Goal: Task Accomplishment & Management: Manage account settings

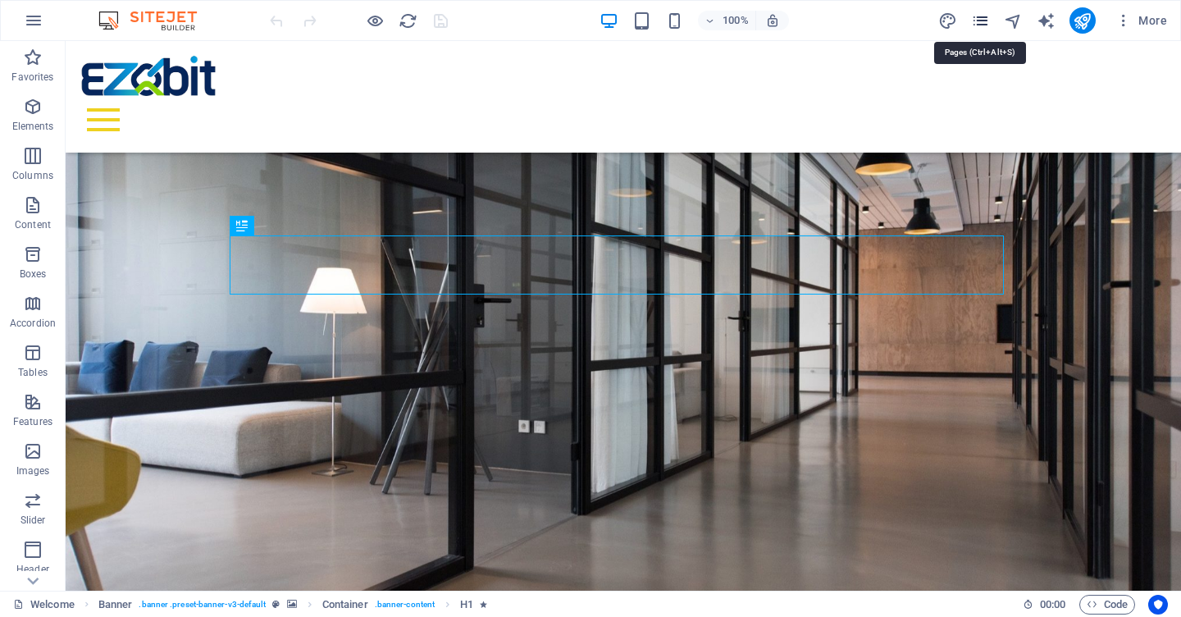
click at [981, 25] on icon "pages" at bounding box center [980, 20] width 19 height 19
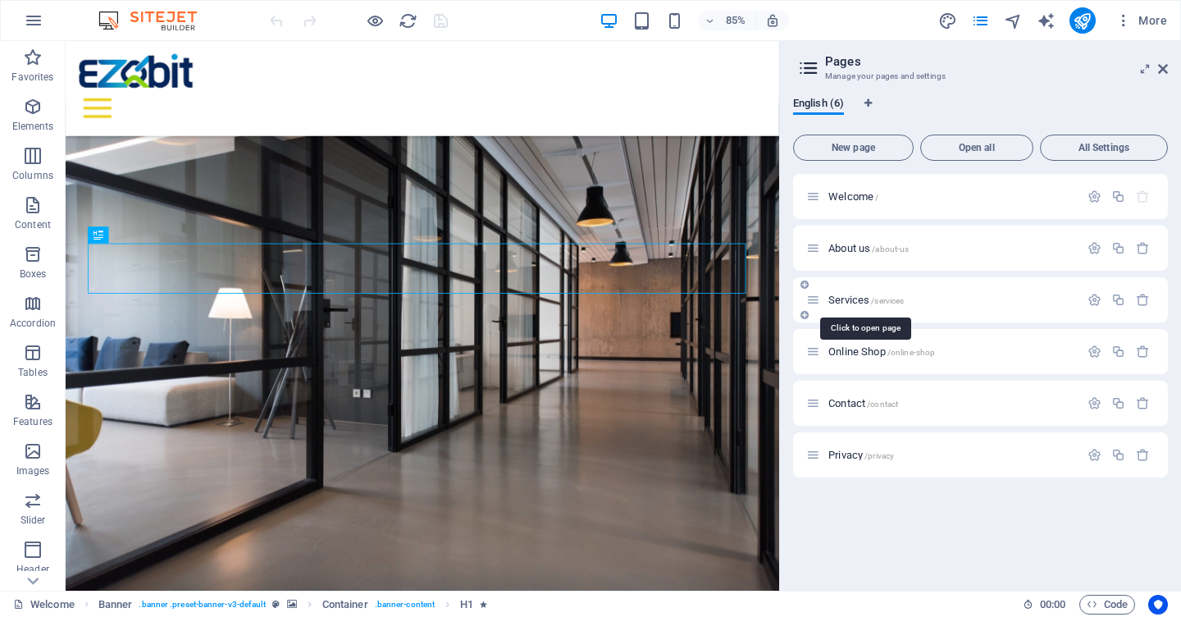
click at [865, 299] on span "Services /services" at bounding box center [865, 300] width 75 height 12
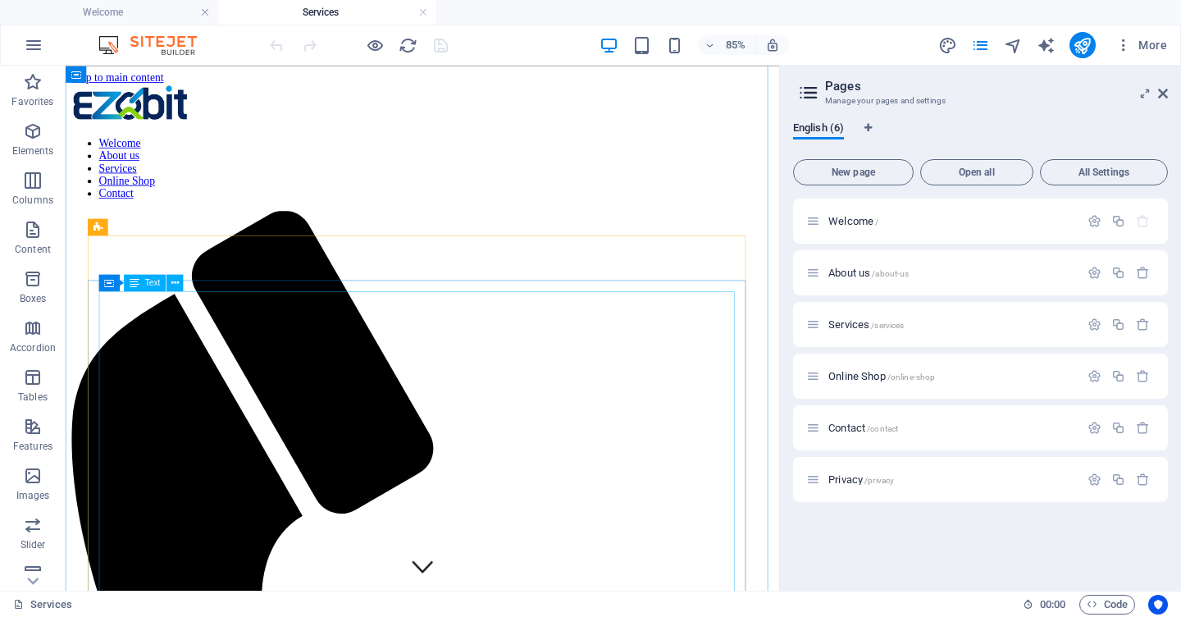
scroll to position [495, 0]
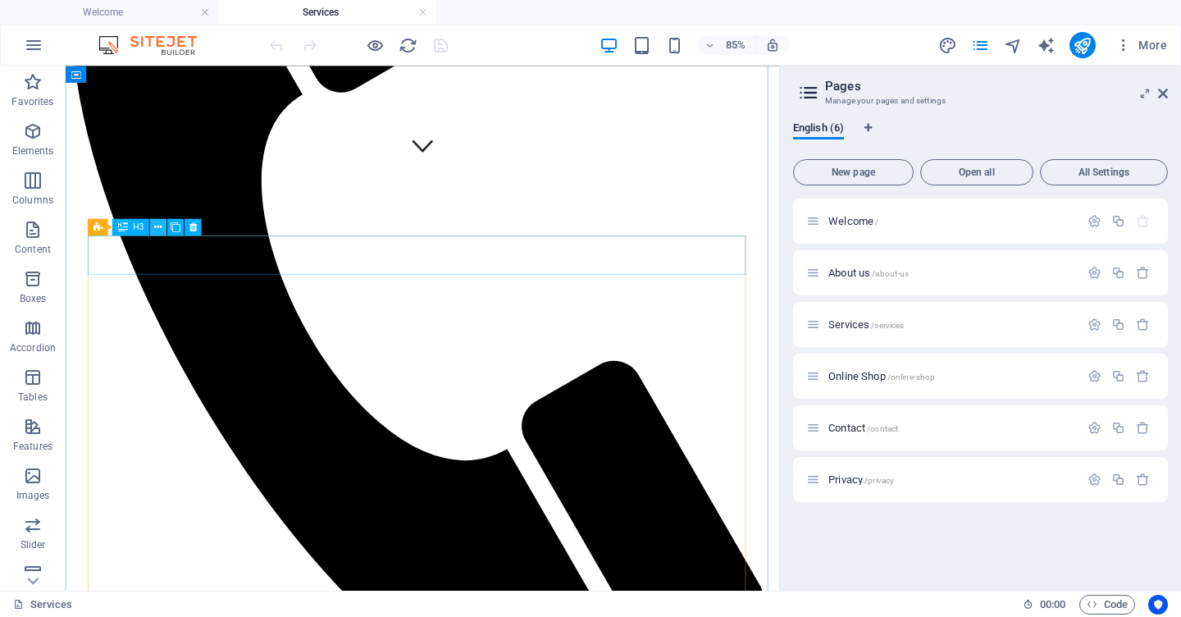
click at [155, 227] on icon at bounding box center [158, 227] width 7 height 15
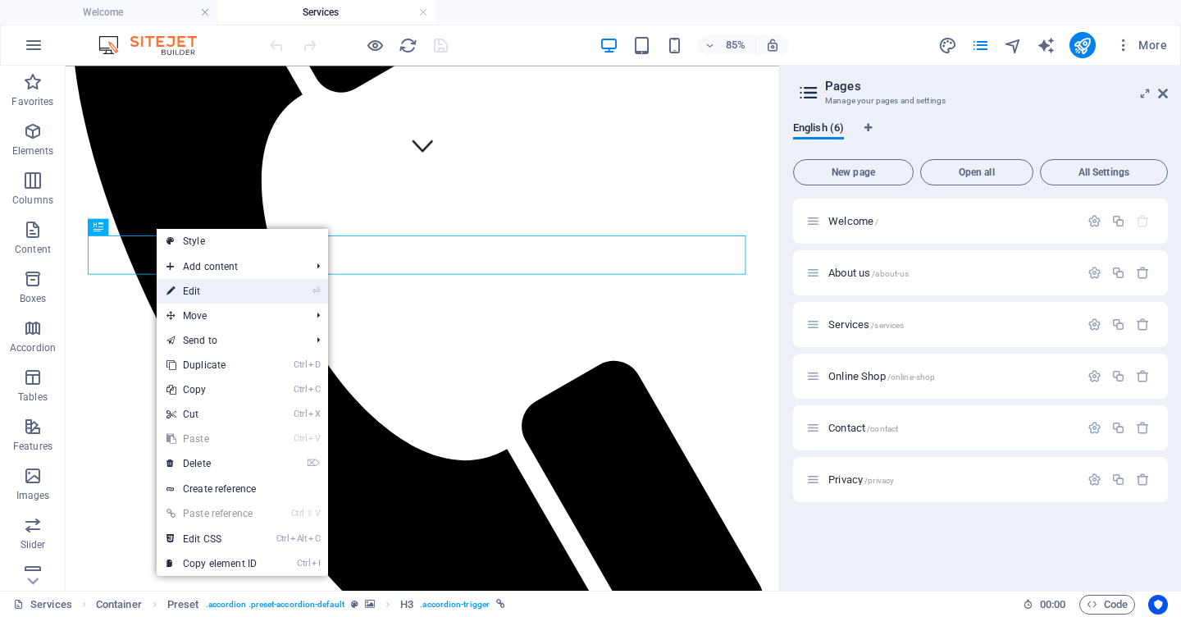
click at [179, 293] on link "⏎ Edit" at bounding box center [212, 291] width 110 height 25
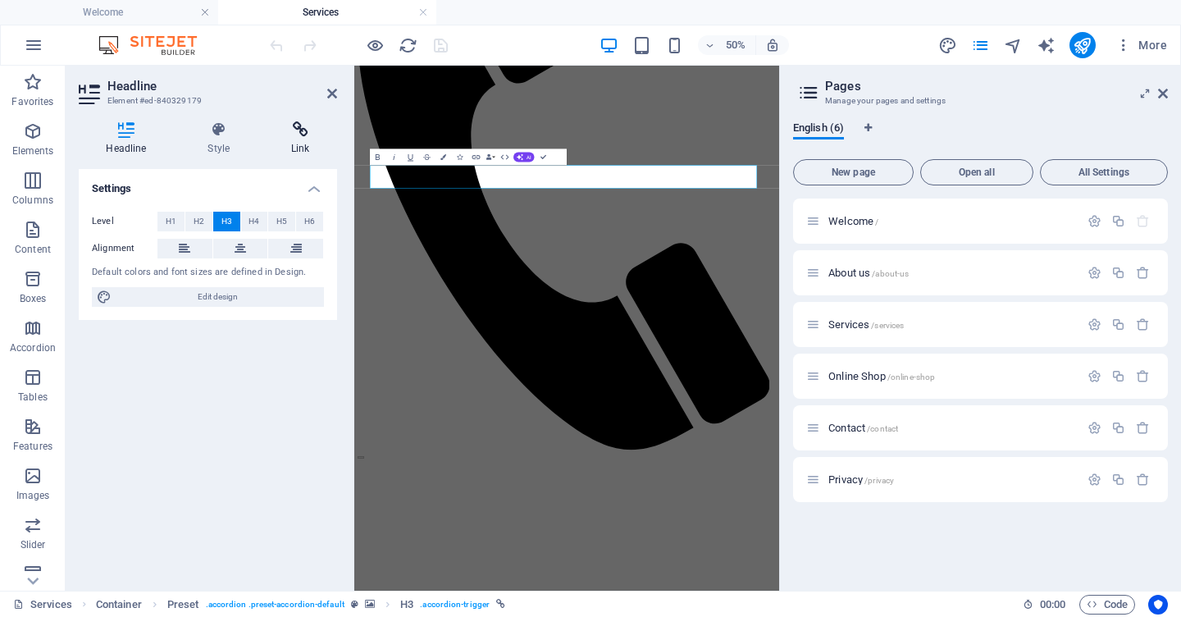
click at [303, 143] on h4 "Link" at bounding box center [300, 138] width 73 height 34
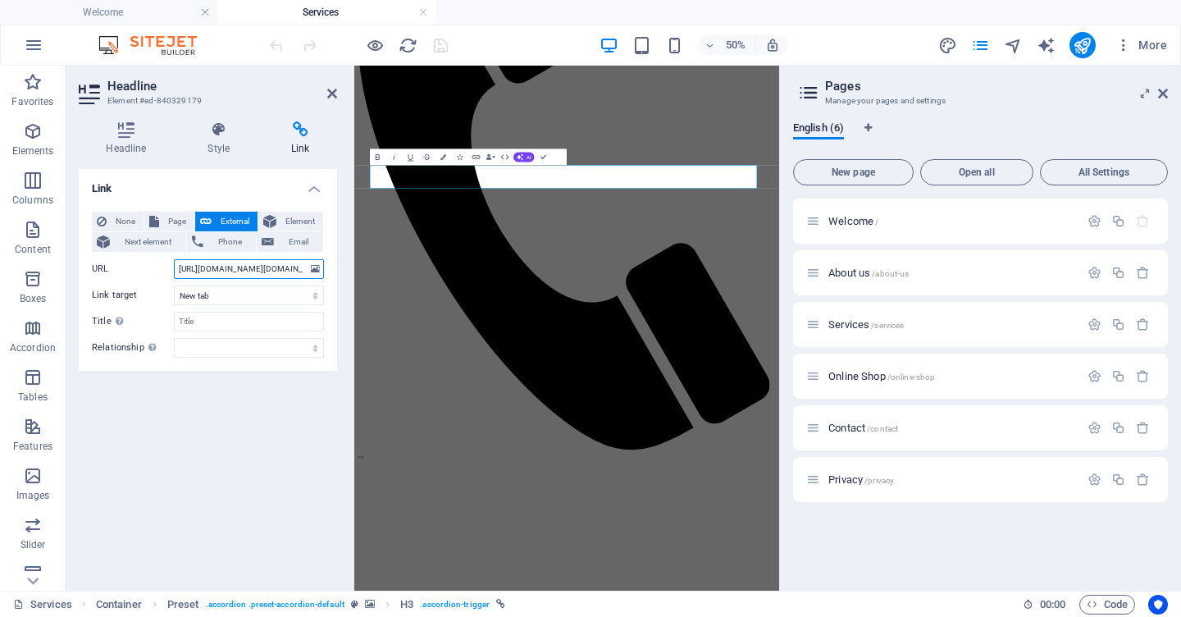
click at [263, 268] on input "[URL][DOMAIN_NAME][DOMAIN_NAME]" at bounding box center [249, 269] width 150 height 20
drag, startPoint x: 186, startPoint y: 266, endPoint x: 340, endPoint y: 270, distance: 153.4
click at [340, 270] on div "Headline Style Link Settings Level H1 H2 H3 H4 H5 H6 Alignment Default colors a…" at bounding box center [208, 349] width 285 height 482
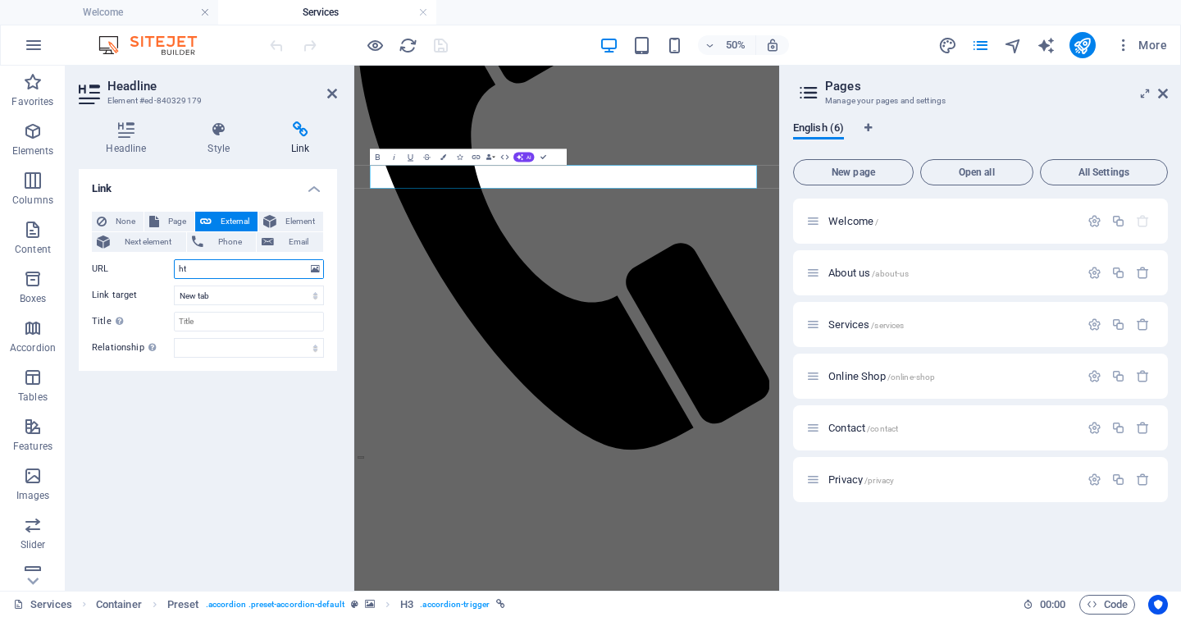
type input "h"
click at [114, 220] on span "None" at bounding box center [125, 222] width 27 height 20
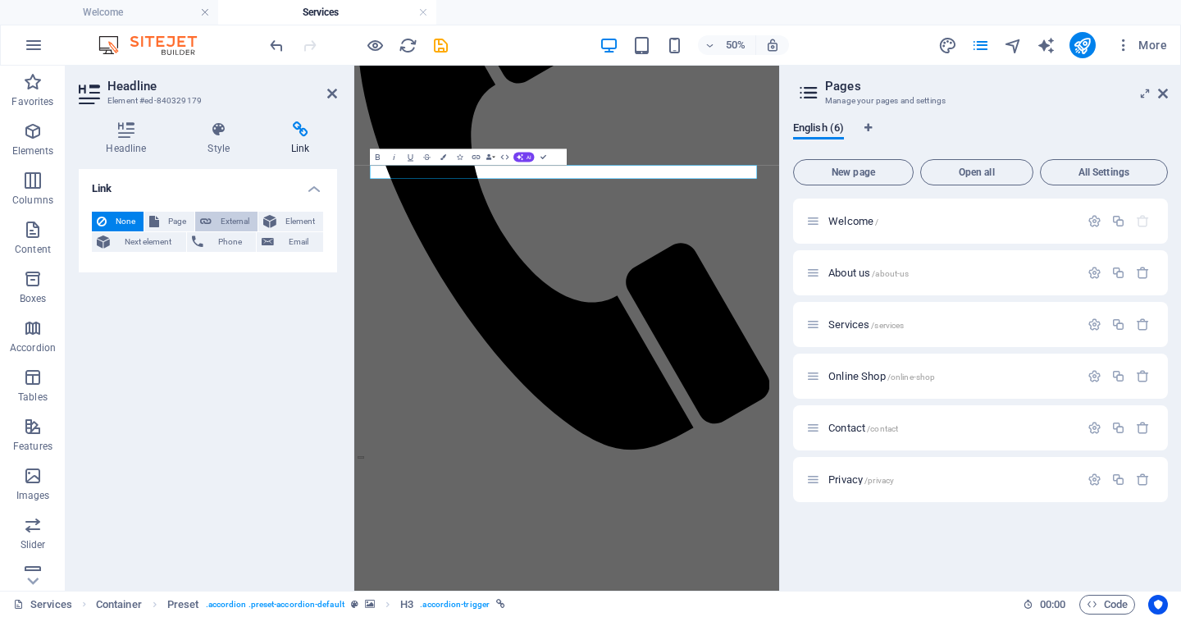
click at [230, 215] on span "External" at bounding box center [235, 222] width 36 height 20
select select "blank"
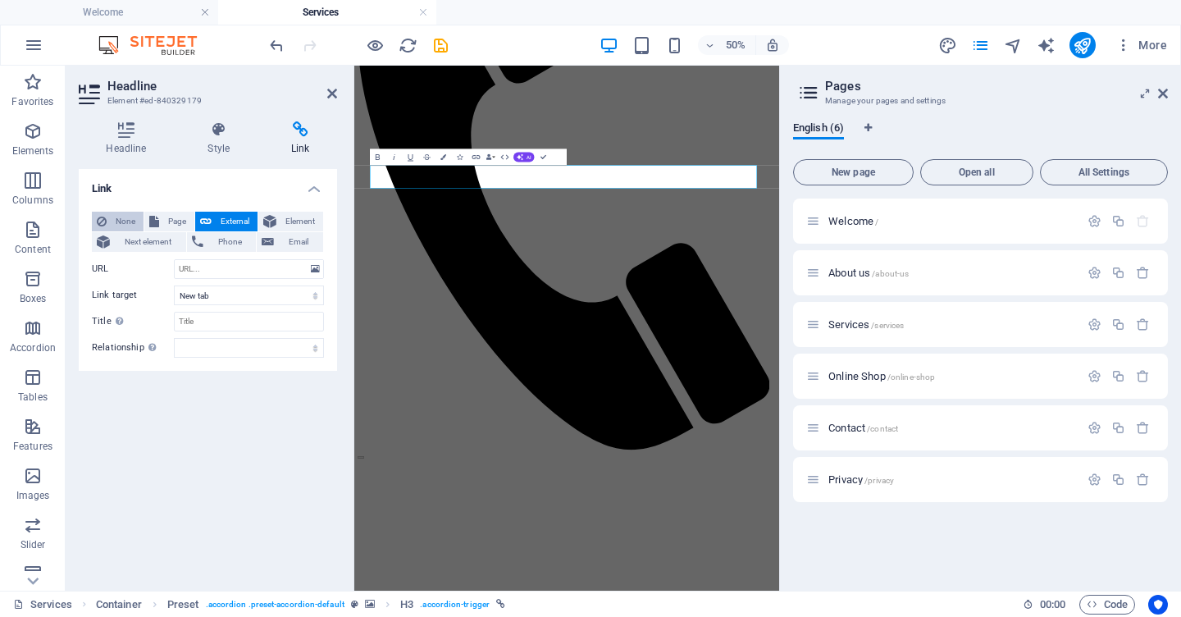
click at [103, 221] on icon at bounding box center [102, 222] width 10 height 20
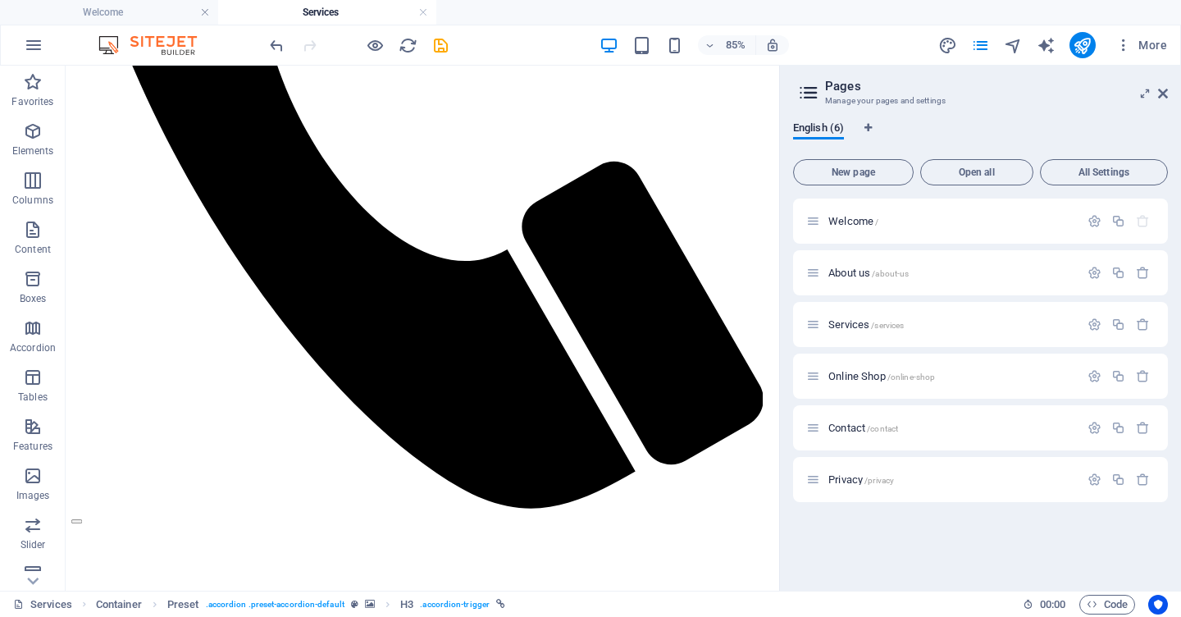
scroll to position [733, 0]
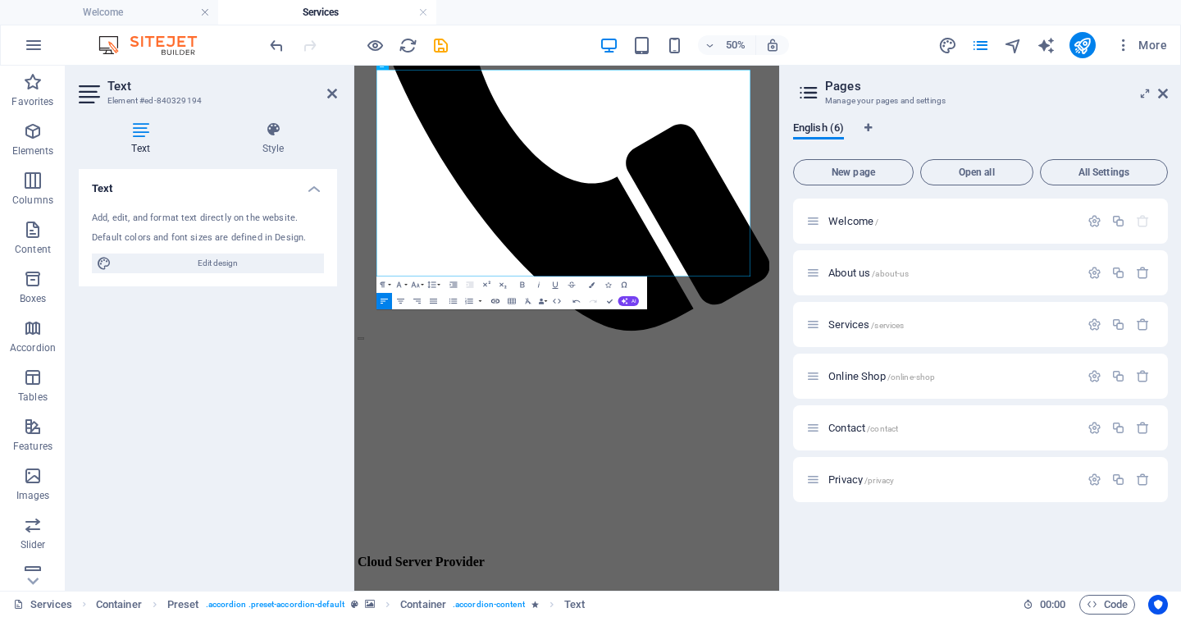
click at [495, 300] on icon "button" at bounding box center [495, 301] width 10 height 10
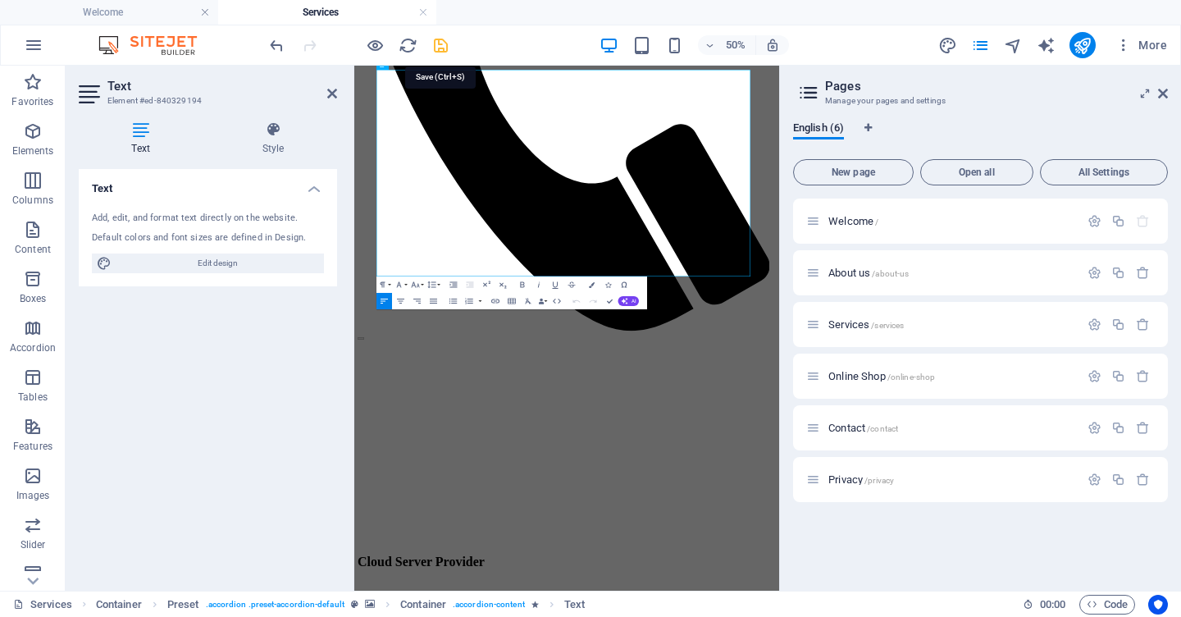
click at [441, 44] on icon "save" at bounding box center [440, 45] width 19 height 19
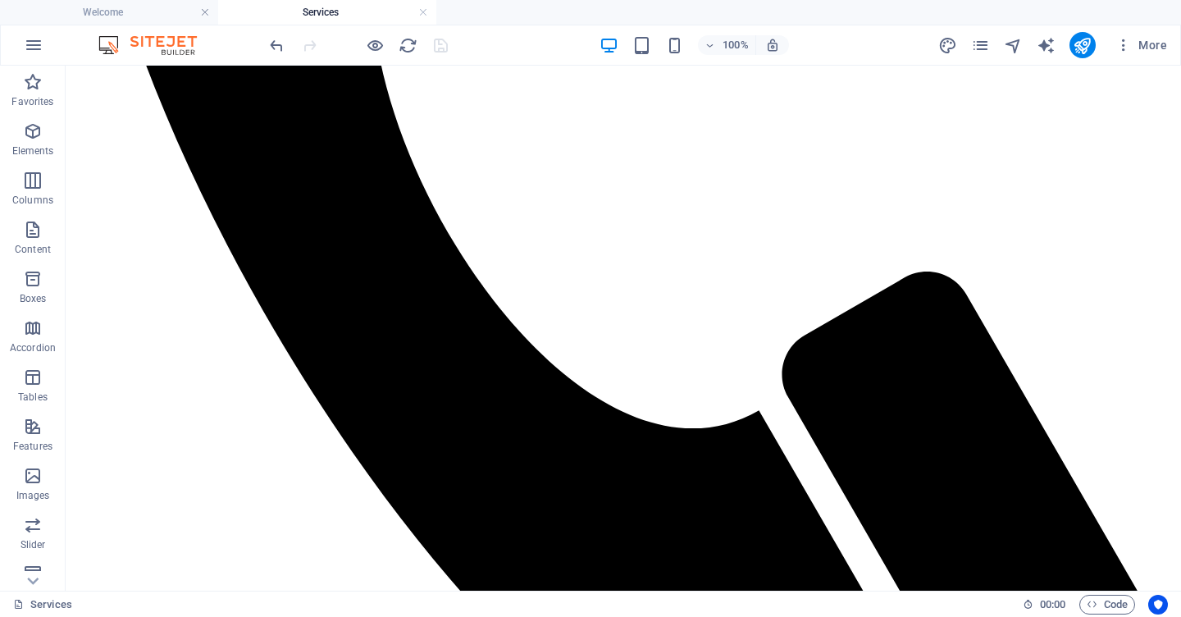
scroll to position [867, 0]
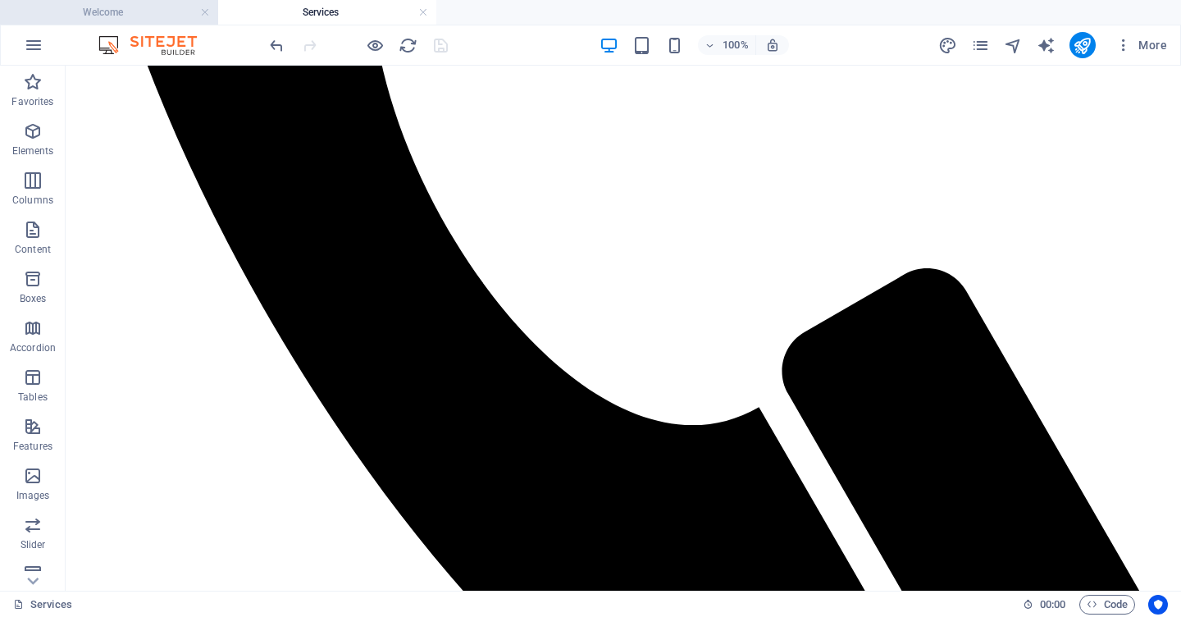
click at [120, 14] on h4 "Welcome" at bounding box center [109, 12] width 218 height 18
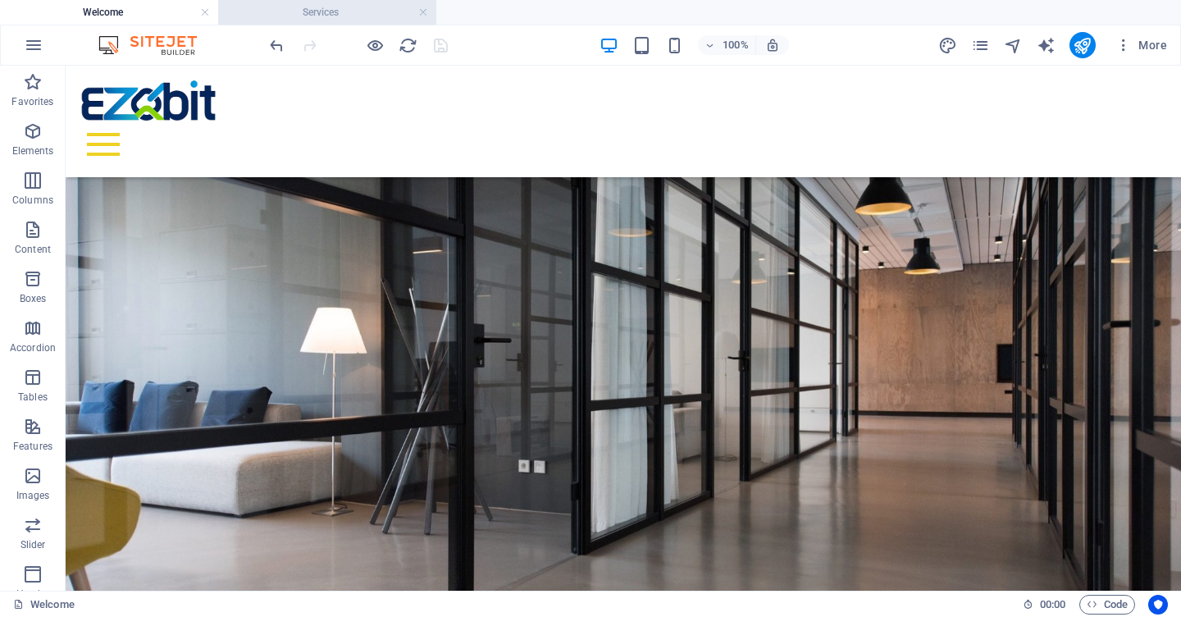
click at [324, 13] on h4 "Services" at bounding box center [327, 12] width 218 height 18
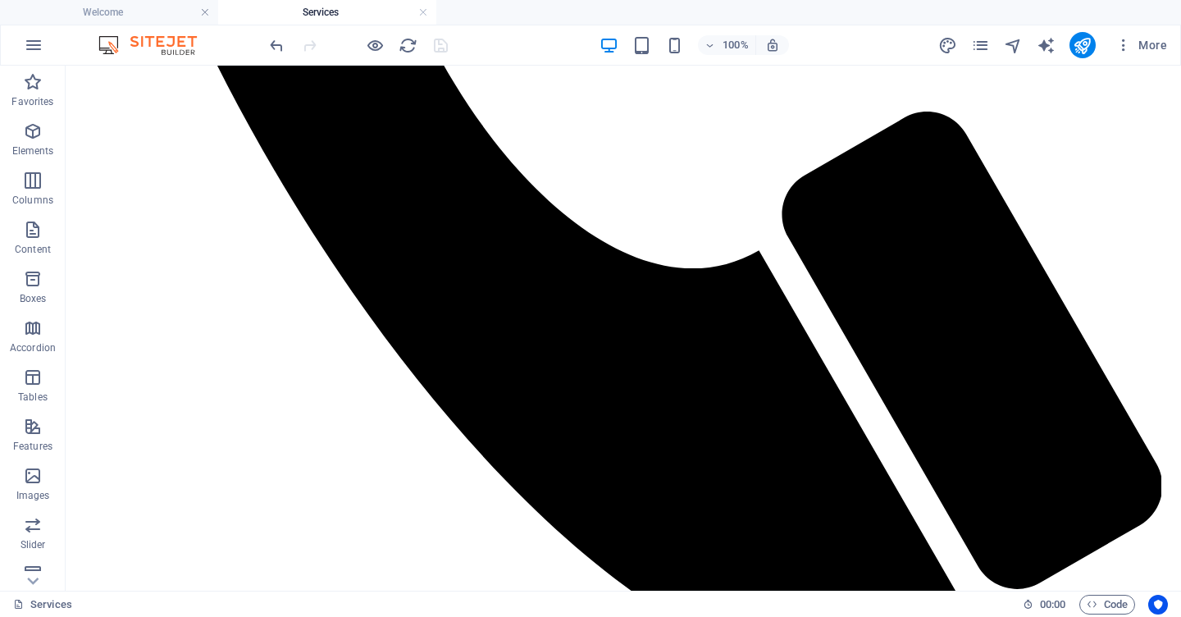
scroll to position [1031, 0]
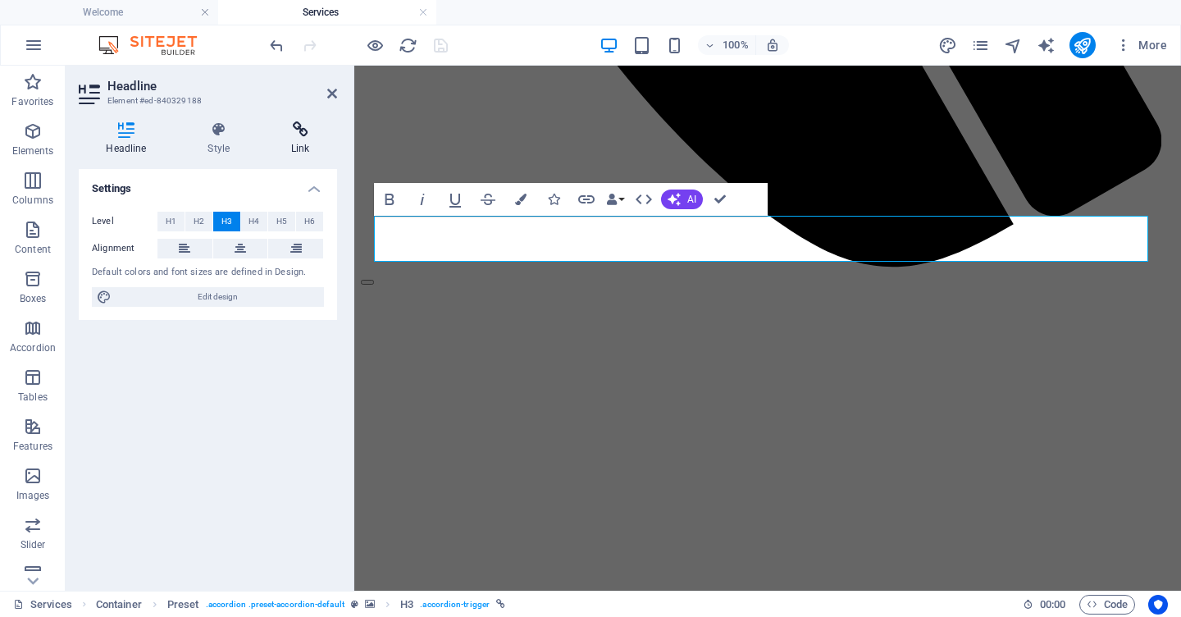
click at [308, 135] on icon at bounding box center [300, 129] width 73 height 16
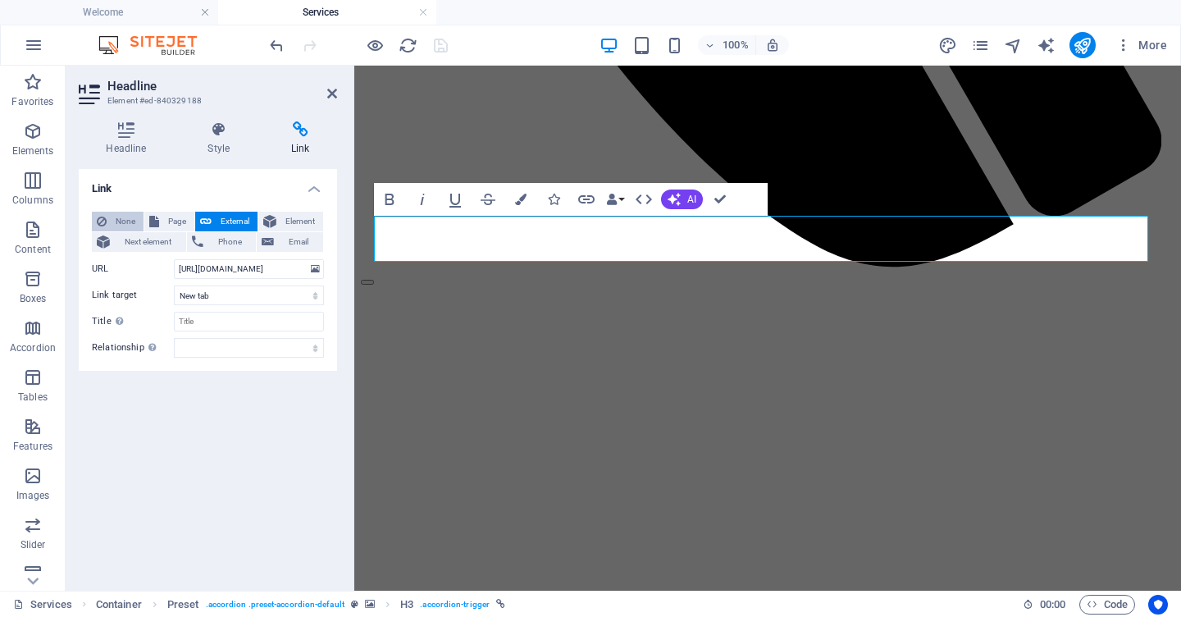
click at [113, 221] on span "None" at bounding box center [125, 222] width 27 height 20
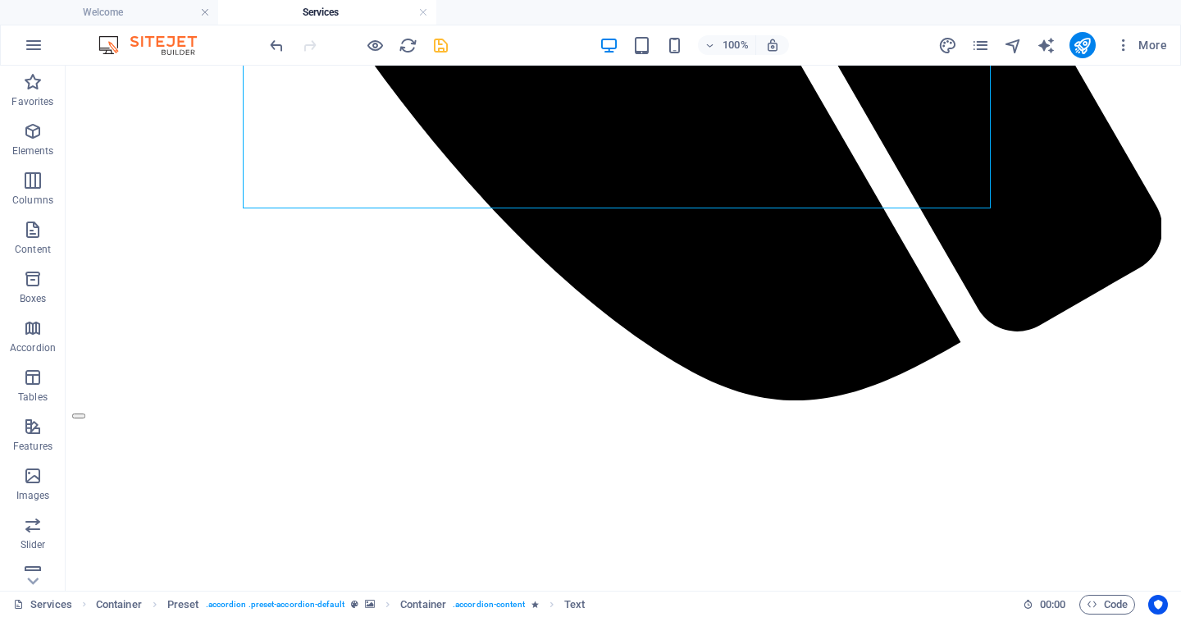
scroll to position [1270, 0]
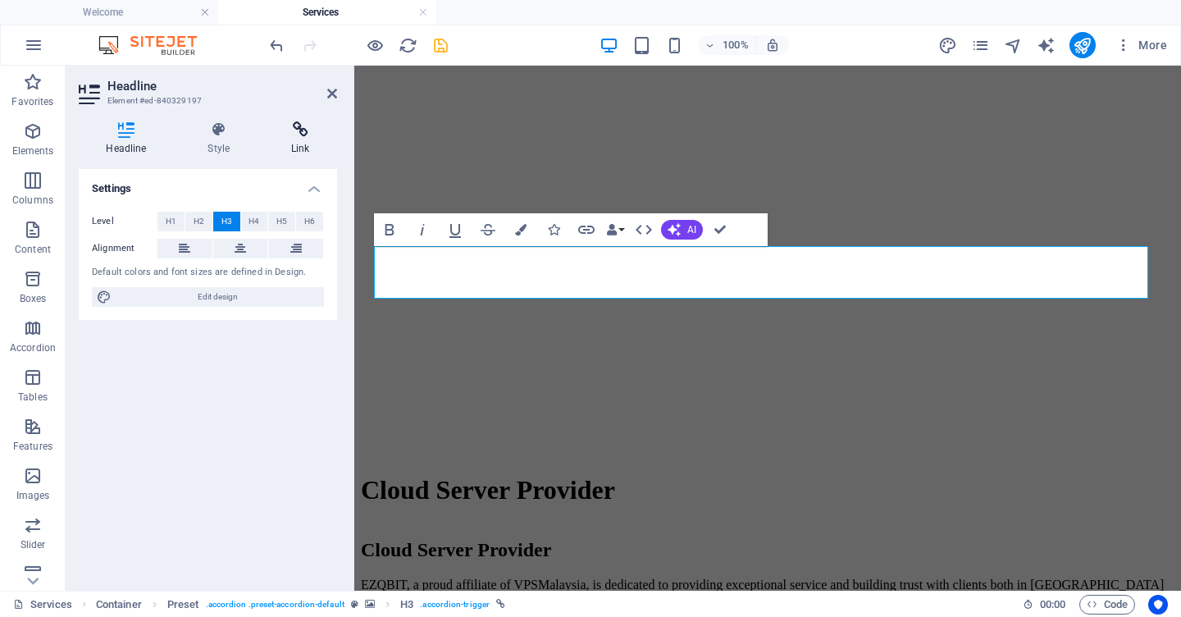
click at [306, 143] on h4 "Link" at bounding box center [300, 138] width 73 height 34
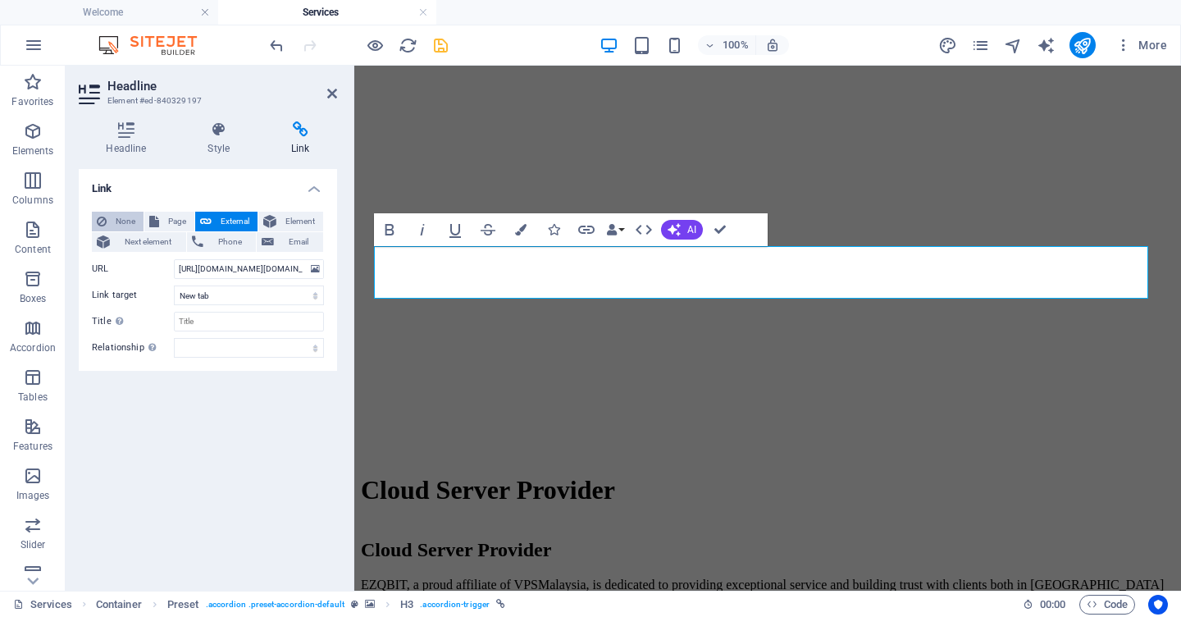
click at [103, 217] on icon at bounding box center [102, 222] width 10 height 20
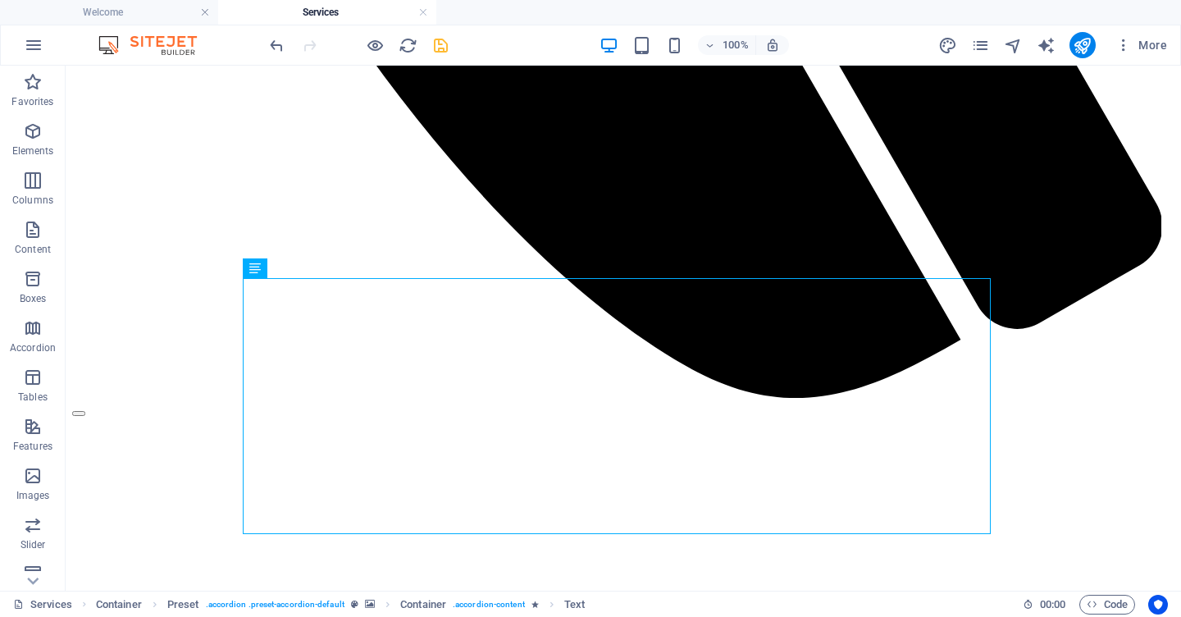
scroll to position [1288, 0]
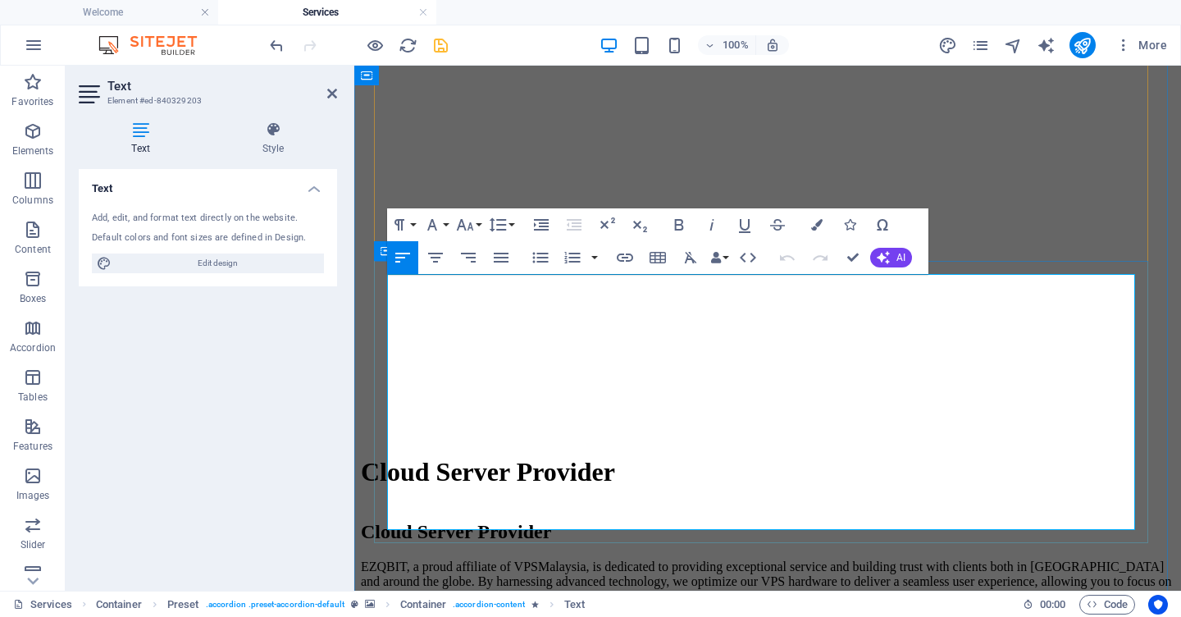
drag, startPoint x: 459, startPoint y: 519, endPoint x: 385, endPoint y: 518, distance: 74.6
click at [620, 262] on icon "button" at bounding box center [625, 257] width 16 height 8
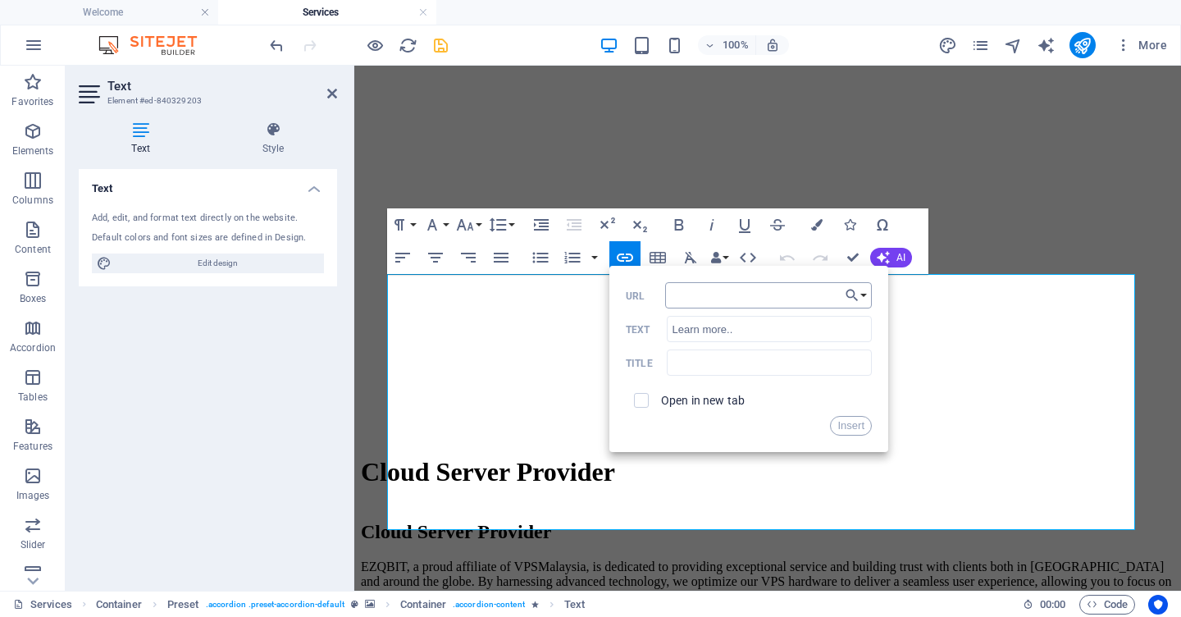
click at [693, 293] on input "URL" at bounding box center [768, 295] width 207 height 26
type input "[URL][DOMAIN_NAME][DOMAIN_NAME]"
click at [841, 423] on button "Insert" at bounding box center [851, 426] width 42 height 20
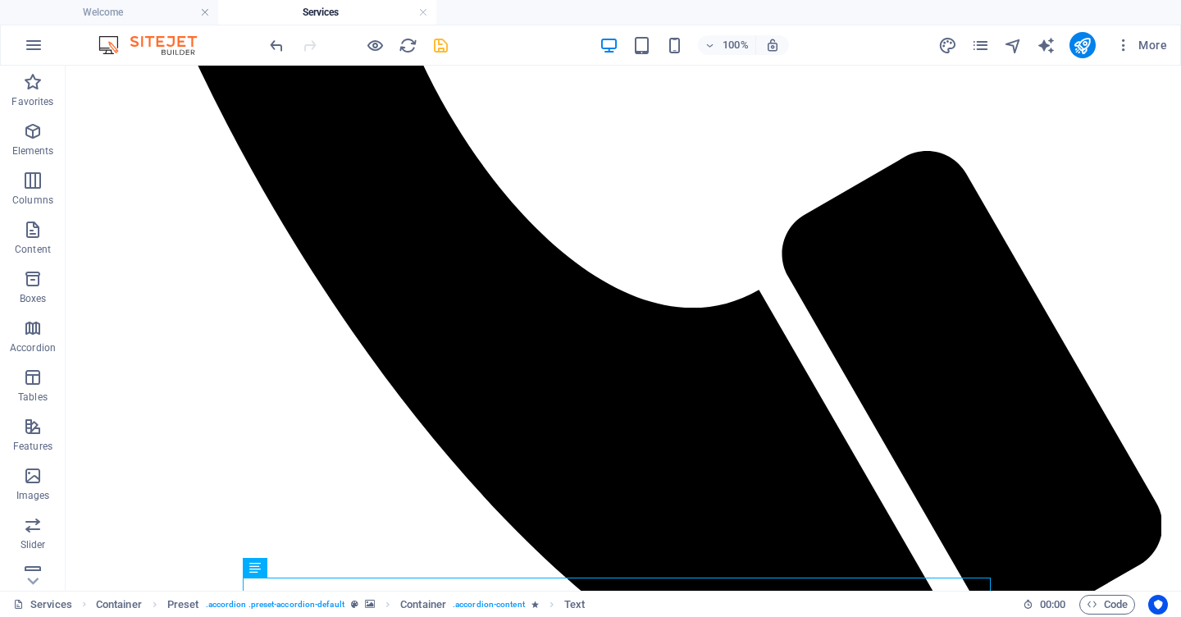
scroll to position [988, 0]
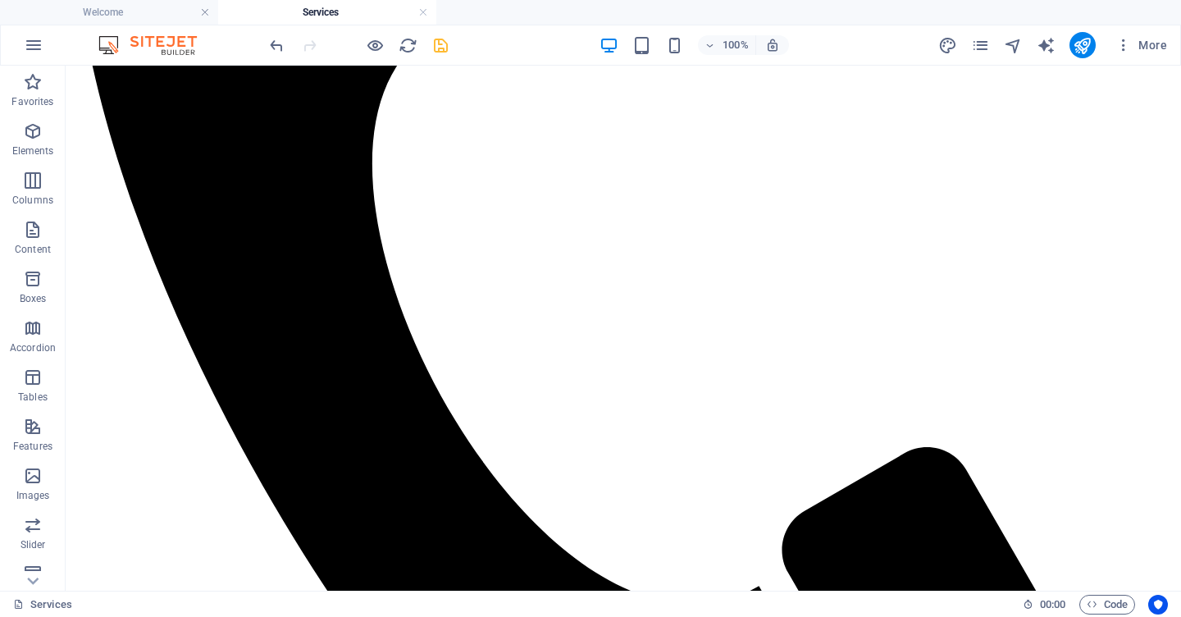
scroll to position [700, 0]
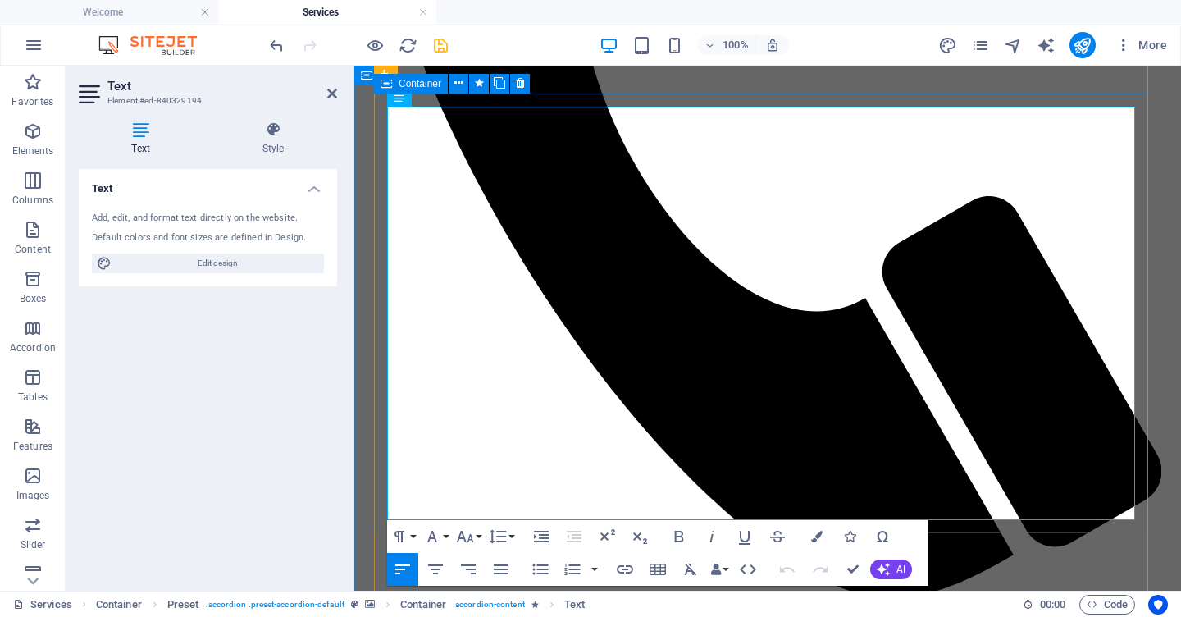
drag, startPoint x: 460, startPoint y: 511, endPoint x: 376, endPoint y: 509, distance: 84.5
click at [625, 570] on icon "button" at bounding box center [625, 569] width 20 height 20
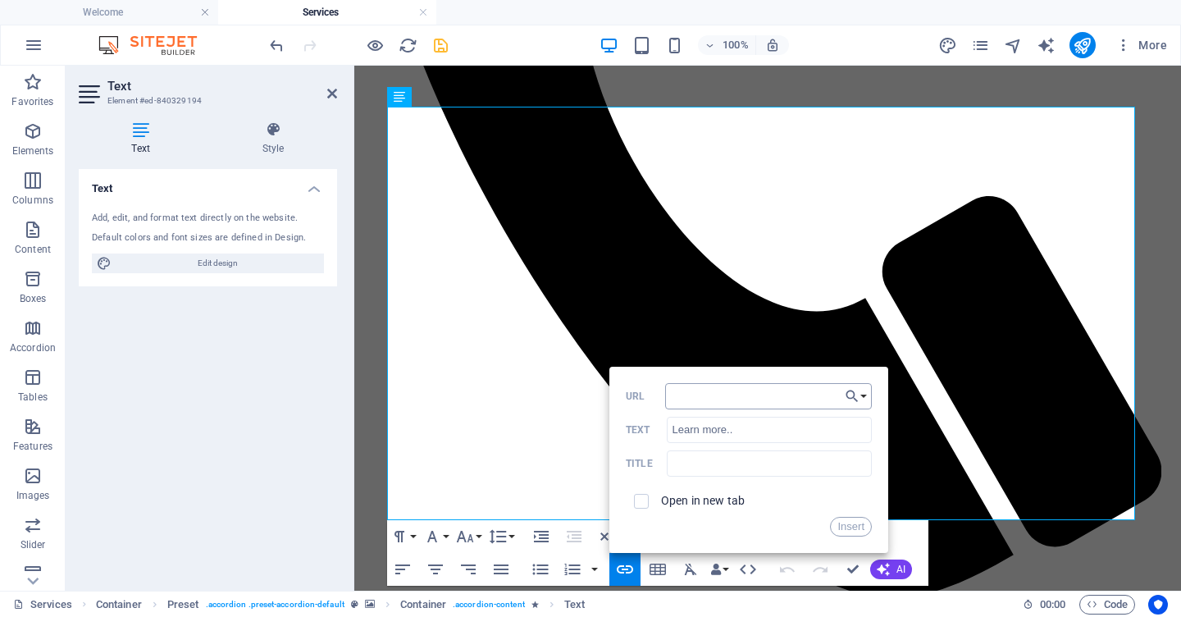
click at [696, 399] on input "URL" at bounding box center [768, 396] width 207 height 26
type input "[URL][DOMAIN_NAME][DOMAIN_NAME]"
click at [849, 529] on button "Insert" at bounding box center [851, 527] width 42 height 20
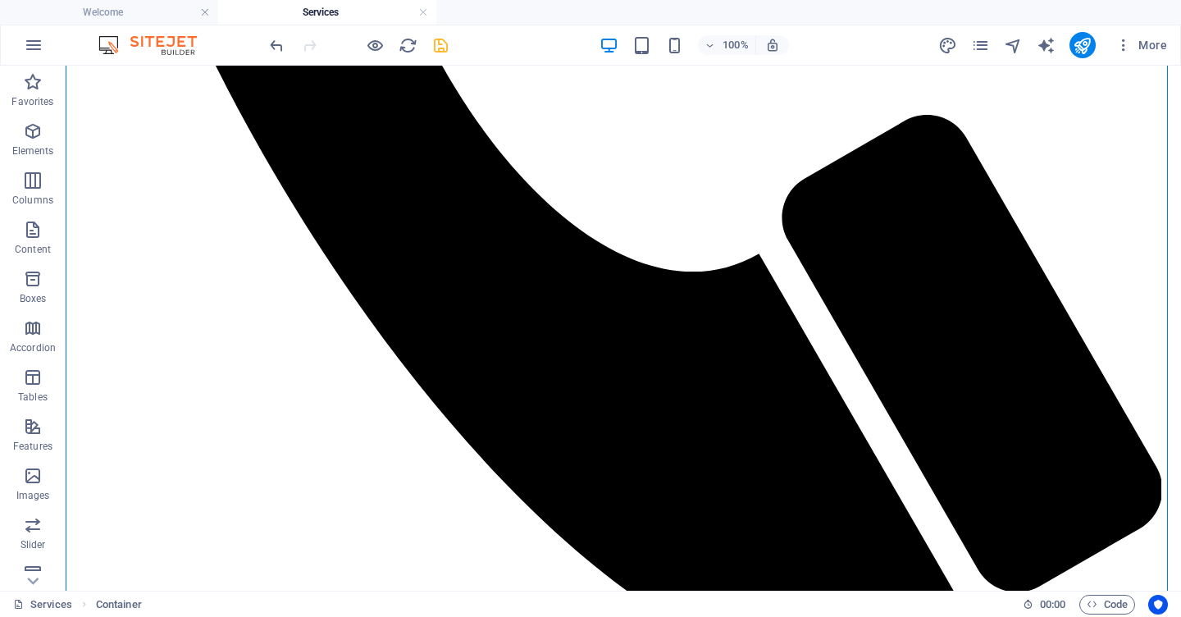
scroll to position [1012, 0]
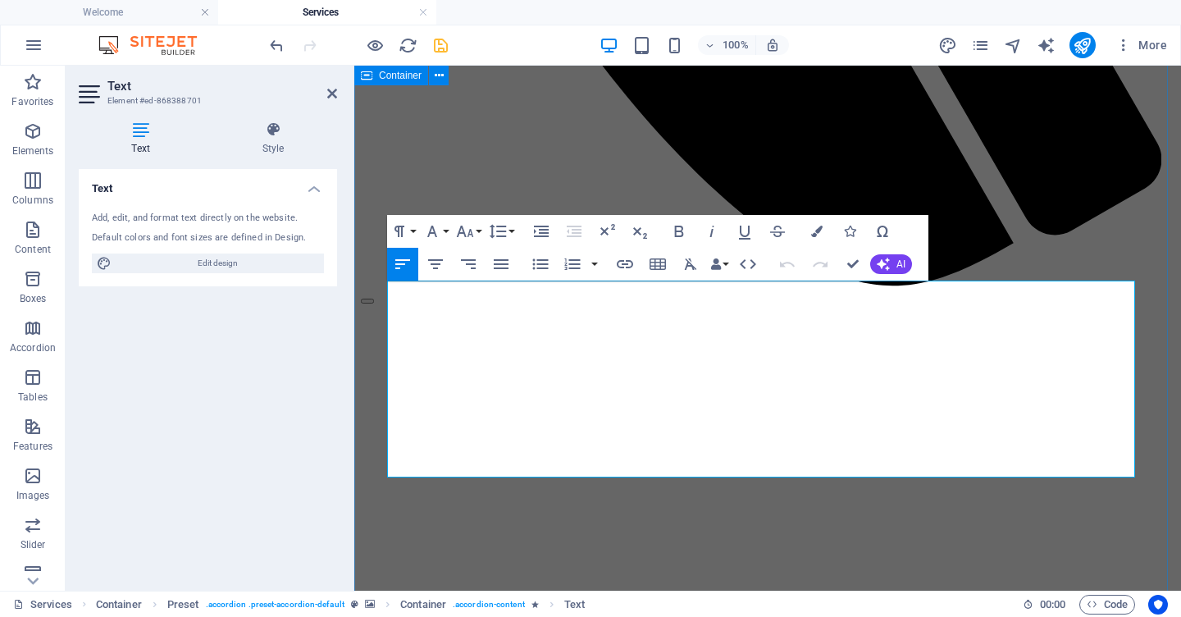
drag, startPoint x: 463, startPoint y: 467, endPoint x: 371, endPoint y: 463, distance: 92.8
click at [628, 266] on icon "button" at bounding box center [625, 264] width 20 height 20
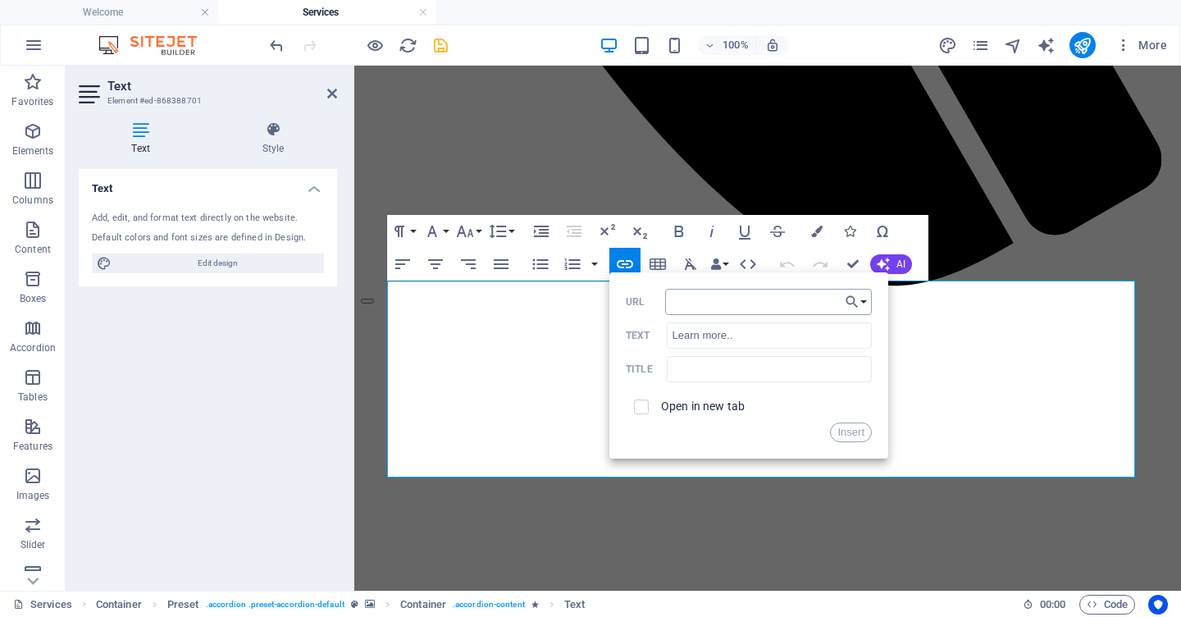
click at [695, 303] on input "URL" at bounding box center [768, 302] width 207 height 26
type input "[URL][DOMAIN_NAME][DOMAIN_NAME]"
click at [856, 434] on button "Insert" at bounding box center [851, 432] width 42 height 20
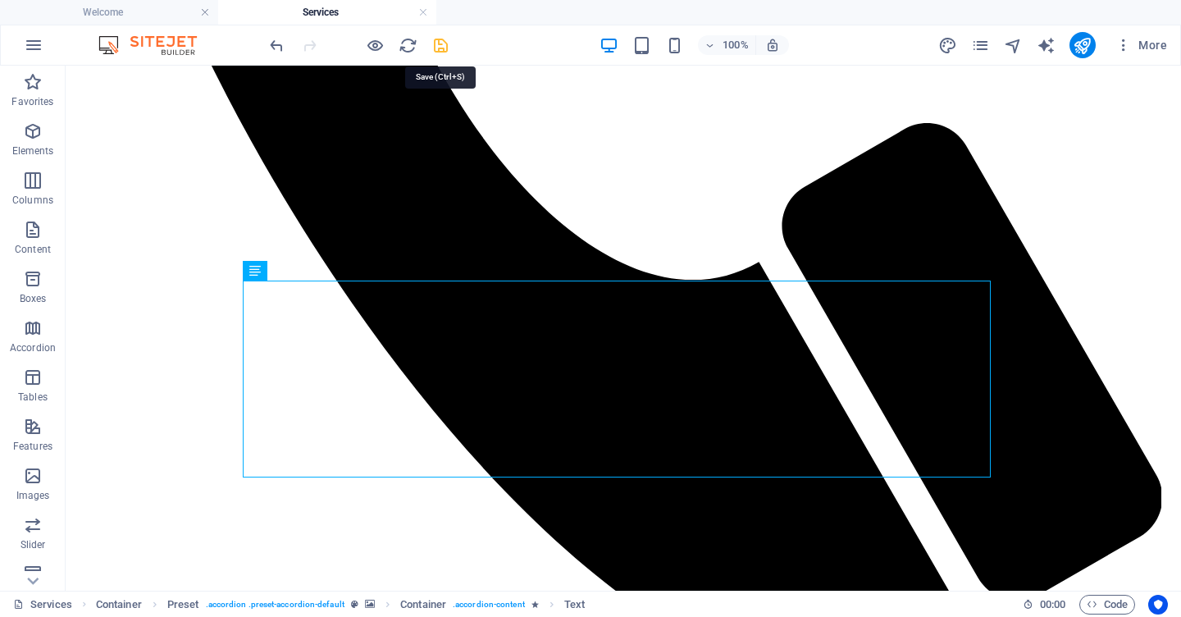
click at [444, 44] on icon "save" at bounding box center [440, 45] width 19 height 19
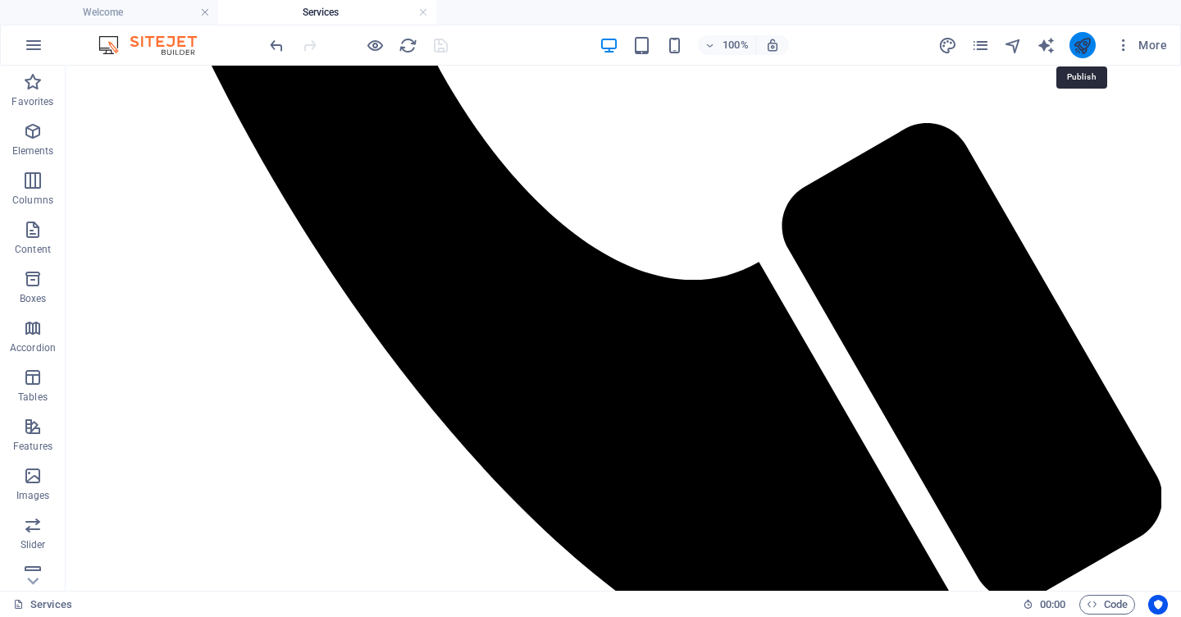
click at [1080, 48] on icon "publish" at bounding box center [1082, 45] width 19 height 19
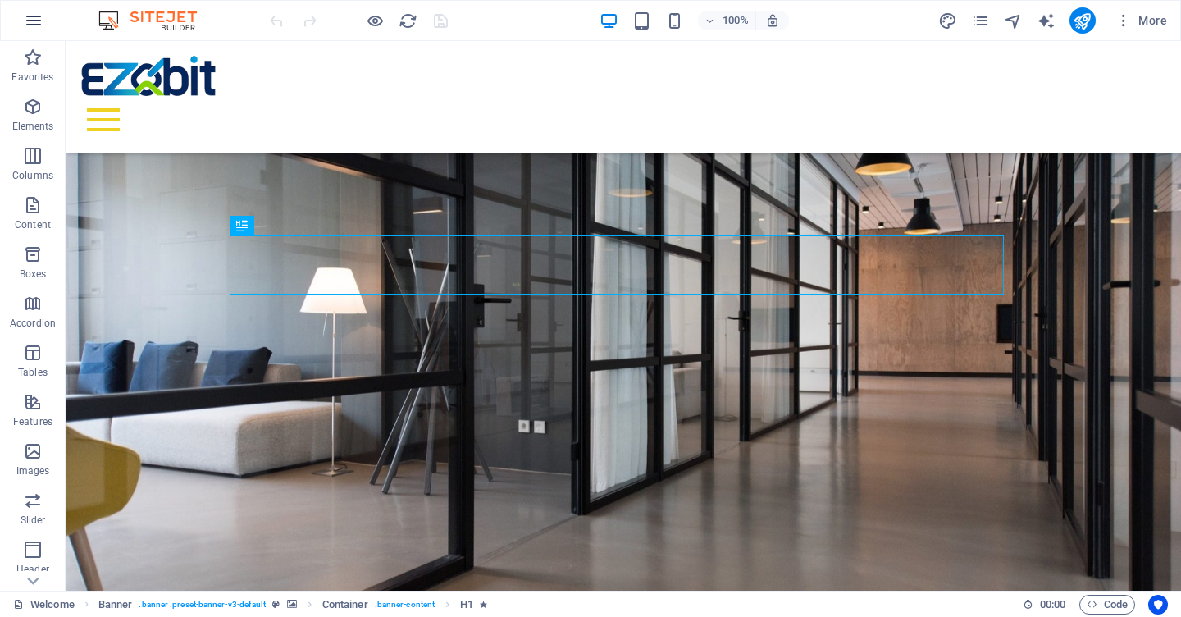
click at [25, 23] on icon "button" at bounding box center [34, 21] width 20 height 20
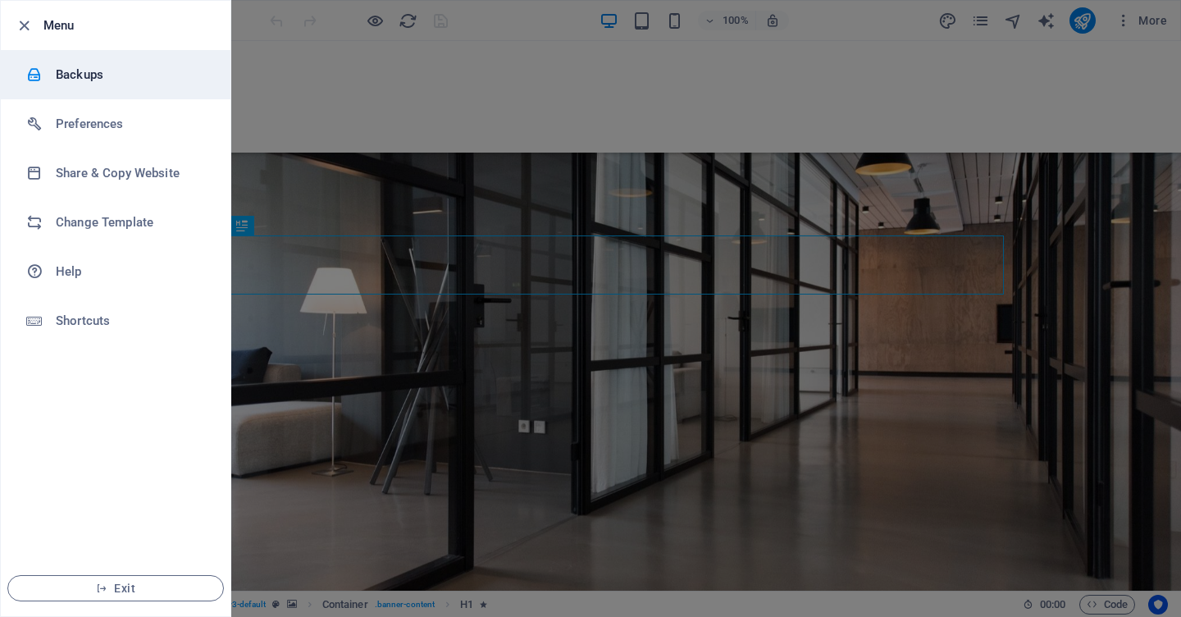
click at [84, 72] on h6 "Backups" at bounding box center [132, 75] width 152 height 20
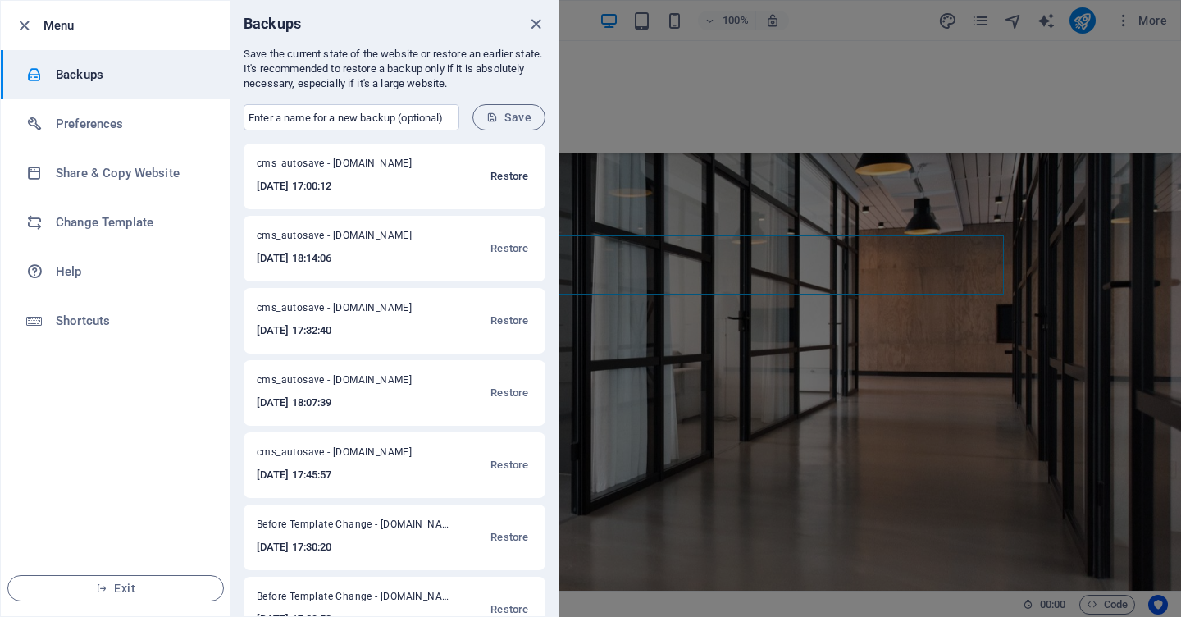
click at [507, 173] on span "Restore" at bounding box center [509, 177] width 38 height 20
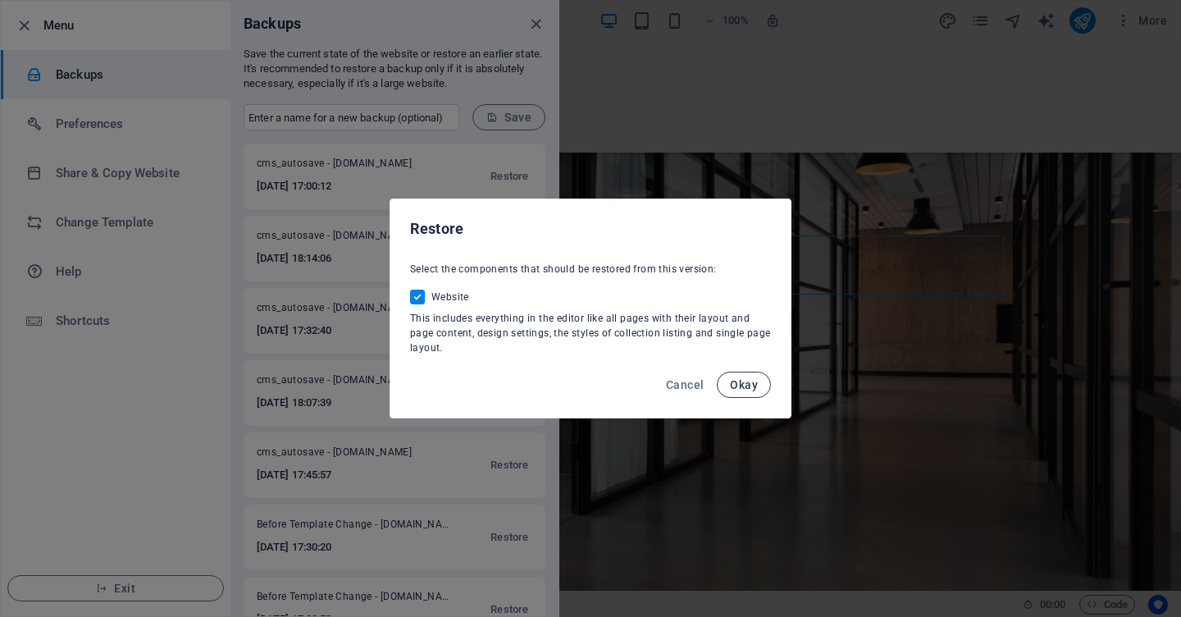
click at [741, 389] on span "Okay" at bounding box center [744, 384] width 28 height 13
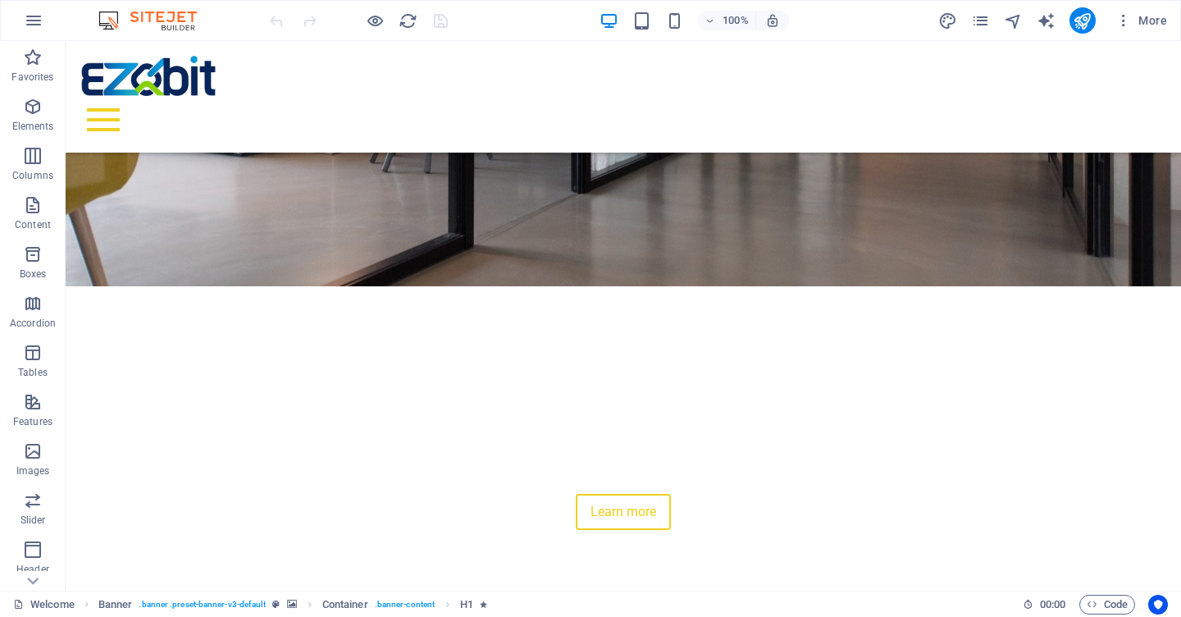
scroll to position [326, 0]
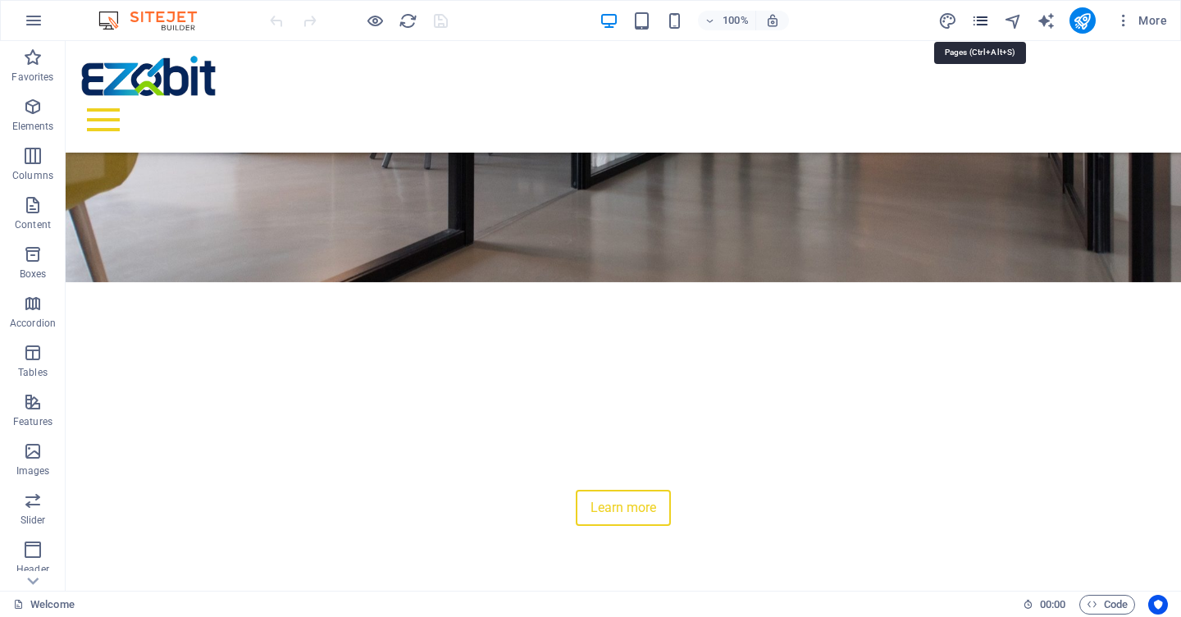
click at [982, 25] on icon "pages" at bounding box center [980, 20] width 19 height 19
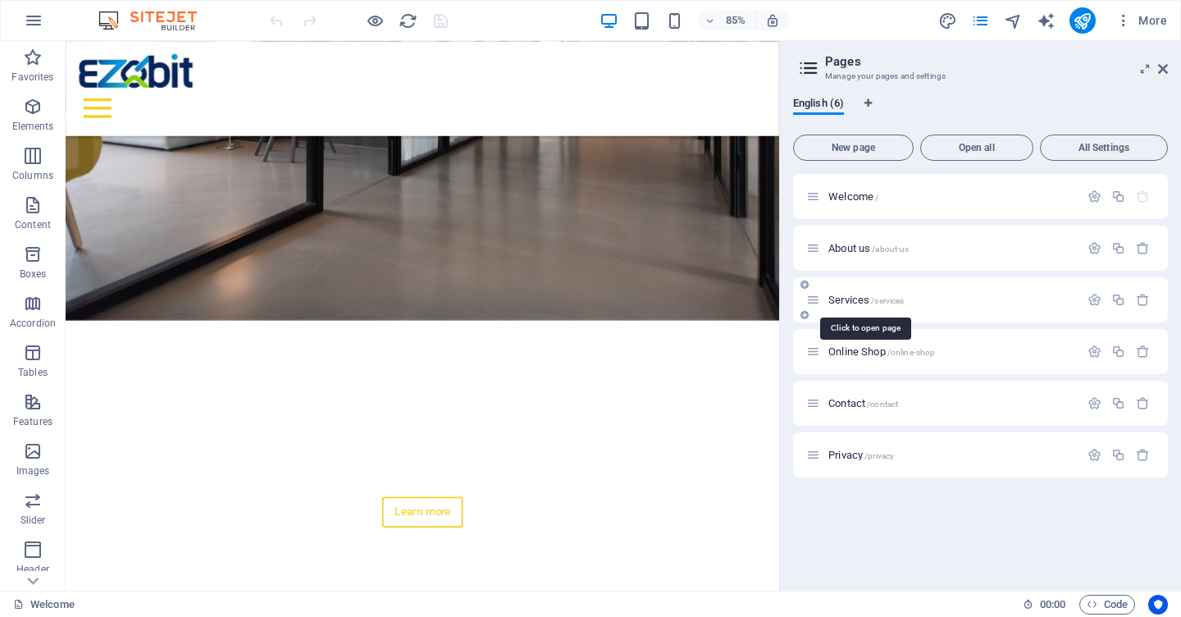
click at [852, 299] on span "Services /services" at bounding box center [865, 300] width 75 height 12
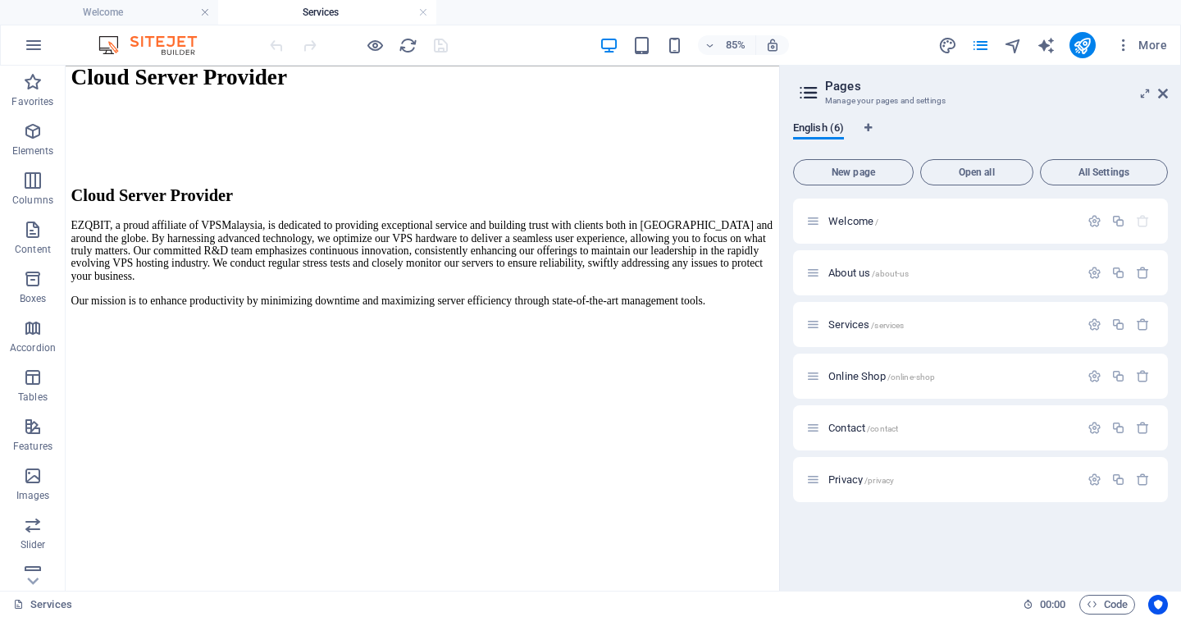
scroll to position [1706, 0]
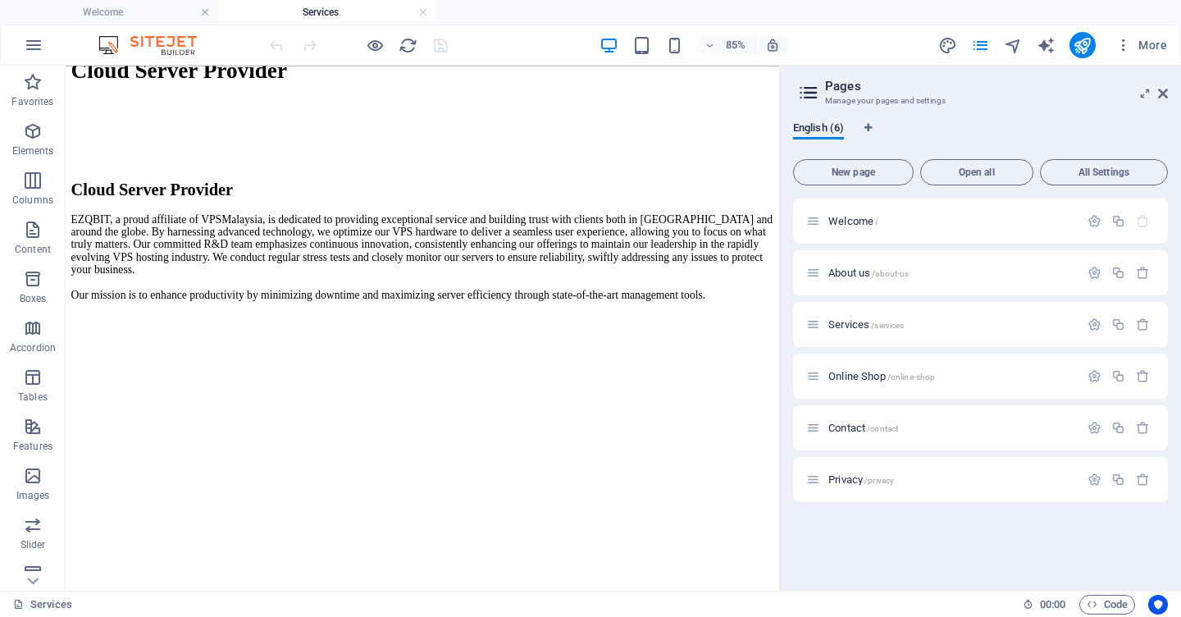
drag, startPoint x: 894, startPoint y: 316, endPoint x: 865, endPoint y: 577, distance: 263.2
click at [1083, 45] on icon "publish" at bounding box center [1082, 45] width 19 height 19
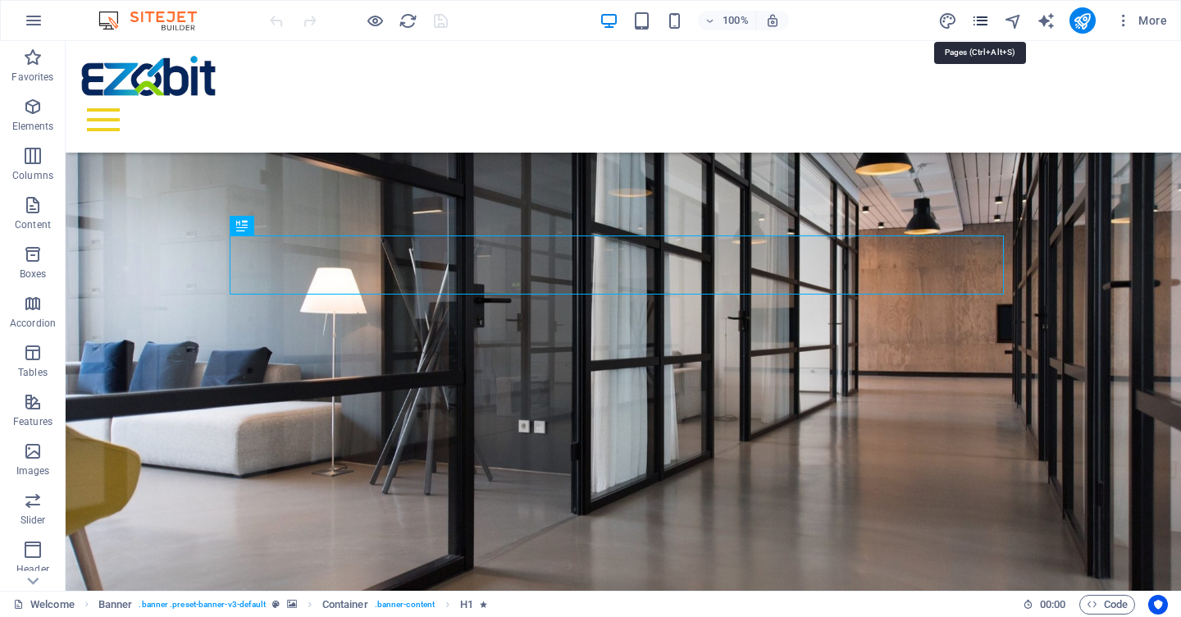
click at [982, 23] on icon "pages" at bounding box center [980, 20] width 19 height 19
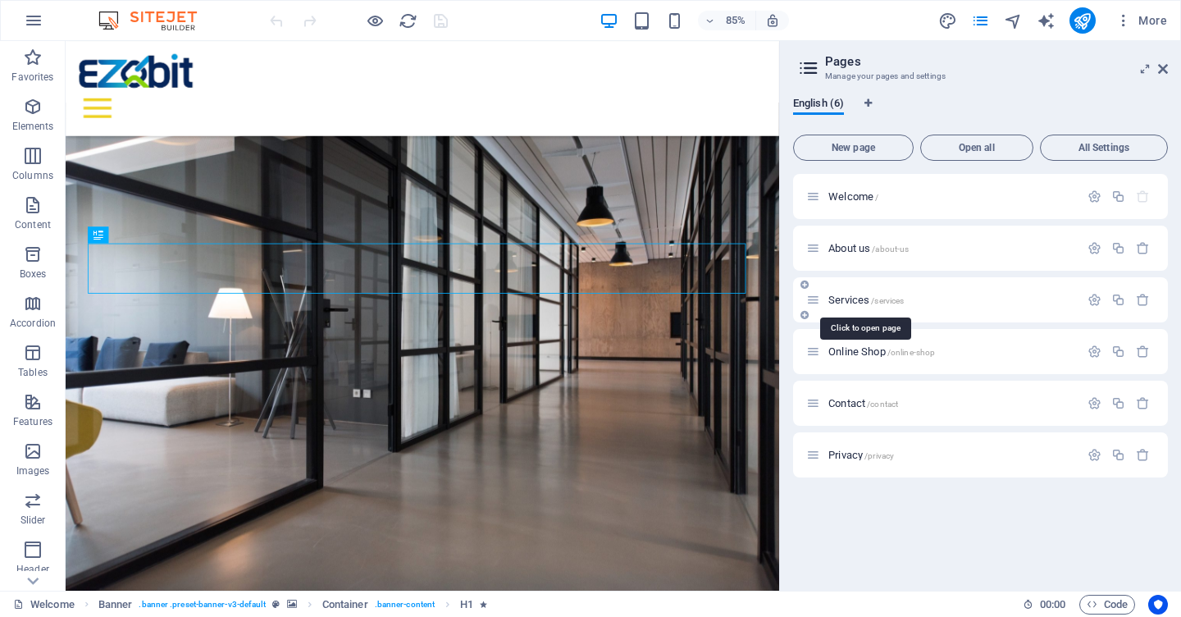
click at [860, 302] on span "Services /services" at bounding box center [865, 300] width 75 height 12
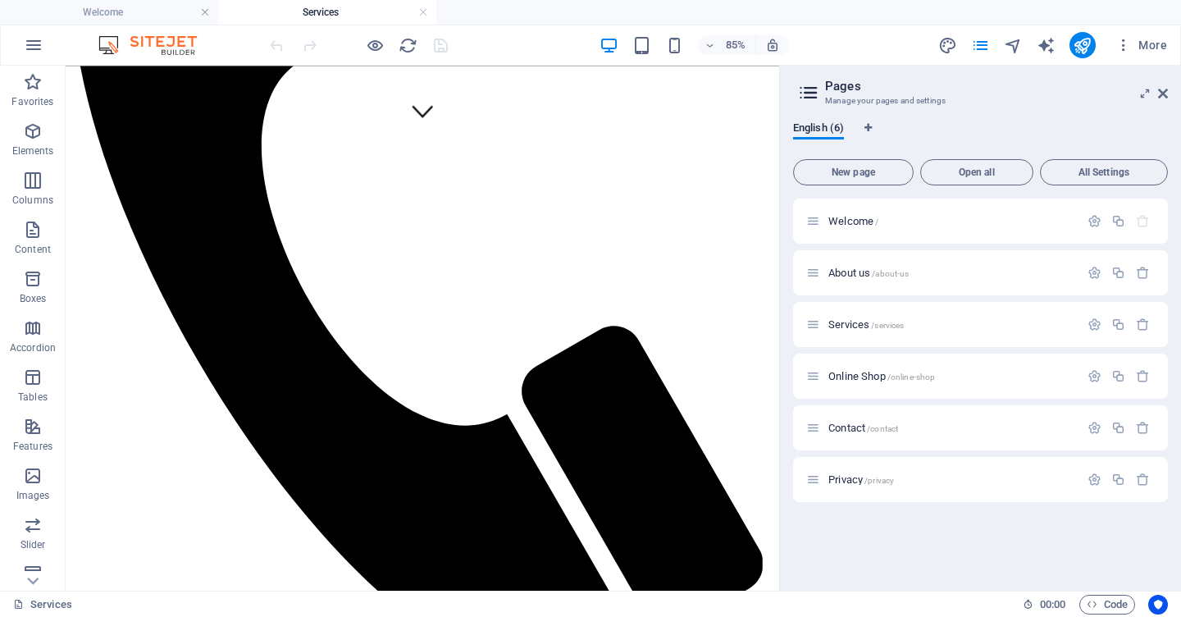
scroll to position [546, 0]
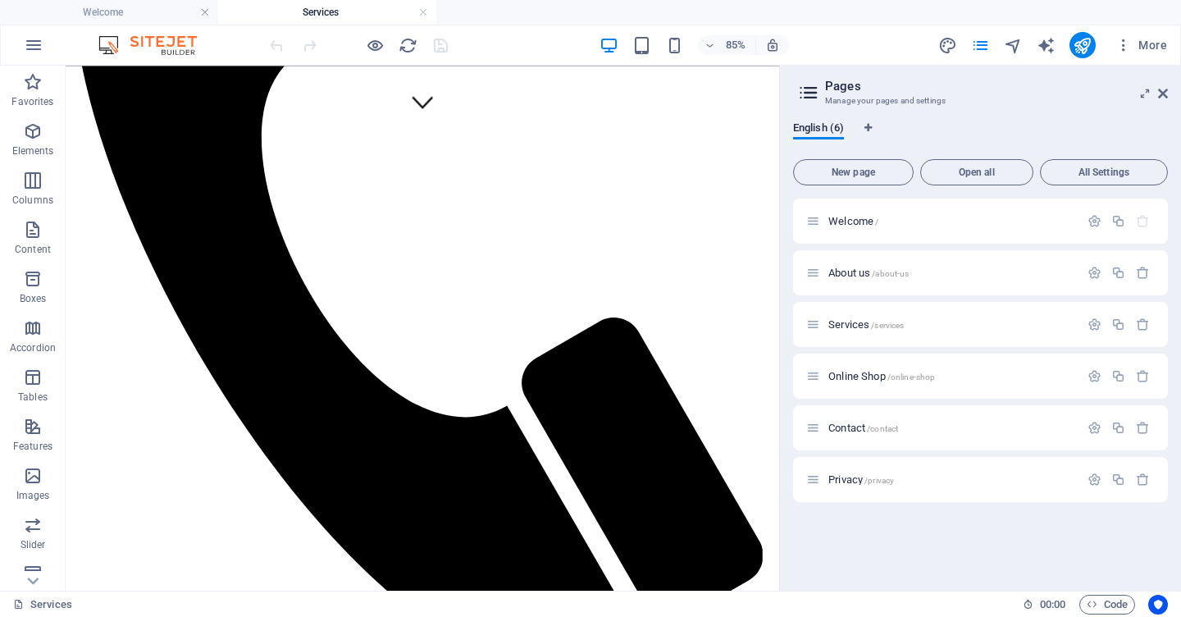
drag, startPoint x: 895, startPoint y: 126, endPoint x: 851, endPoint y: 296, distance: 175.5
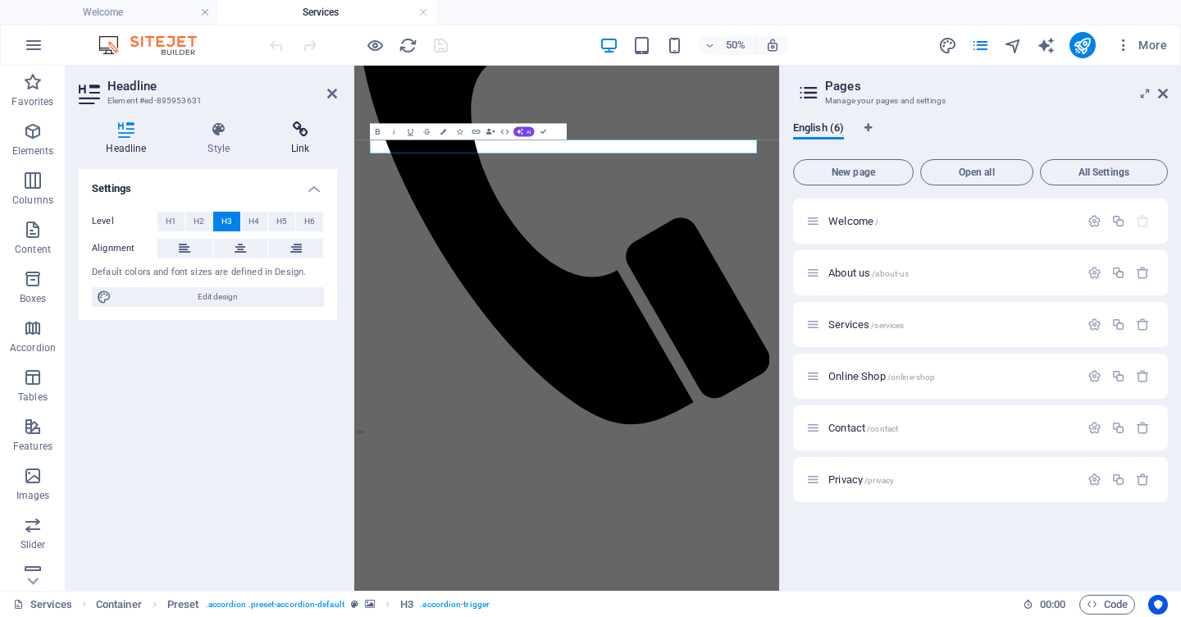
click at [306, 135] on icon at bounding box center [300, 129] width 73 height 16
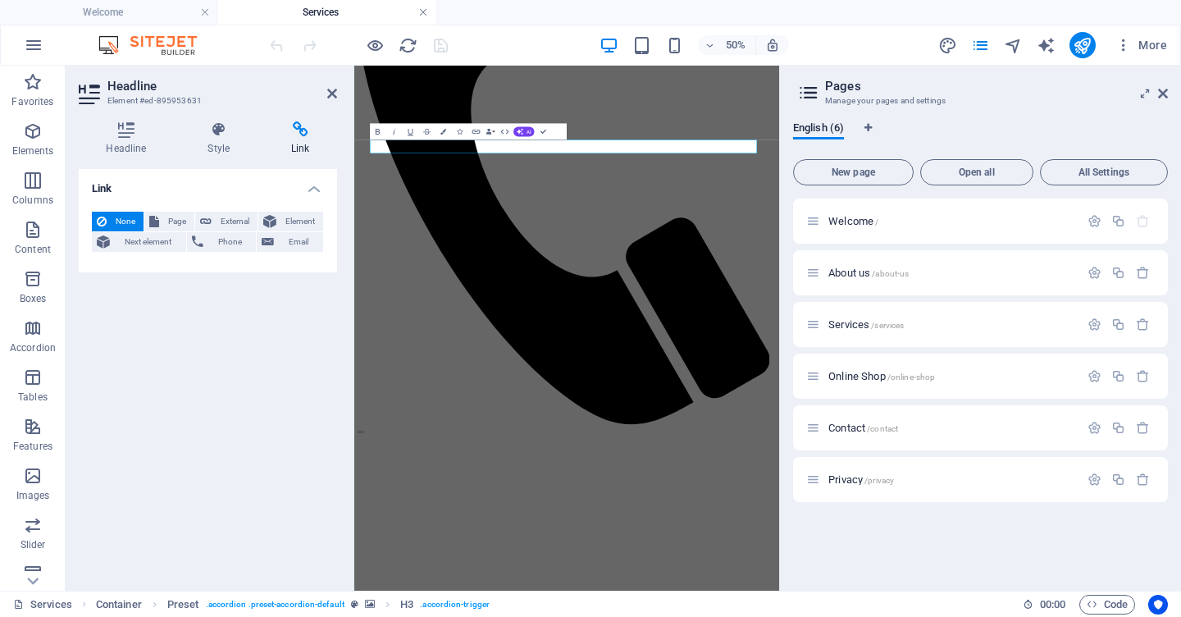
click at [421, 12] on link at bounding box center [423, 13] width 10 height 16
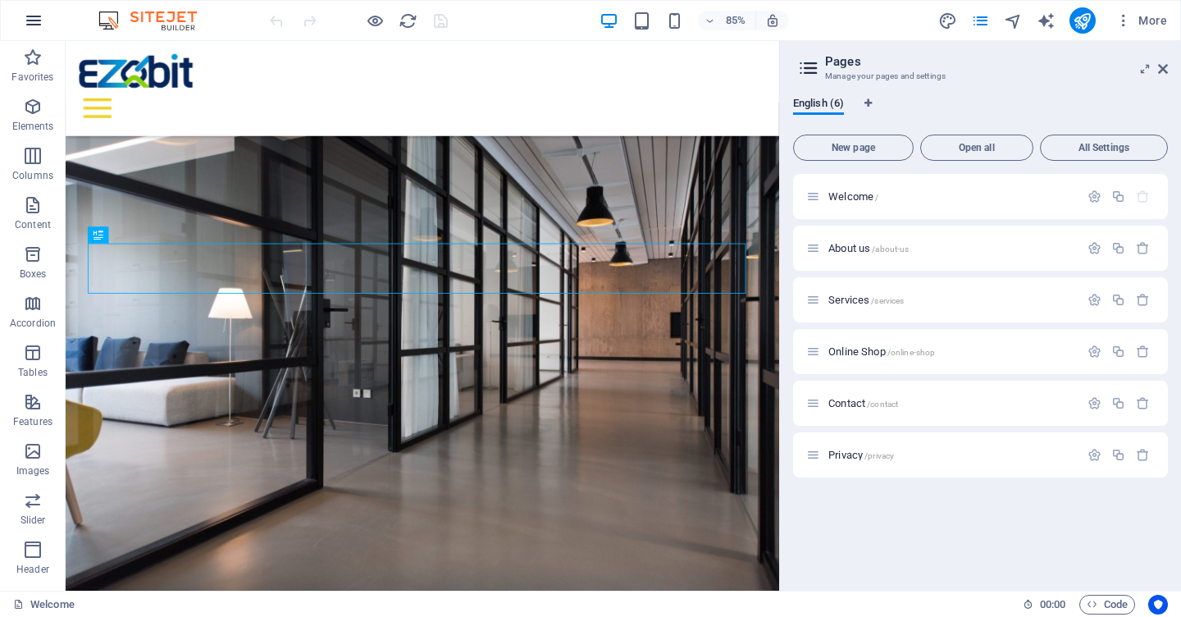
click at [31, 18] on icon "button" at bounding box center [34, 21] width 20 height 20
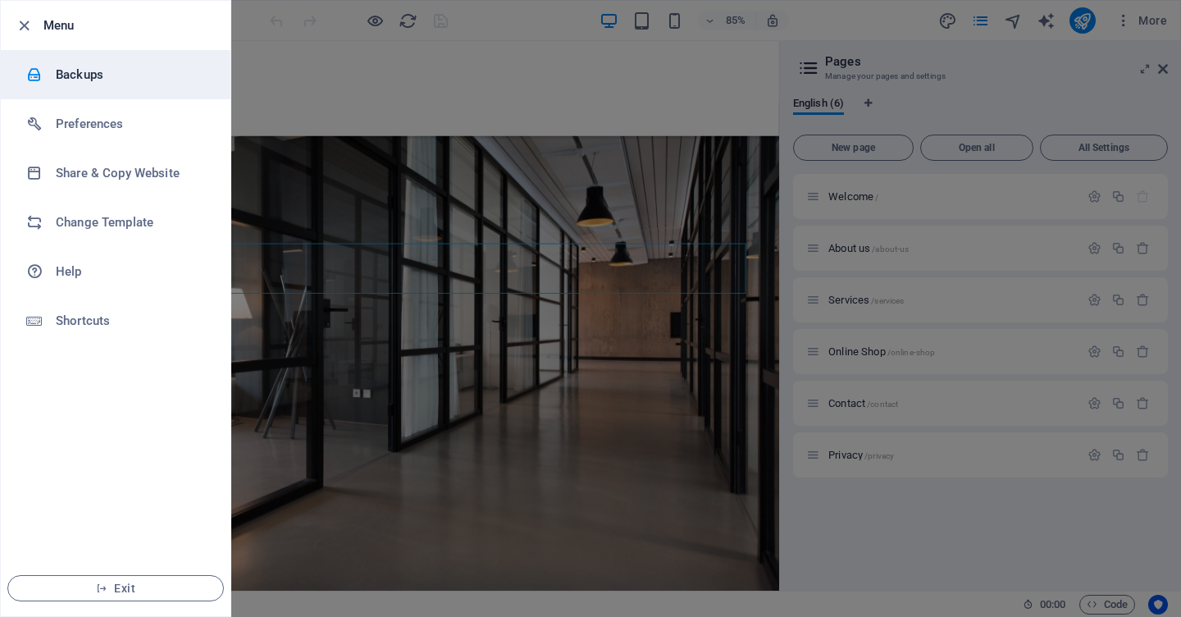
click at [71, 80] on h6 "Backups" at bounding box center [132, 75] width 152 height 20
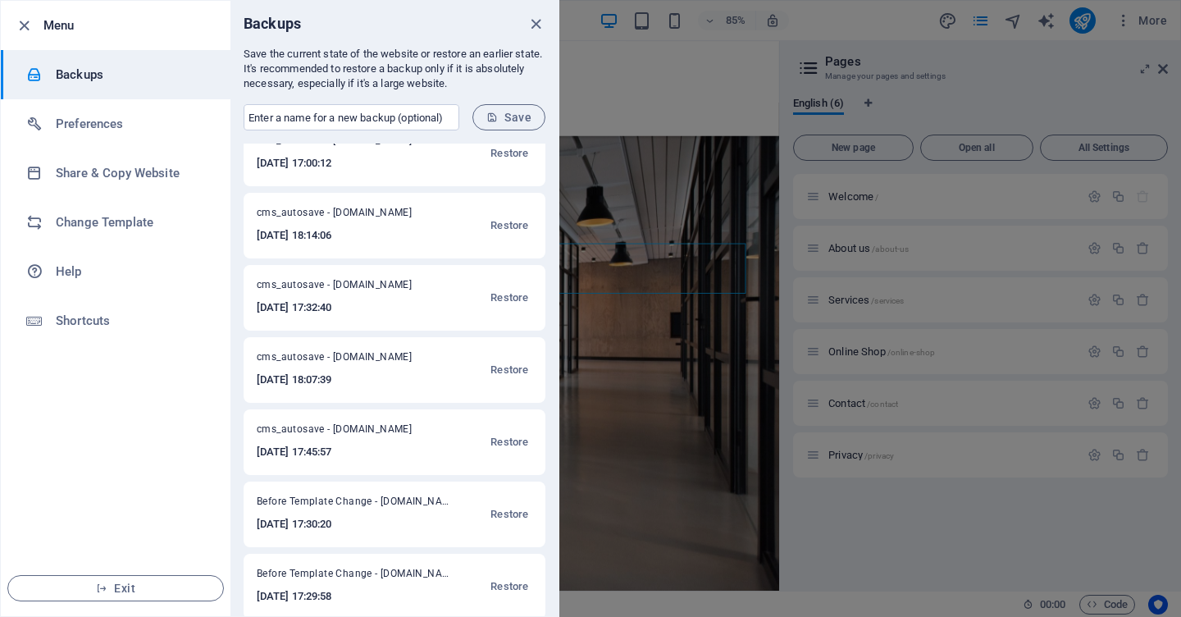
scroll to position [98, 0]
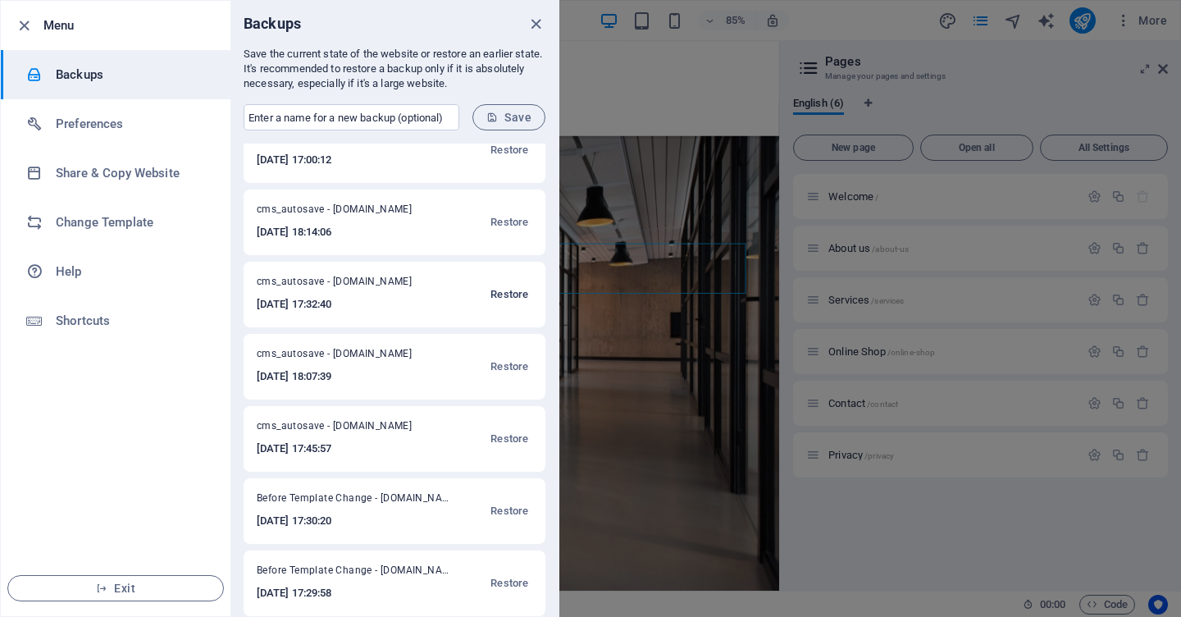
click at [505, 297] on span "Restore" at bounding box center [509, 295] width 38 height 20
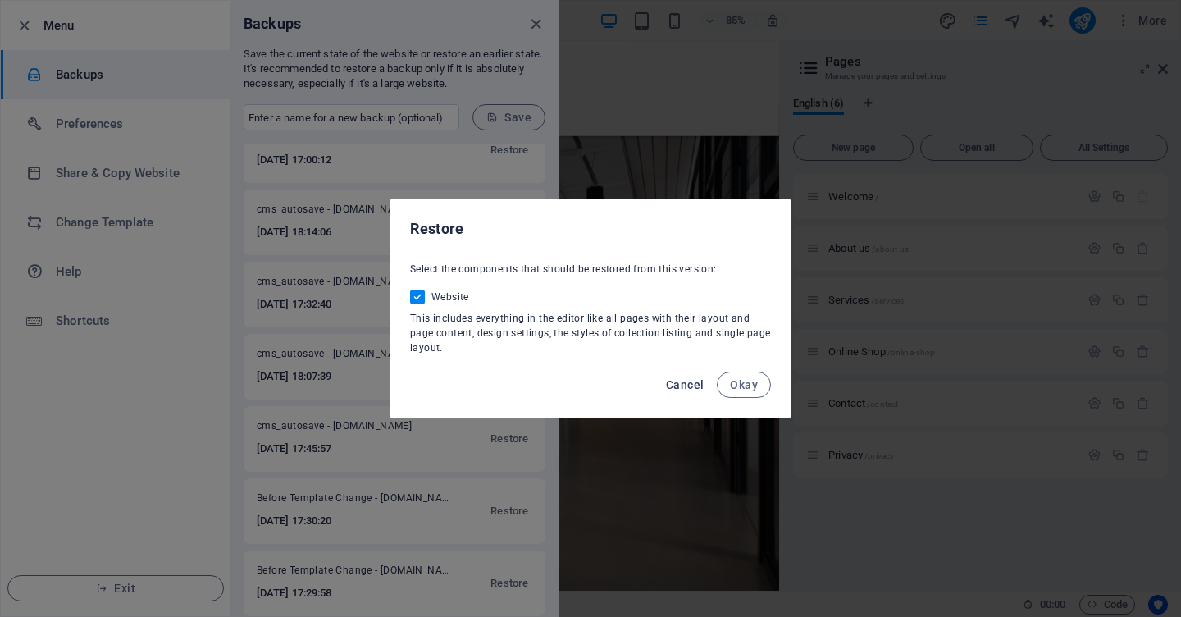
click at [687, 383] on span "Cancel" at bounding box center [685, 384] width 38 height 13
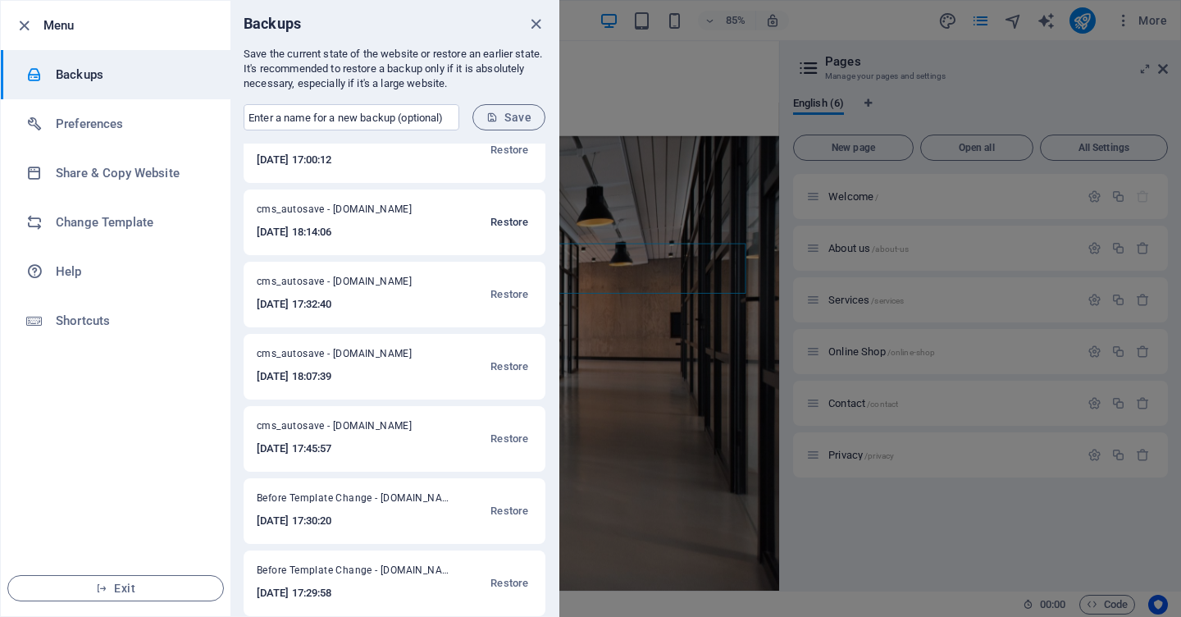
click at [511, 223] on span "Restore" at bounding box center [509, 222] width 38 height 20
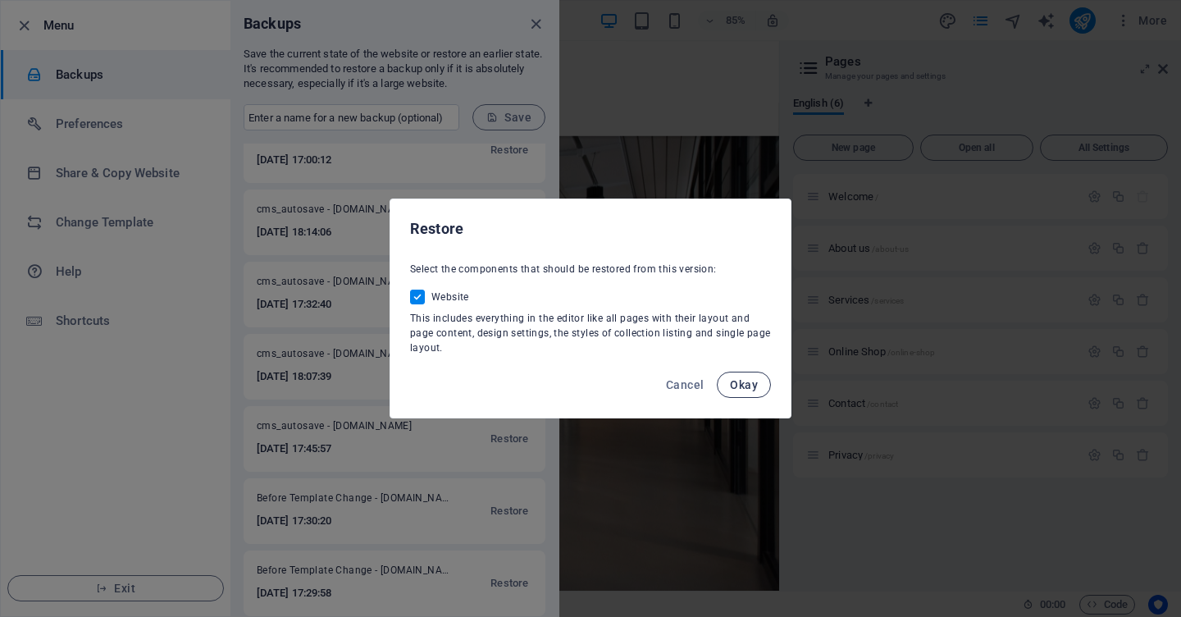
click at [739, 385] on span "Okay" at bounding box center [744, 384] width 28 height 13
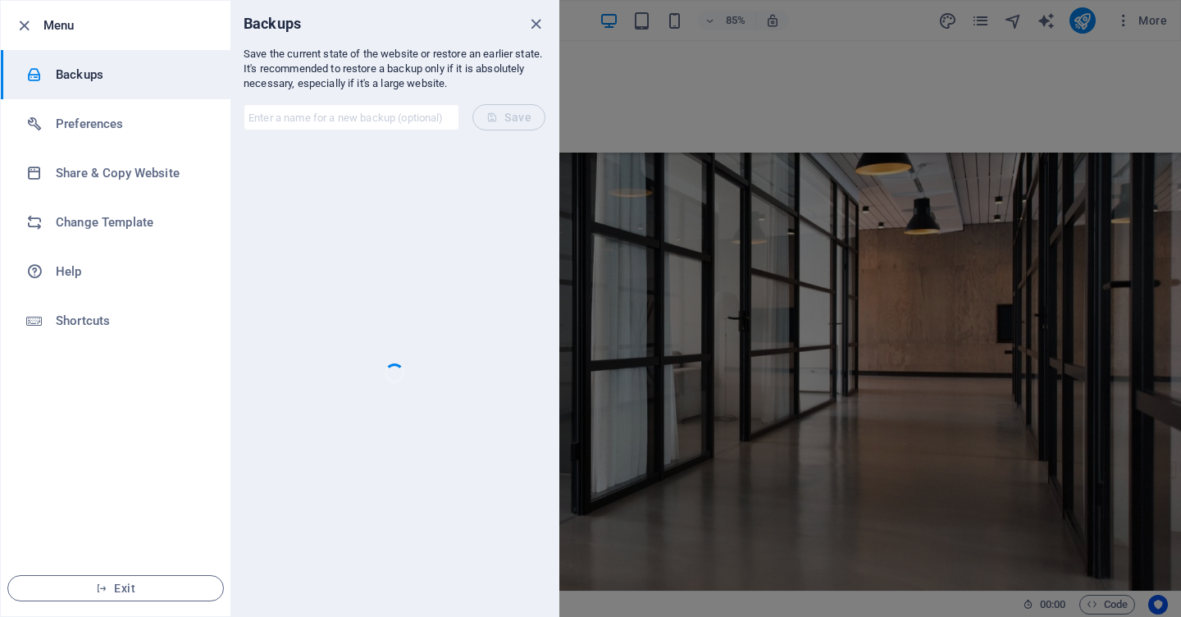
scroll to position [0, 0]
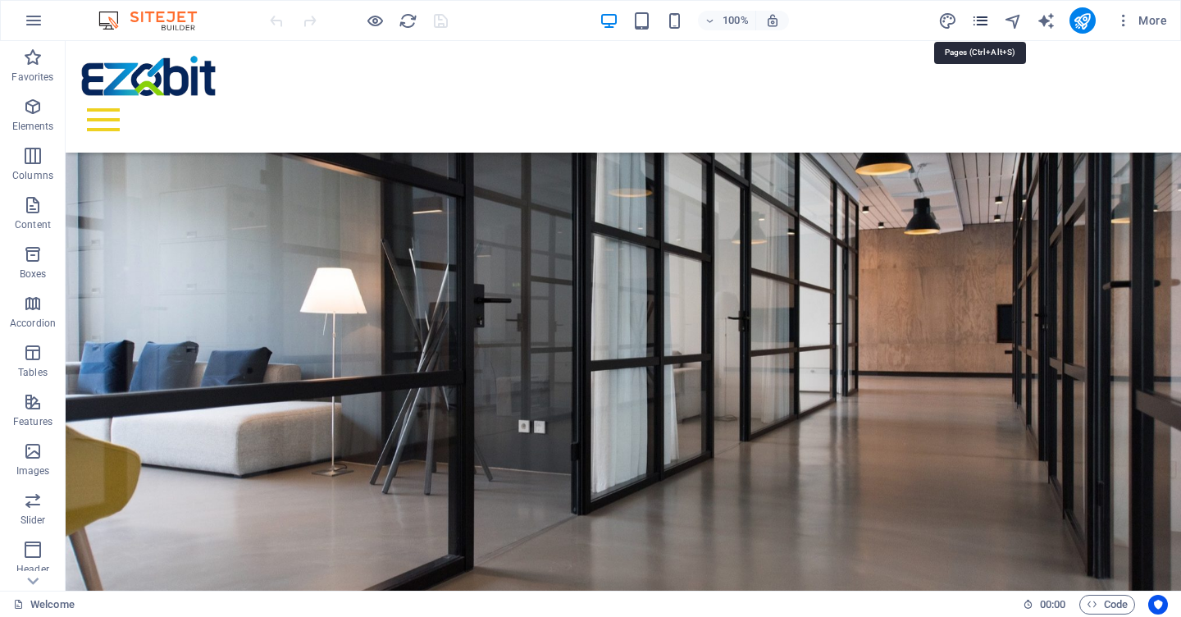
click at [983, 23] on icon "pages" at bounding box center [980, 20] width 19 height 19
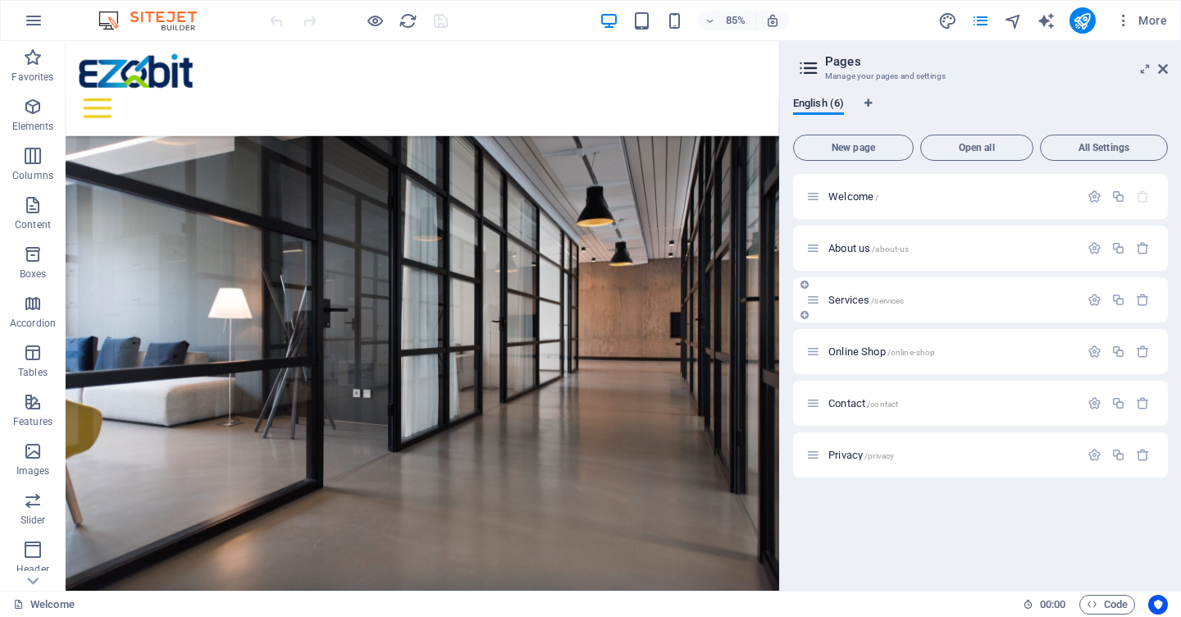
click at [851, 298] on span "Services /services" at bounding box center [865, 300] width 75 height 12
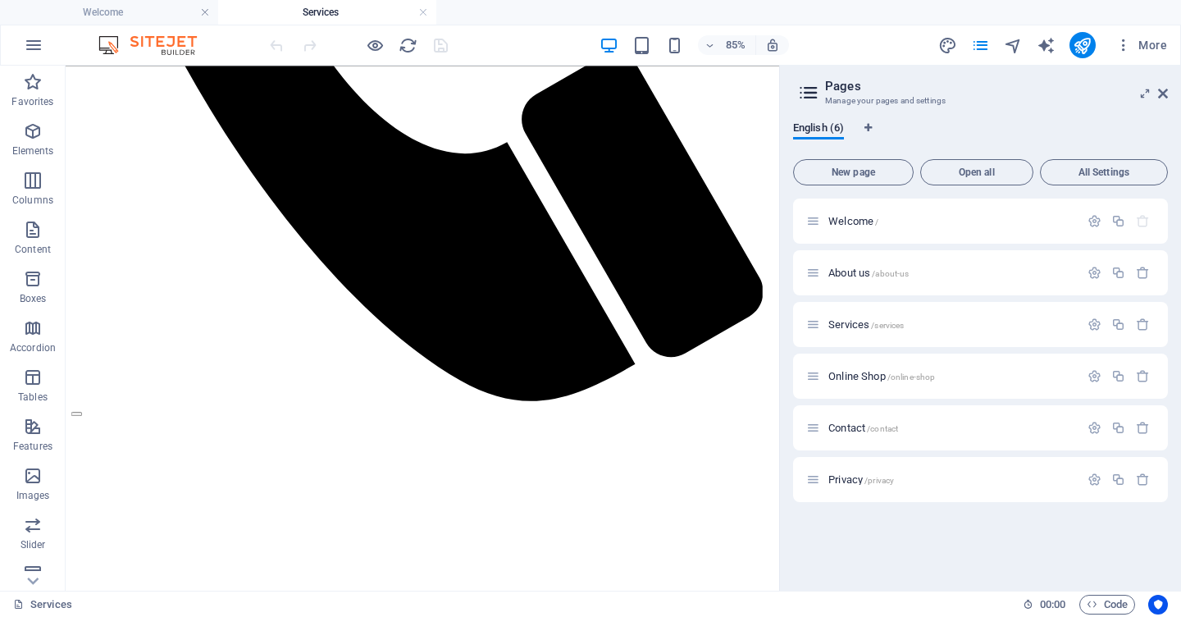
scroll to position [820, 0]
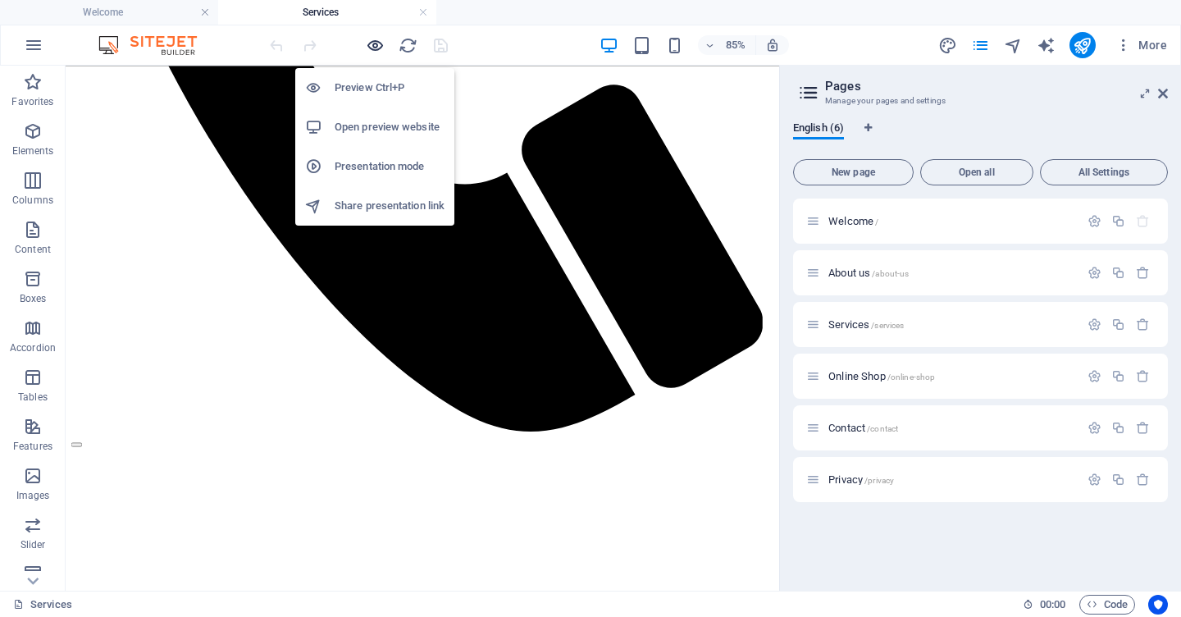
click at [373, 46] on icon "button" at bounding box center [375, 45] width 19 height 19
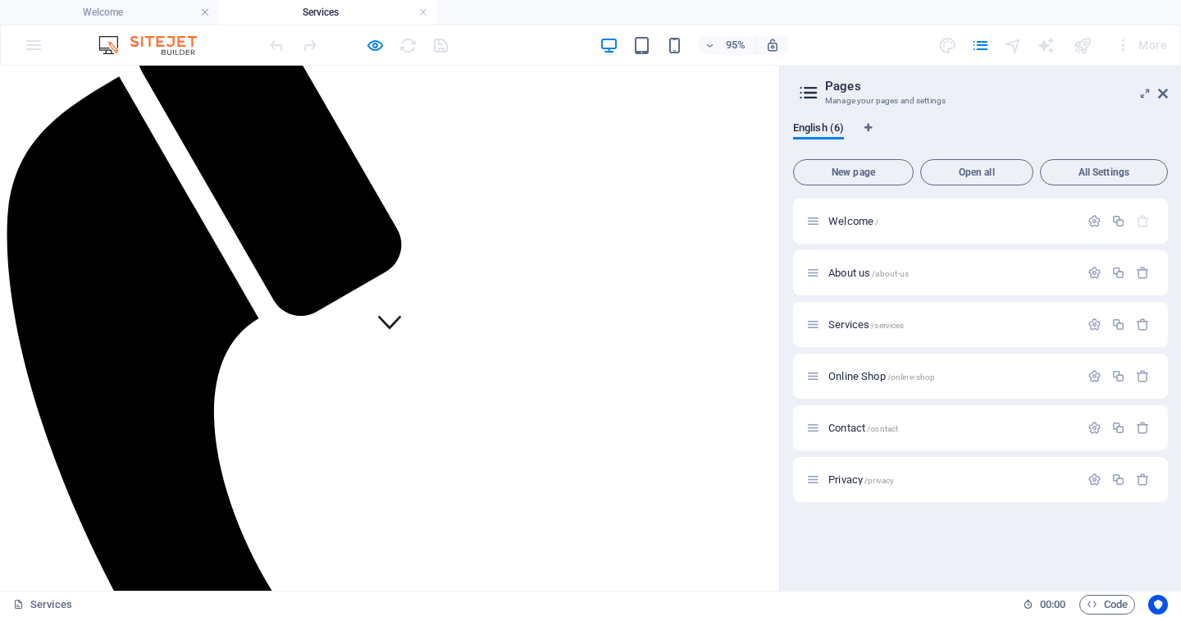
scroll to position [412, 0]
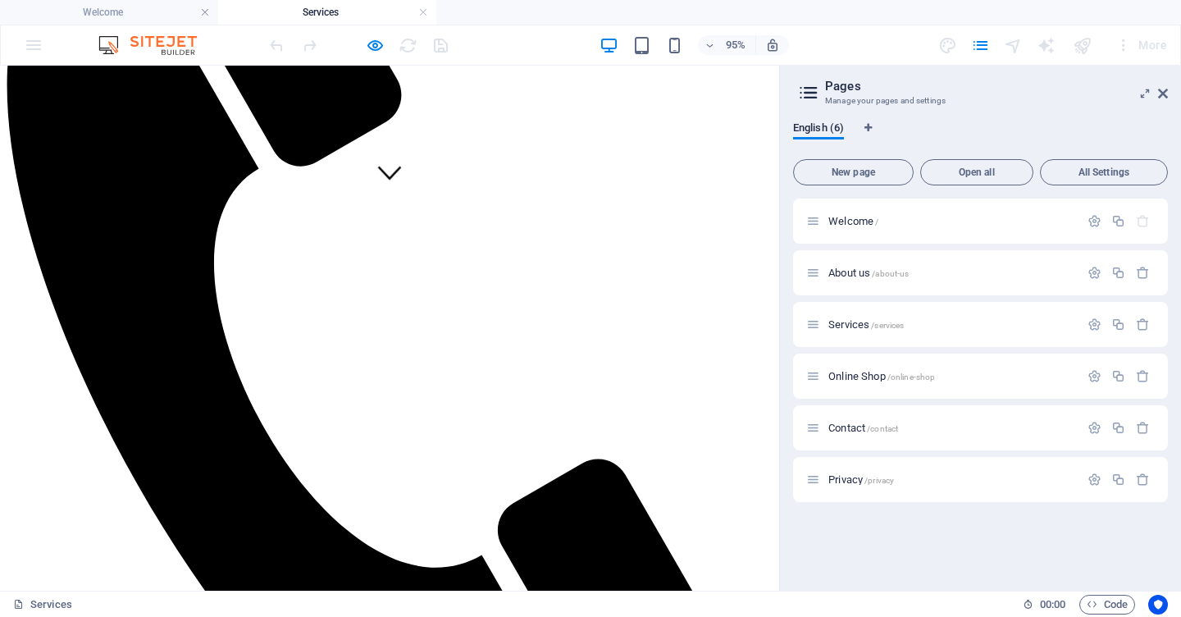
click at [153, 6] on h4 "Welcome" at bounding box center [109, 12] width 218 height 18
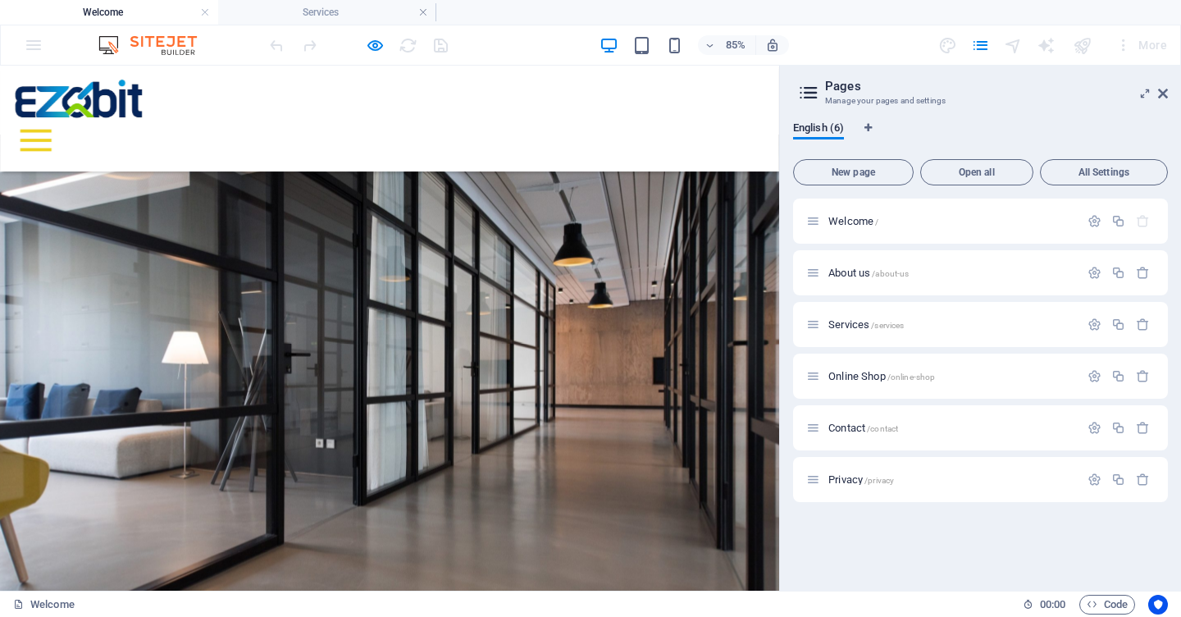
scroll to position [0, 0]
click at [26, 50] on div "95% More" at bounding box center [590, 44] width 1179 height 39
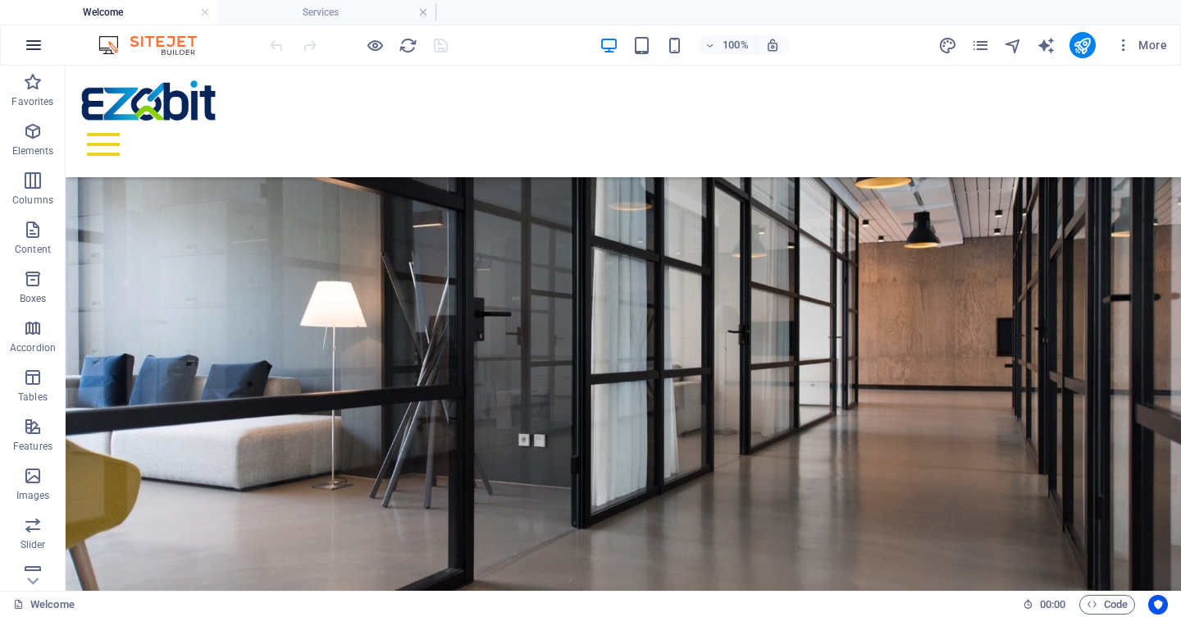
click at [39, 41] on icon "button" at bounding box center [34, 45] width 20 height 20
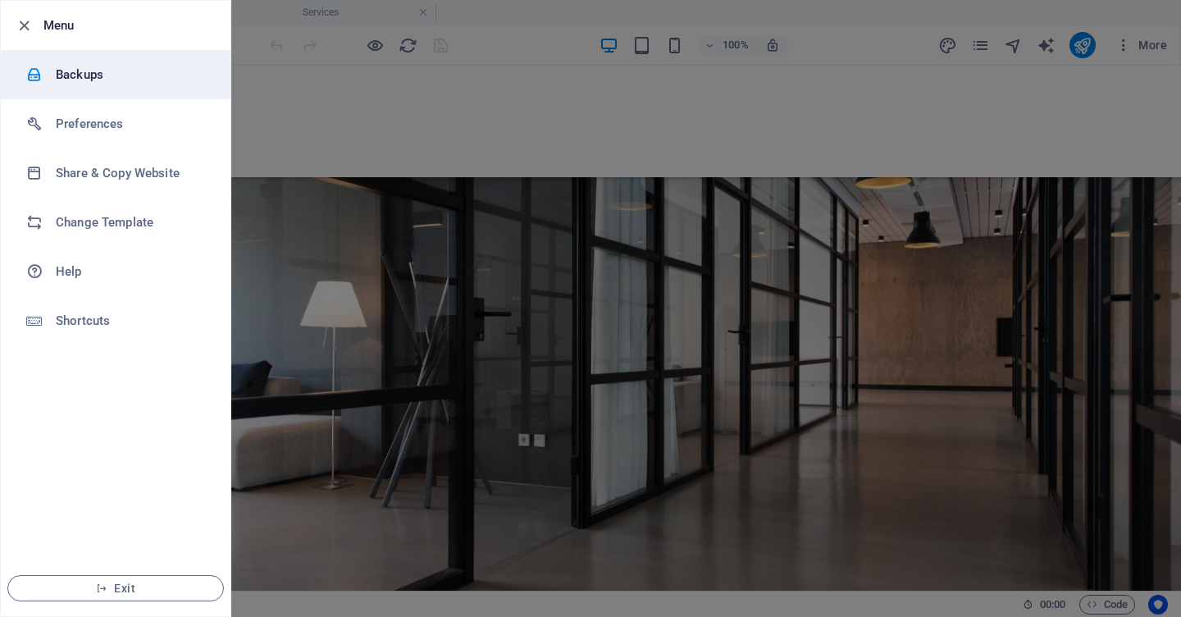
click at [81, 78] on h6 "Backups" at bounding box center [132, 75] width 152 height 20
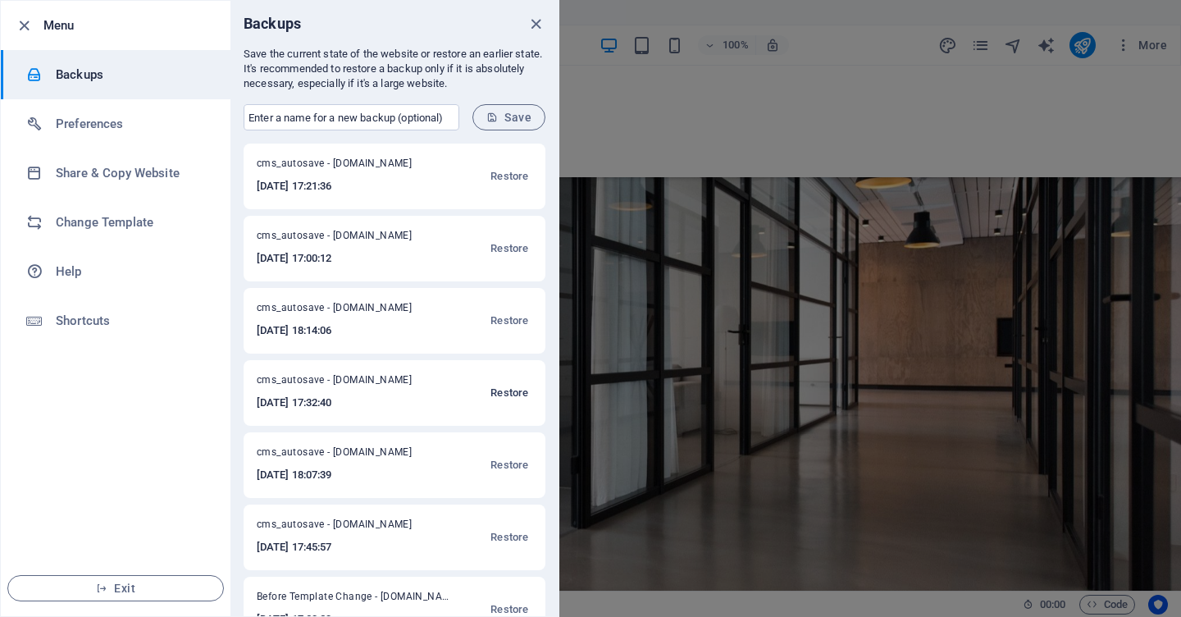
click at [507, 392] on span "Restore" at bounding box center [509, 393] width 38 height 20
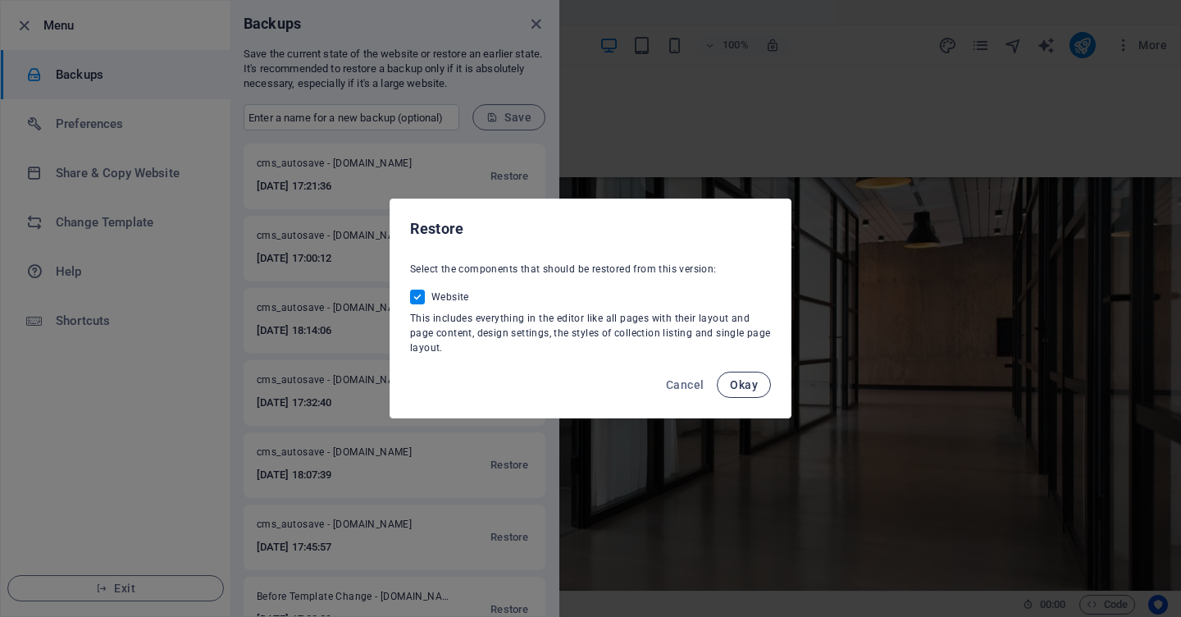
click at [736, 389] on span "Okay" at bounding box center [744, 384] width 28 height 13
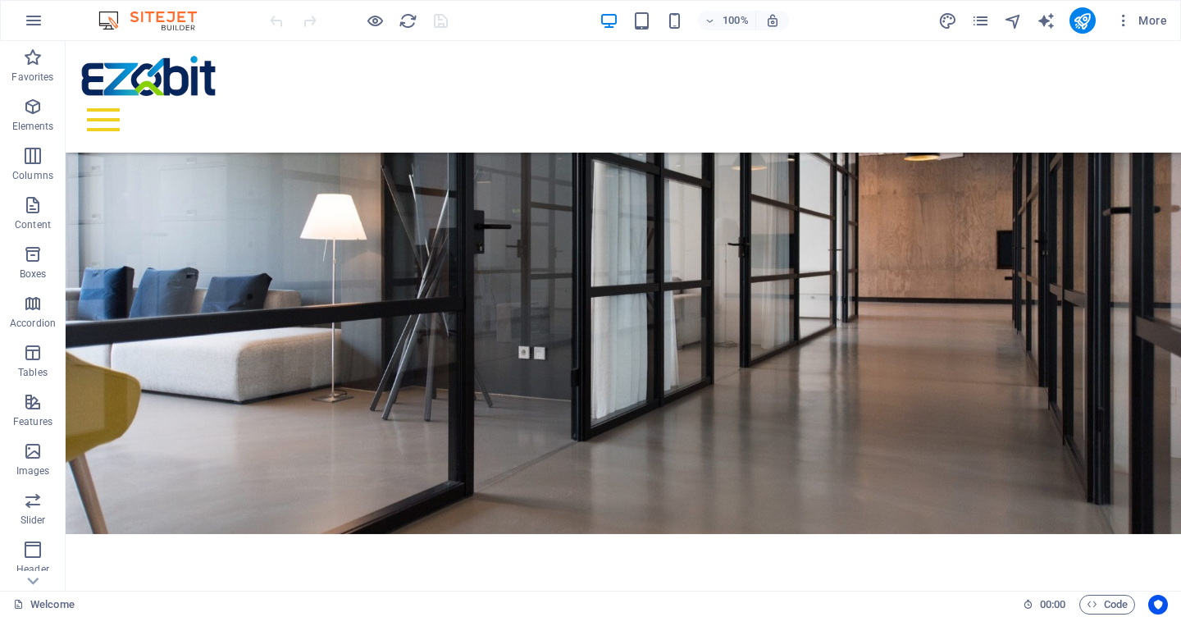
scroll to position [67, 0]
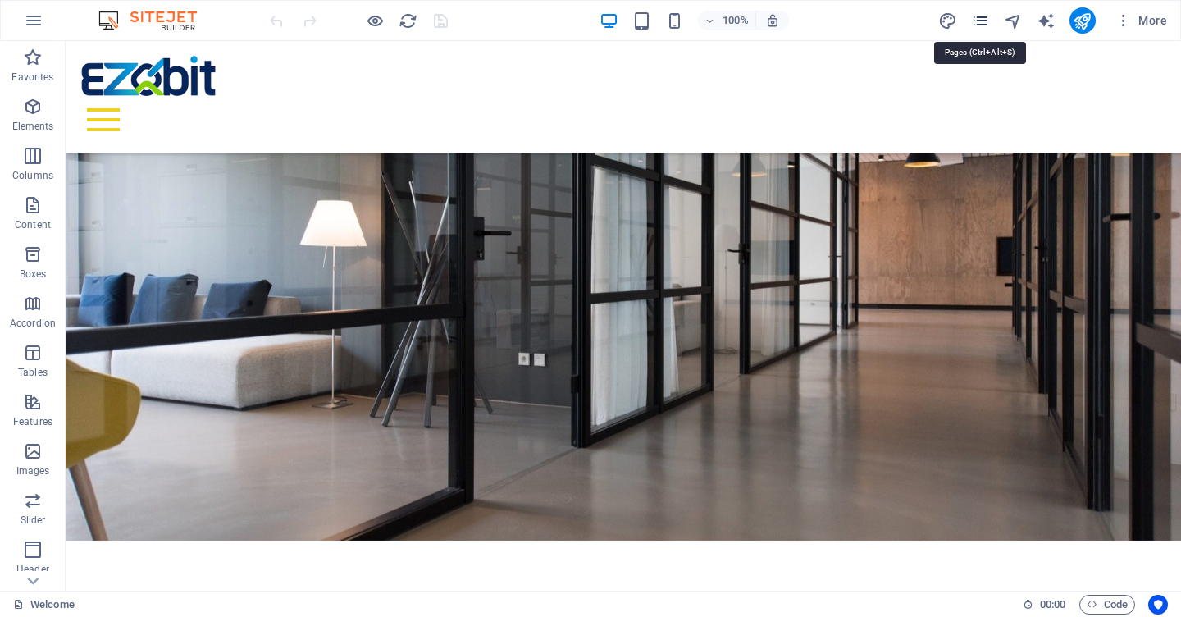
click at [982, 25] on icon "pages" at bounding box center [980, 20] width 19 height 19
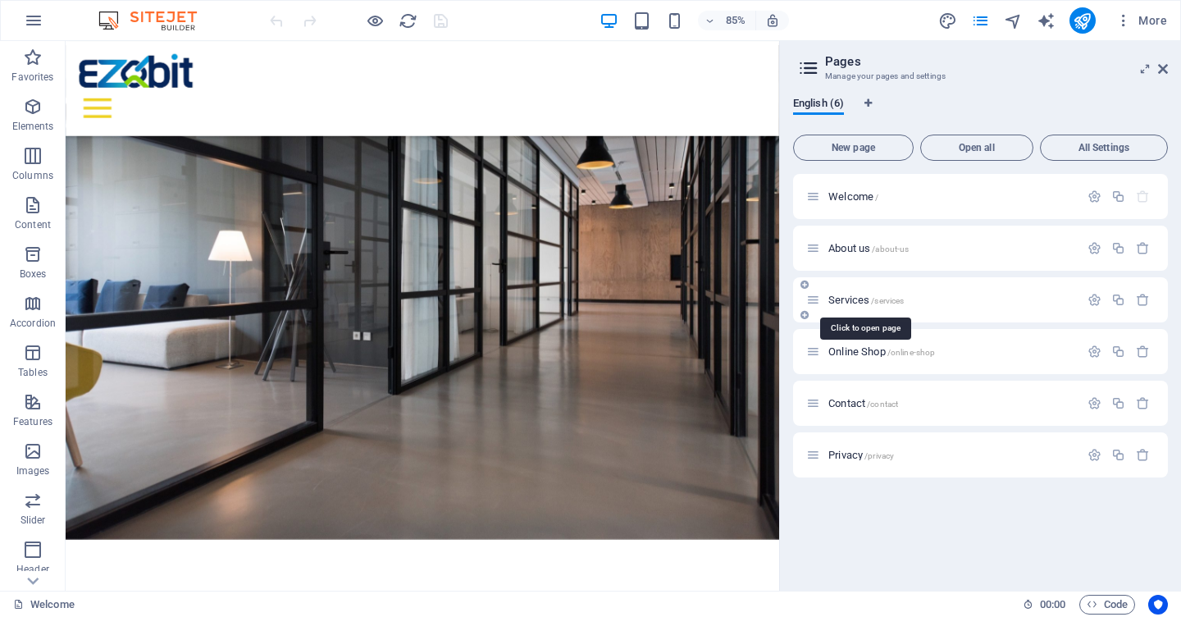
click at [852, 297] on span "Services /services" at bounding box center [865, 300] width 75 height 12
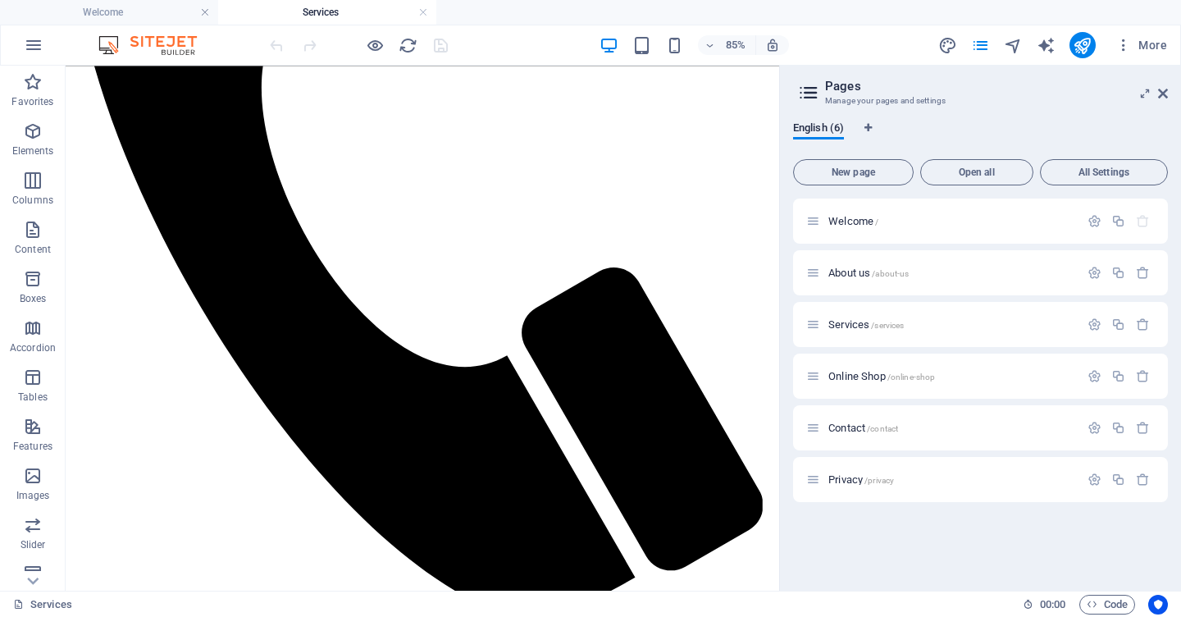
scroll to position [596, 0]
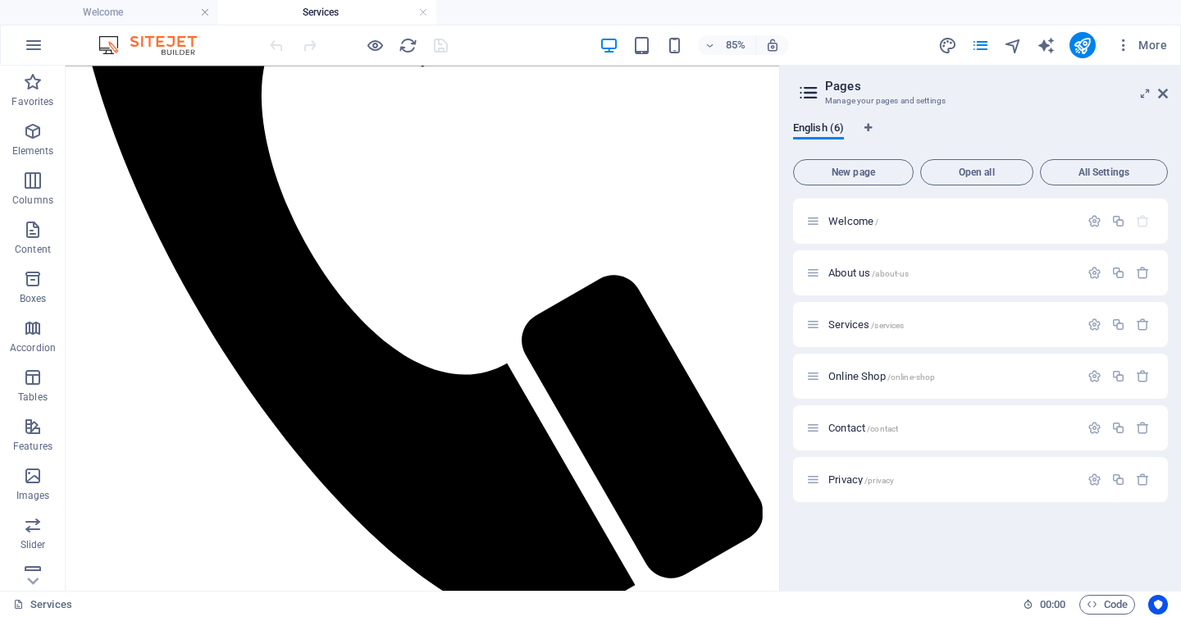
drag, startPoint x: 897, startPoint y: 156, endPoint x: 860, endPoint y: 333, distance: 181.0
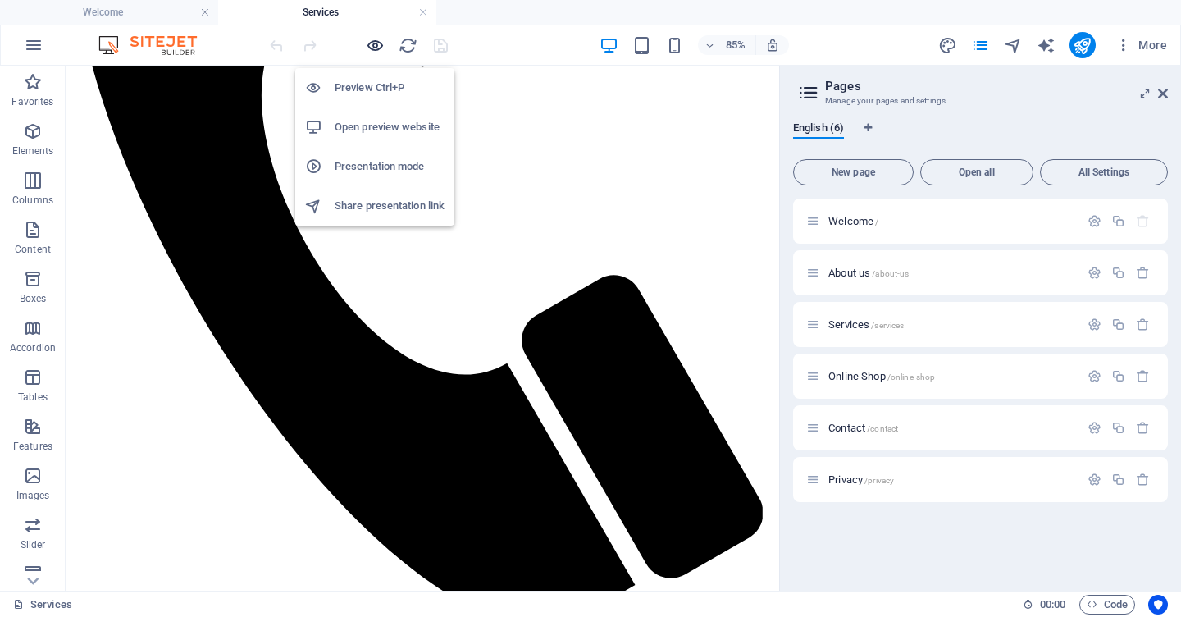
click at [375, 48] on icon "button" at bounding box center [375, 45] width 19 height 19
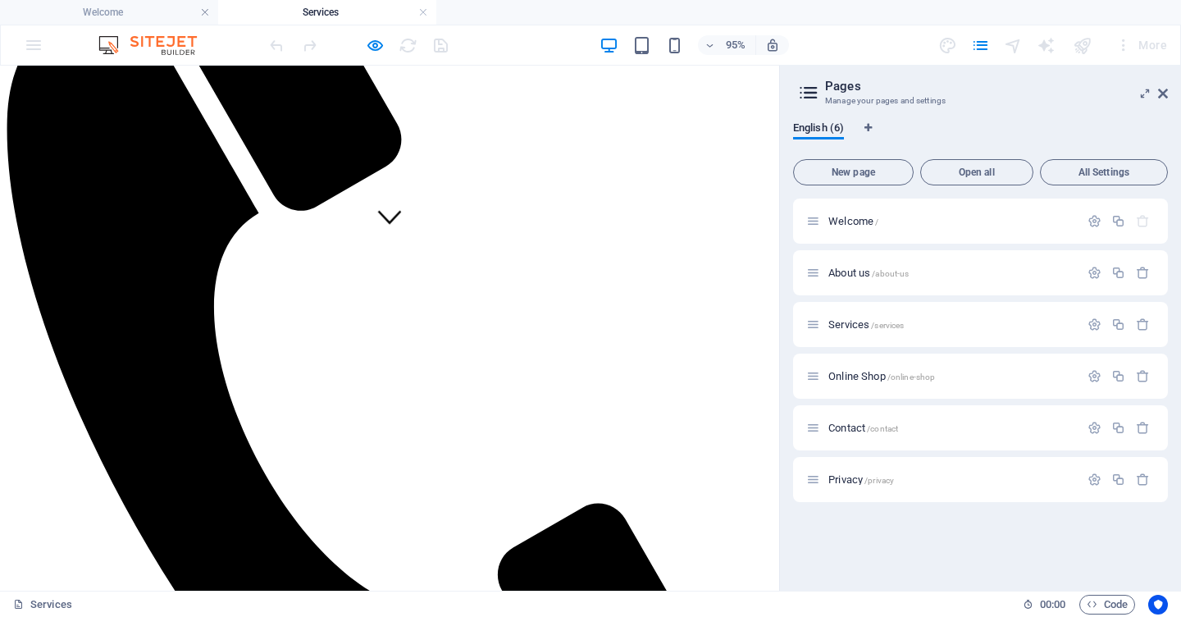
scroll to position [378, 0]
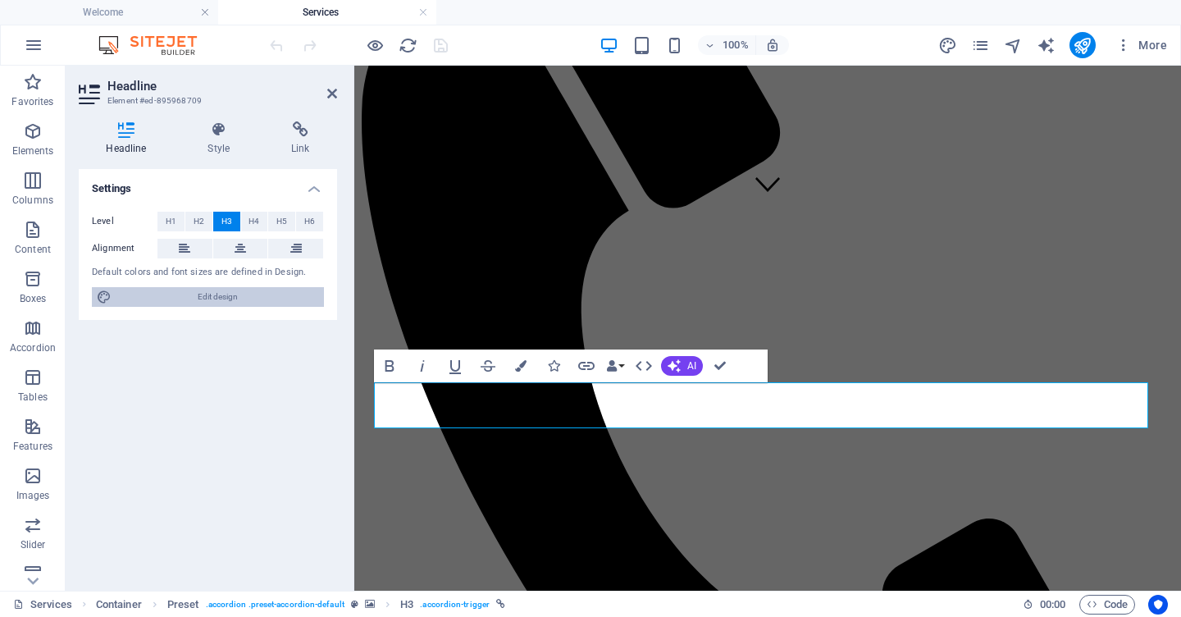
click at [173, 297] on span "Edit design" at bounding box center [217, 297] width 203 height 20
select select "px"
select select "300"
select select "px"
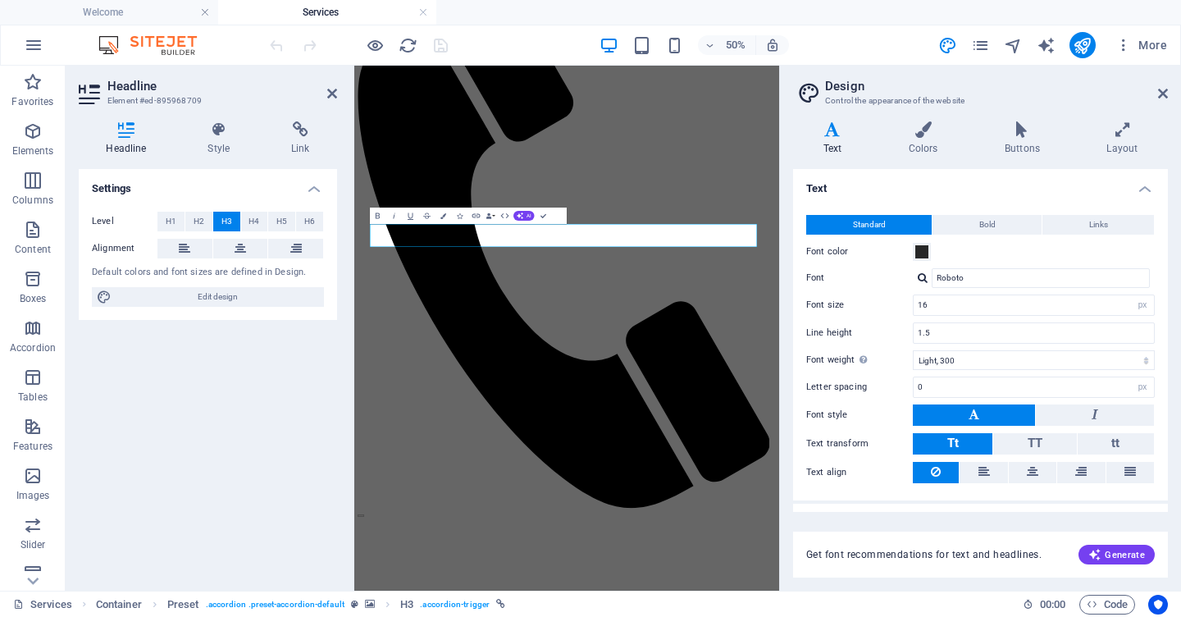
scroll to position [31, 0]
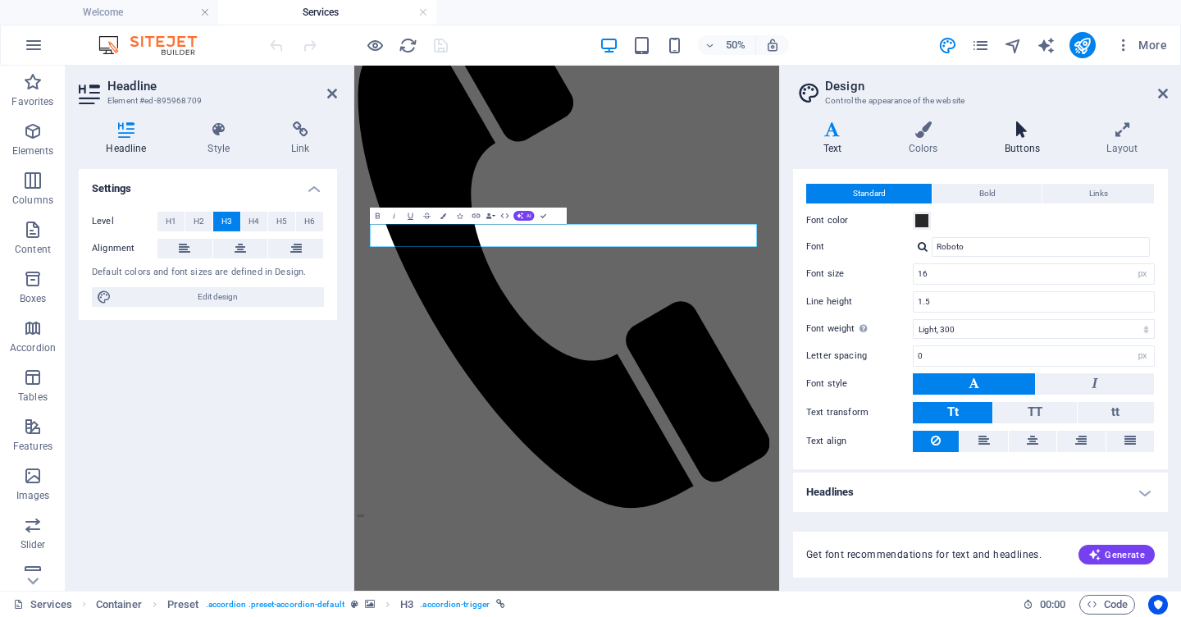
click at [1014, 140] on h4 "Buttons" at bounding box center [1025, 138] width 102 height 34
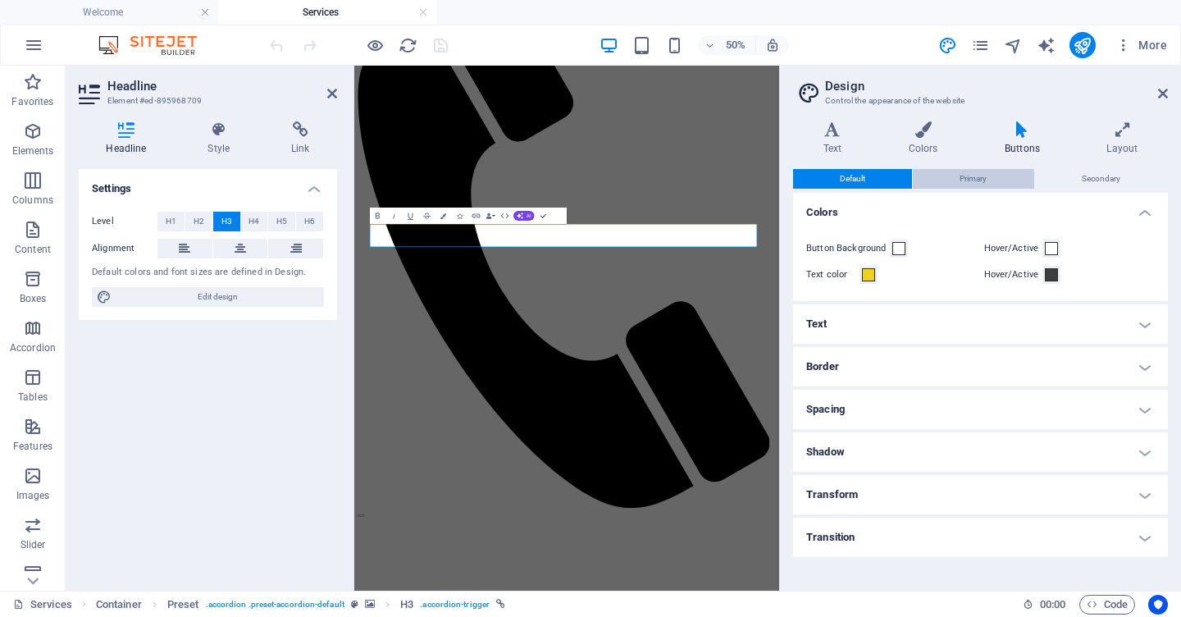
click at [975, 175] on span "Primary" at bounding box center [973, 179] width 27 height 20
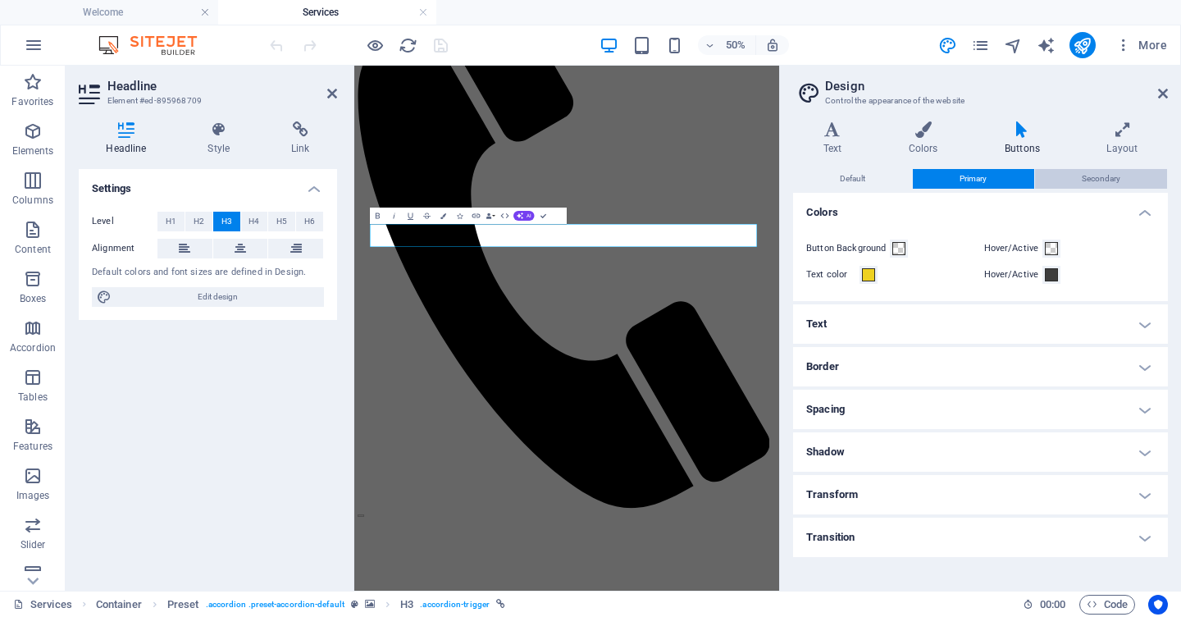
click at [1078, 172] on button "Secondary" at bounding box center [1101, 179] width 132 height 20
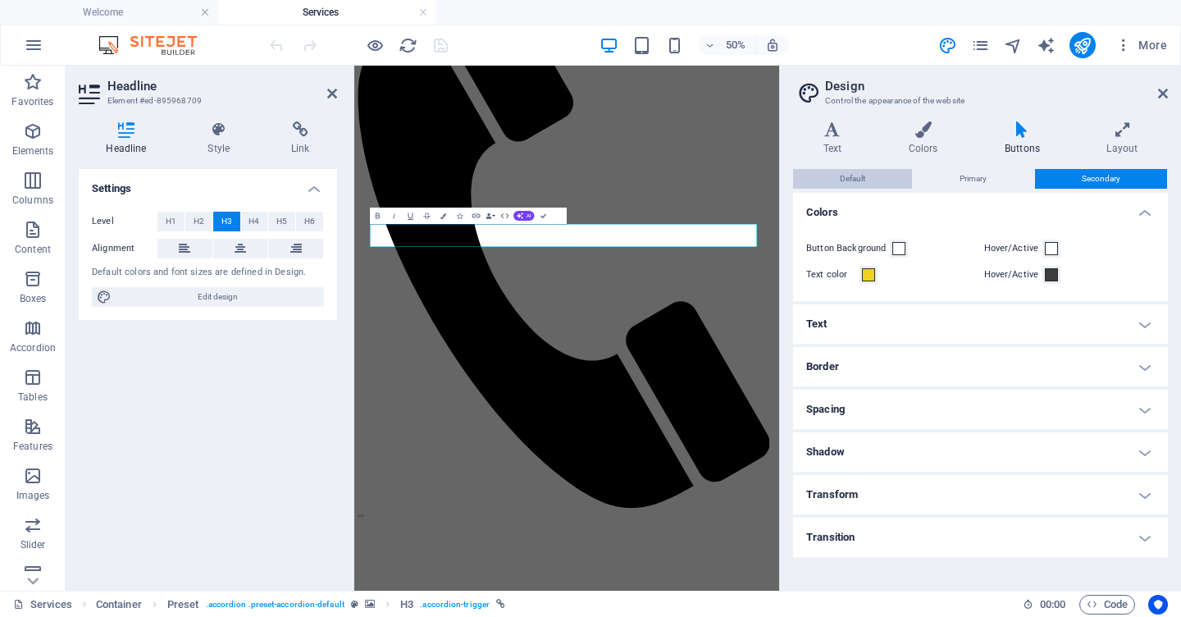
click at [865, 174] on span "Default" at bounding box center [852, 179] width 25 height 20
click at [1123, 133] on icon at bounding box center [1122, 129] width 91 height 16
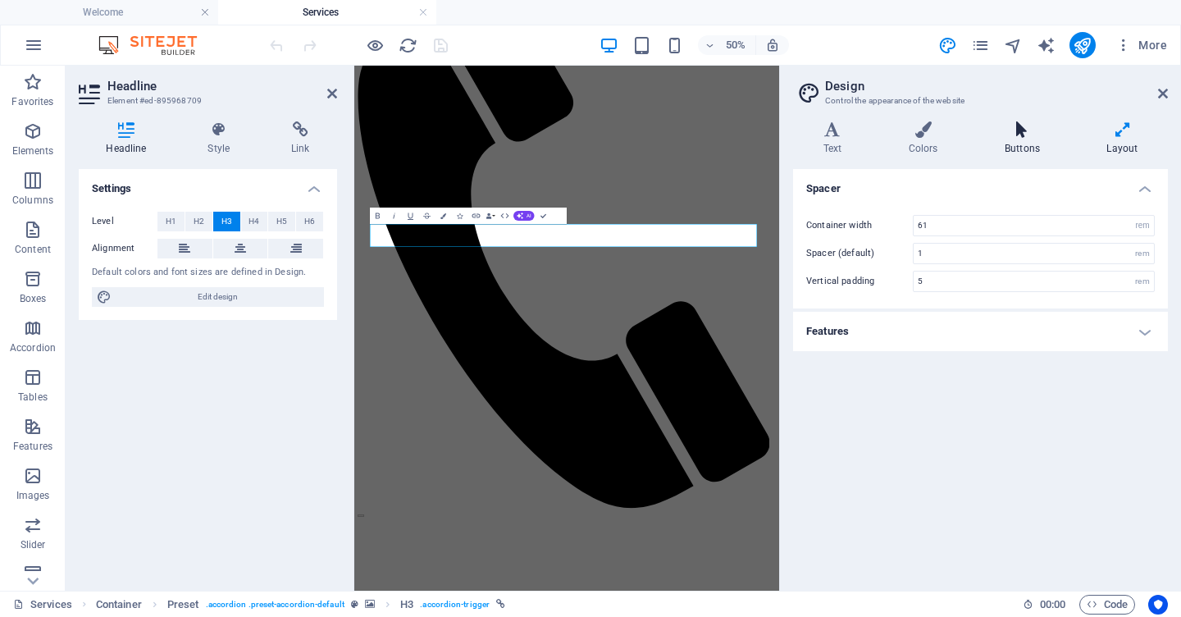
click at [1015, 139] on h4 "Buttons" at bounding box center [1025, 138] width 102 height 34
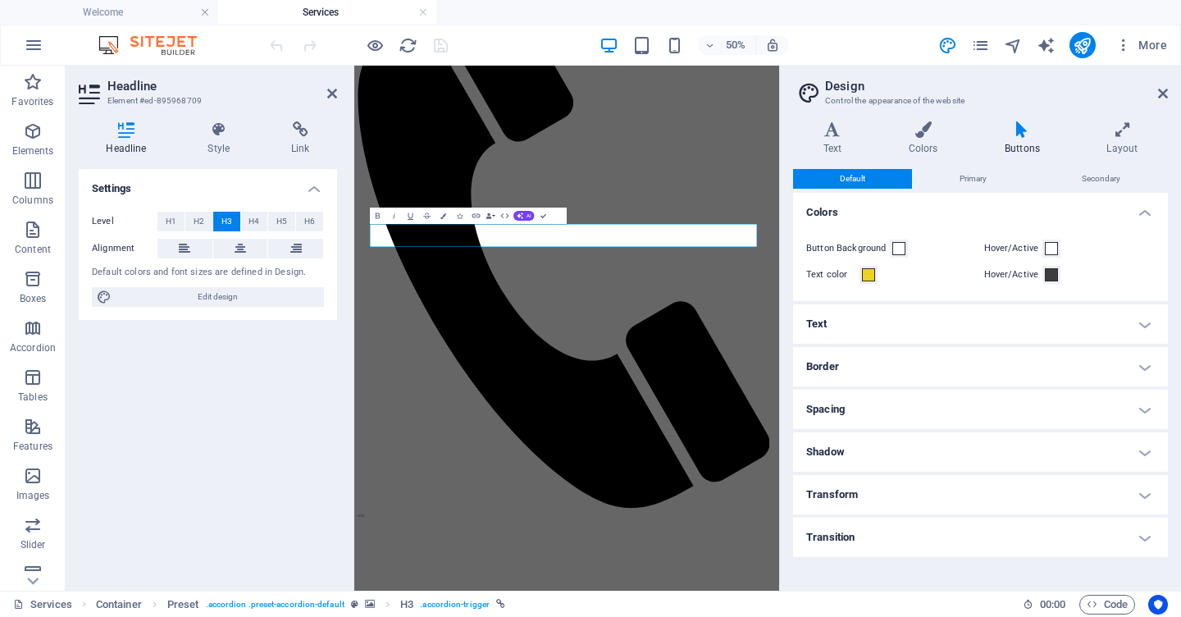
click at [901, 322] on h4 "Text" at bounding box center [980, 323] width 375 height 39
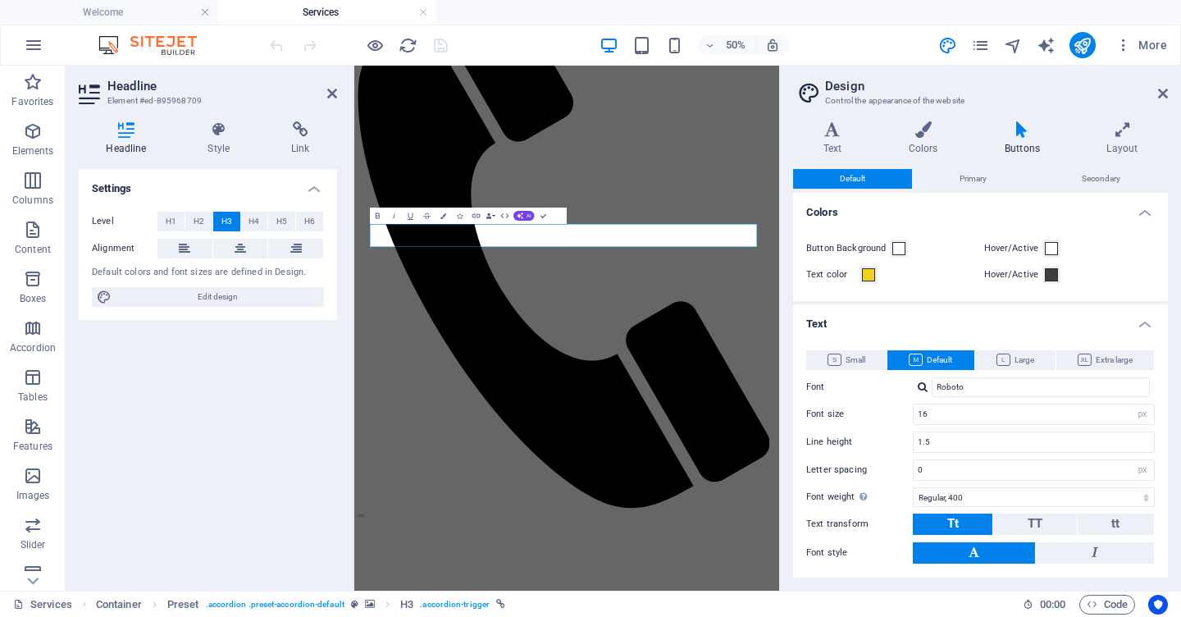
click at [901, 322] on h4 "Text" at bounding box center [980, 319] width 375 height 30
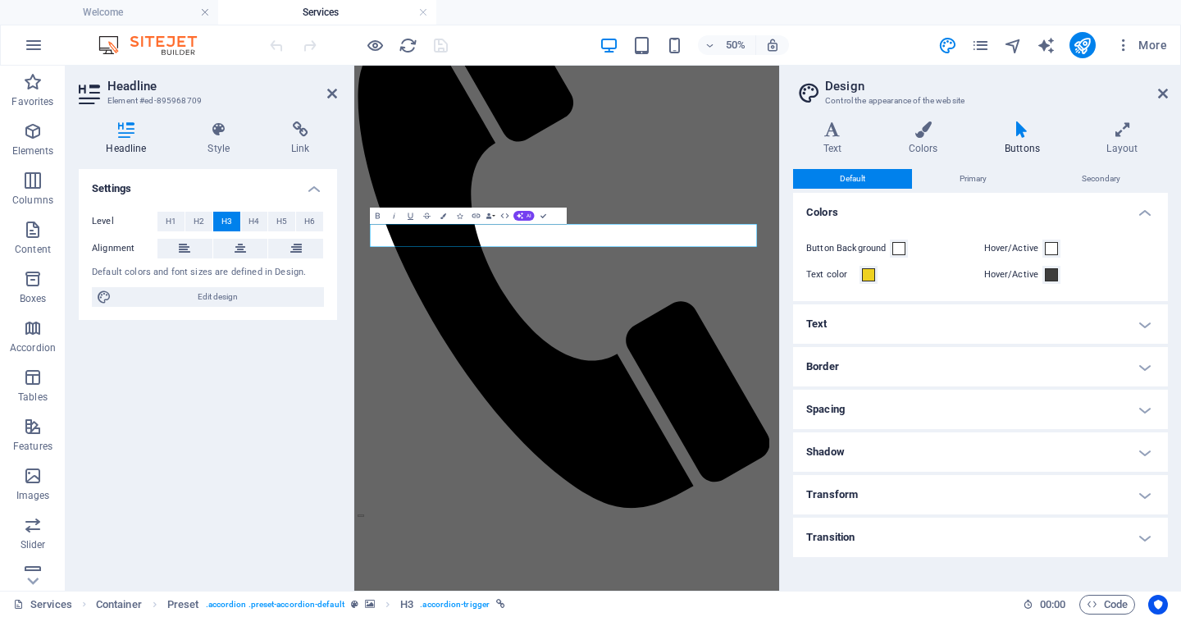
click at [895, 362] on h4 "Border" at bounding box center [980, 366] width 375 height 39
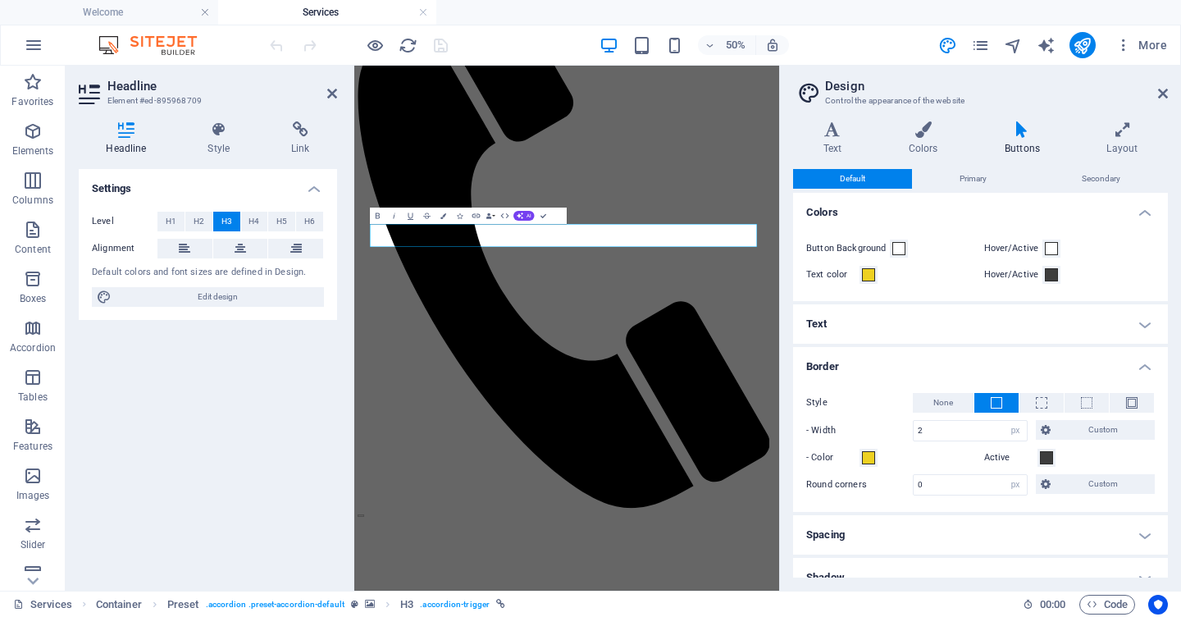
click at [895, 362] on h4 "Border" at bounding box center [980, 362] width 375 height 30
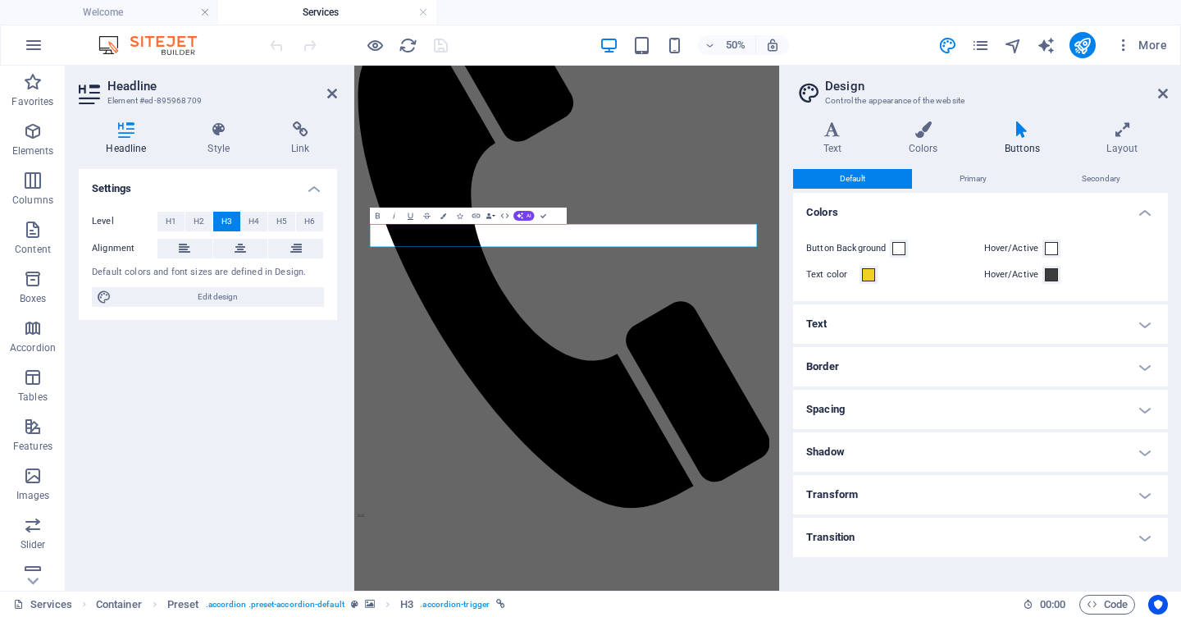
click at [889, 406] on h4 "Spacing" at bounding box center [980, 409] width 375 height 39
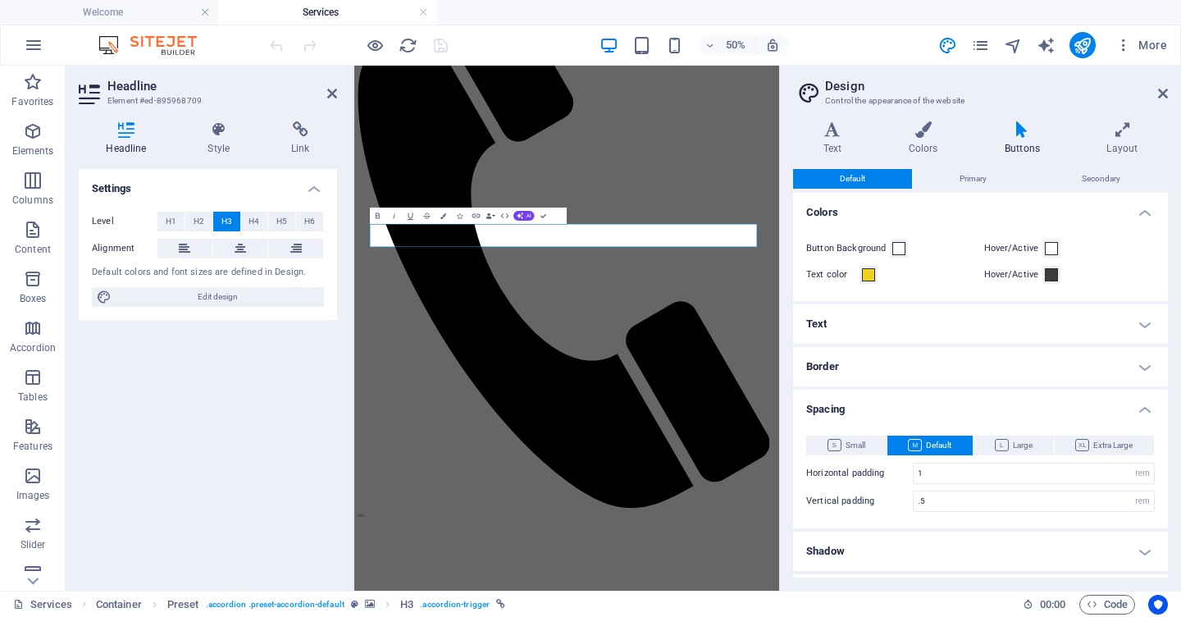
click at [889, 406] on h4 "Spacing" at bounding box center [980, 405] width 375 height 30
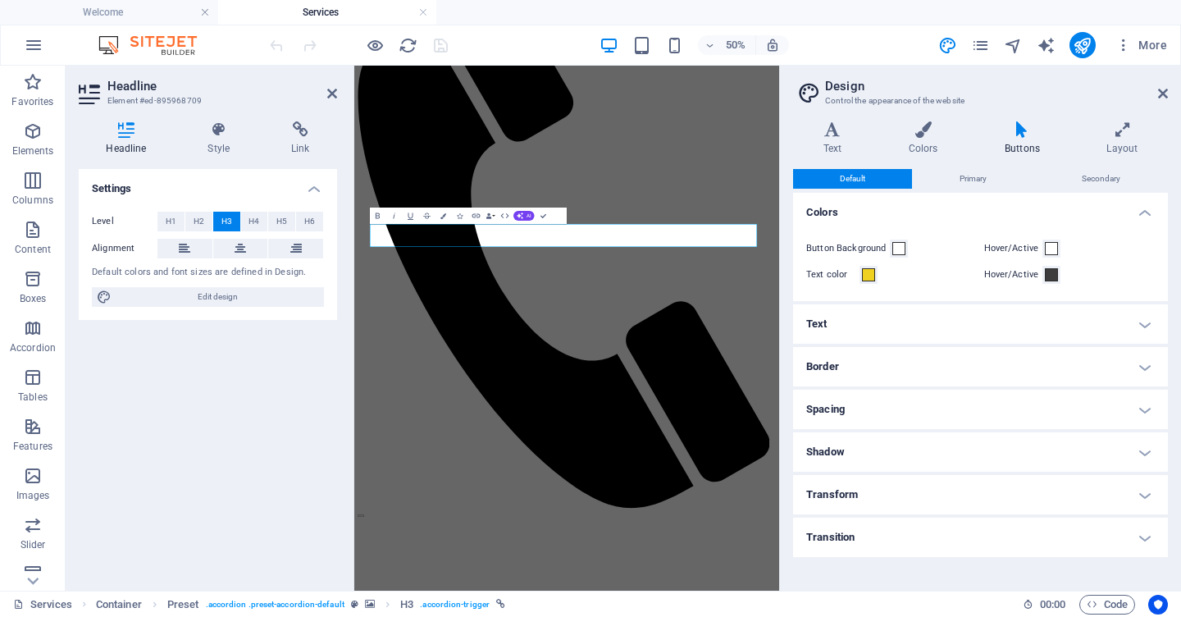
click at [877, 455] on h4 "Shadow" at bounding box center [980, 451] width 375 height 39
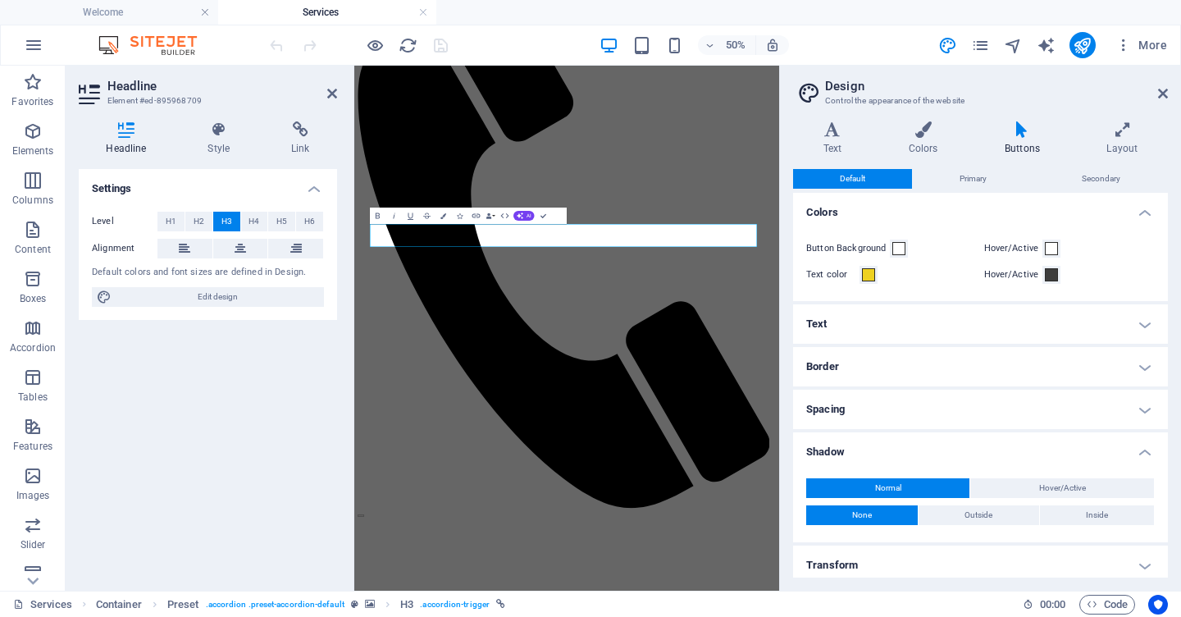
click at [877, 455] on h4 "Shadow" at bounding box center [980, 447] width 375 height 30
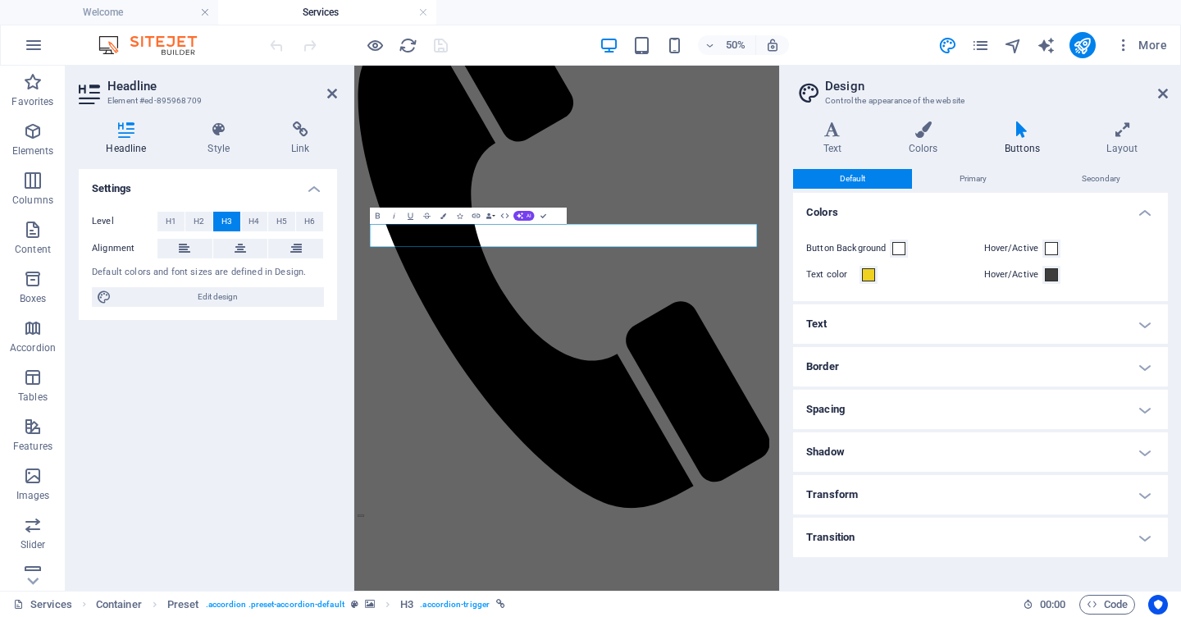
click at [875, 486] on h4 "Transform" at bounding box center [980, 494] width 375 height 39
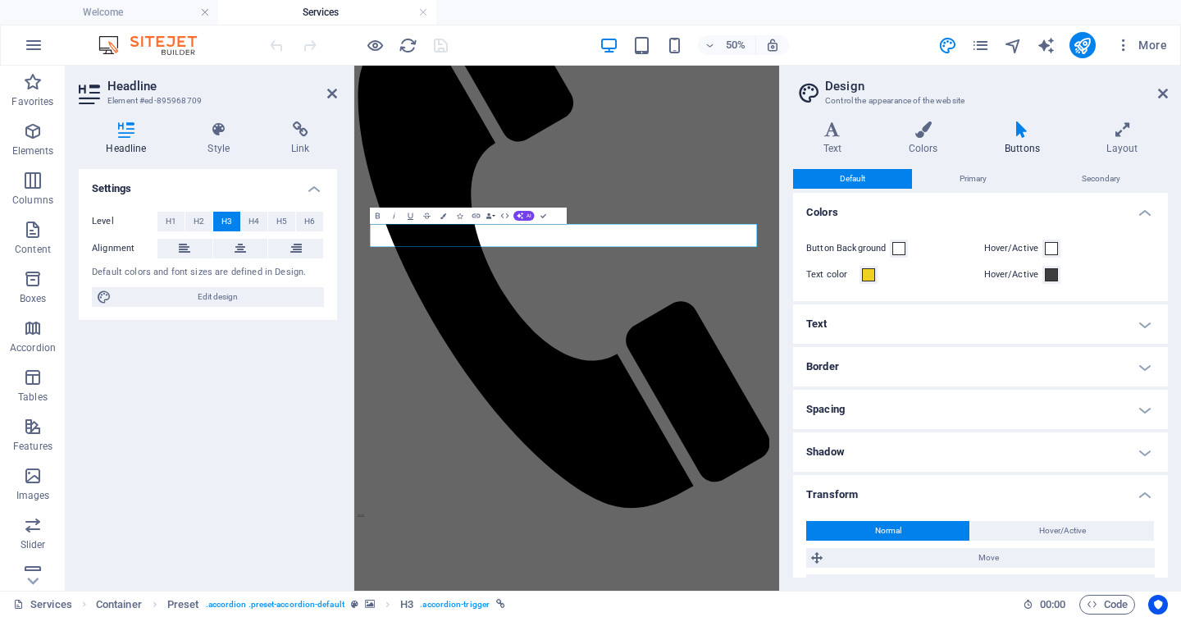
click at [875, 486] on h4 "Transform" at bounding box center [980, 490] width 375 height 30
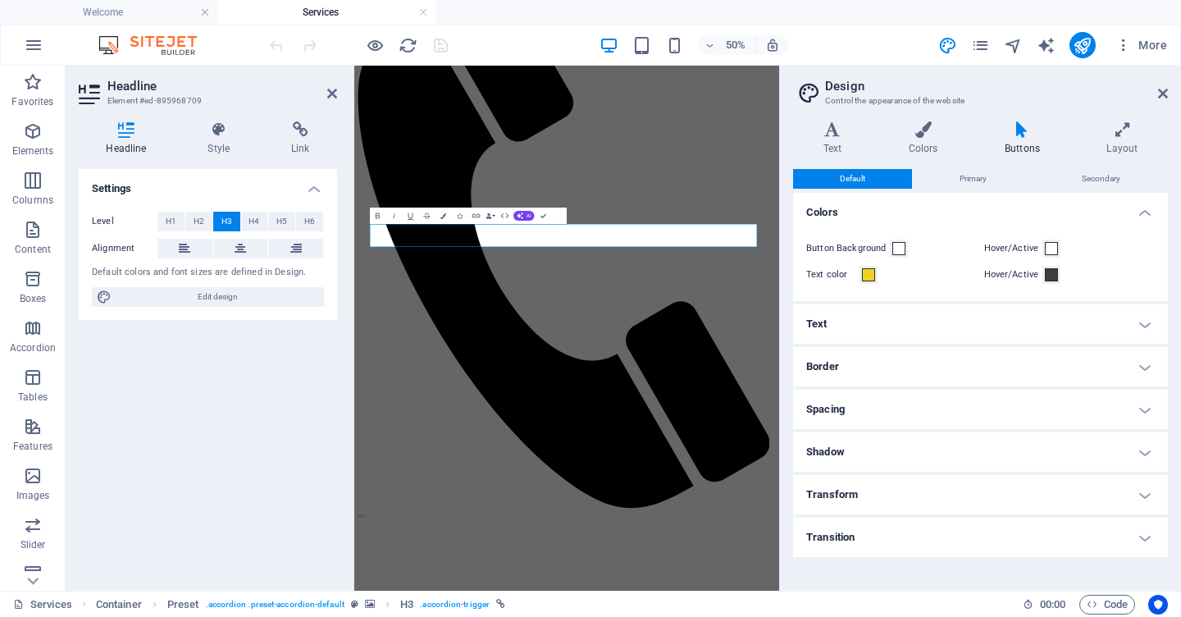
click at [828, 536] on h4 "Transition" at bounding box center [980, 537] width 375 height 39
click at [828, 536] on h4 "Transition" at bounding box center [980, 533] width 375 height 30
click at [1145, 210] on h4 "Colors" at bounding box center [980, 208] width 375 height 30
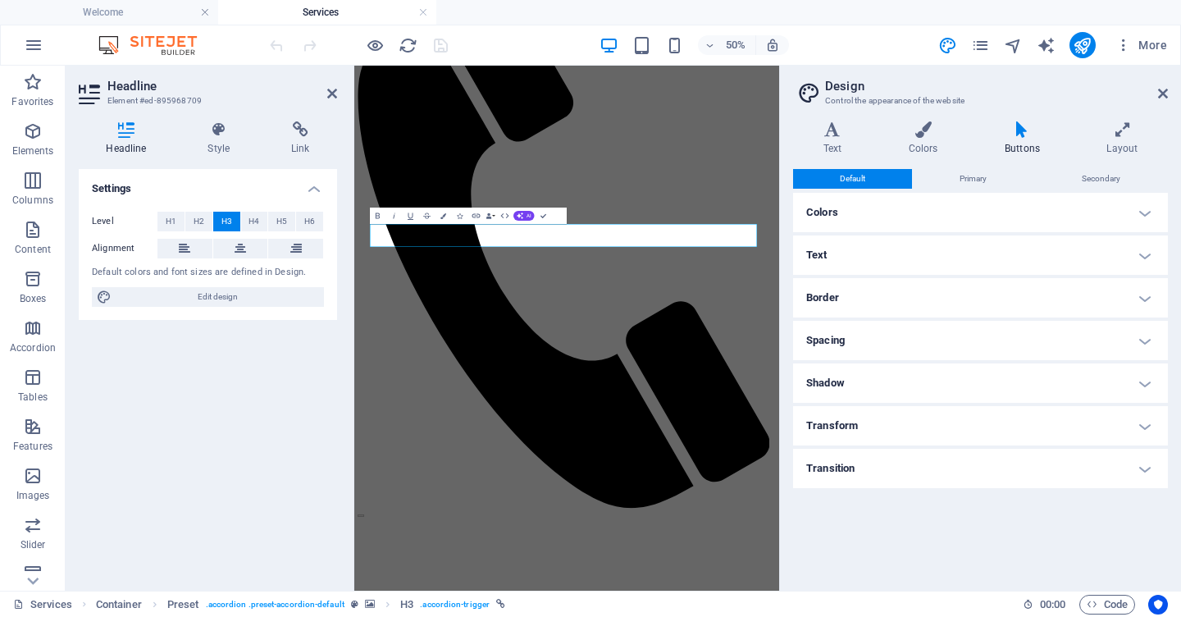
click at [1112, 468] on h4 "Transition" at bounding box center [980, 468] width 375 height 39
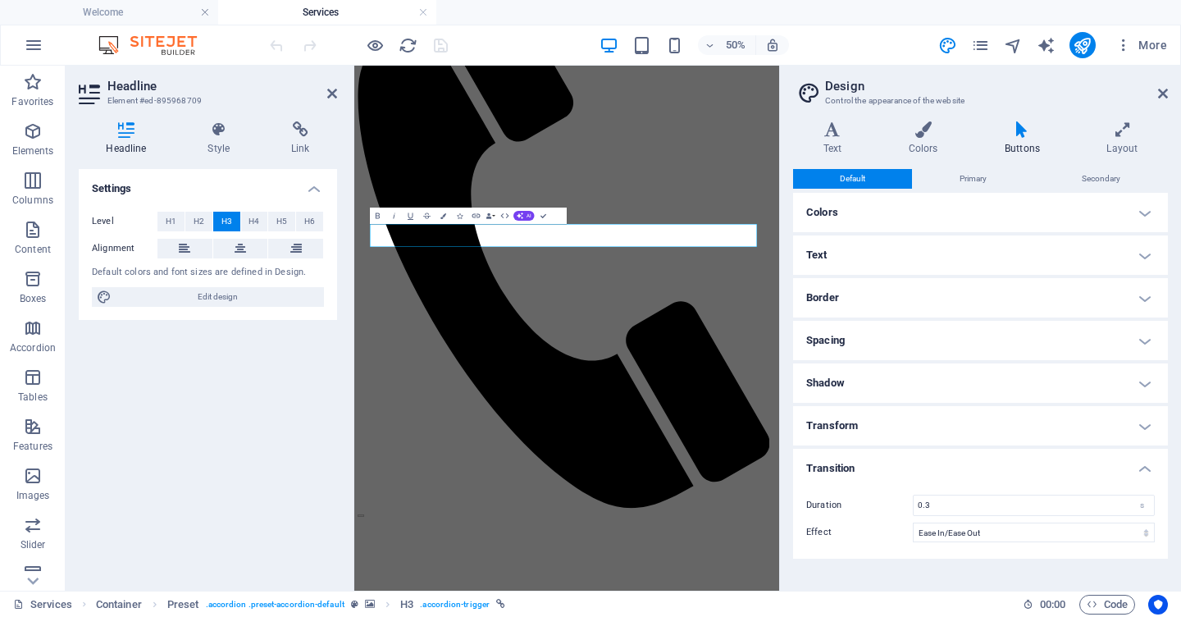
click at [1112, 468] on h4 "Transition" at bounding box center [980, 464] width 375 height 30
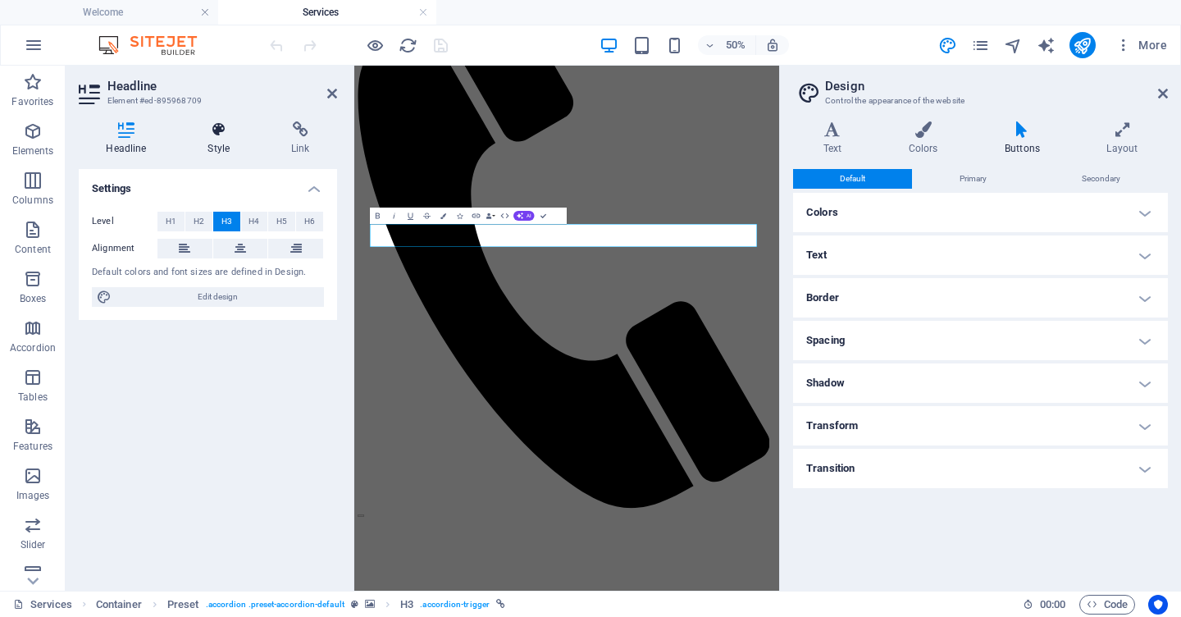
click at [220, 130] on icon at bounding box center [218, 129] width 77 height 16
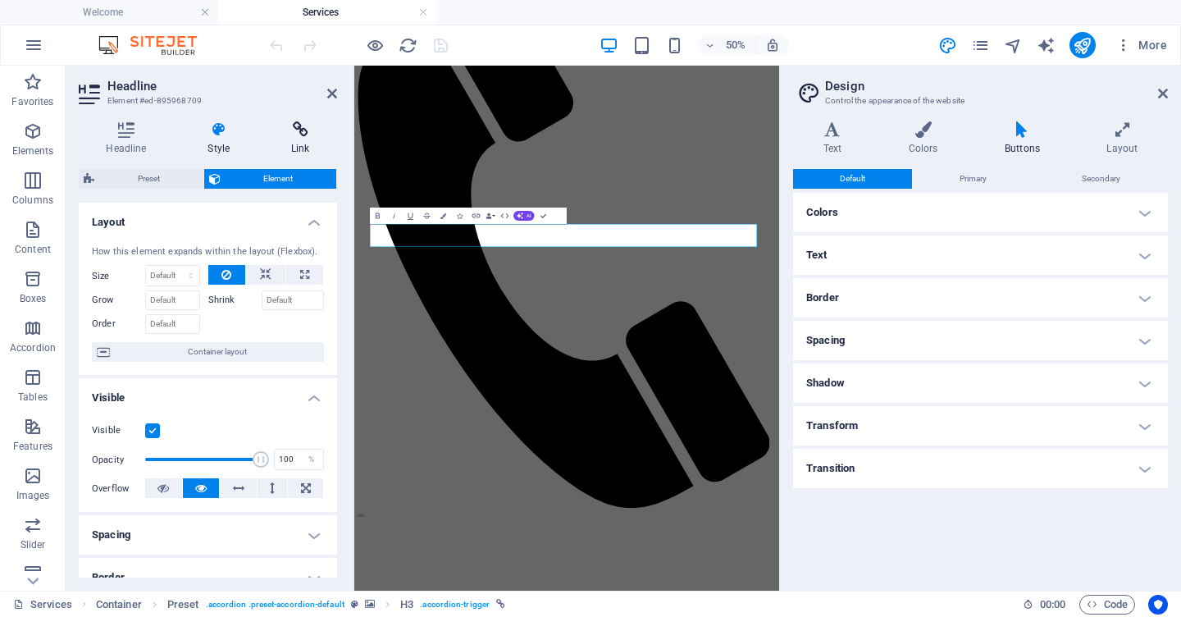
click at [299, 148] on h4 "Link" at bounding box center [300, 138] width 73 height 34
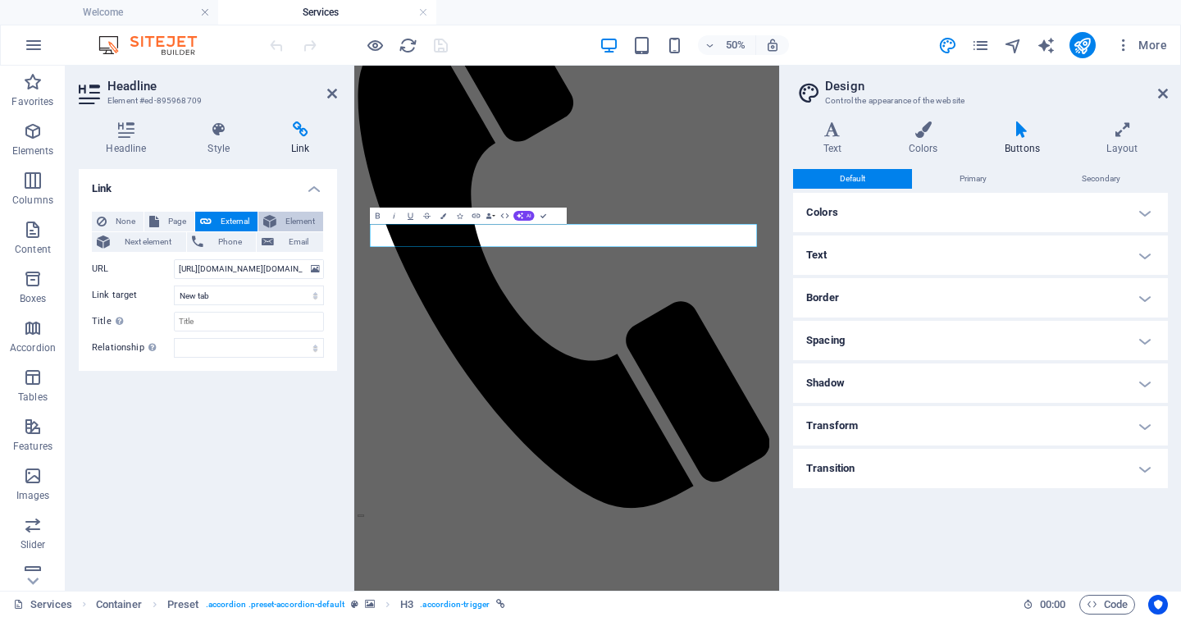
click at [289, 221] on span "Element" at bounding box center [299, 222] width 37 height 20
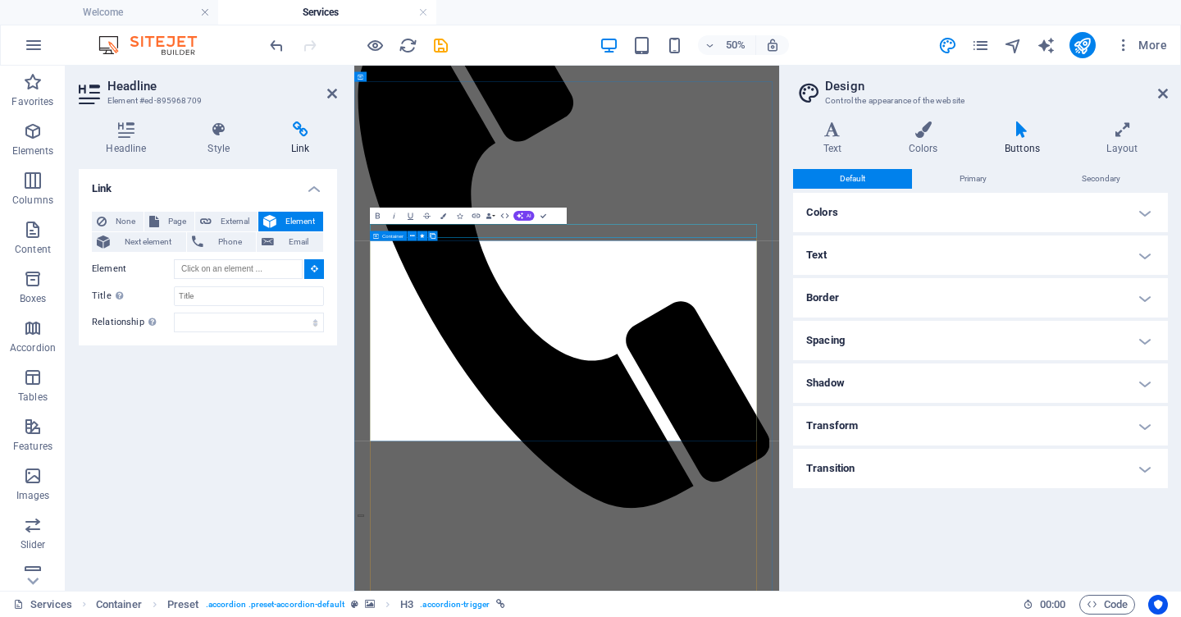
type input "#ed-895968715"
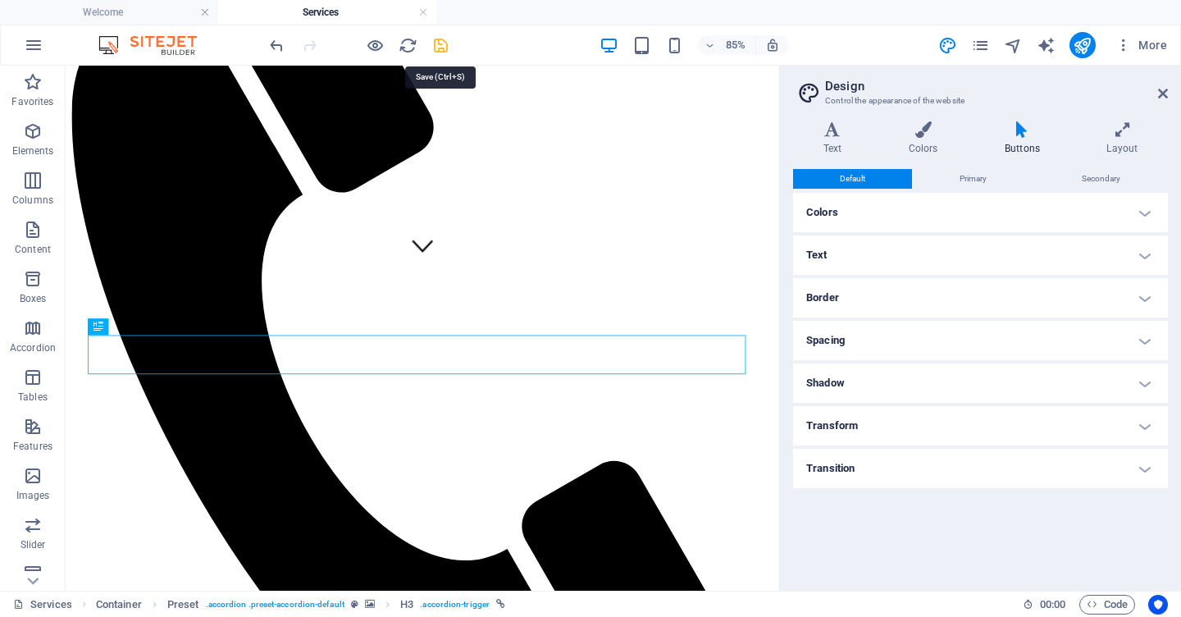
click at [440, 41] on icon "save" at bounding box center [440, 45] width 19 height 19
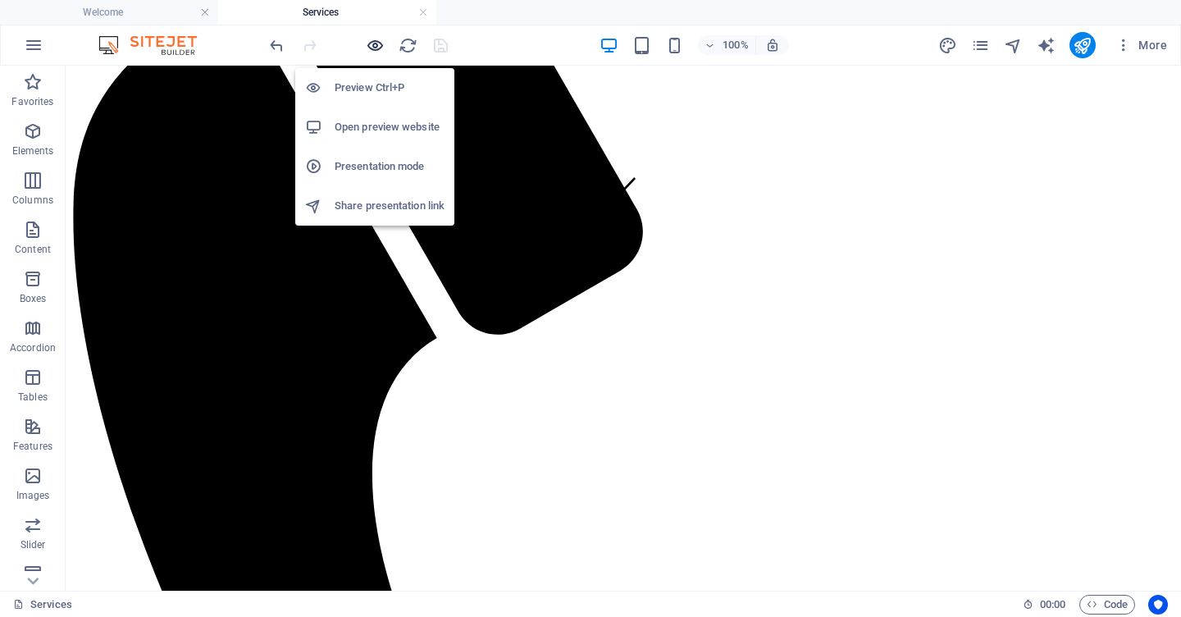
click at [379, 45] on icon "button" at bounding box center [375, 45] width 19 height 19
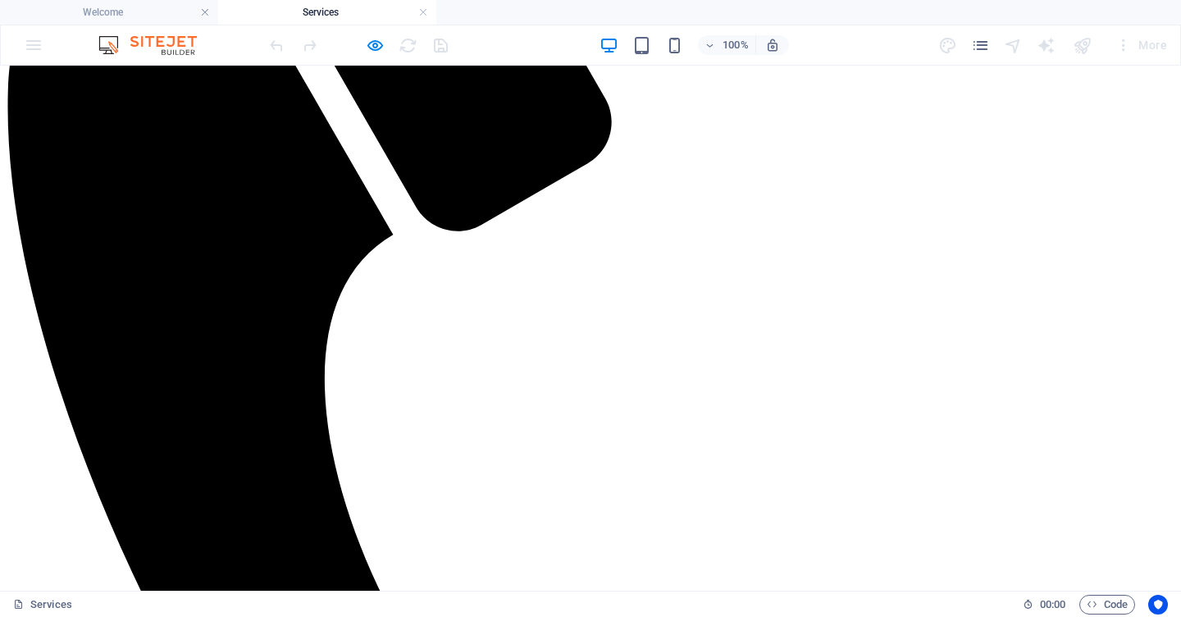
scroll to position [507, 0]
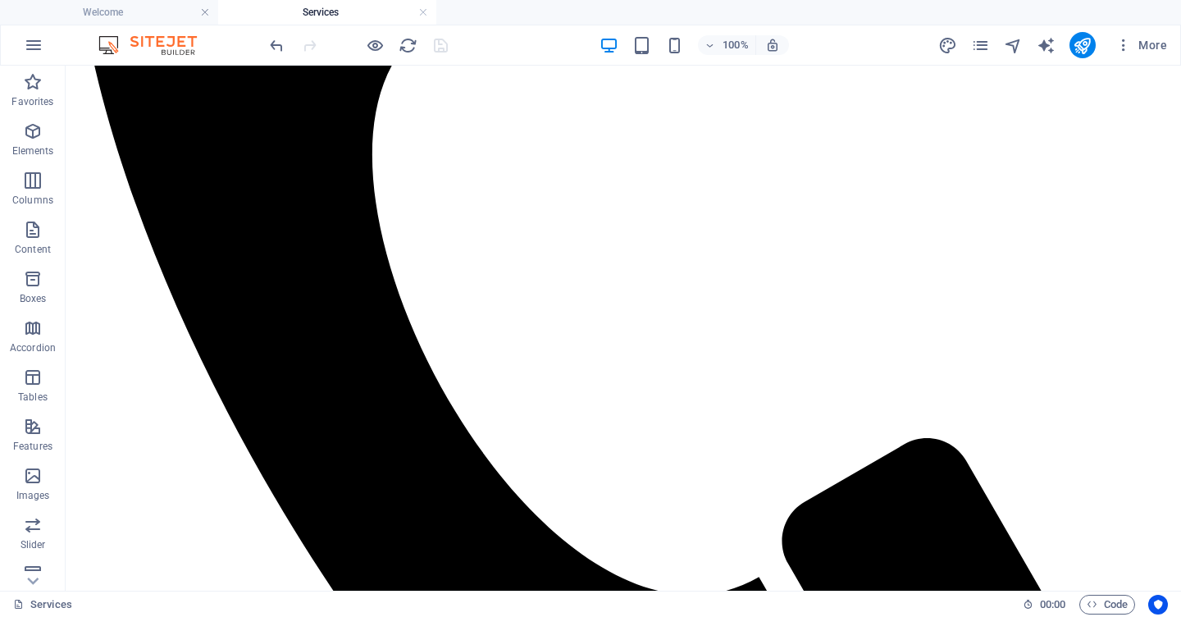
scroll to position [698, 0]
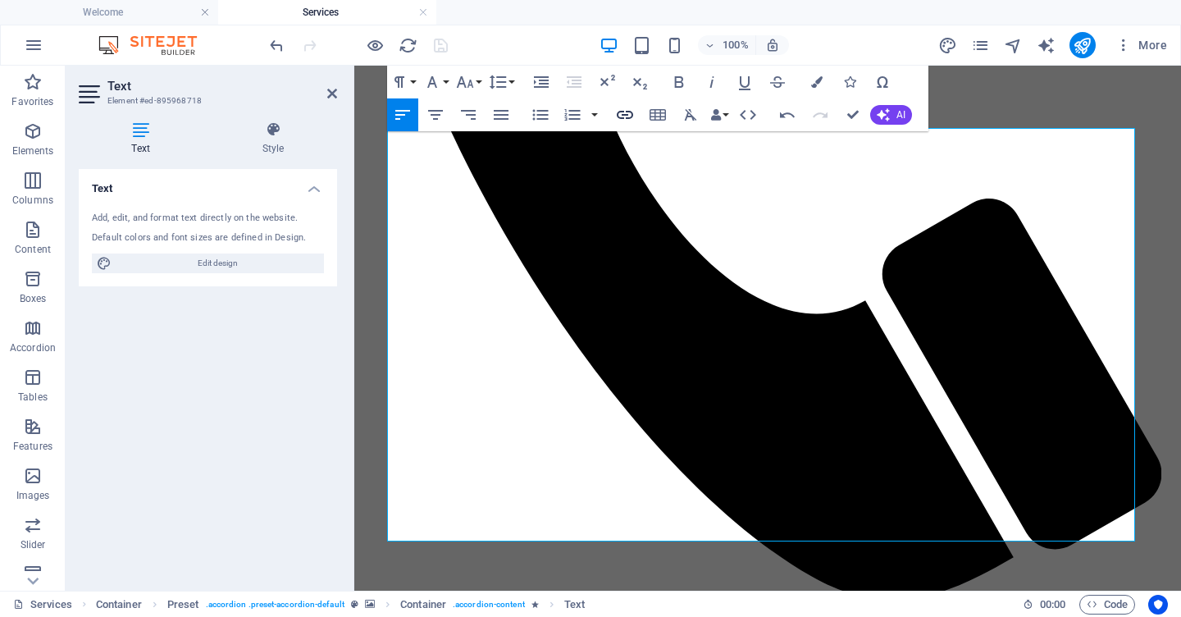
click at [629, 114] on icon "button" at bounding box center [625, 115] width 20 height 20
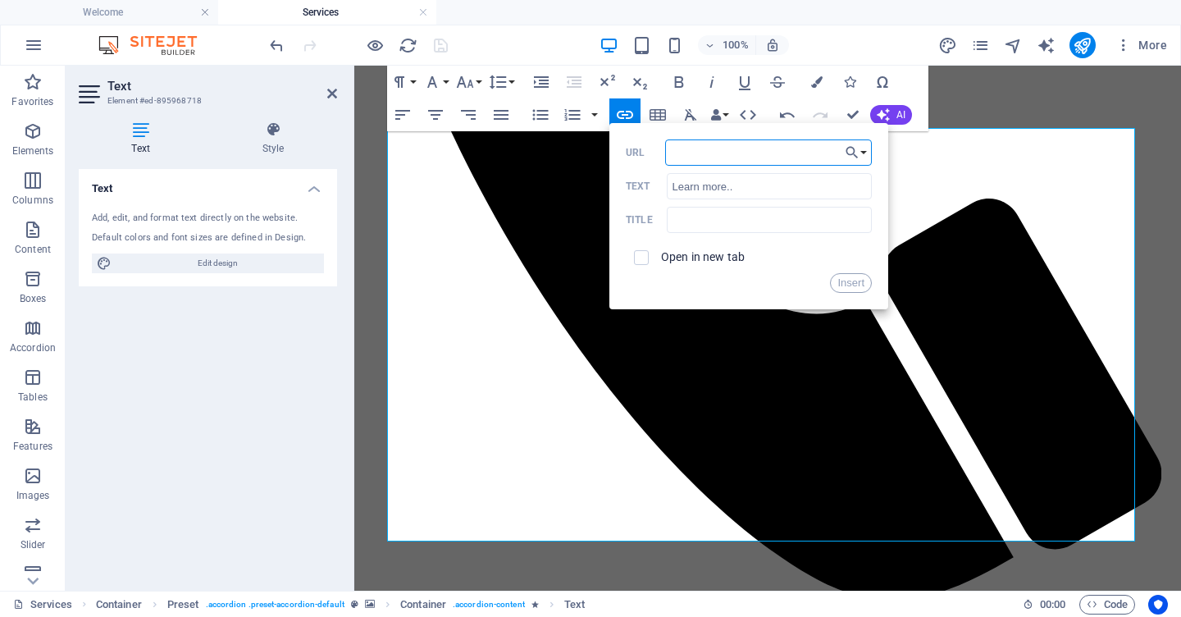
click at [745, 153] on input "URL" at bounding box center [768, 152] width 207 height 26
paste input "[URL][DOMAIN_NAME][DOMAIN_NAME]"
type input "[URL][DOMAIN_NAME][DOMAIN_NAME]"
click at [840, 284] on button "Insert" at bounding box center [851, 283] width 42 height 20
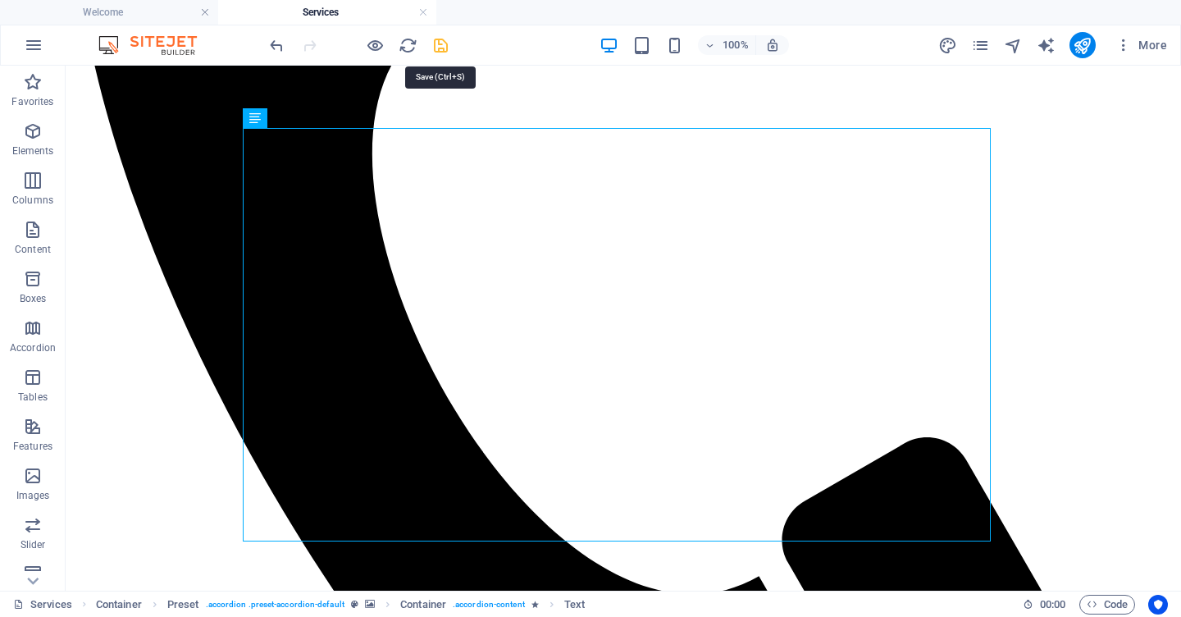
click at [444, 50] on icon "save" at bounding box center [440, 45] width 19 height 19
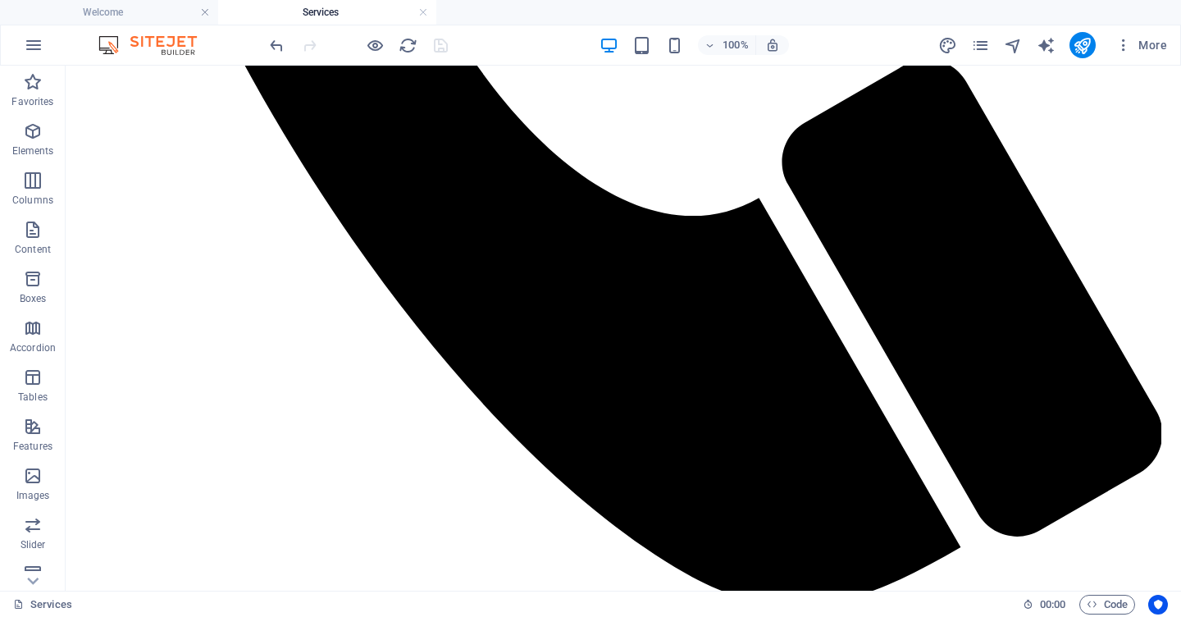
scroll to position [1088, 0]
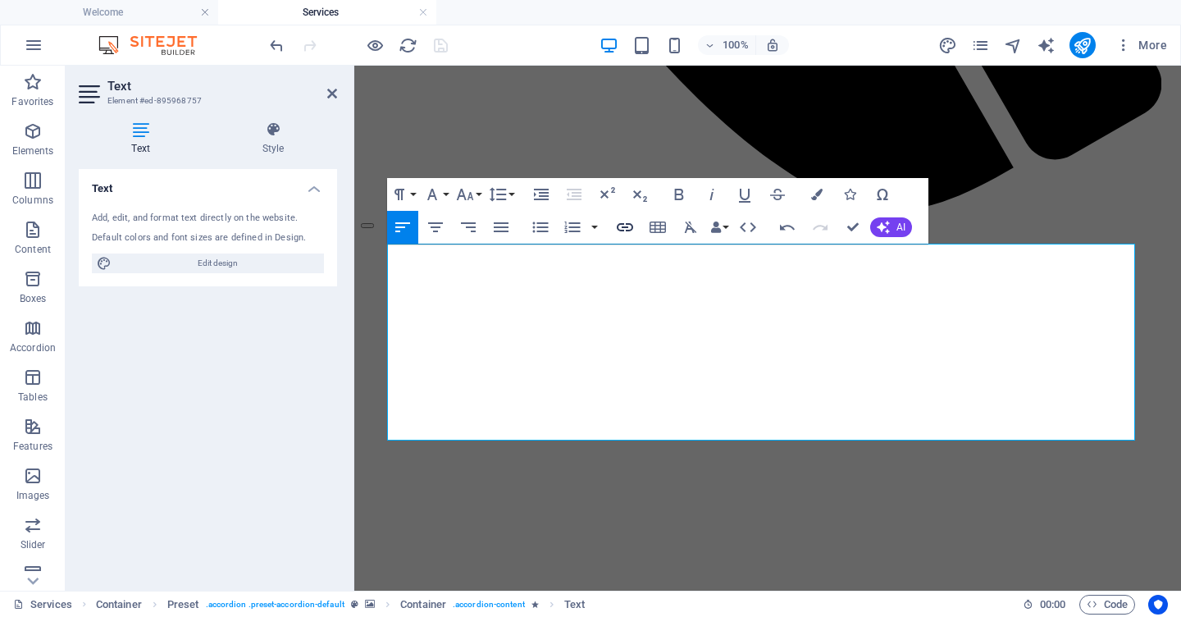
click at [625, 228] on icon "button" at bounding box center [625, 227] width 16 height 8
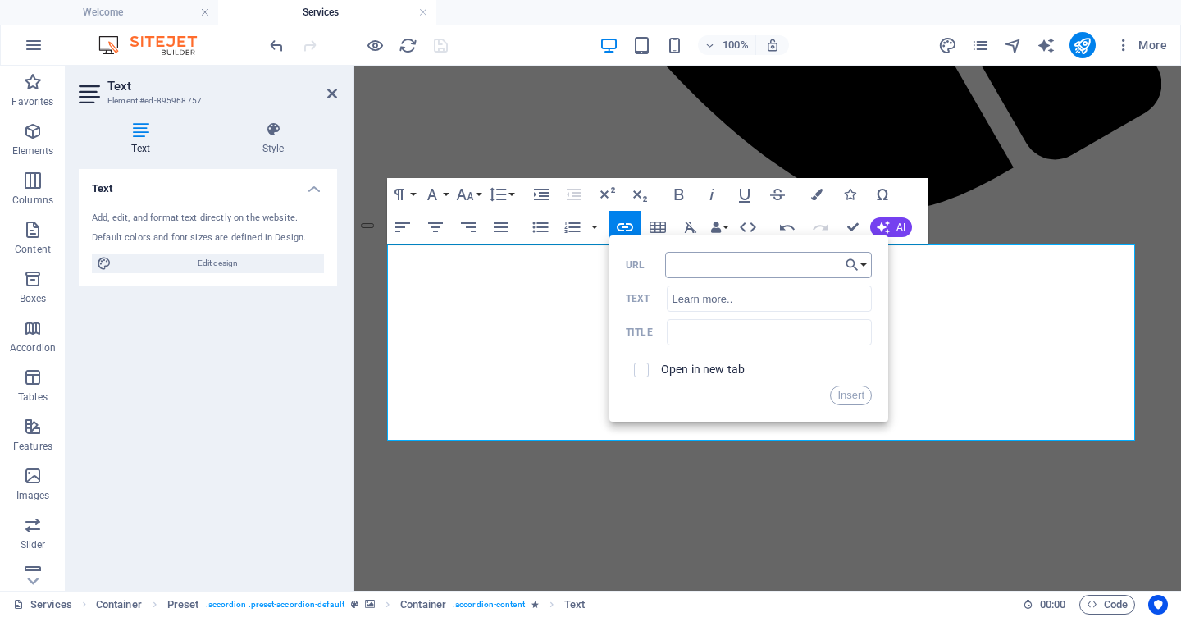
click at [700, 264] on input "URL" at bounding box center [768, 265] width 207 height 26
type input "[URL][DOMAIN_NAME][DOMAIN_NAME]"
click at [844, 398] on button "Insert" at bounding box center [851, 396] width 42 height 20
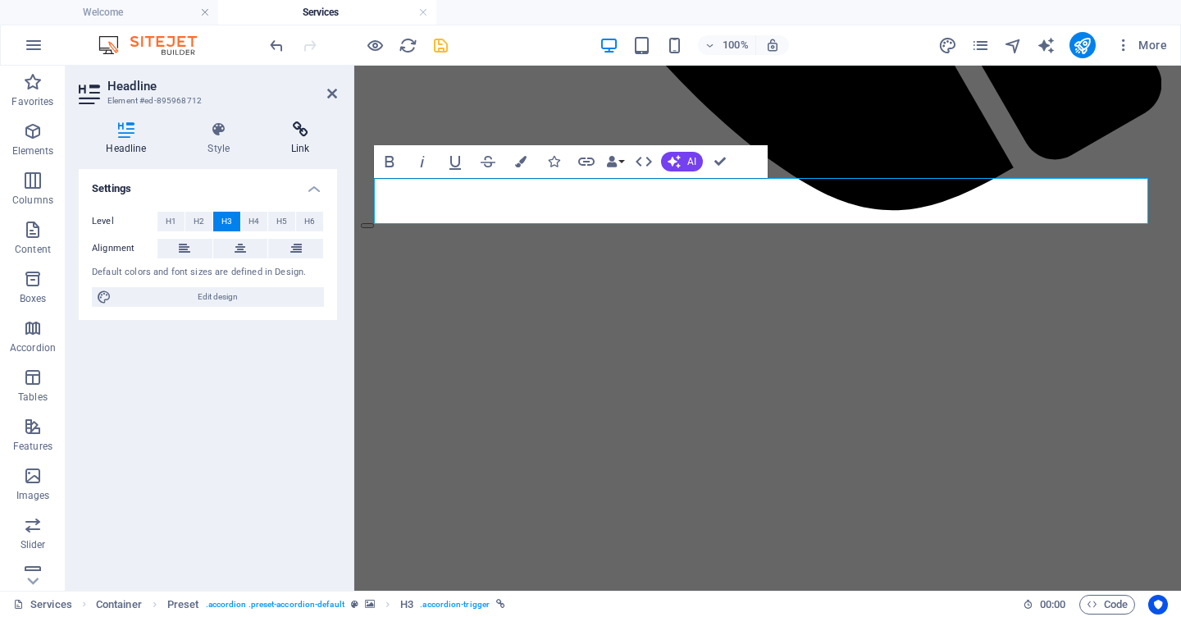
click at [301, 146] on h4 "Link" at bounding box center [300, 138] width 73 height 34
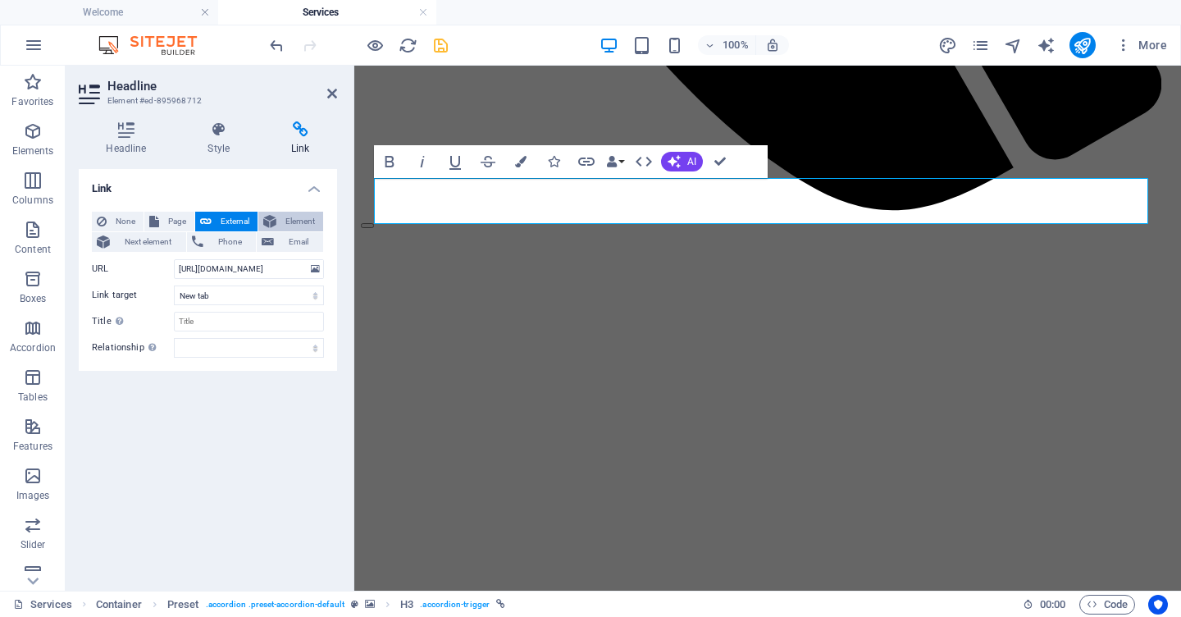
click at [300, 218] on span "Element" at bounding box center [299, 222] width 37 height 20
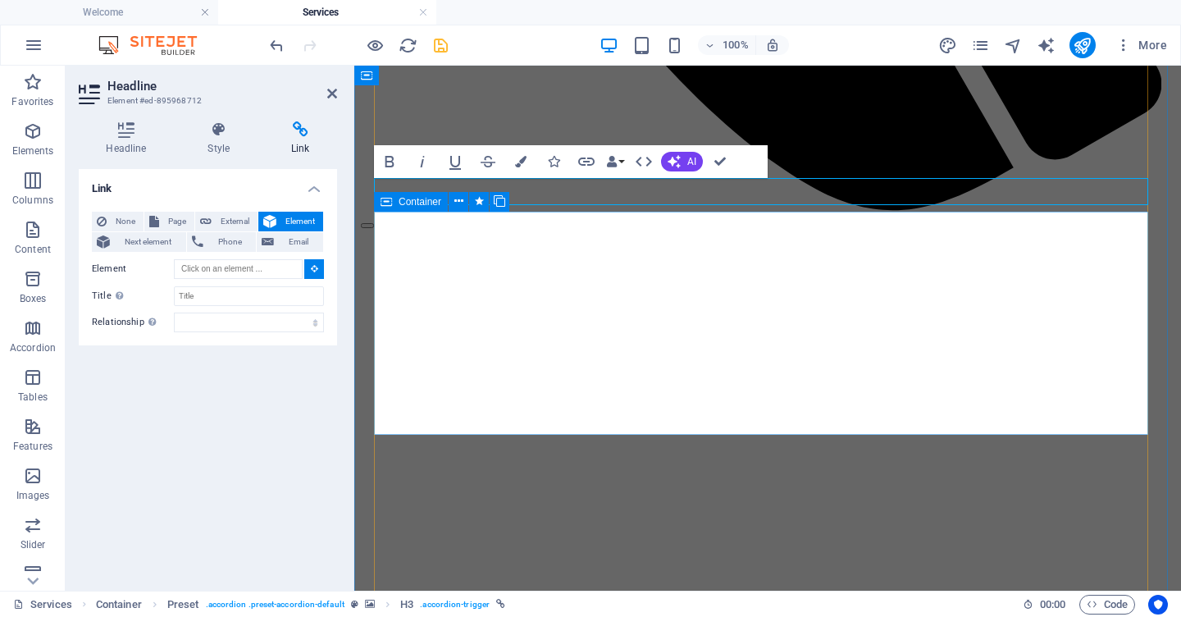
type input "#ed-895968754"
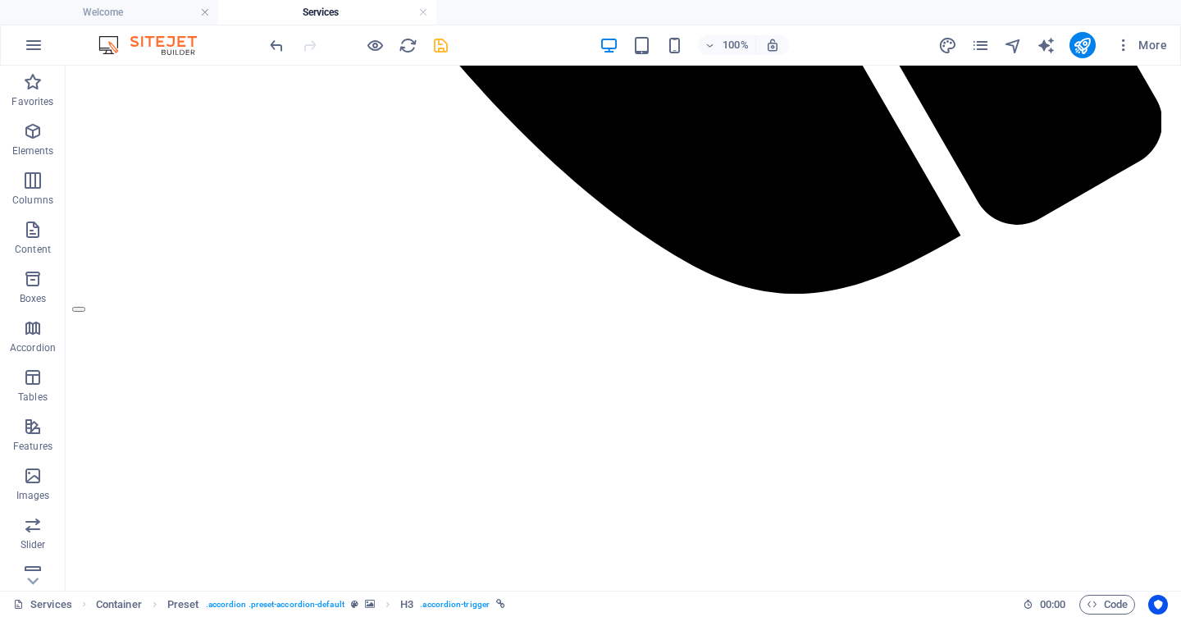
scroll to position [1396, 0]
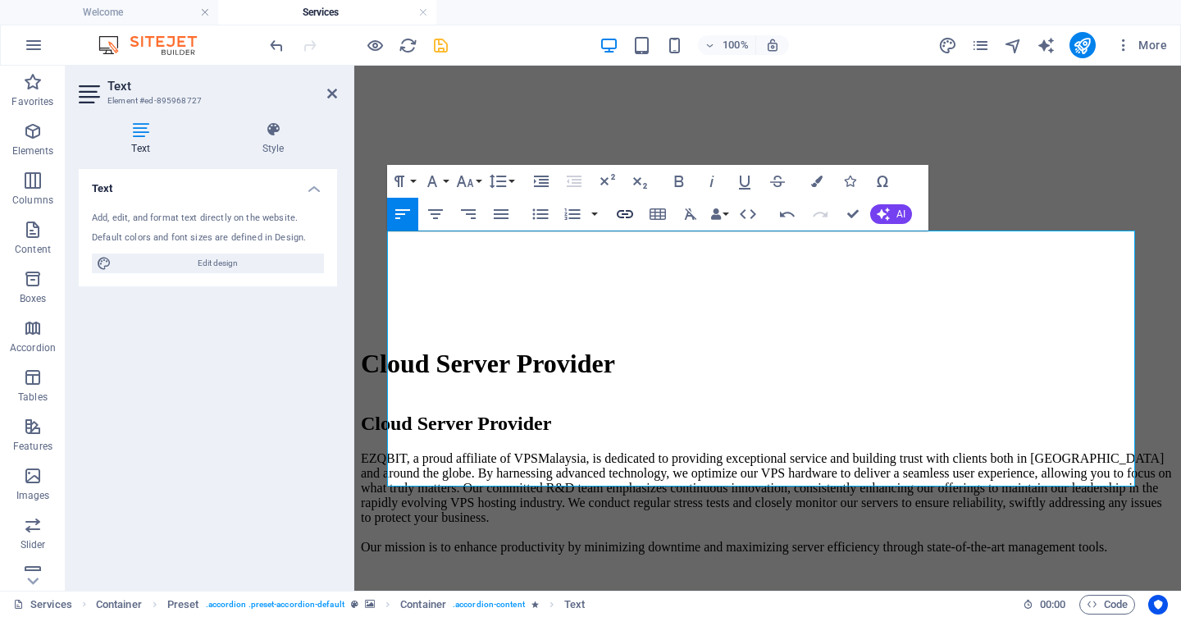
click at [623, 215] on icon "button" at bounding box center [625, 214] width 16 height 8
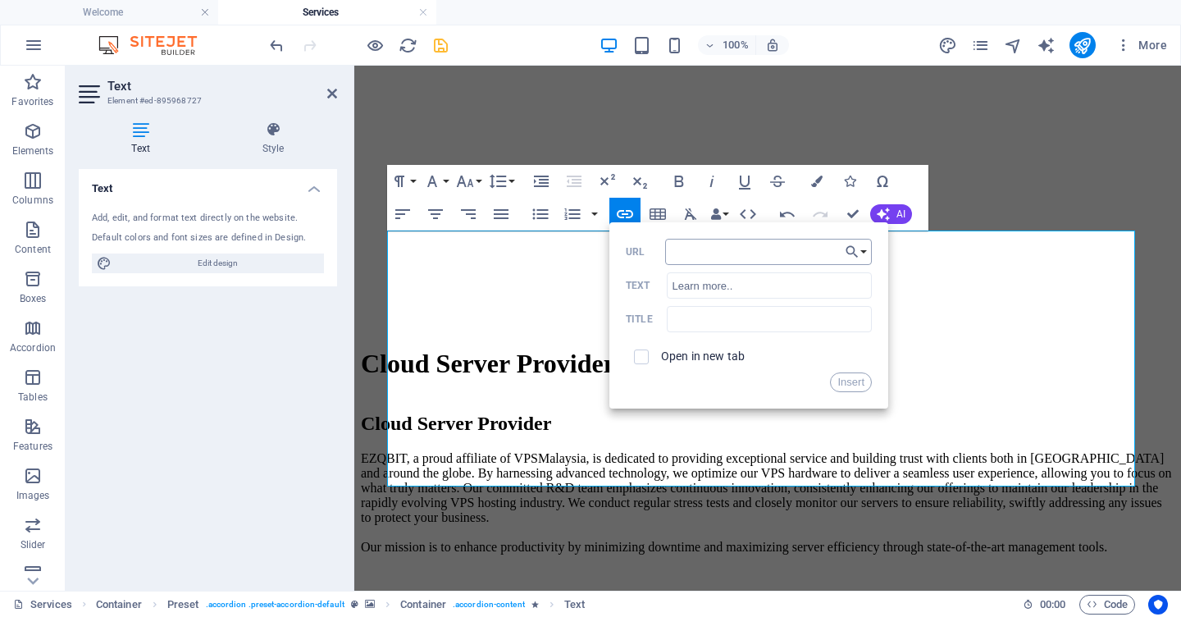
click at [678, 252] on input "URL" at bounding box center [768, 252] width 207 height 26
type input "[URL][DOMAIN_NAME][DOMAIN_NAME]"
click at [844, 385] on button "Insert" at bounding box center [851, 382] width 42 height 20
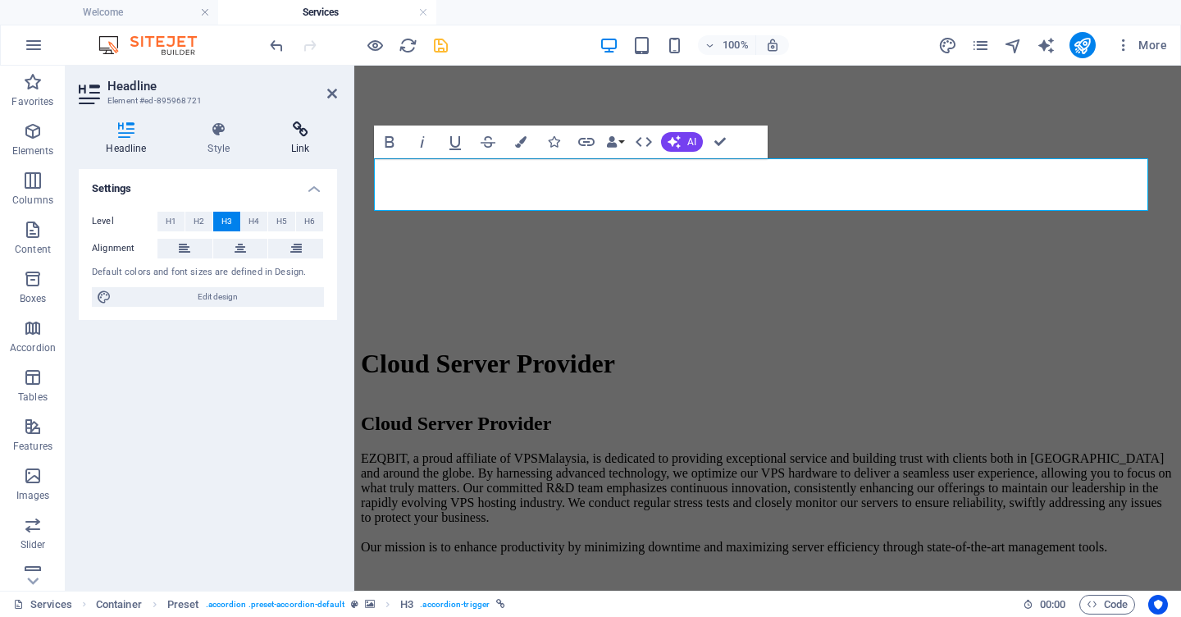
click at [303, 144] on h4 "Link" at bounding box center [300, 138] width 73 height 34
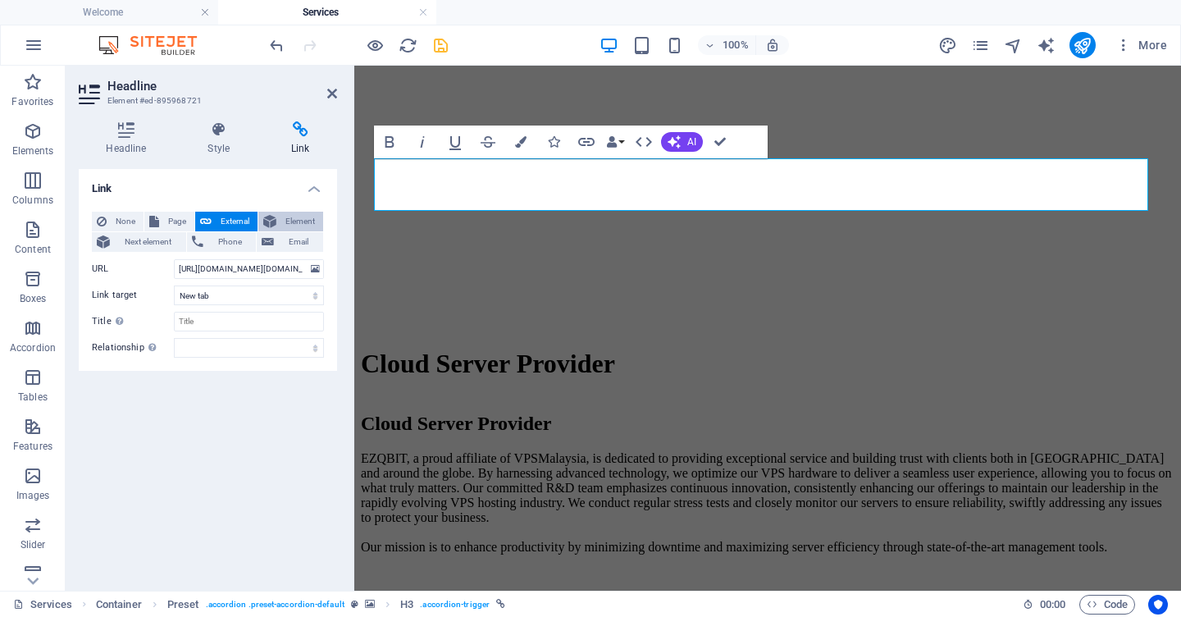
click at [293, 221] on span "Element" at bounding box center [299, 222] width 37 height 20
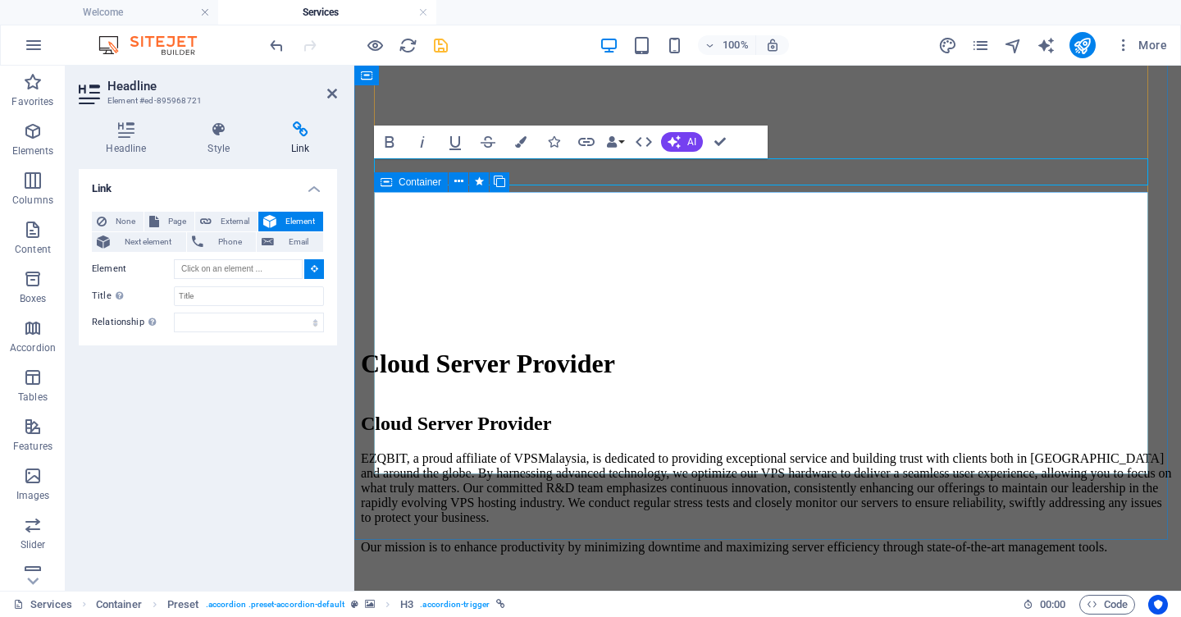
type input "#ed-895968724"
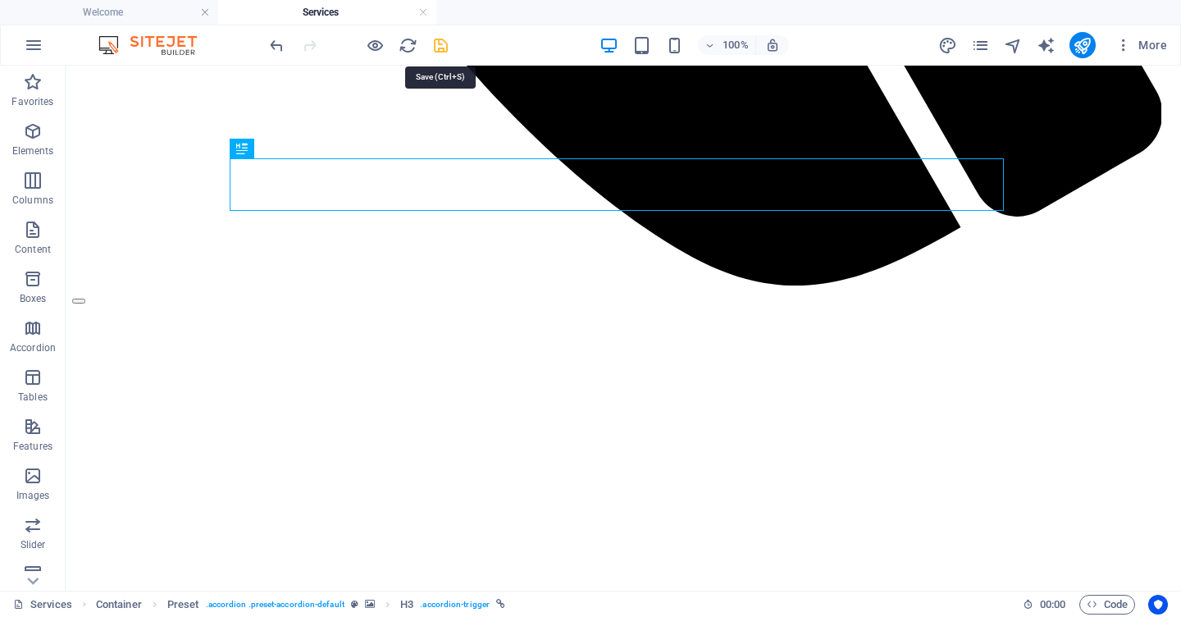
click at [442, 48] on icon "save" at bounding box center [440, 45] width 19 height 19
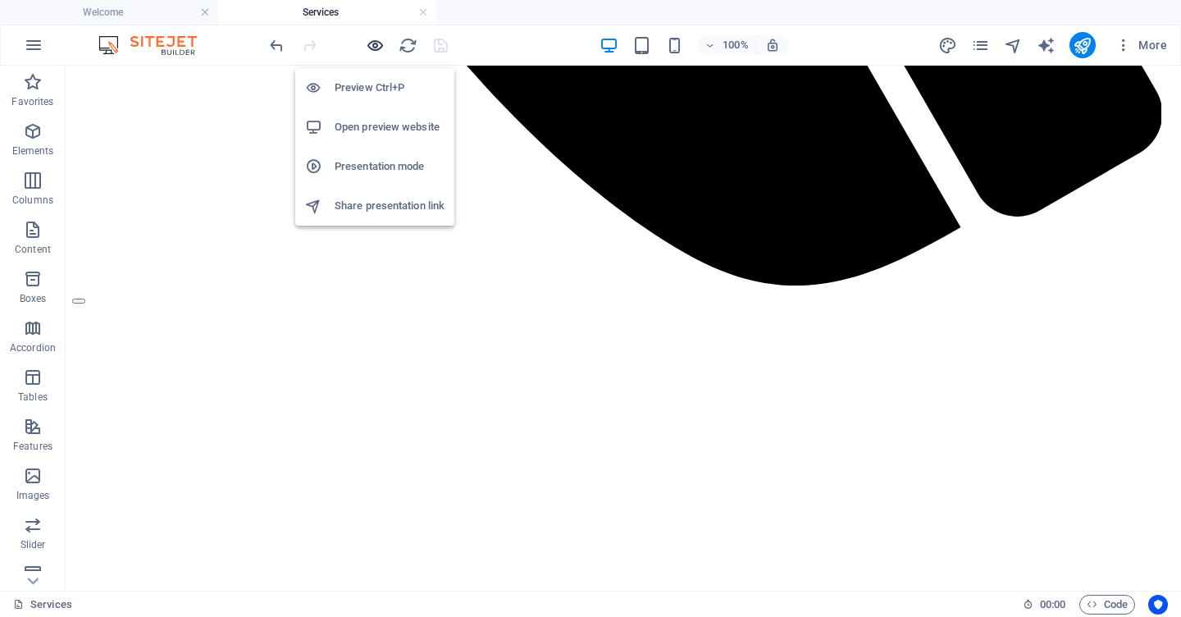
click at [371, 49] on icon "button" at bounding box center [375, 45] width 19 height 19
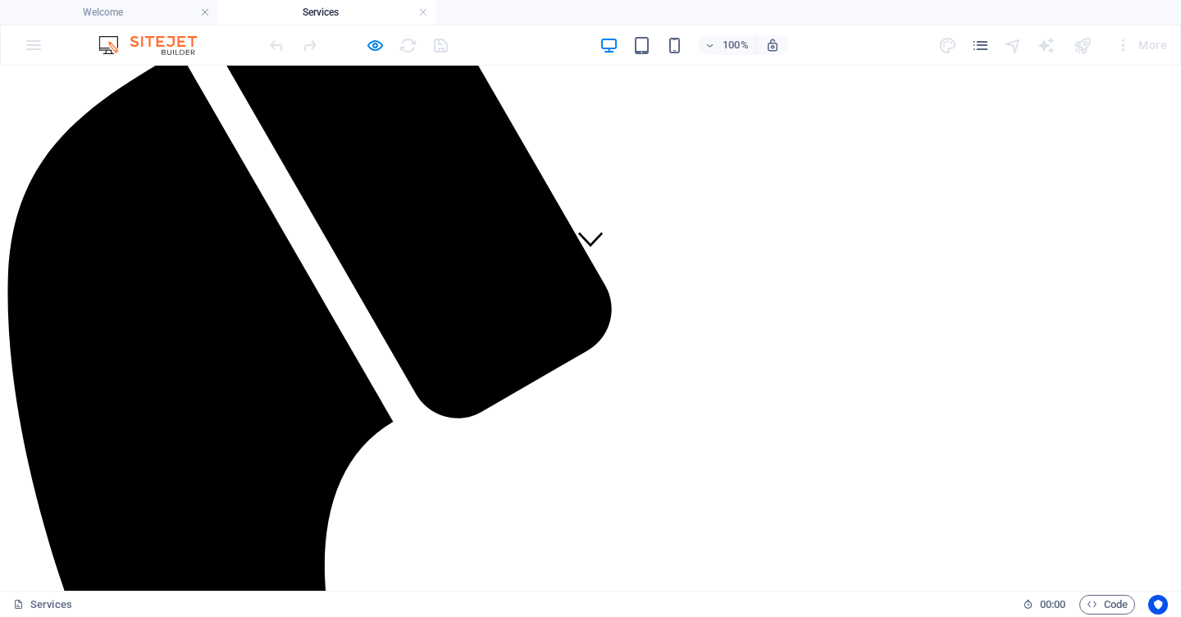
scroll to position [328, 0]
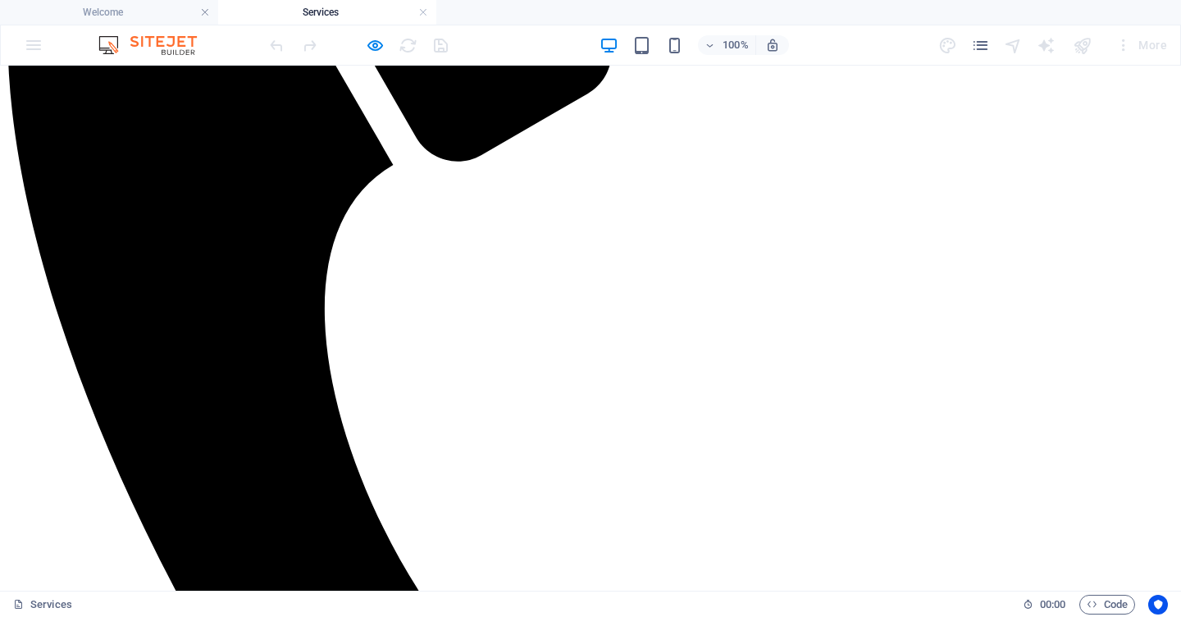
scroll to position [586, 0]
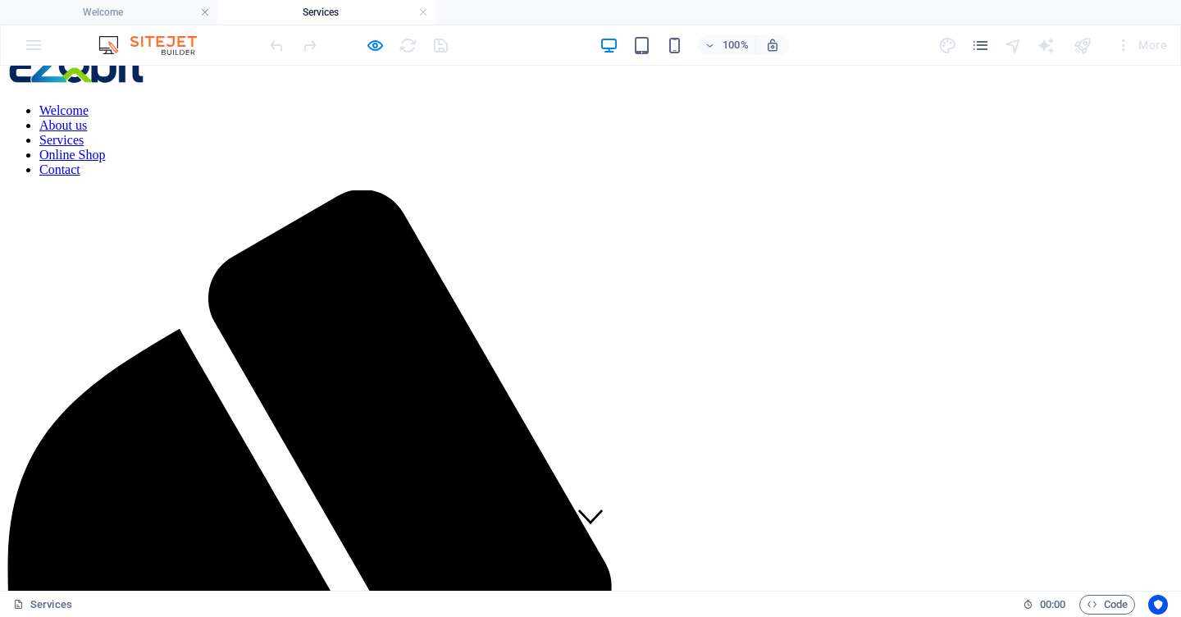
scroll to position [0, 0]
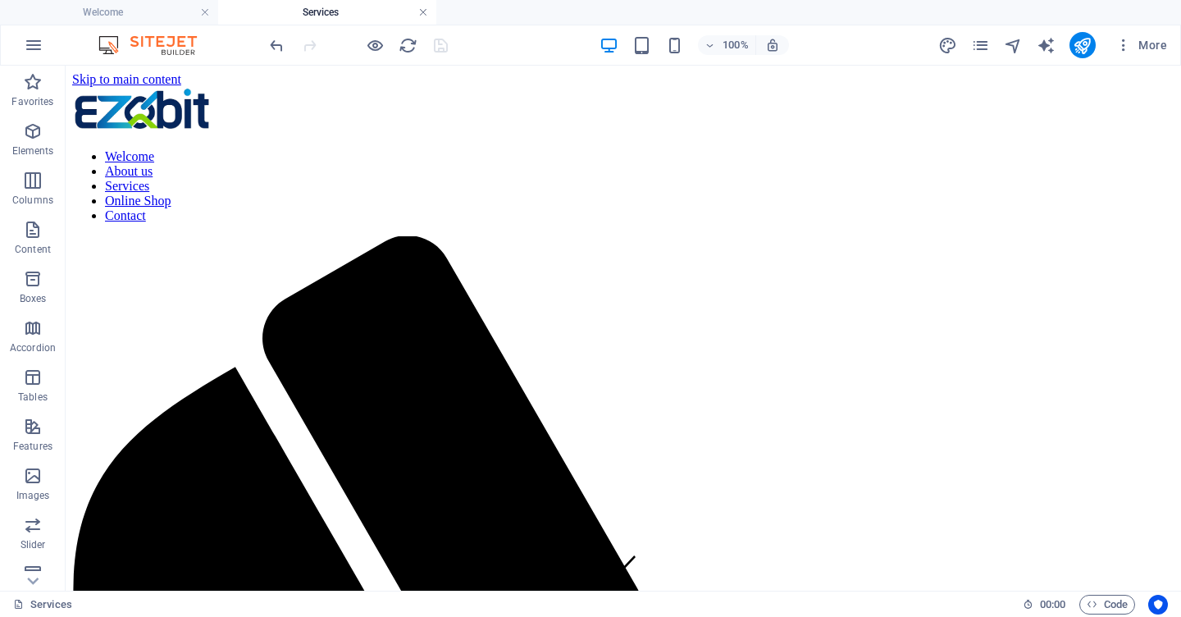
click at [424, 12] on link at bounding box center [423, 13] width 10 height 16
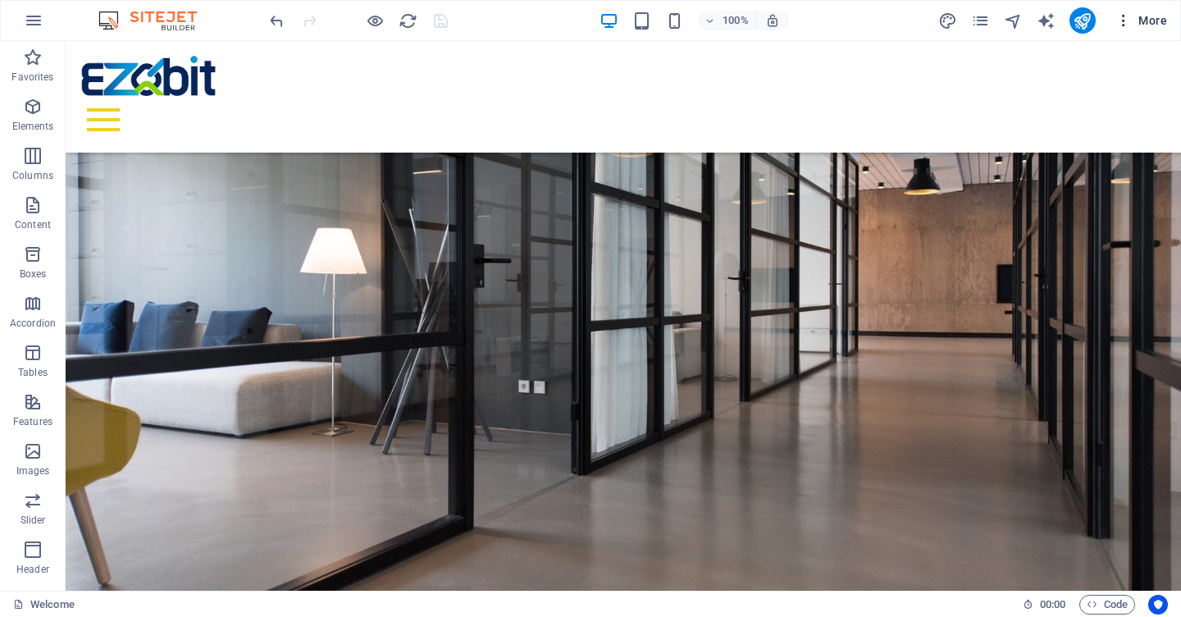
click at [1125, 20] on icon "button" at bounding box center [1124, 20] width 16 height 16
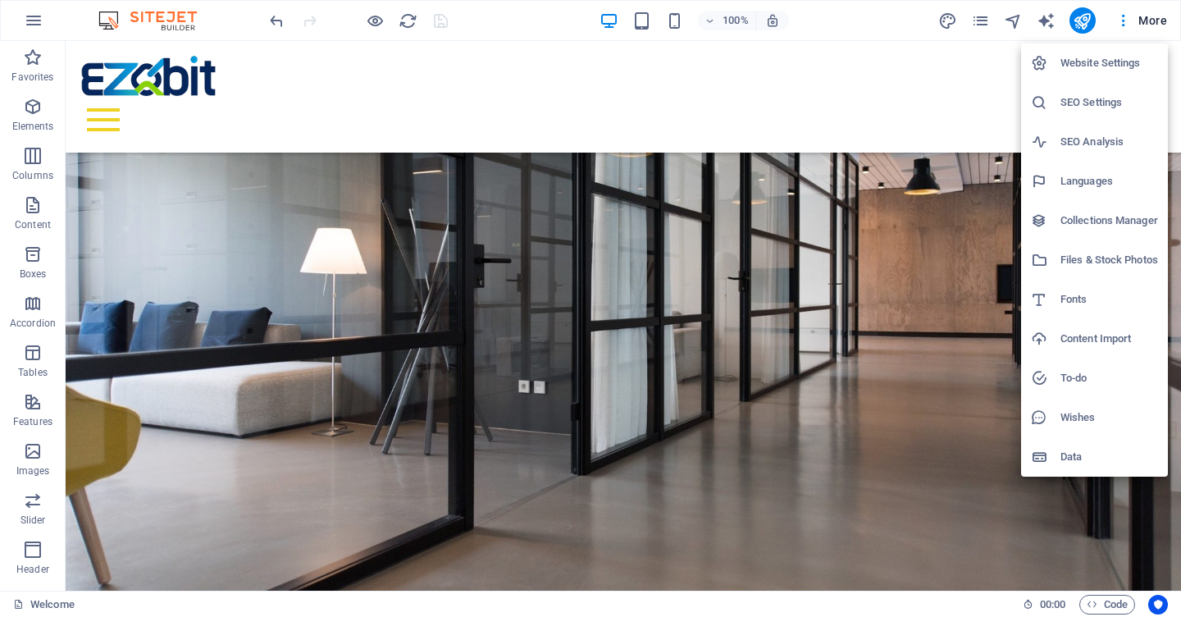
click at [1087, 62] on h6 "Website Settings" at bounding box center [1110, 63] width 98 height 20
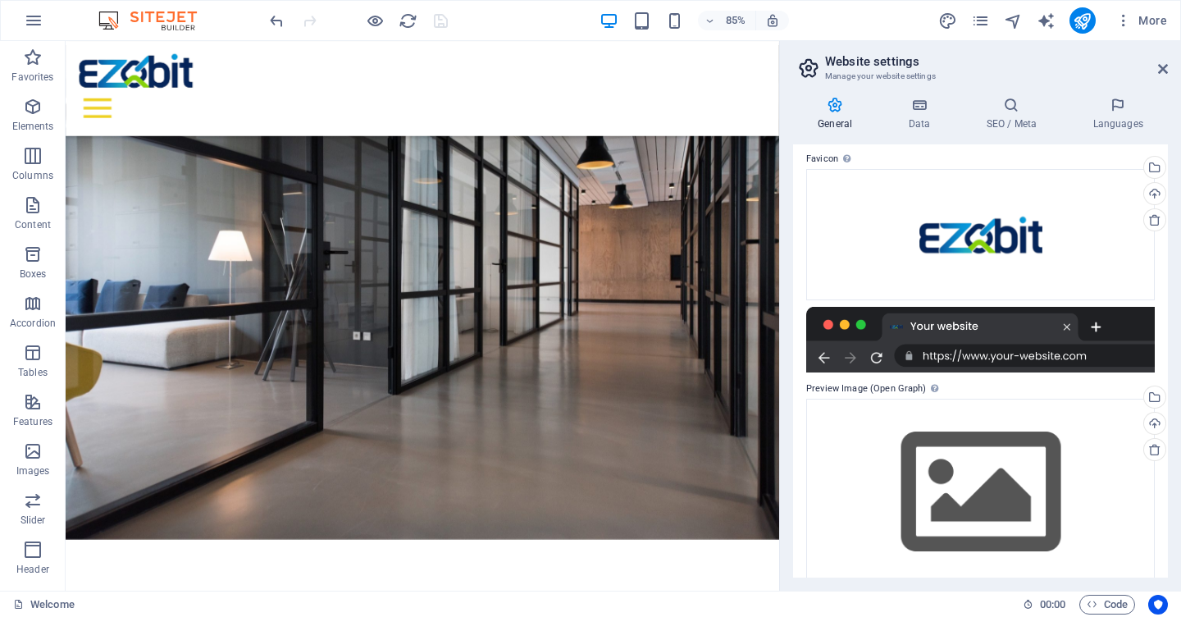
scroll to position [168, 0]
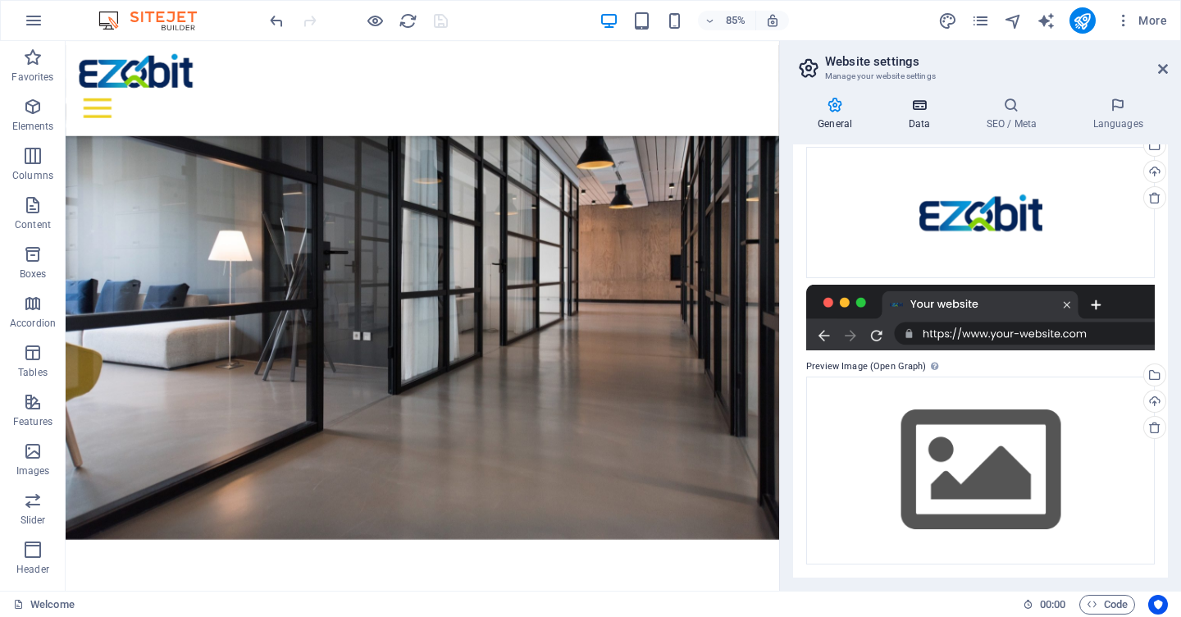
click at [921, 112] on icon at bounding box center [918, 105] width 71 height 16
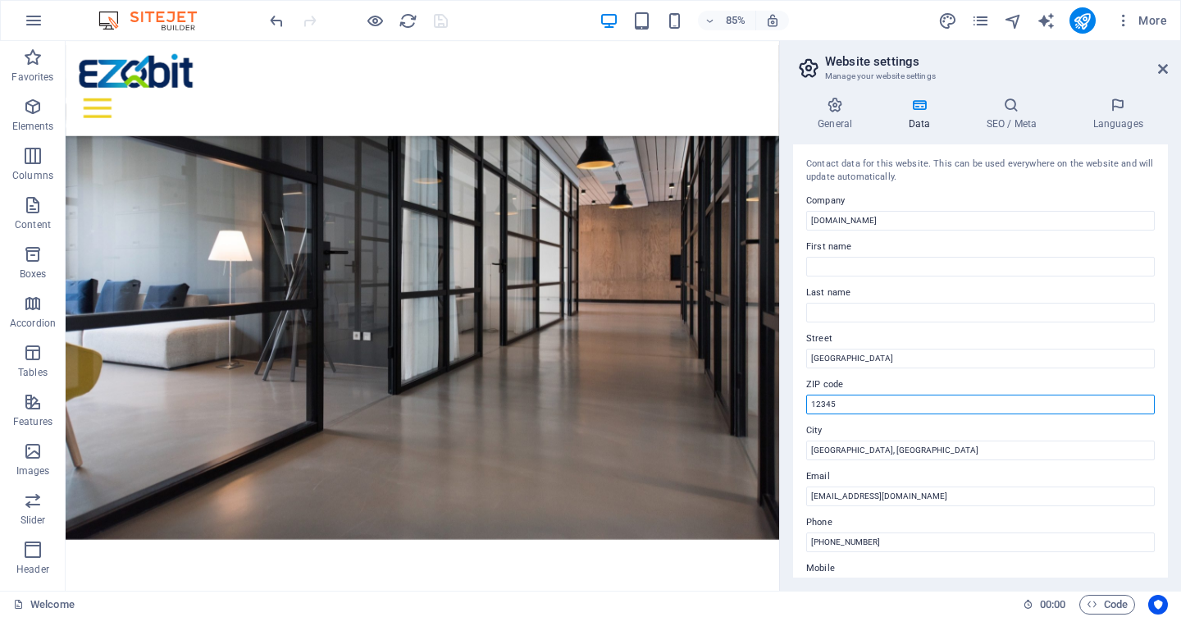
click at [851, 403] on input "12345" at bounding box center [980, 405] width 349 height 20
type input "1"
type input "43200"
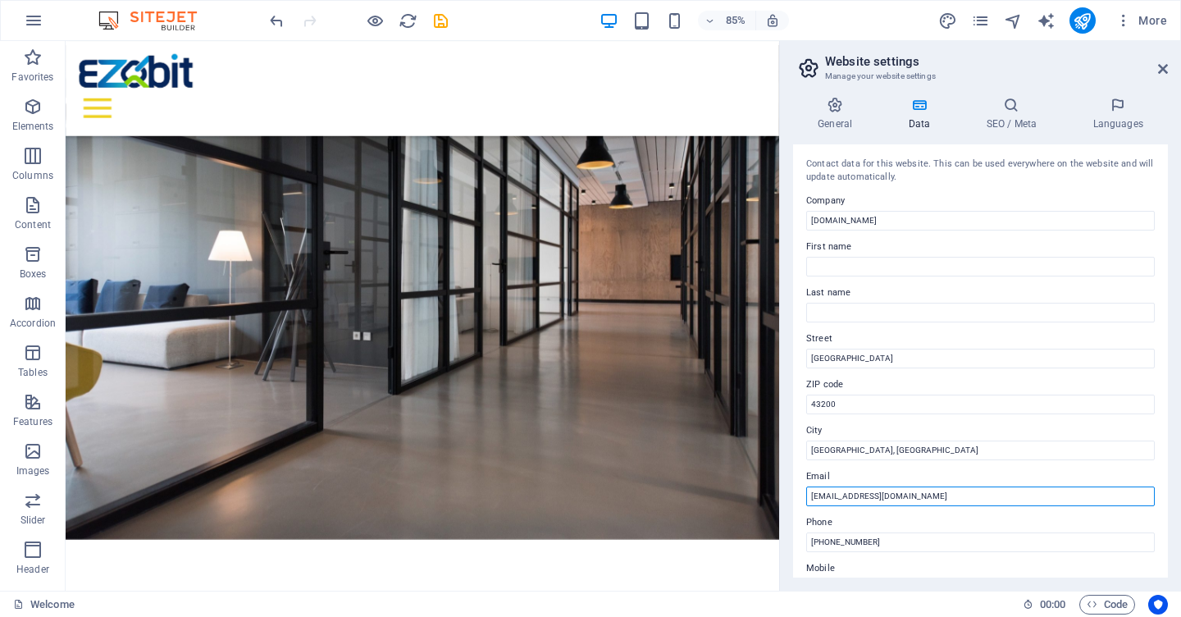
click at [947, 505] on input "sales@eaqbit.com" at bounding box center [980, 496] width 349 height 20
click at [942, 501] on input "sales@eaqbit.com" at bounding box center [980, 496] width 349 height 20
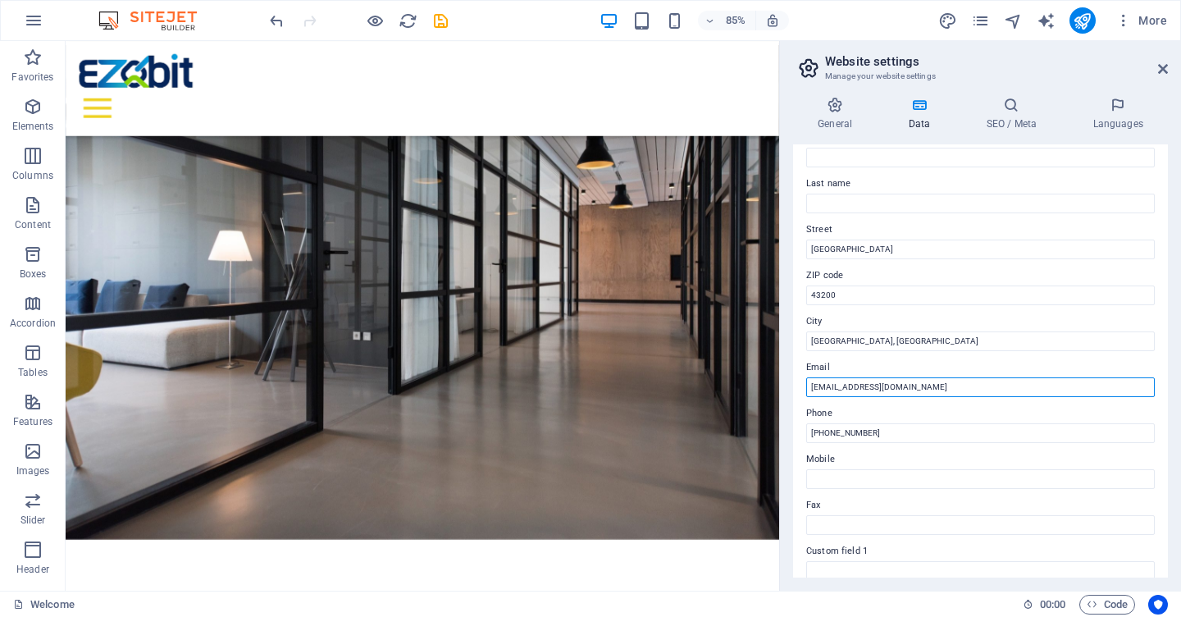
scroll to position [0, 0]
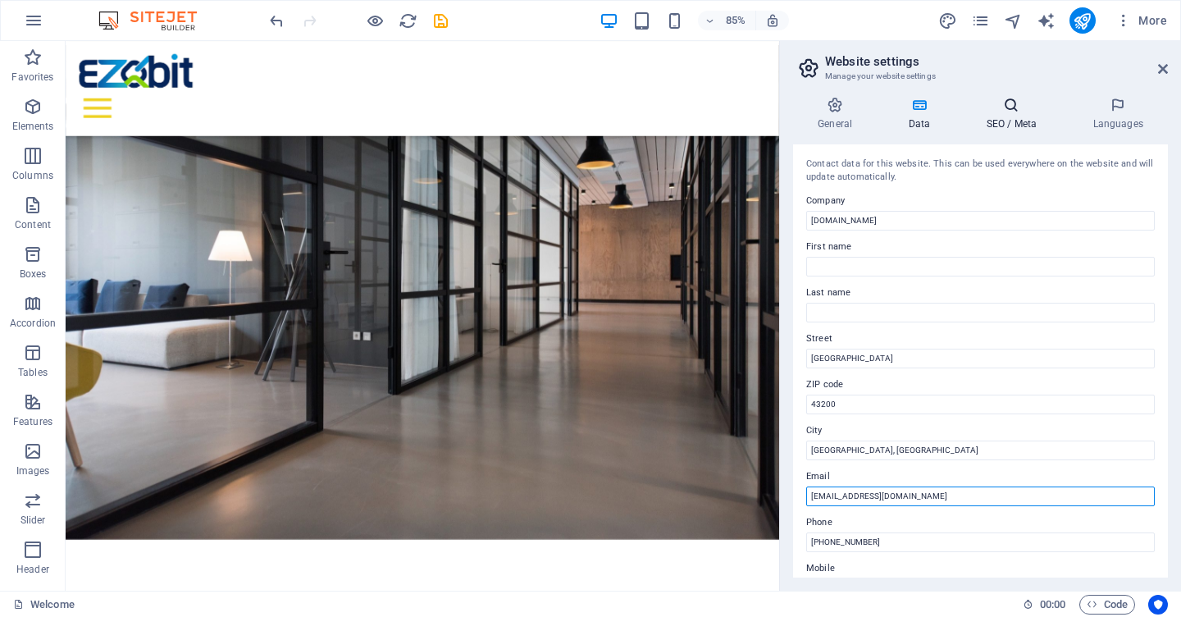
type input "[EMAIL_ADDRESS][DOMAIN_NAME]"
click at [1020, 121] on h4 "SEO / Meta" at bounding box center [1014, 114] width 107 height 34
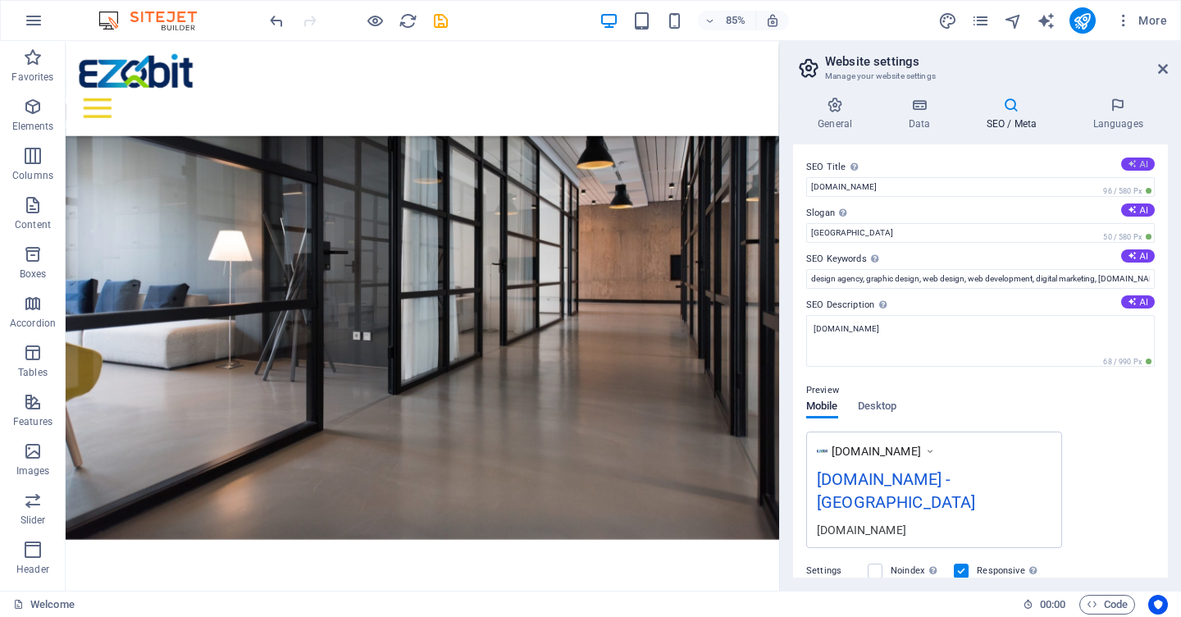
click at [1134, 163] on button "AI" at bounding box center [1138, 163] width 34 height 13
type input "EZQBIT: Simplify Your Life Today"
click at [1137, 211] on button "AI" at bounding box center [1138, 209] width 34 height 13
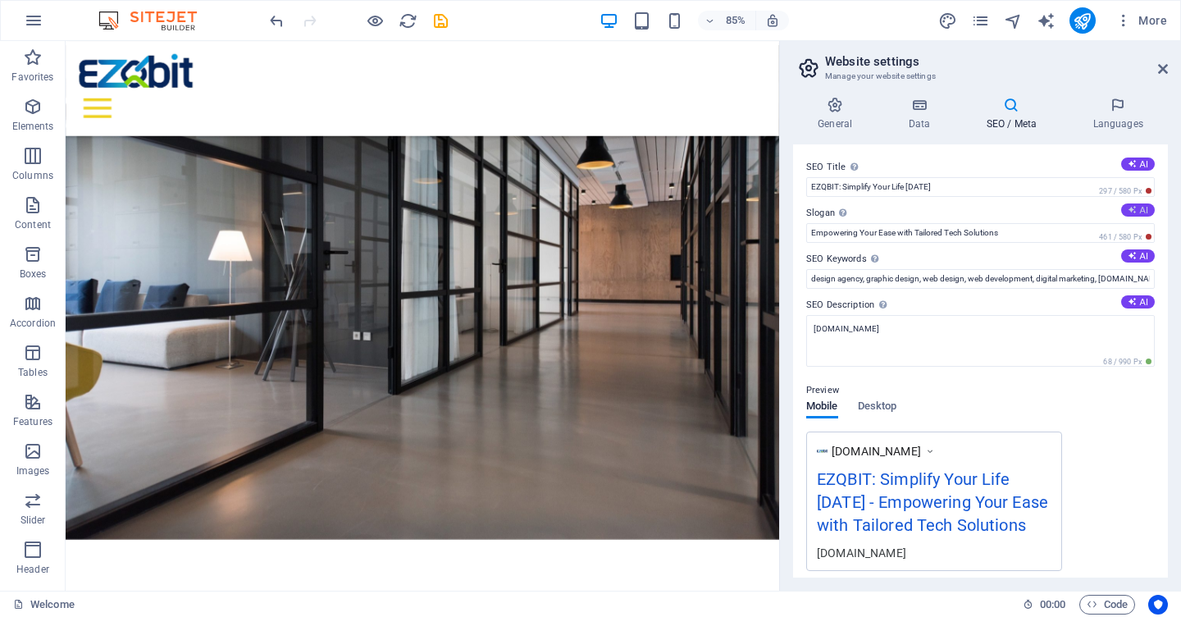
click at [1135, 209] on button "AI" at bounding box center [1138, 209] width 34 height 13
type input "Empowering Your Future with Seamless Solutions"
click at [1135, 255] on button "AI" at bounding box center [1138, 255] width 34 height 13
type input "EZQBIT, information technology, renewable energy solutions, cloud server provid…"
click at [1133, 304] on icon at bounding box center [1132, 301] width 9 height 9
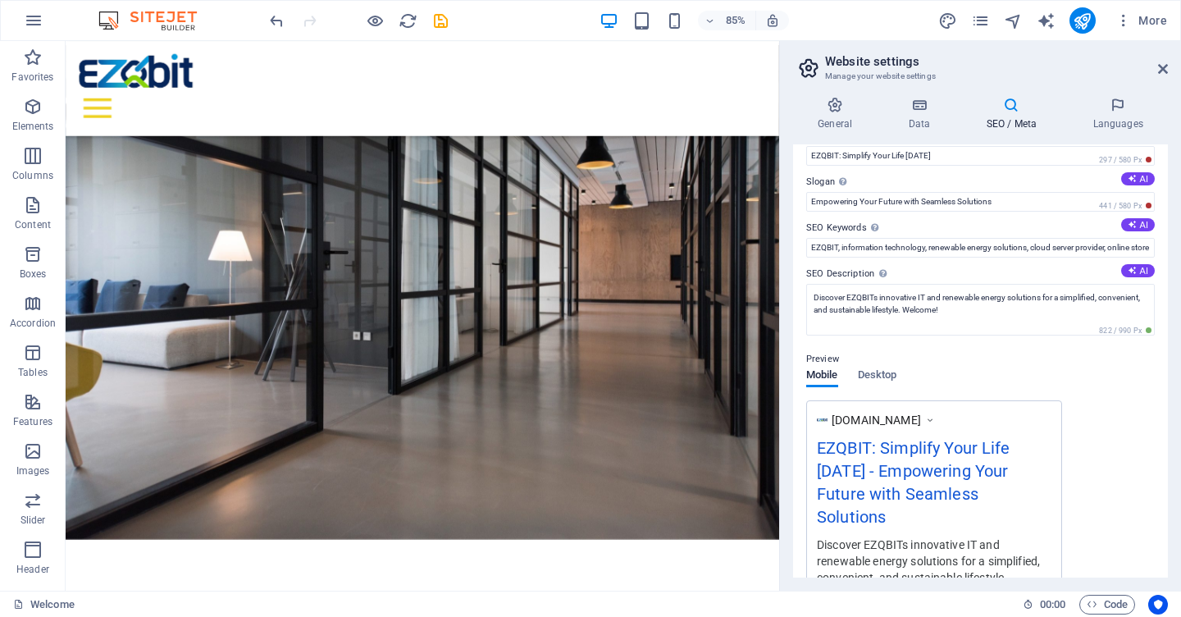
scroll to position [29, 0]
click at [1134, 274] on button "AI" at bounding box center [1138, 273] width 34 height 13
type textarea "Experience unmatched IT and renewable energy solutions at EZQBIT. Simplify your…"
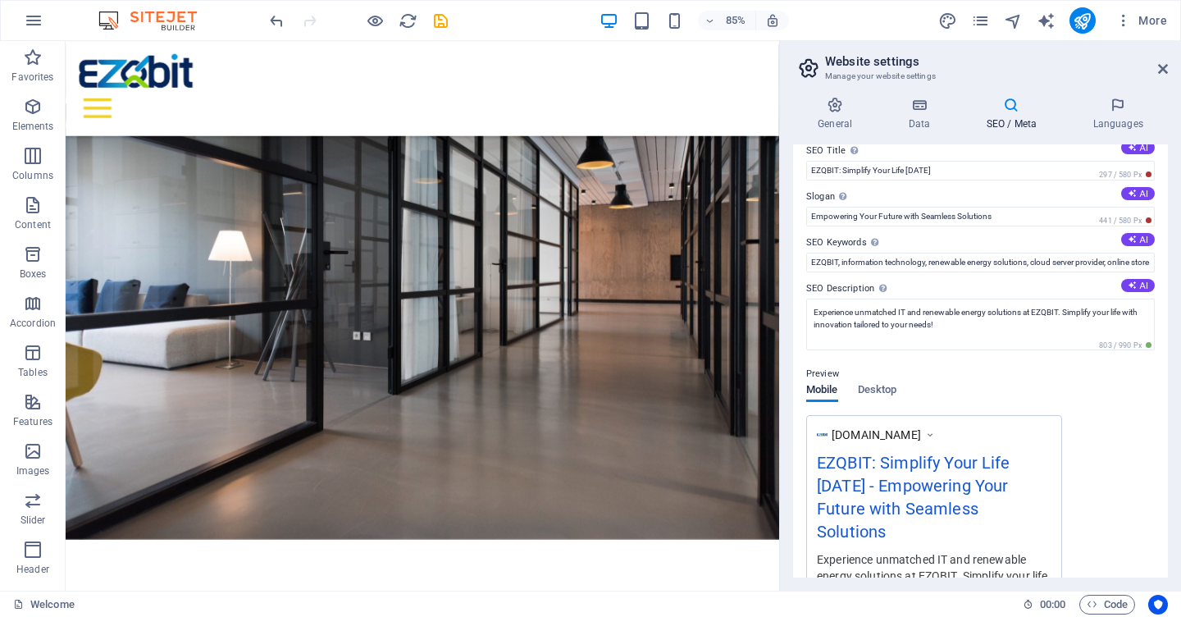
scroll to position [0, 0]
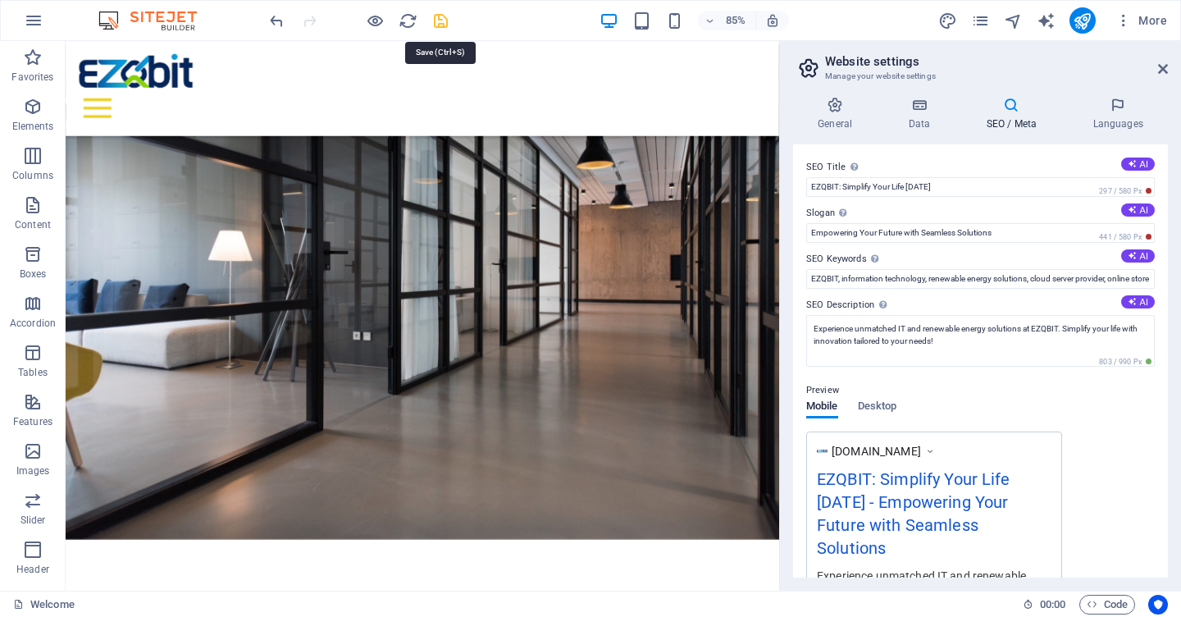
click at [440, 21] on icon "save" at bounding box center [440, 20] width 19 height 19
click at [1082, 26] on icon "publish" at bounding box center [1082, 20] width 19 height 19
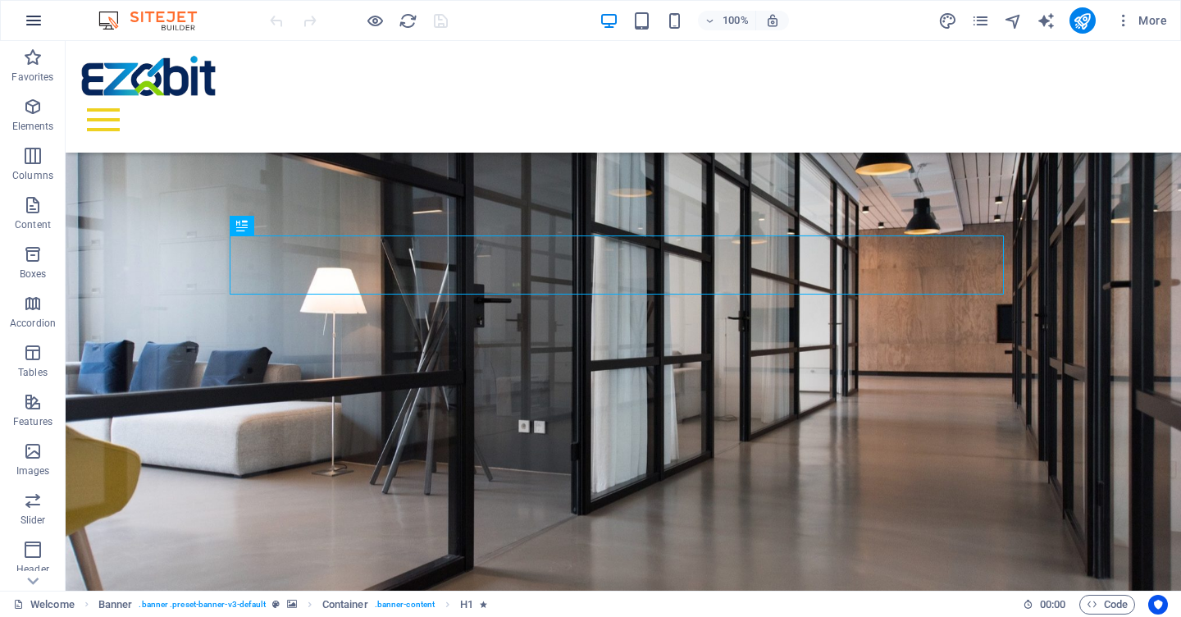
click at [29, 23] on icon "button" at bounding box center [34, 21] width 20 height 20
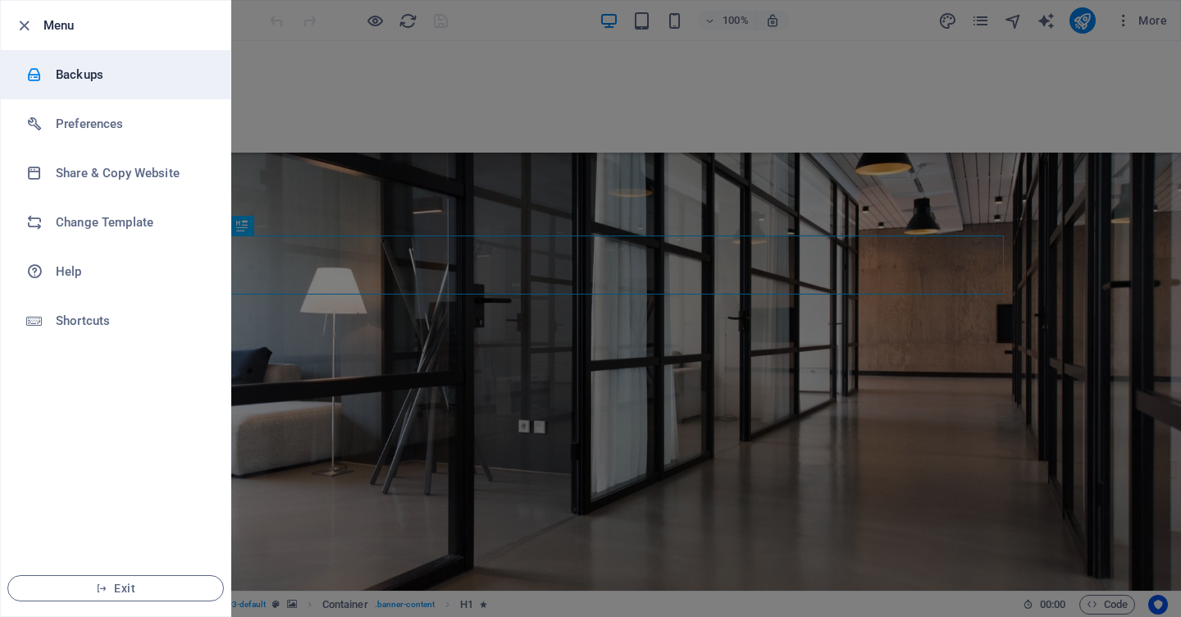
click at [64, 79] on h6 "Backups" at bounding box center [132, 75] width 152 height 20
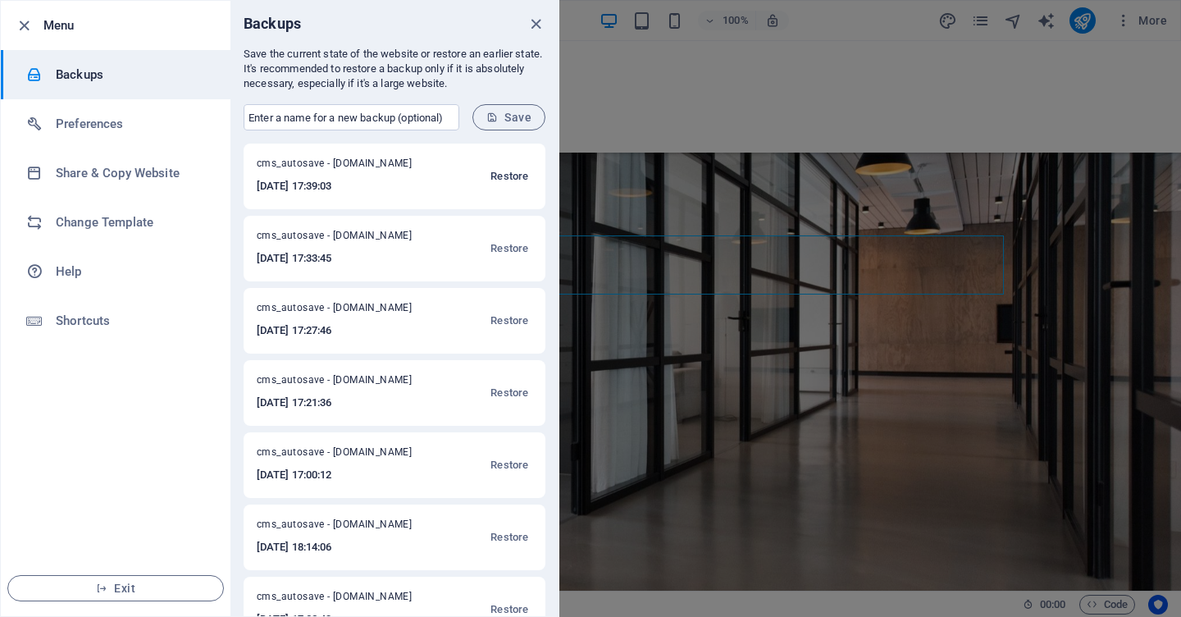
click at [511, 174] on span "Restore" at bounding box center [509, 177] width 38 height 20
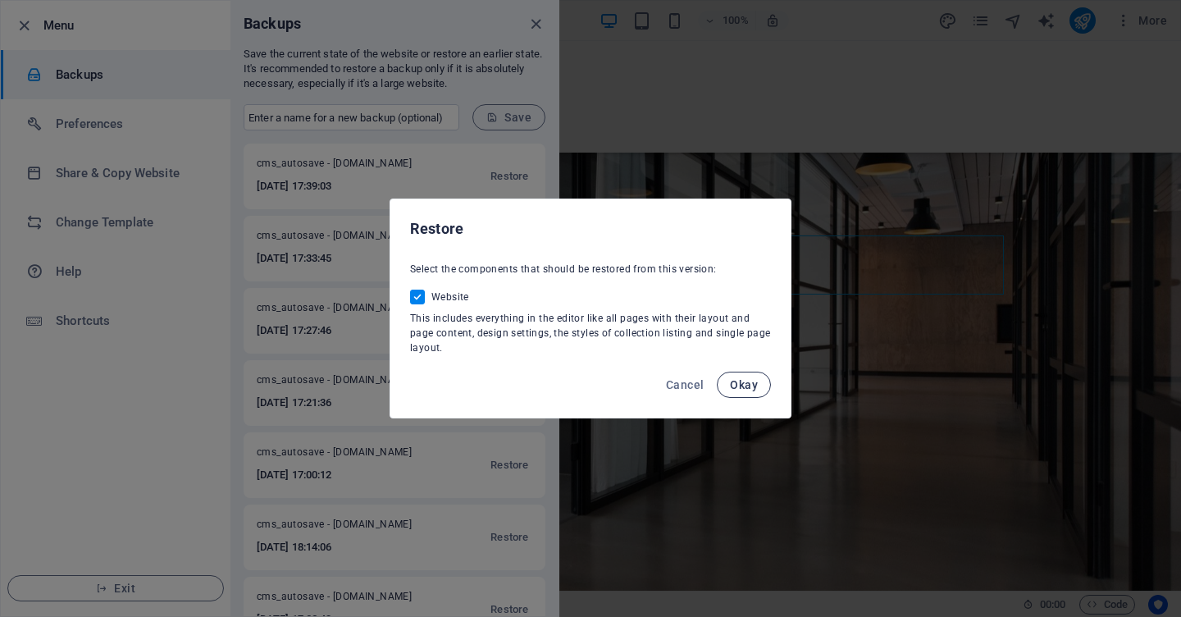
click at [734, 379] on span "Okay" at bounding box center [744, 384] width 28 height 13
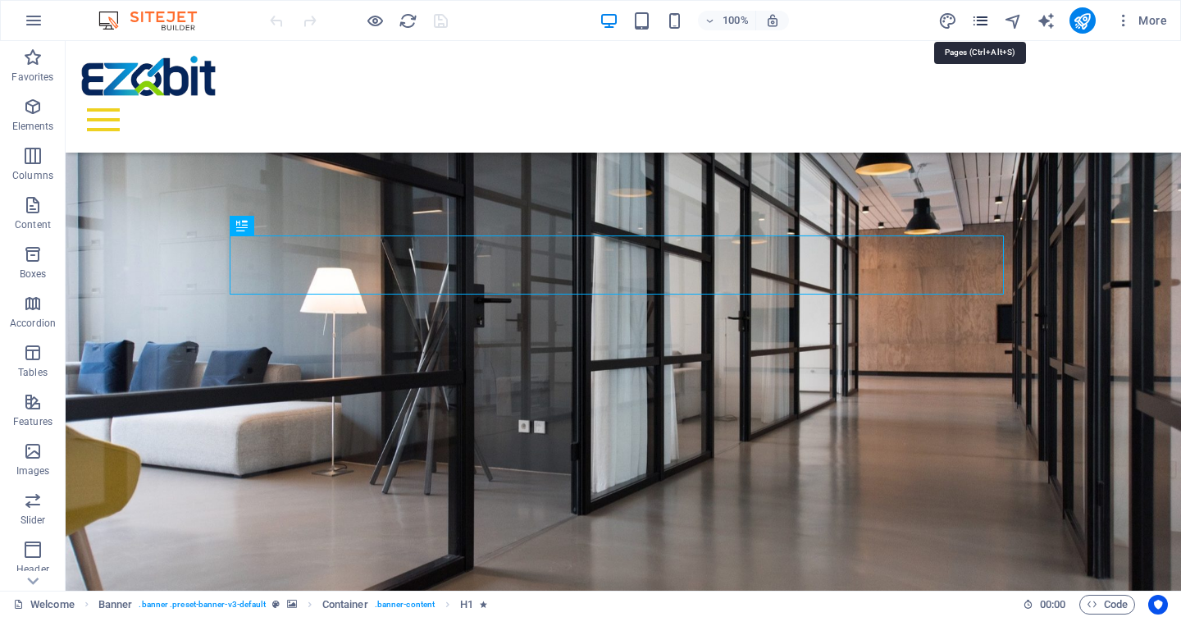
click at [980, 18] on icon "pages" at bounding box center [980, 20] width 19 height 19
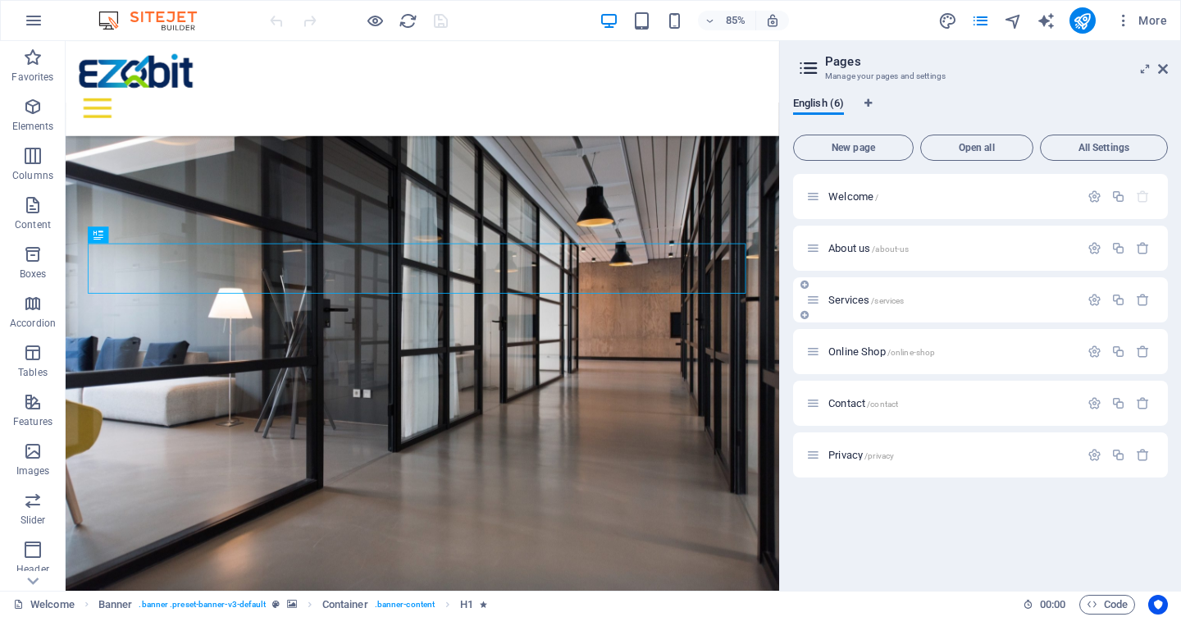
click at [838, 296] on span "Services /services" at bounding box center [865, 300] width 75 height 12
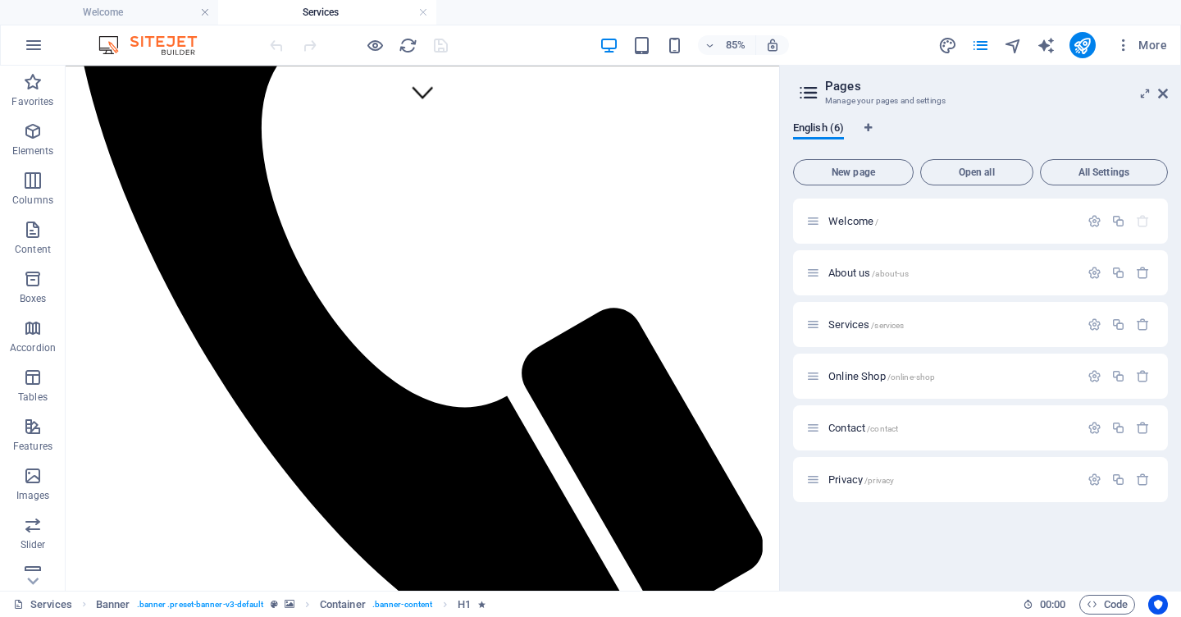
scroll to position [568, 0]
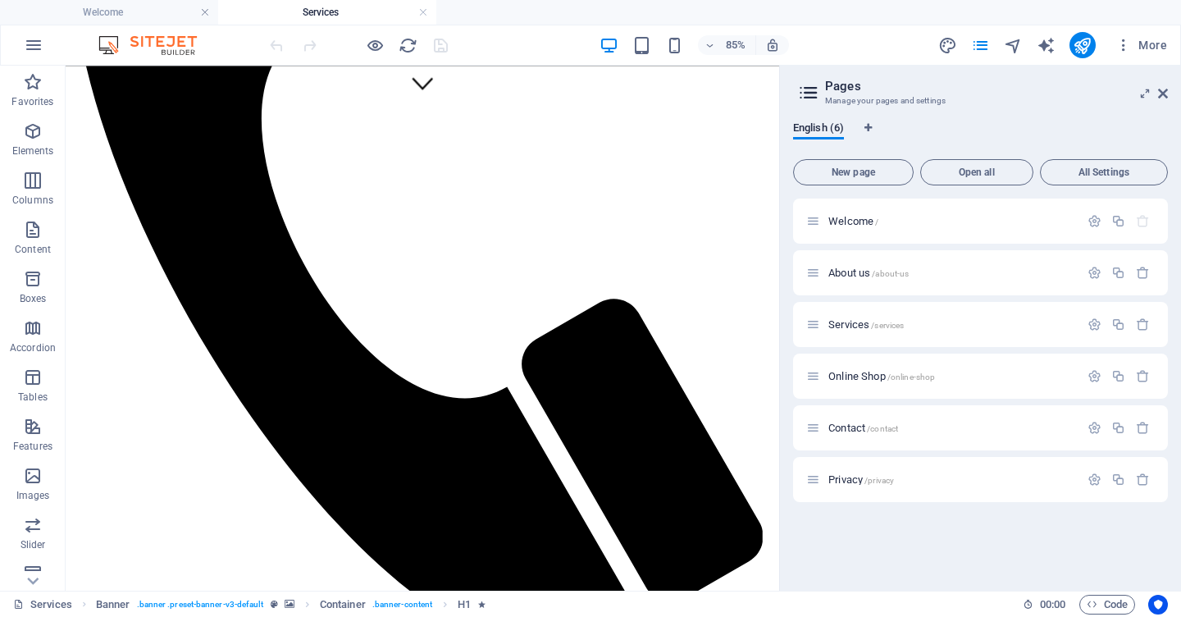
drag, startPoint x: 897, startPoint y: 188, endPoint x: 845, endPoint y: 348, distance: 168.3
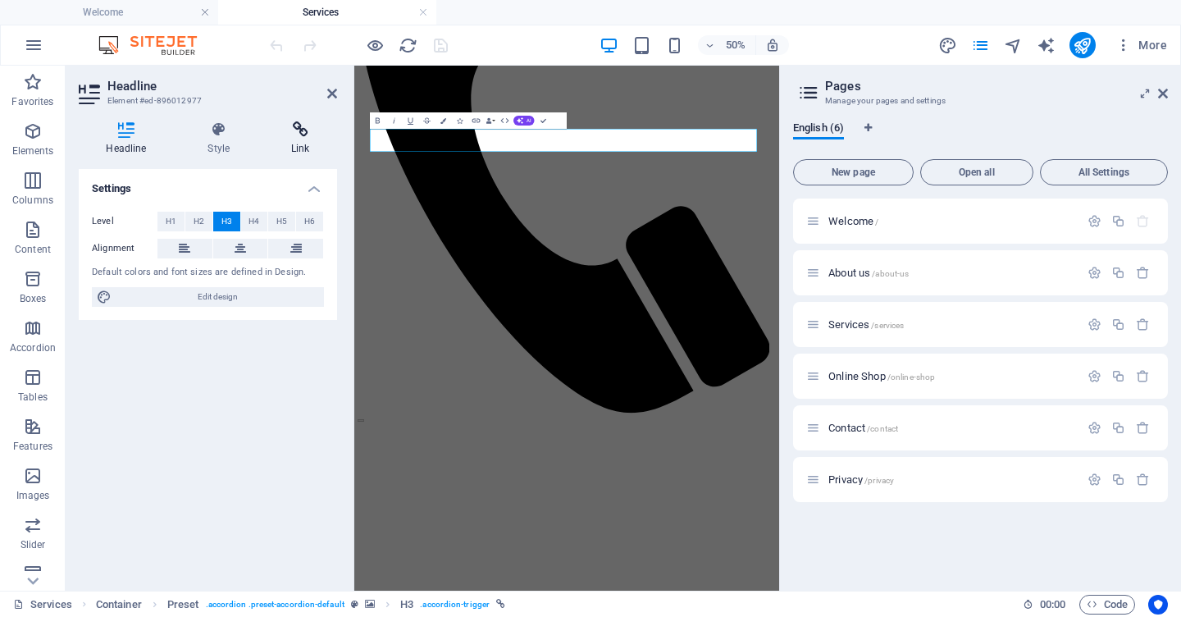
click at [300, 132] on icon at bounding box center [300, 129] width 73 height 16
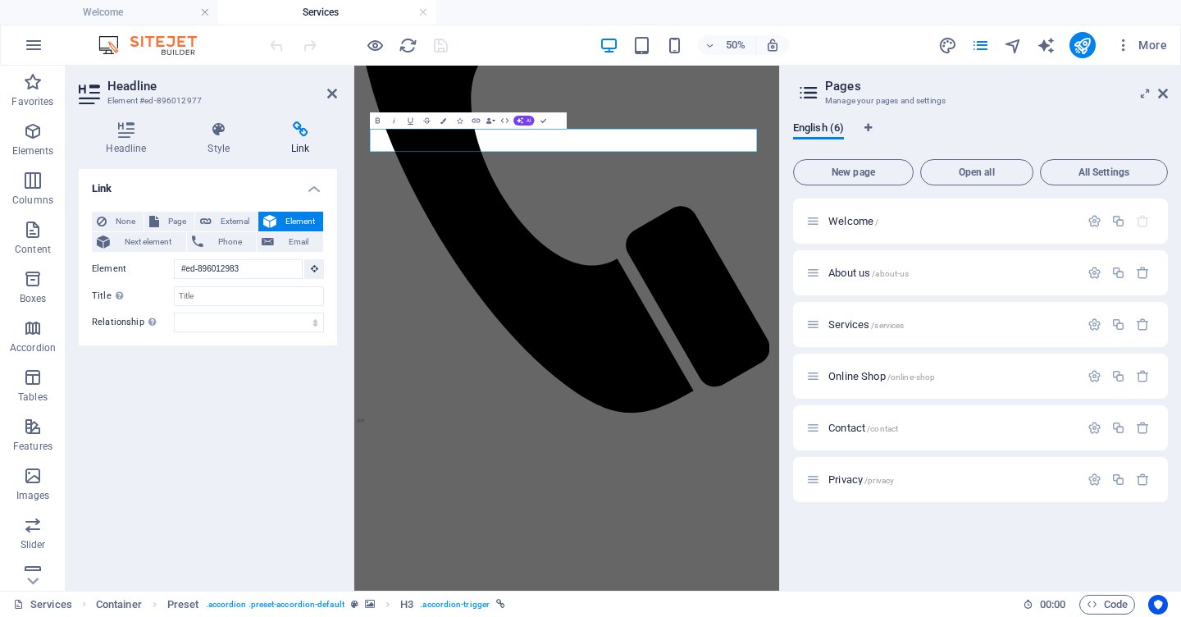
click at [296, 221] on span "Element" at bounding box center [299, 222] width 37 height 20
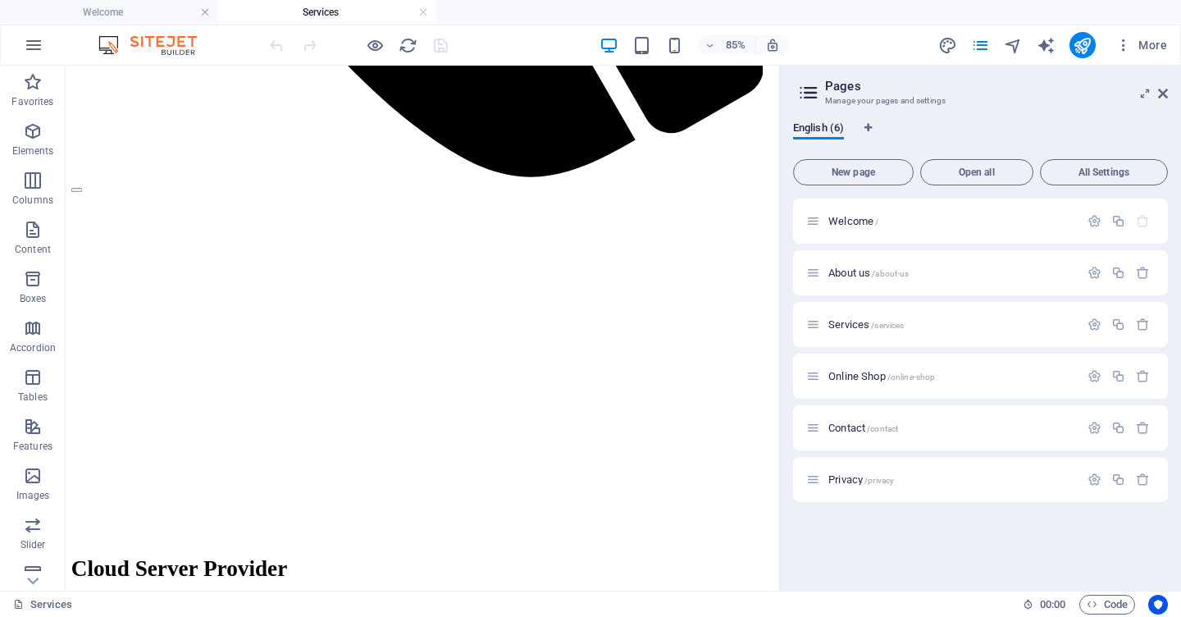
scroll to position [1116, 0]
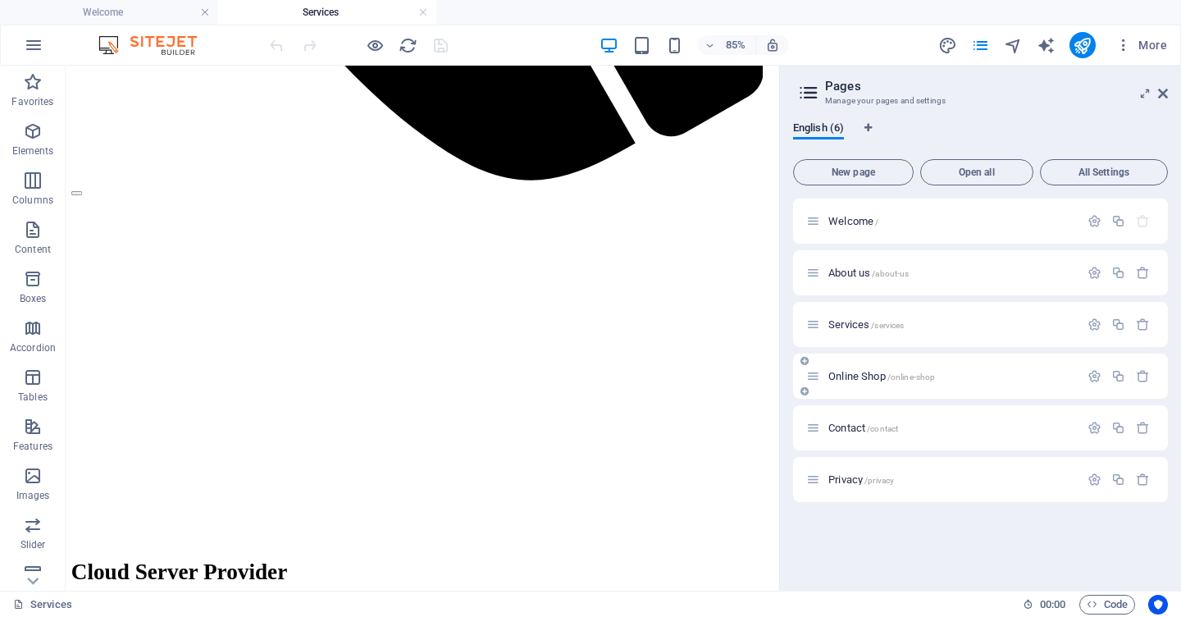
click at [814, 378] on icon at bounding box center [813, 376] width 14 height 14
click at [849, 376] on span "Online Shop /online-shop" at bounding box center [881, 376] width 107 height 12
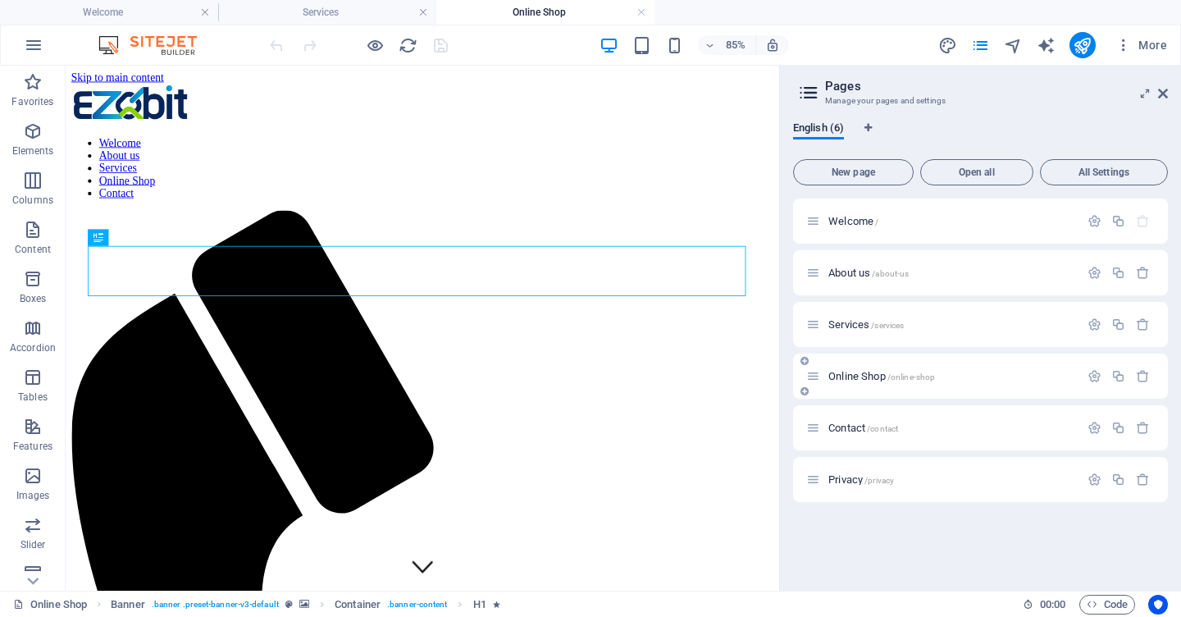
scroll to position [0, 0]
click at [642, 12] on link at bounding box center [642, 13] width 10 height 16
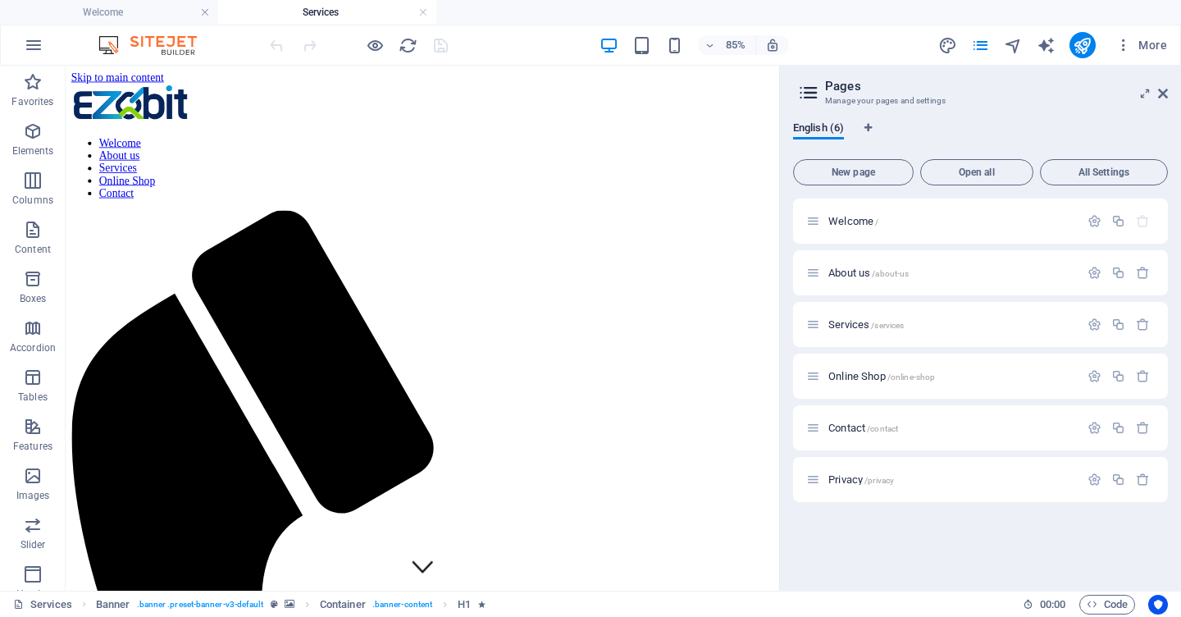
scroll to position [1116, 0]
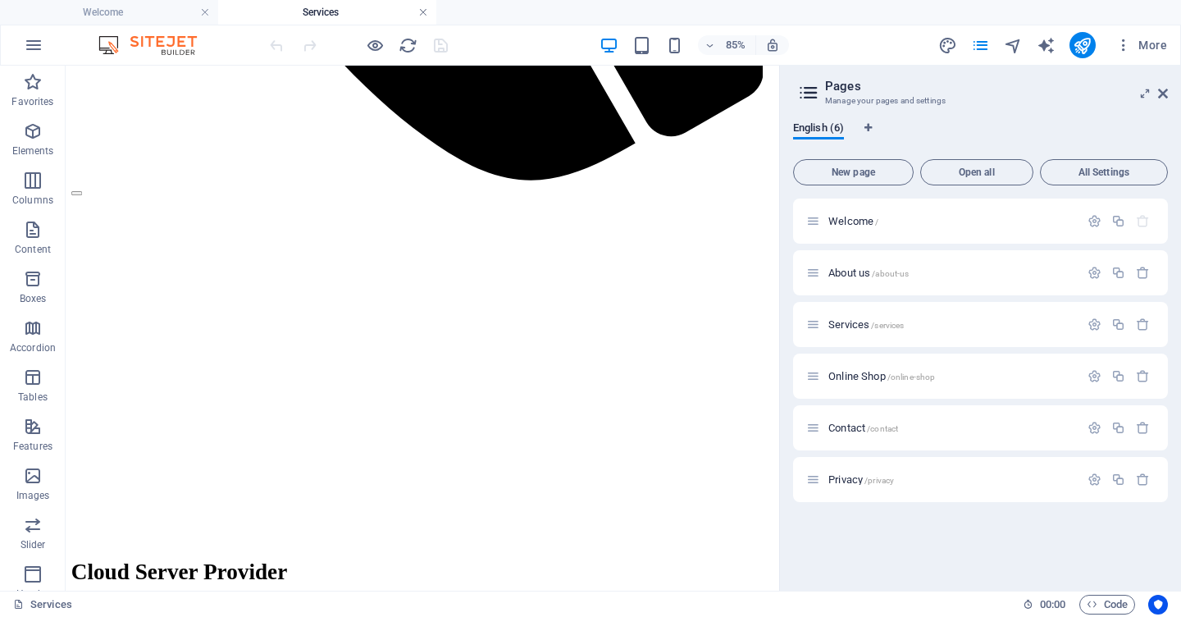
click at [423, 12] on link at bounding box center [423, 13] width 10 height 16
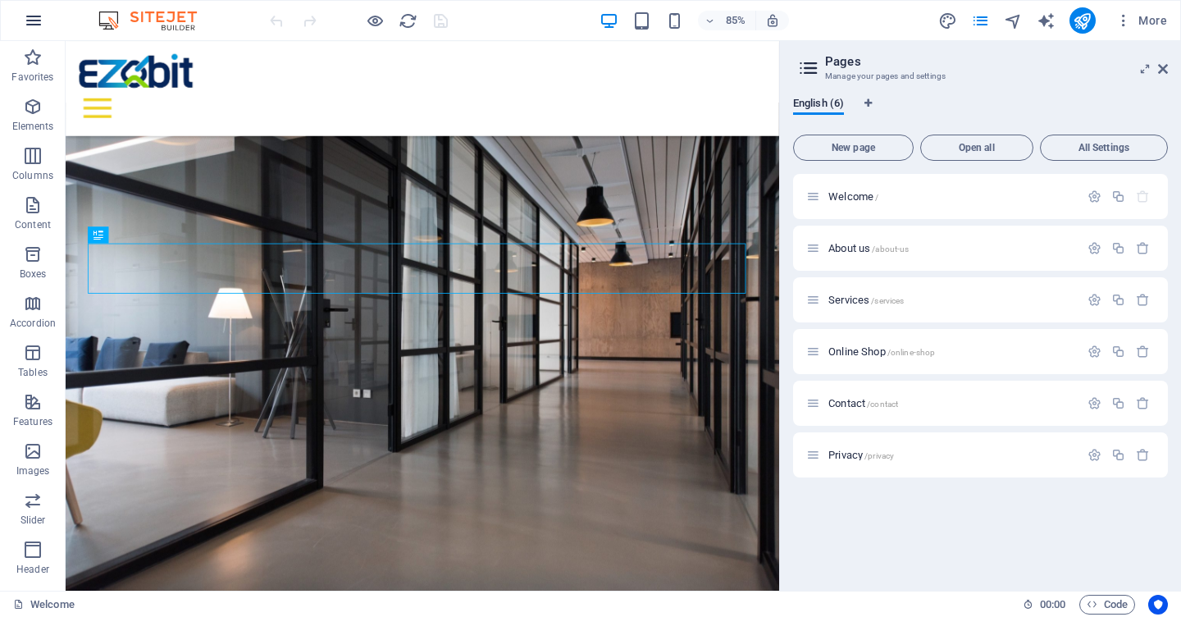
click at [33, 24] on icon "button" at bounding box center [34, 21] width 20 height 20
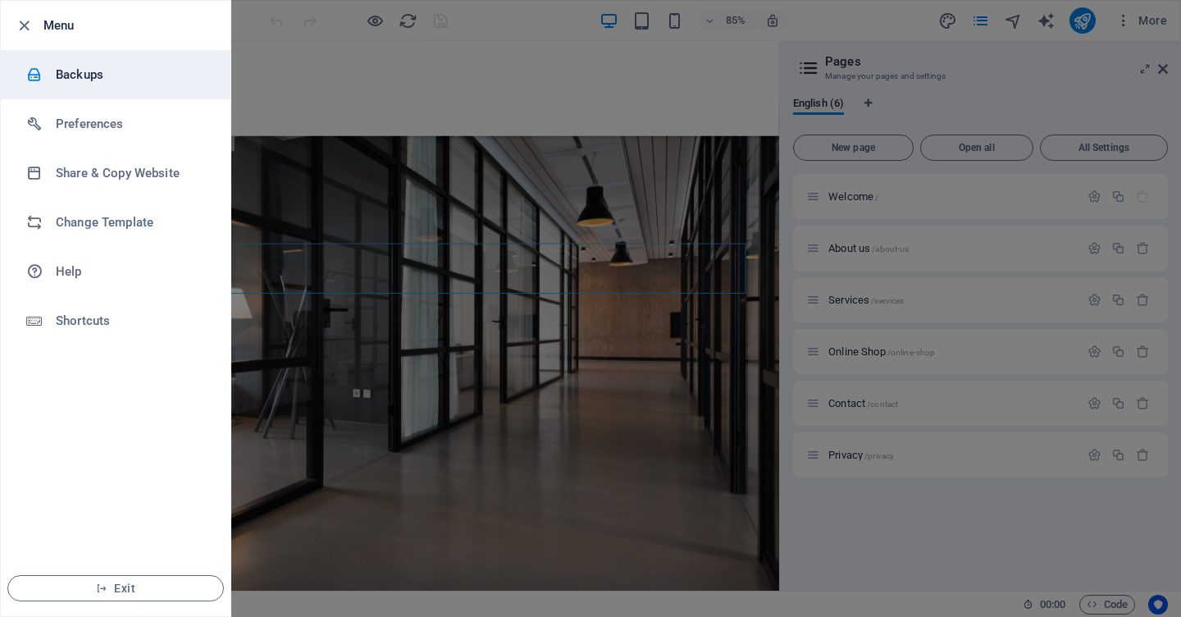
click at [55, 76] on div at bounding box center [41, 74] width 30 height 16
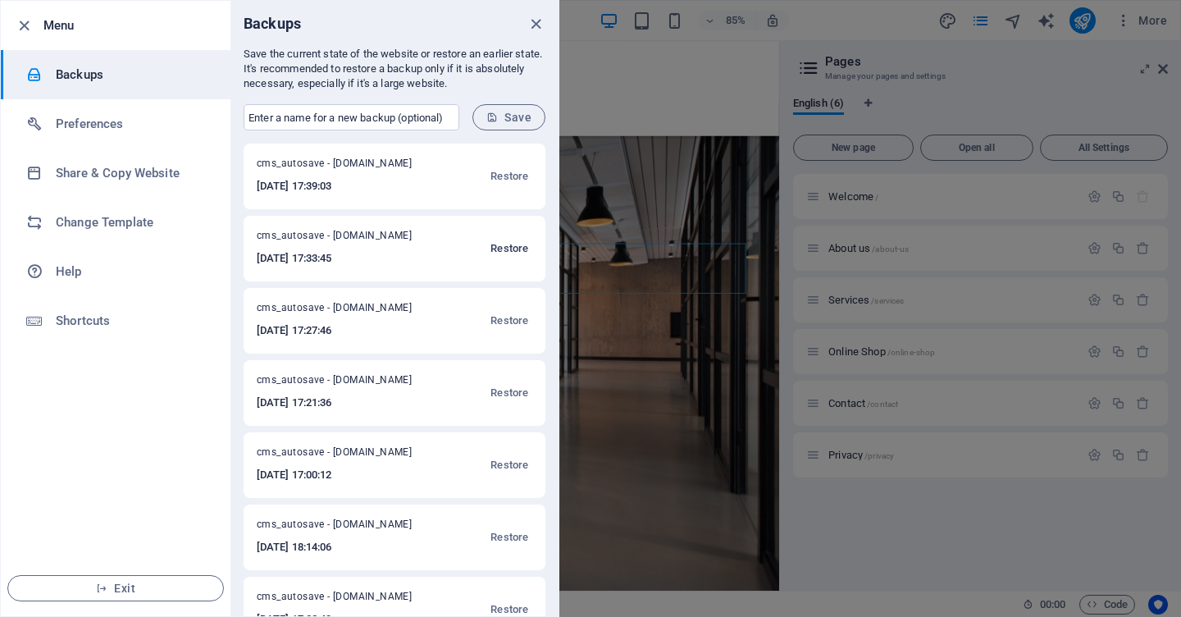
click at [504, 248] on span "Restore" at bounding box center [509, 249] width 38 height 20
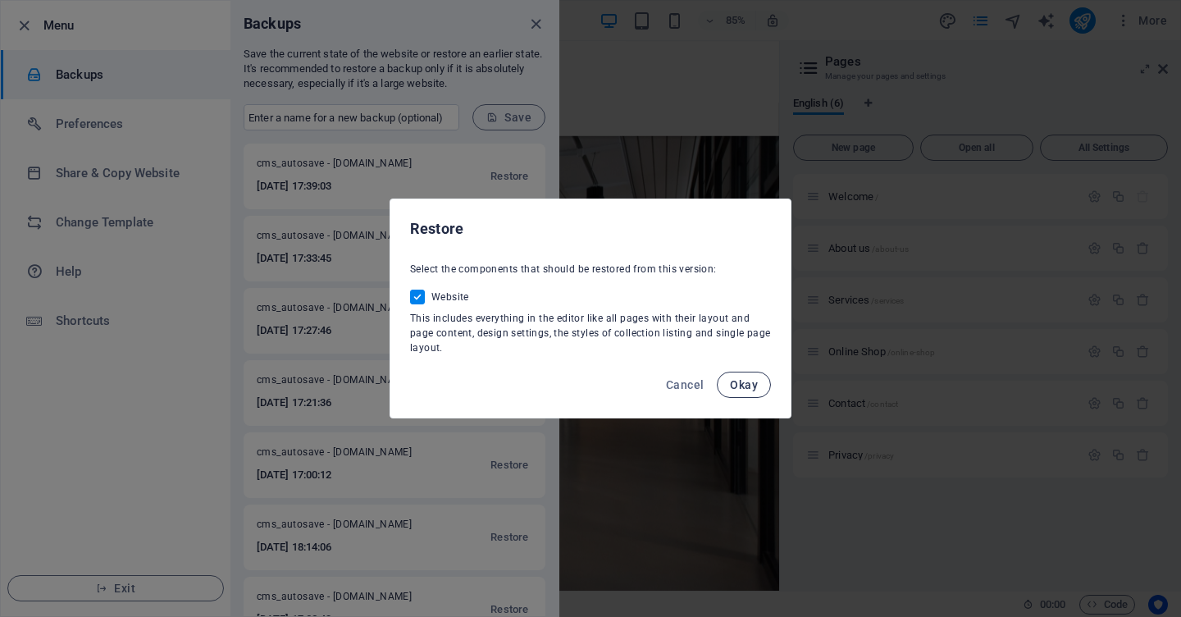
click at [733, 379] on span "Okay" at bounding box center [744, 384] width 28 height 13
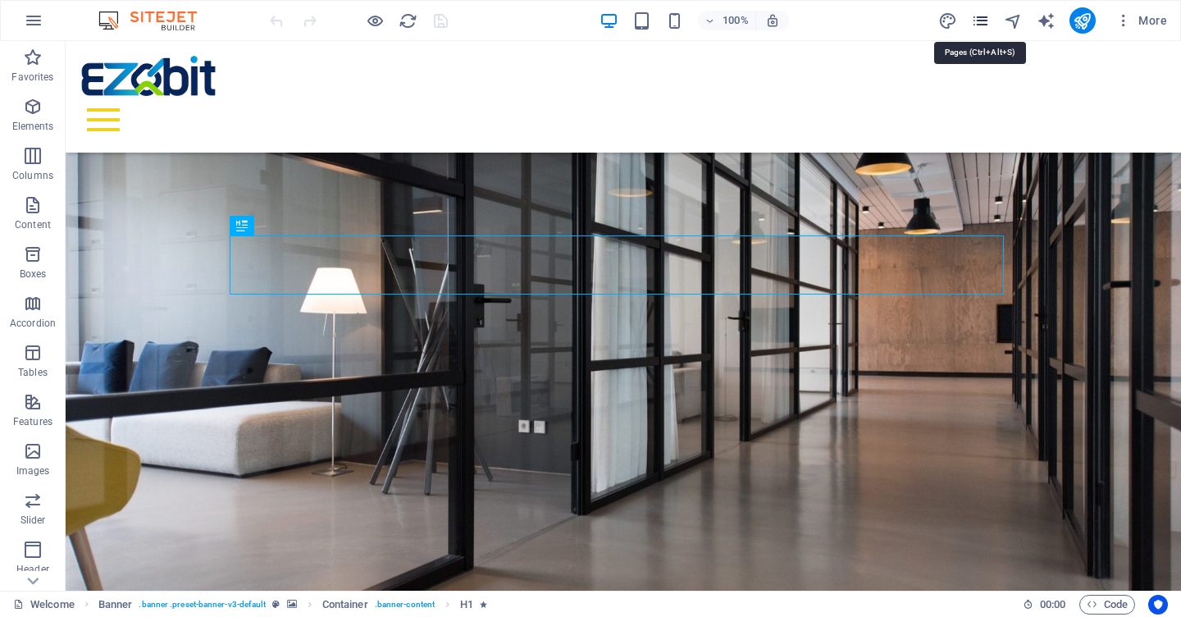
click at [980, 20] on icon "pages" at bounding box center [980, 20] width 19 height 19
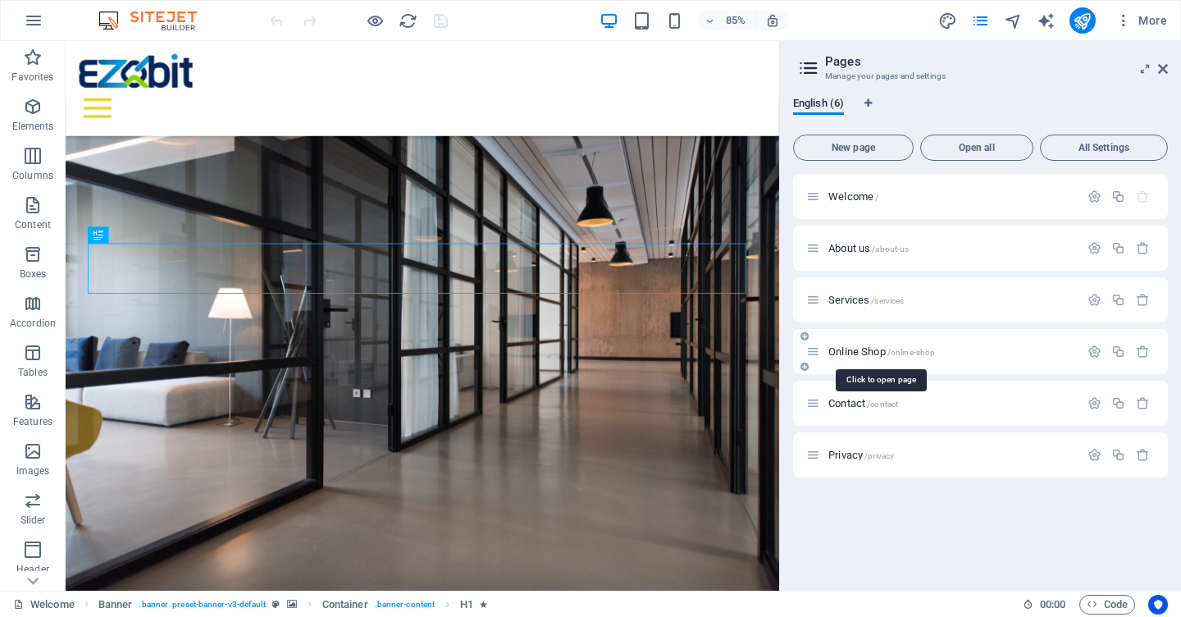
click at [851, 349] on span "Online Shop /online-shop" at bounding box center [881, 351] width 107 height 12
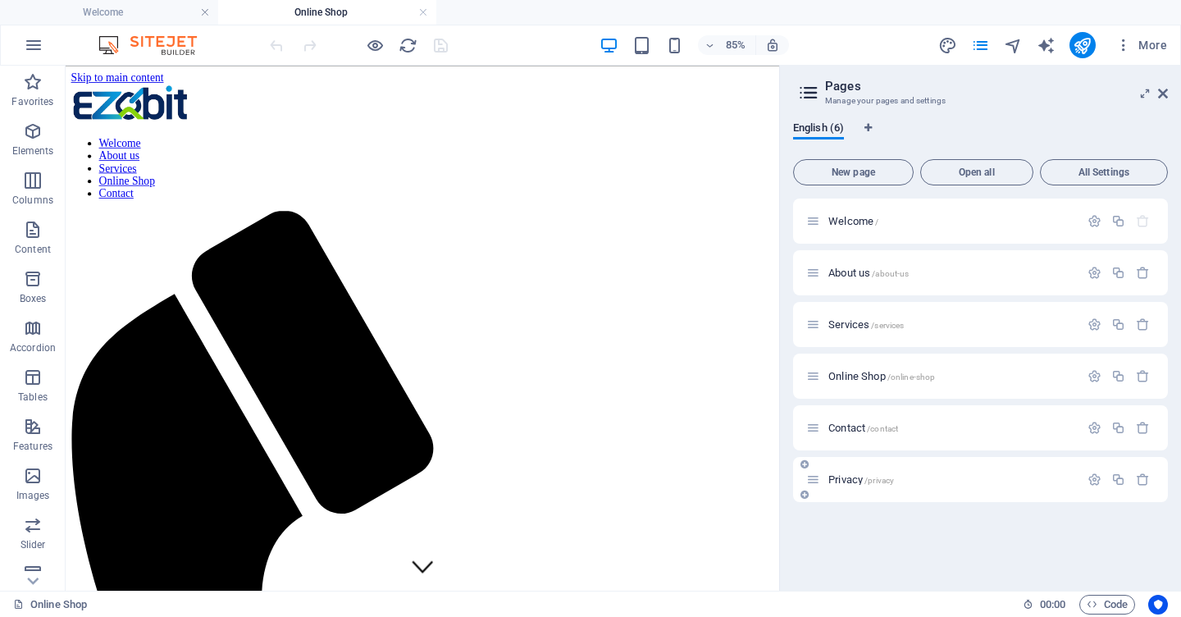
click at [844, 481] on span "Privacy /privacy" at bounding box center [861, 479] width 66 height 12
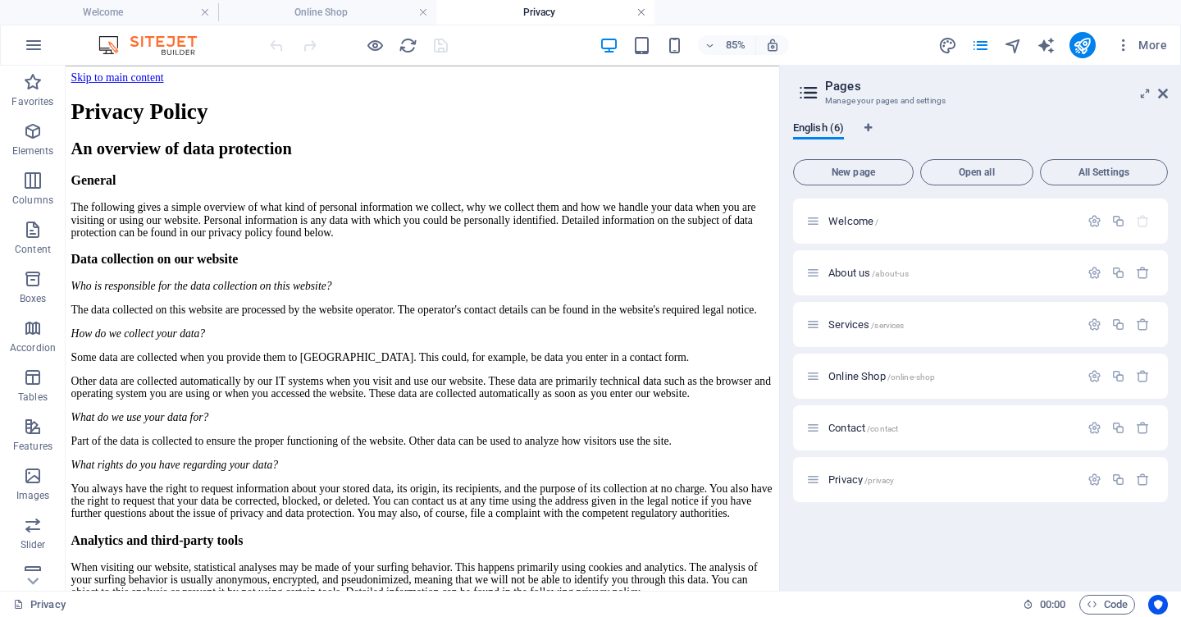
click at [642, 15] on link at bounding box center [642, 13] width 10 height 16
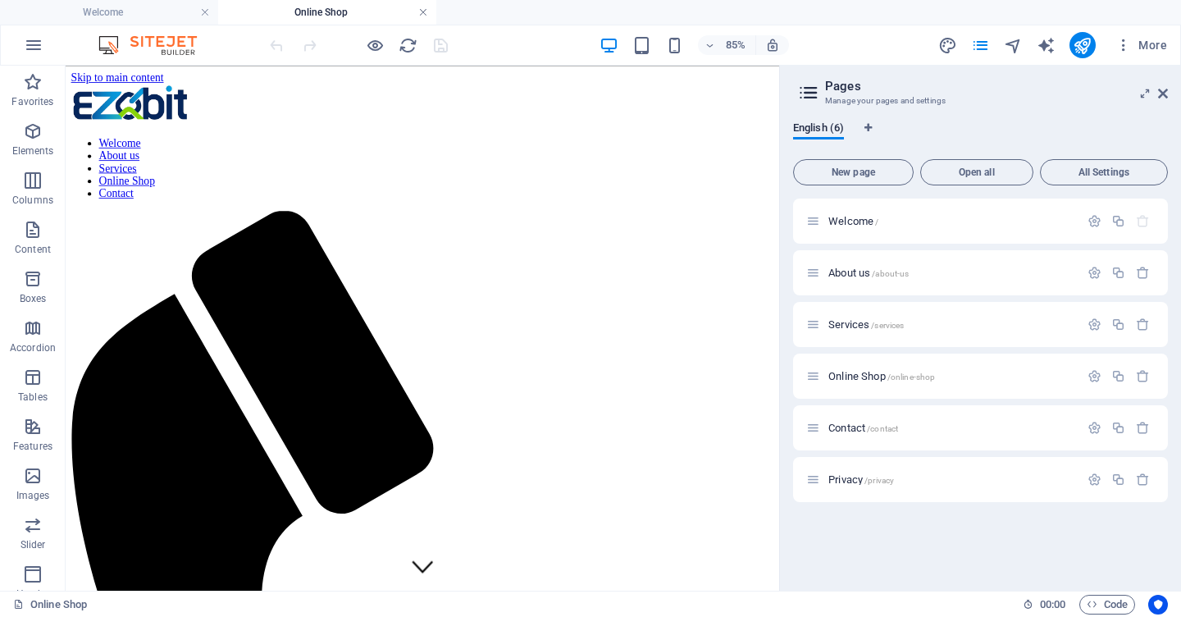
click at [424, 14] on link at bounding box center [423, 13] width 10 height 16
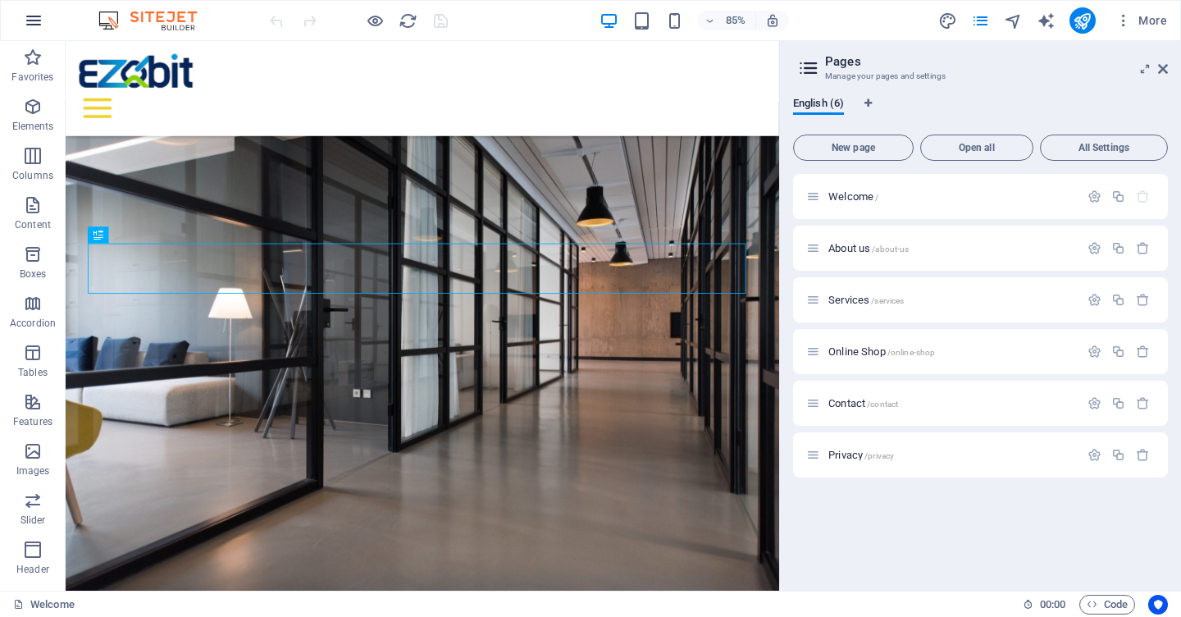
click at [34, 21] on icon "button" at bounding box center [34, 21] width 20 height 20
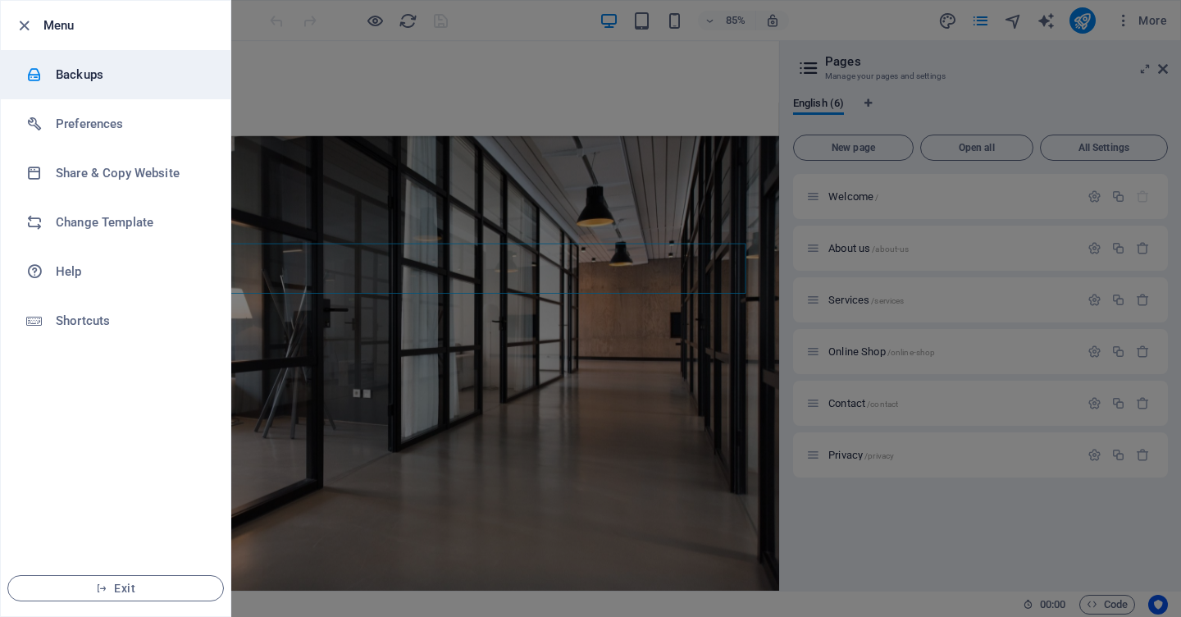
click at [88, 73] on h6 "Backups" at bounding box center [132, 75] width 152 height 20
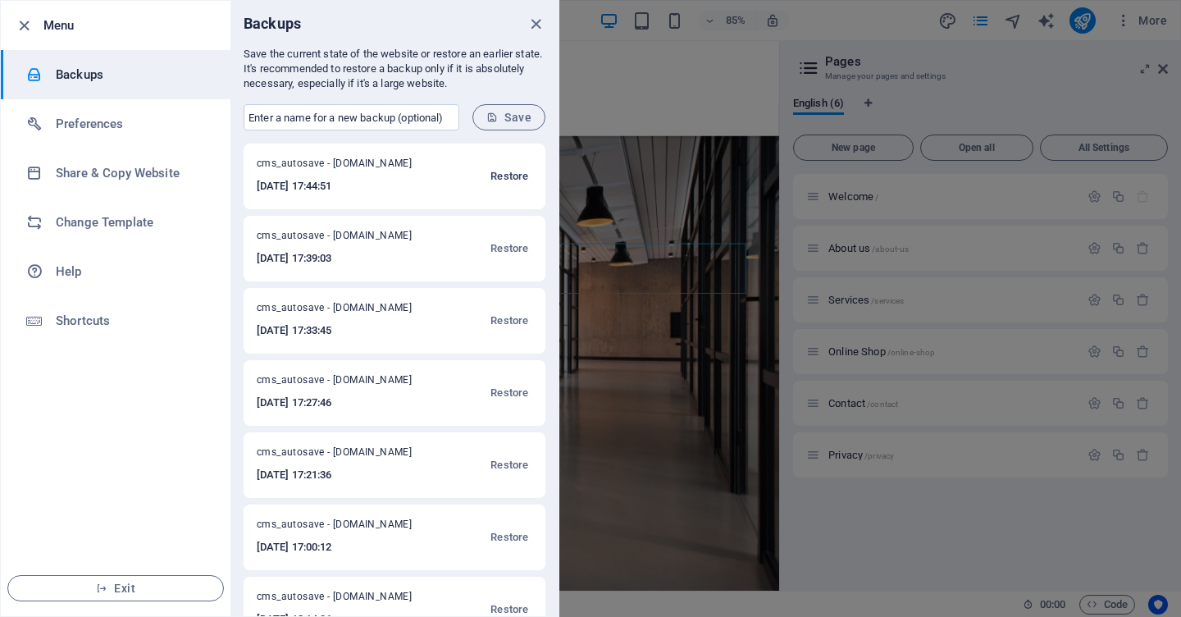
click at [501, 175] on span "Restore" at bounding box center [509, 177] width 38 height 20
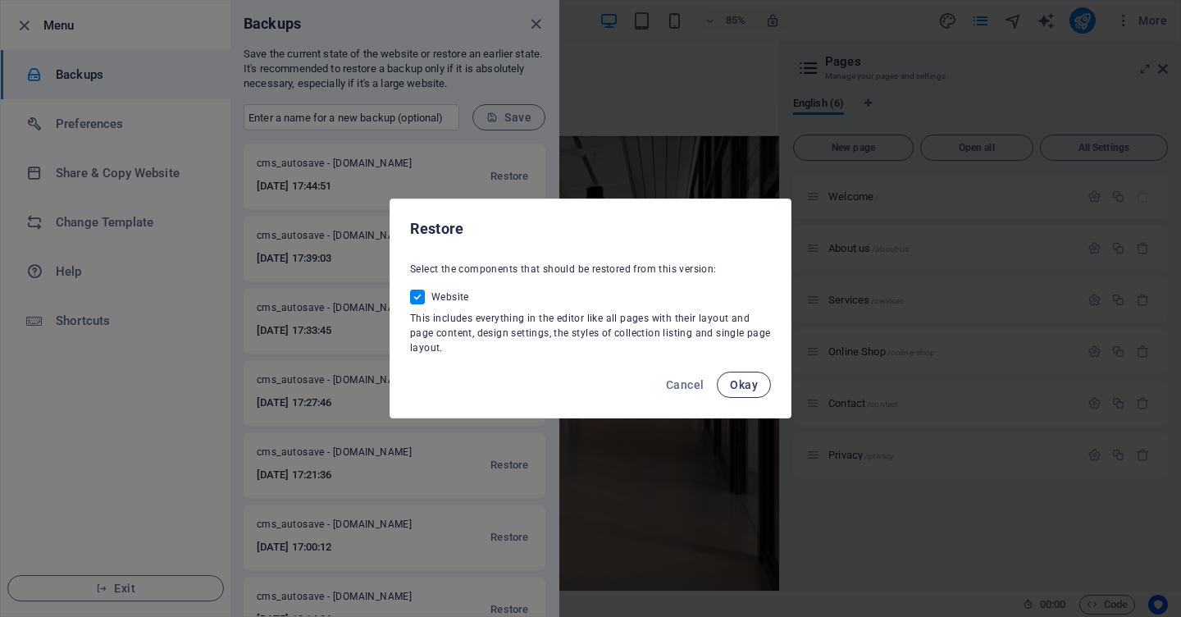
click at [745, 386] on span "Okay" at bounding box center [744, 384] width 28 height 13
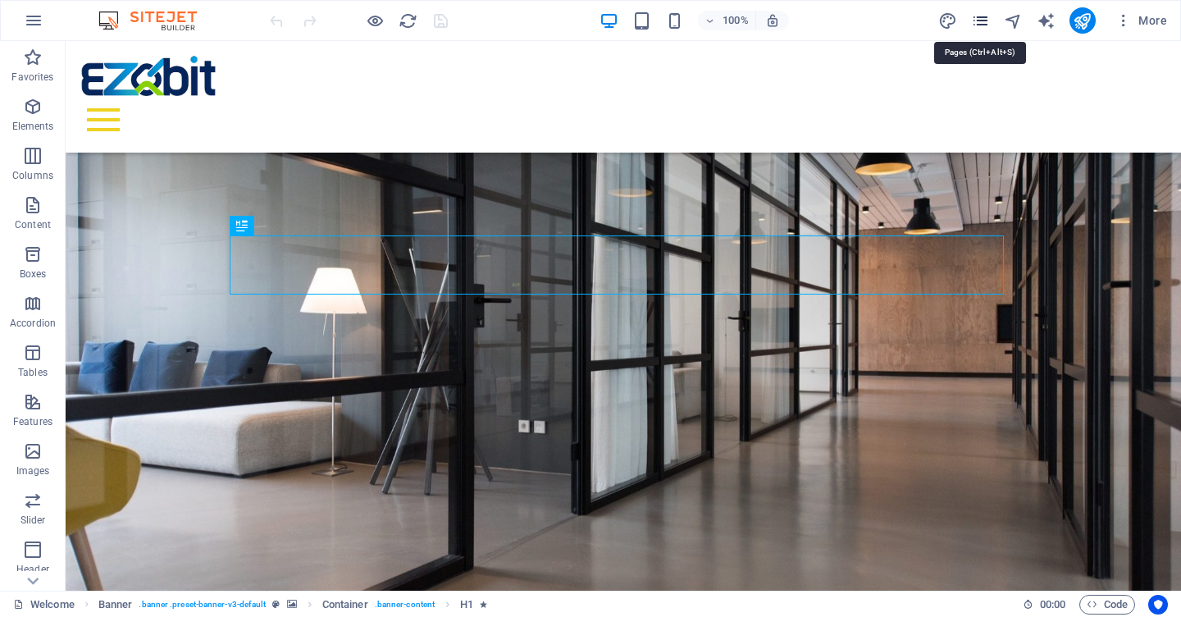
click at [980, 18] on icon "pages" at bounding box center [980, 20] width 19 height 19
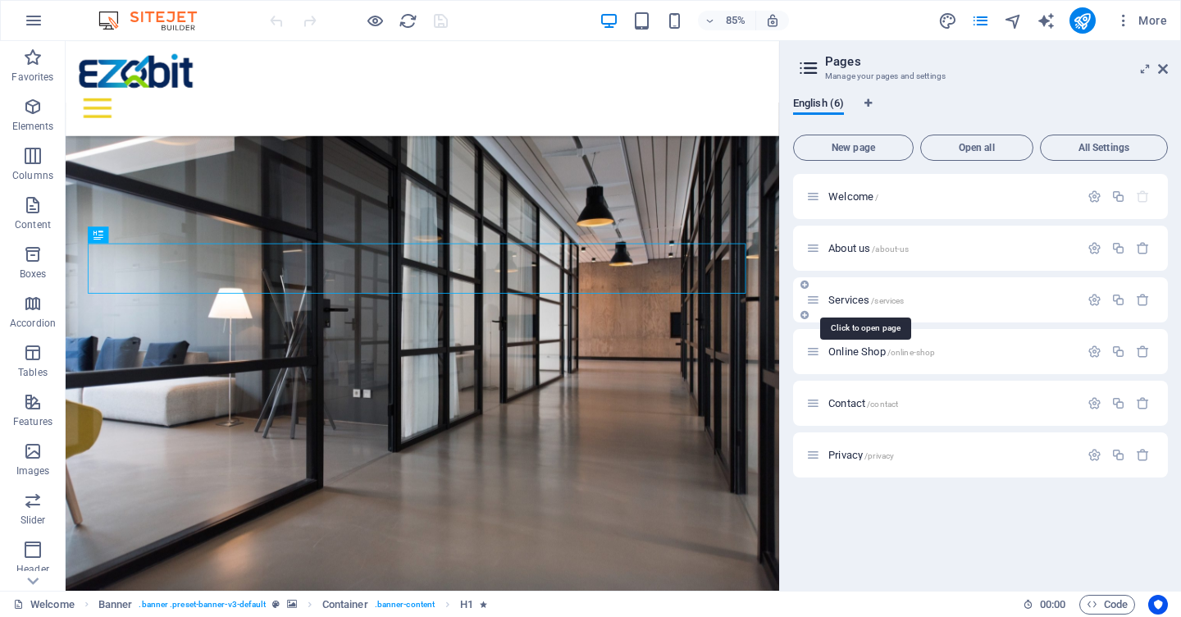
click at [846, 300] on span "Services /services" at bounding box center [865, 300] width 75 height 12
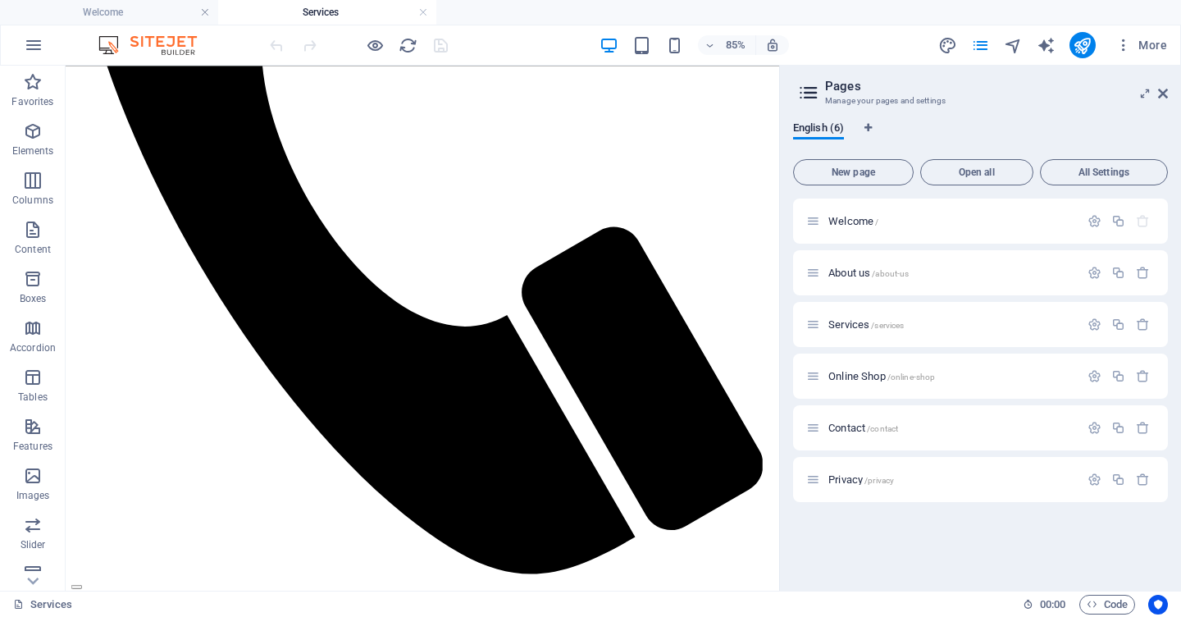
scroll to position [632, 0]
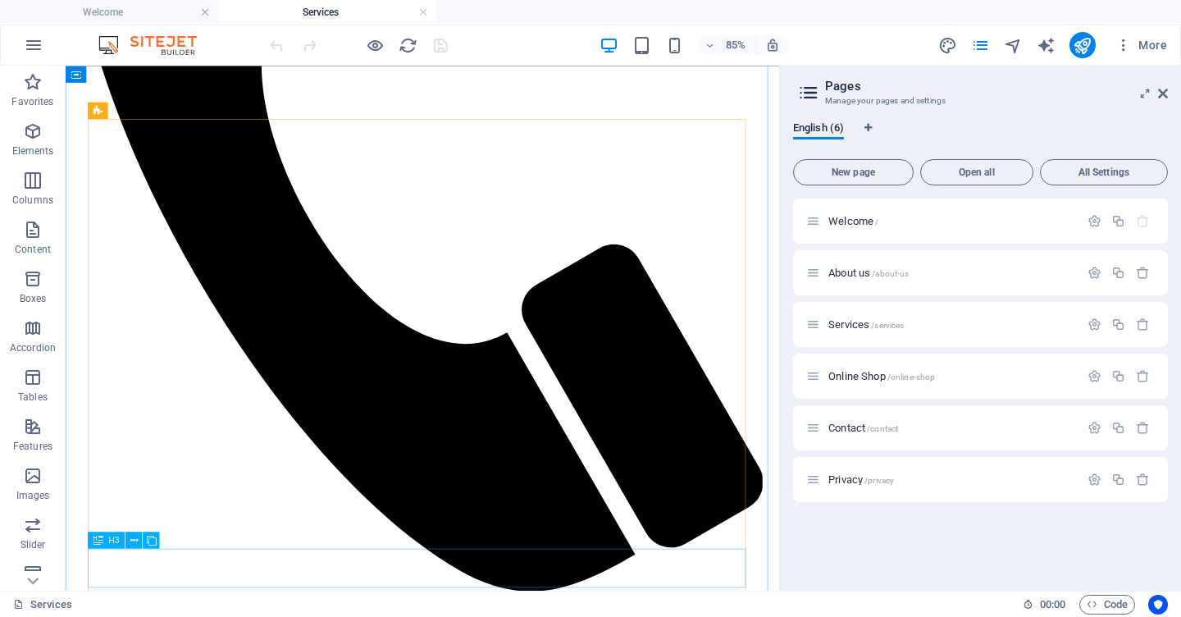
drag, startPoint x: 298, startPoint y: 654, endPoint x: 403, endPoint y: 436, distance: 241.4
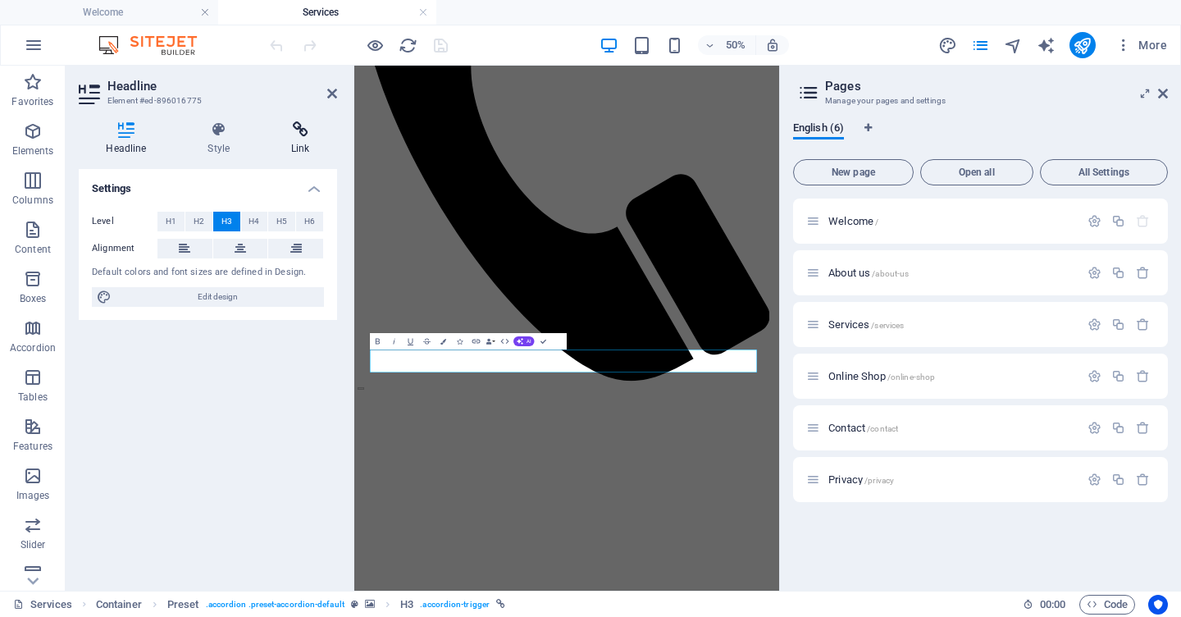
click at [296, 143] on h4 "Link" at bounding box center [300, 138] width 73 height 34
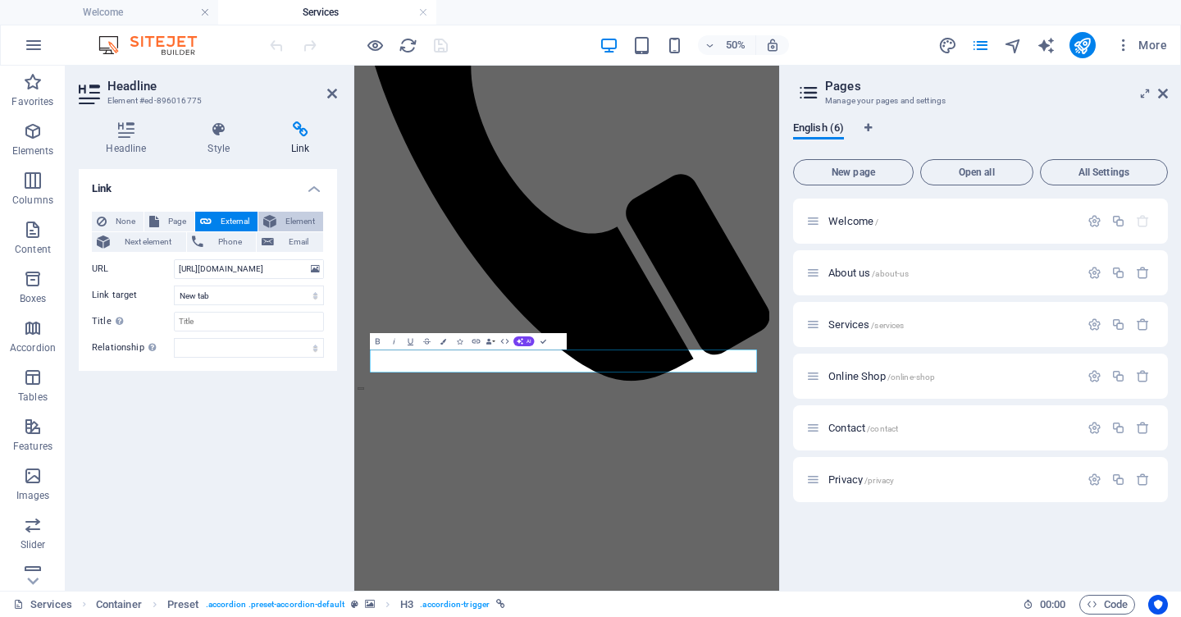
click at [306, 224] on span "Element" at bounding box center [299, 222] width 37 height 20
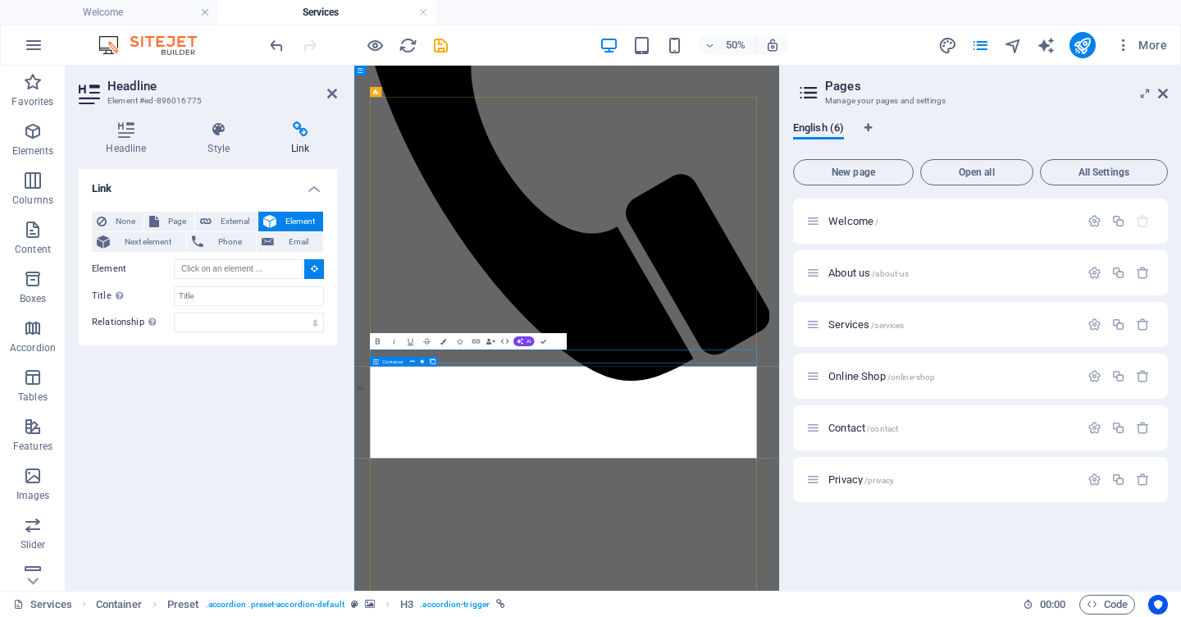
type input "#ed-896016817"
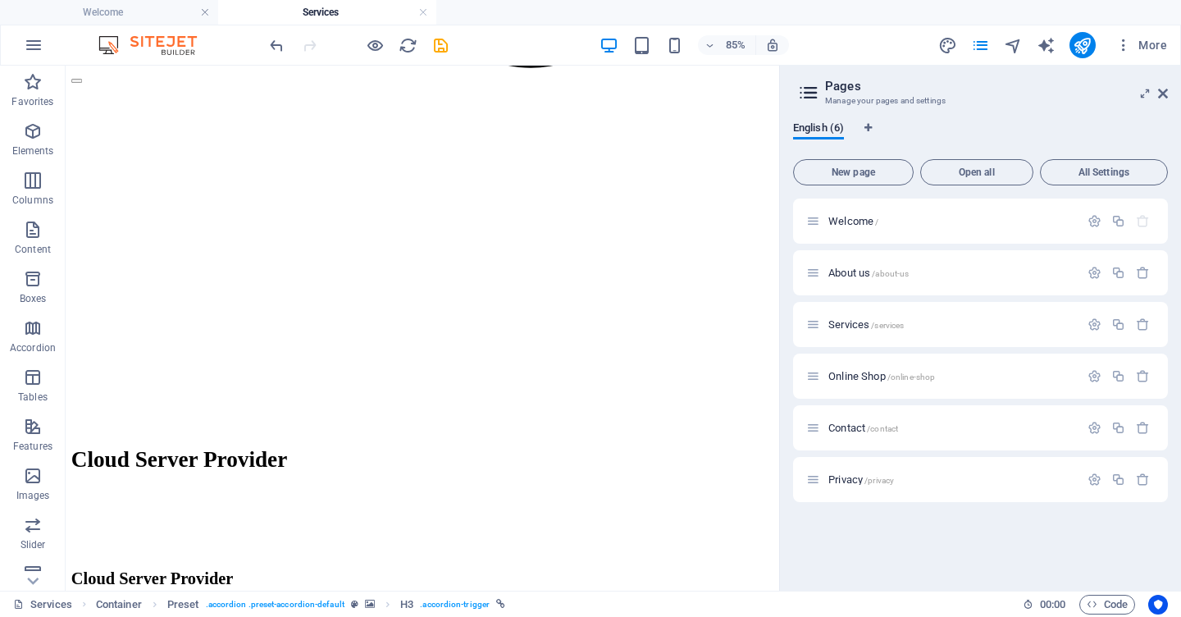
scroll to position [1255, 0]
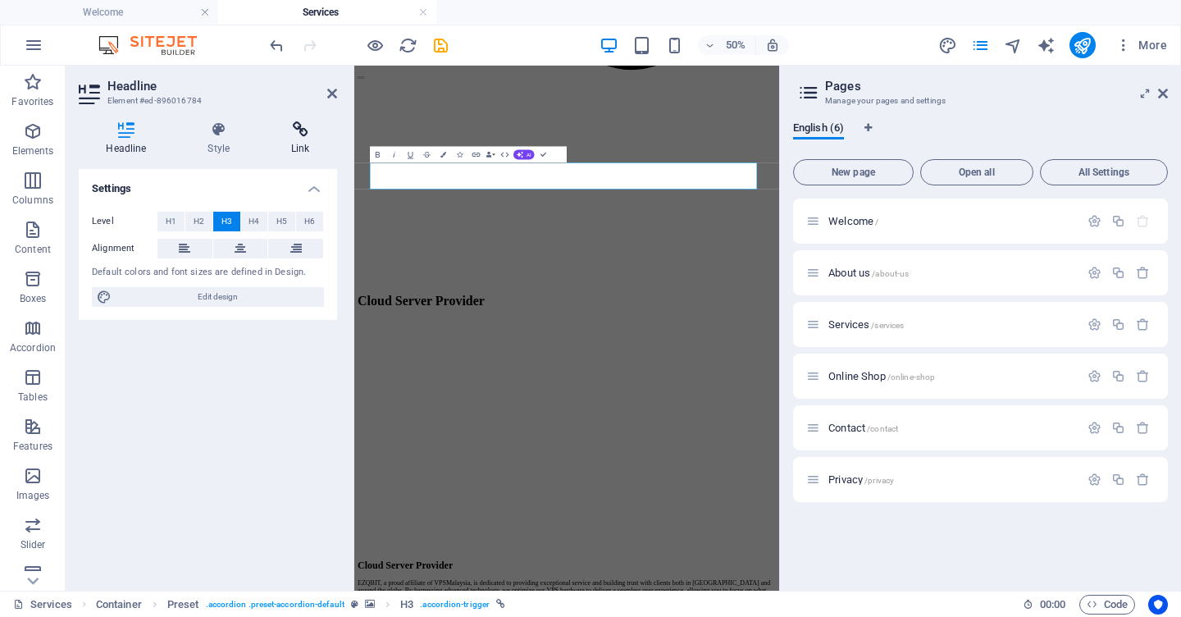
click at [300, 137] on icon at bounding box center [300, 129] width 73 height 16
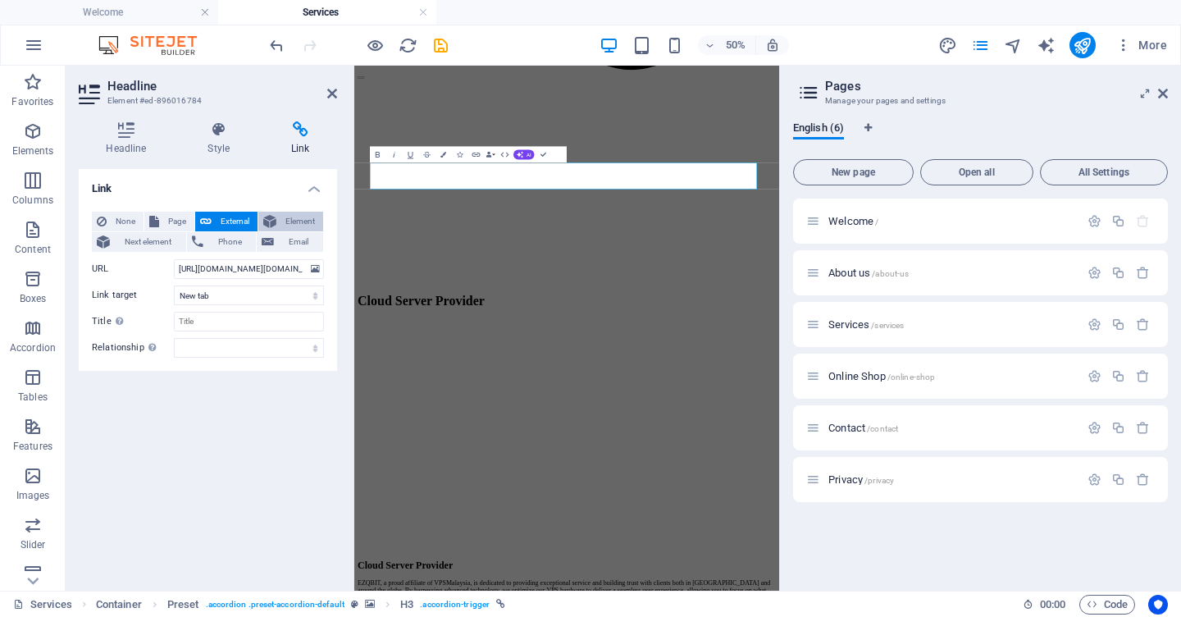
click at [301, 220] on span "Element" at bounding box center [299, 222] width 37 height 20
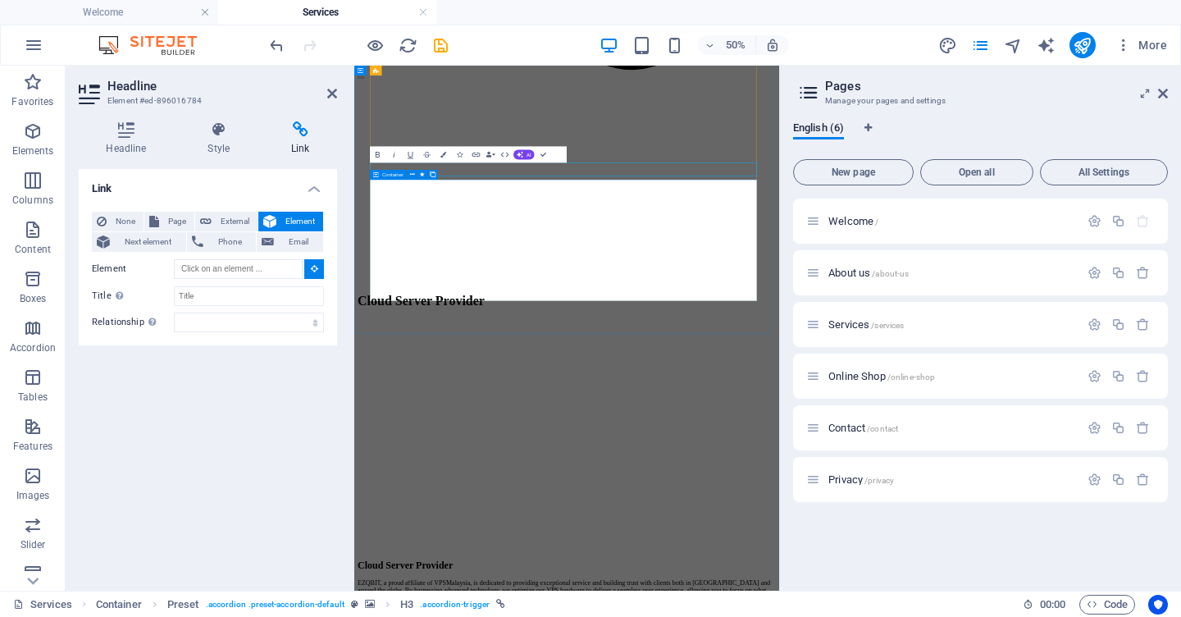
type input "#ed-896016787"
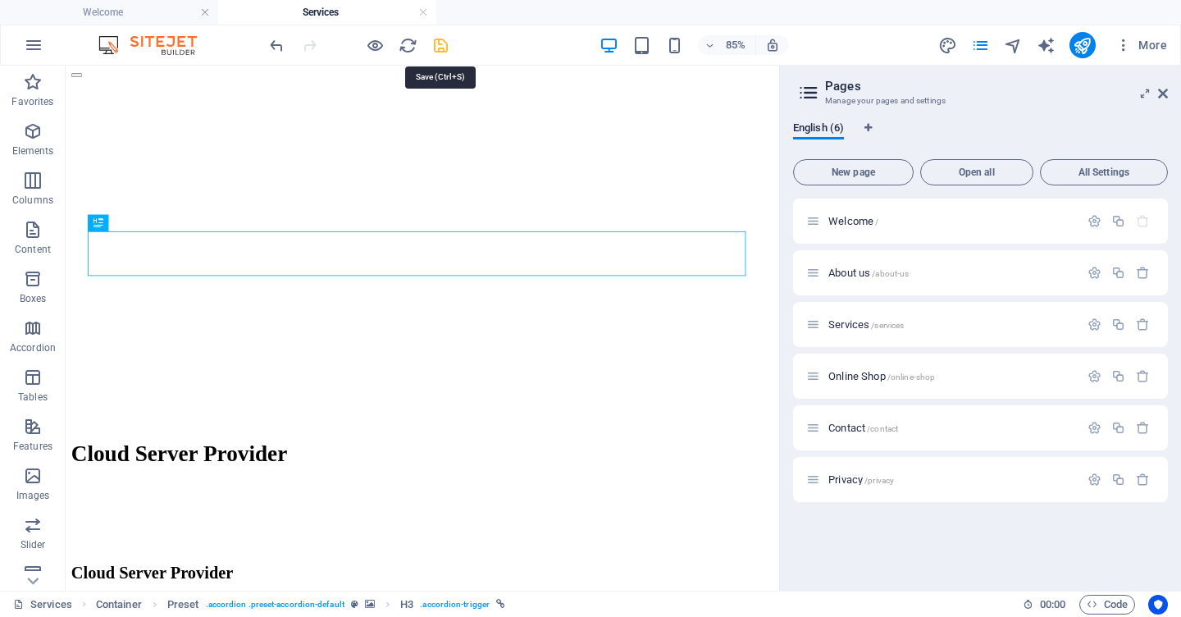
click at [437, 46] on icon "save" at bounding box center [440, 45] width 19 height 19
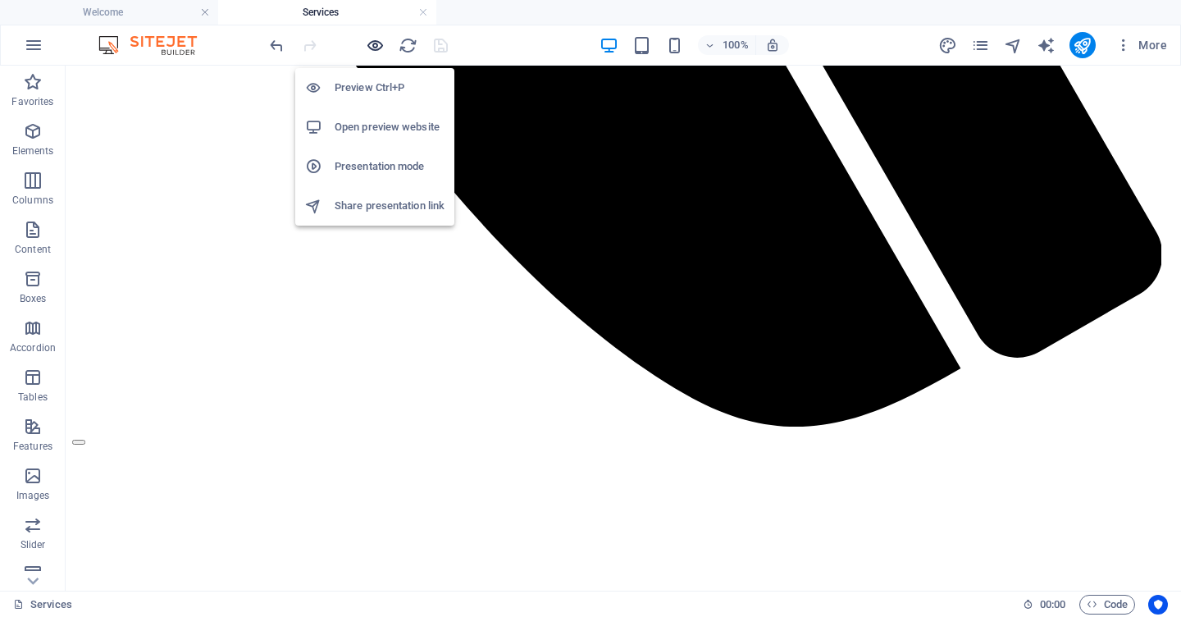
click at [375, 46] on icon "button" at bounding box center [375, 45] width 19 height 19
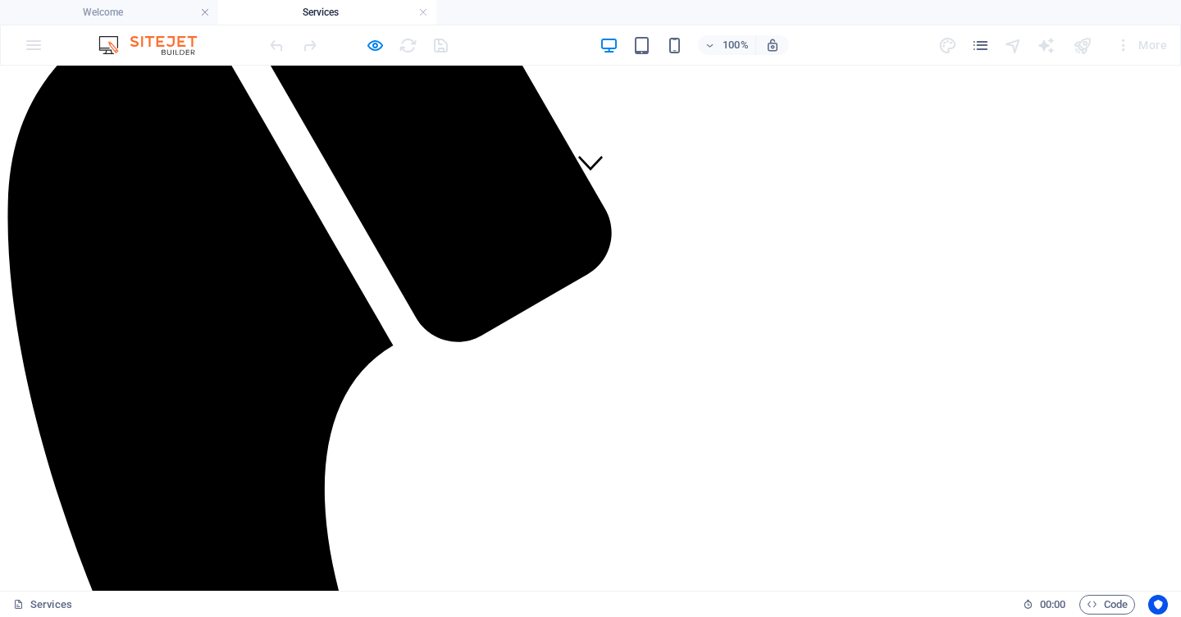
scroll to position [496, 0]
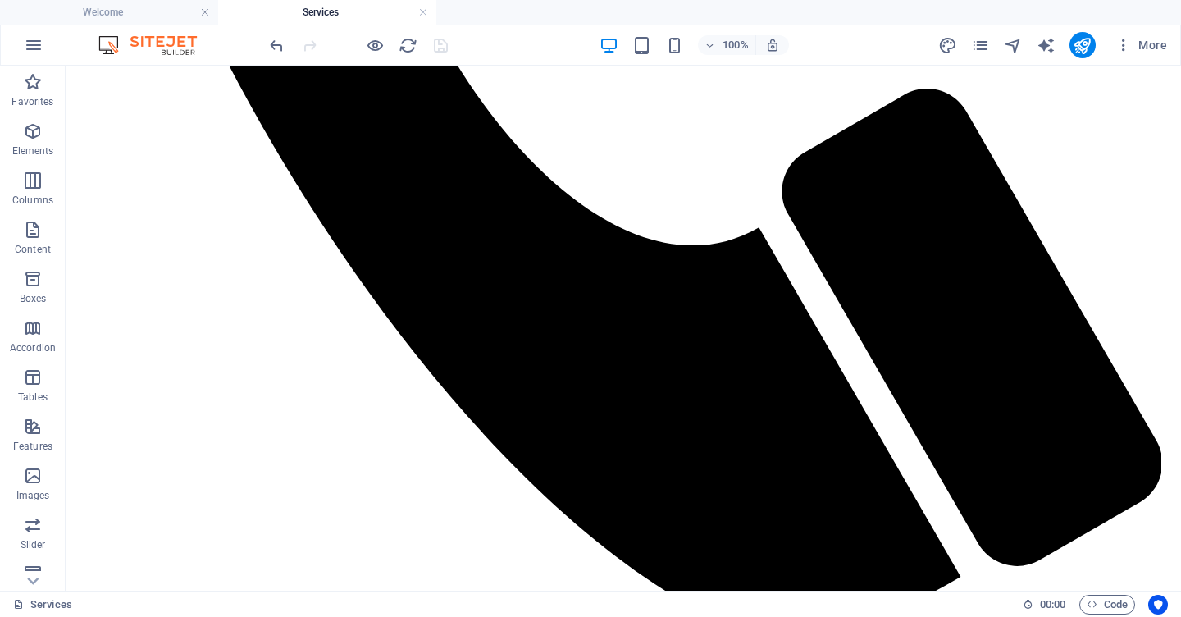
scroll to position [1054, 0]
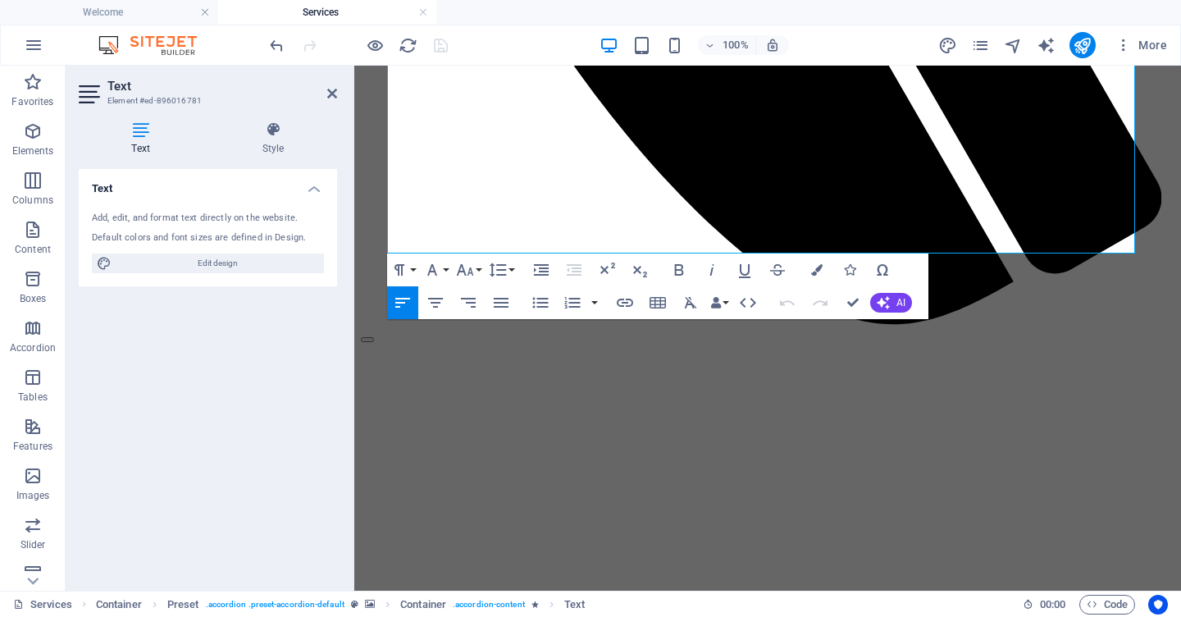
scroll to position [986, 0]
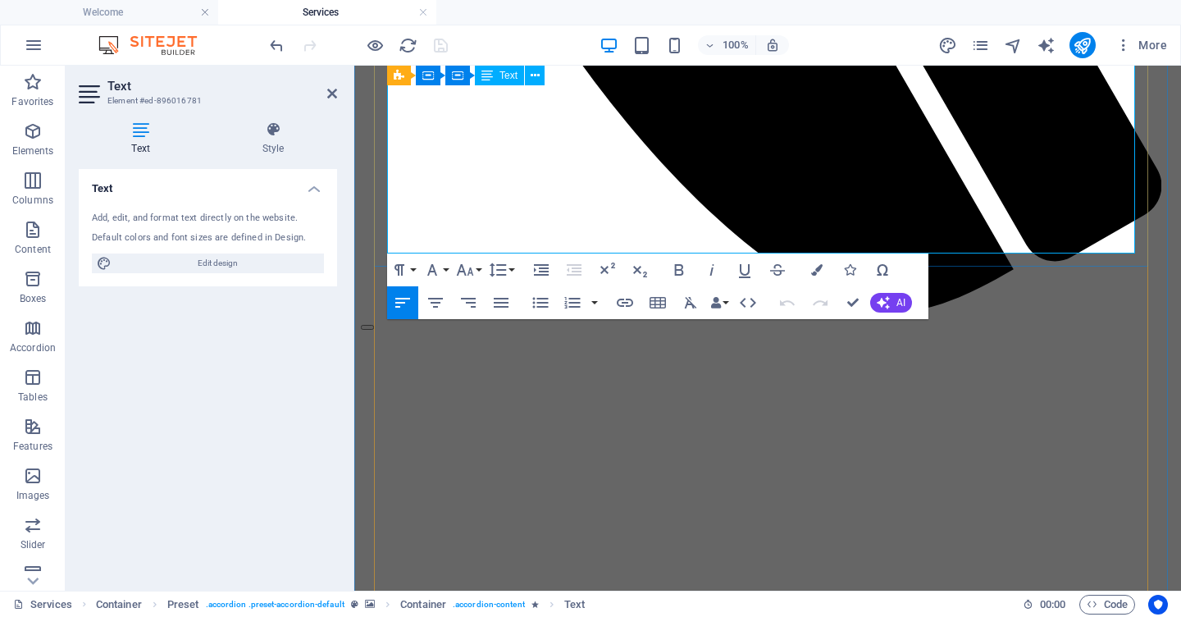
click at [419, 207] on icon "button" at bounding box center [422, 202] width 11 height 11
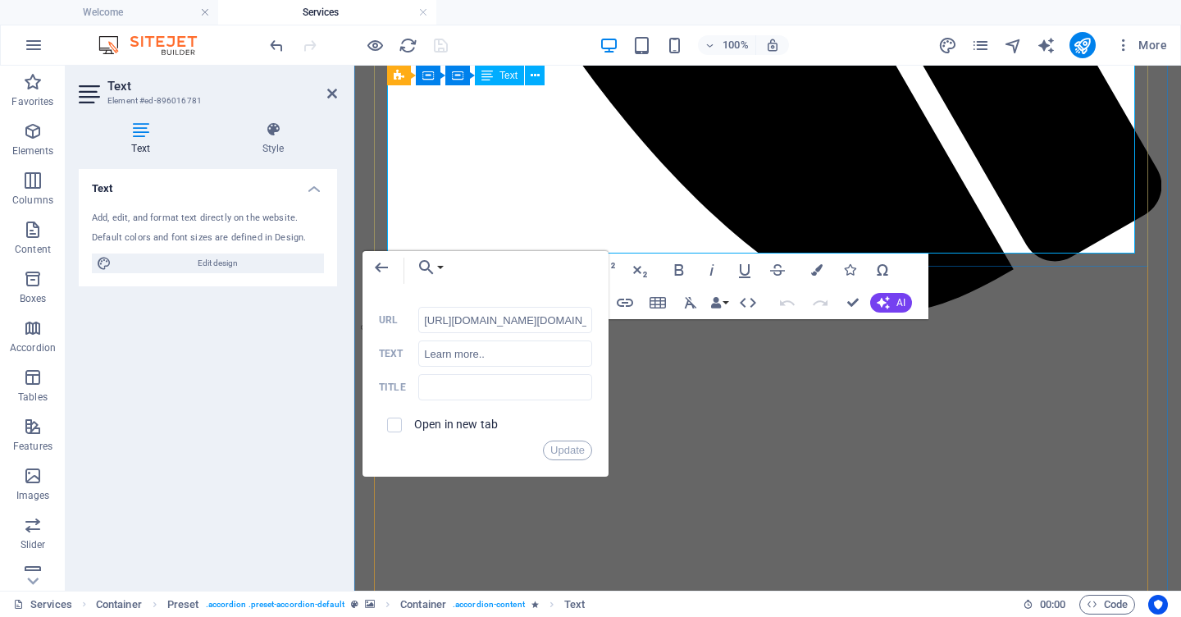
scroll to position [0, 382]
click at [375, 266] on icon "button" at bounding box center [382, 268] width 20 height 20
click at [380, 267] on icon "button" at bounding box center [382, 268] width 20 height 20
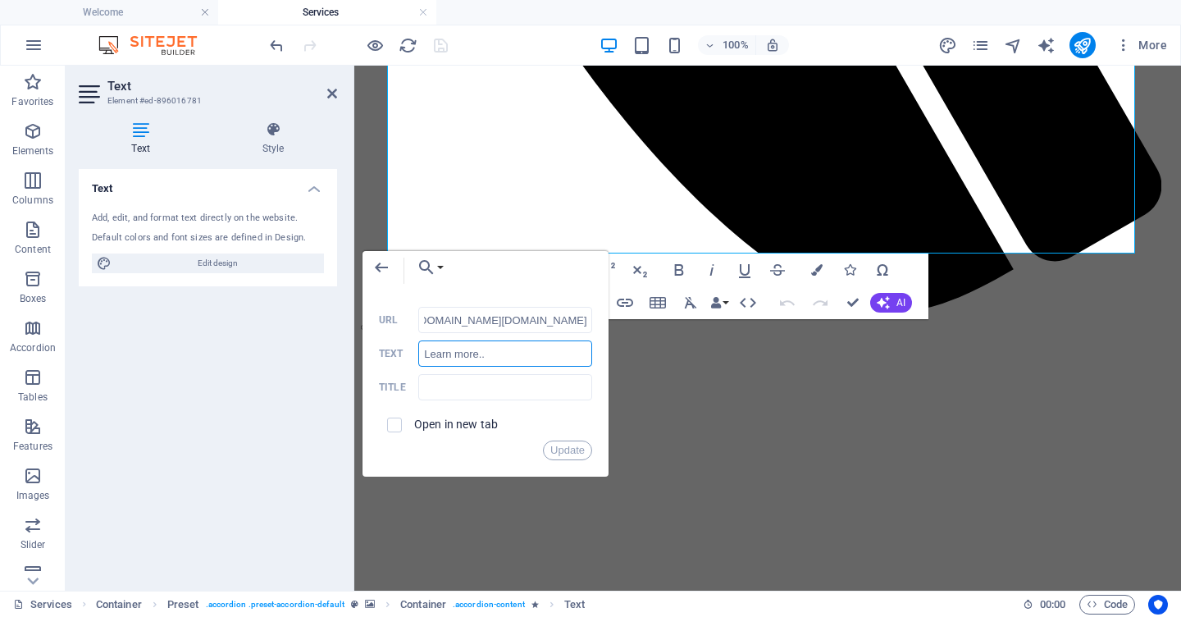
scroll to position [0, 0]
drag, startPoint x: 490, startPoint y: 357, endPoint x: 421, endPoint y: 356, distance: 69.7
click at [421, 356] on input "Learn more.." at bounding box center [505, 353] width 174 height 26
click at [555, 451] on button "Update" at bounding box center [567, 450] width 49 height 20
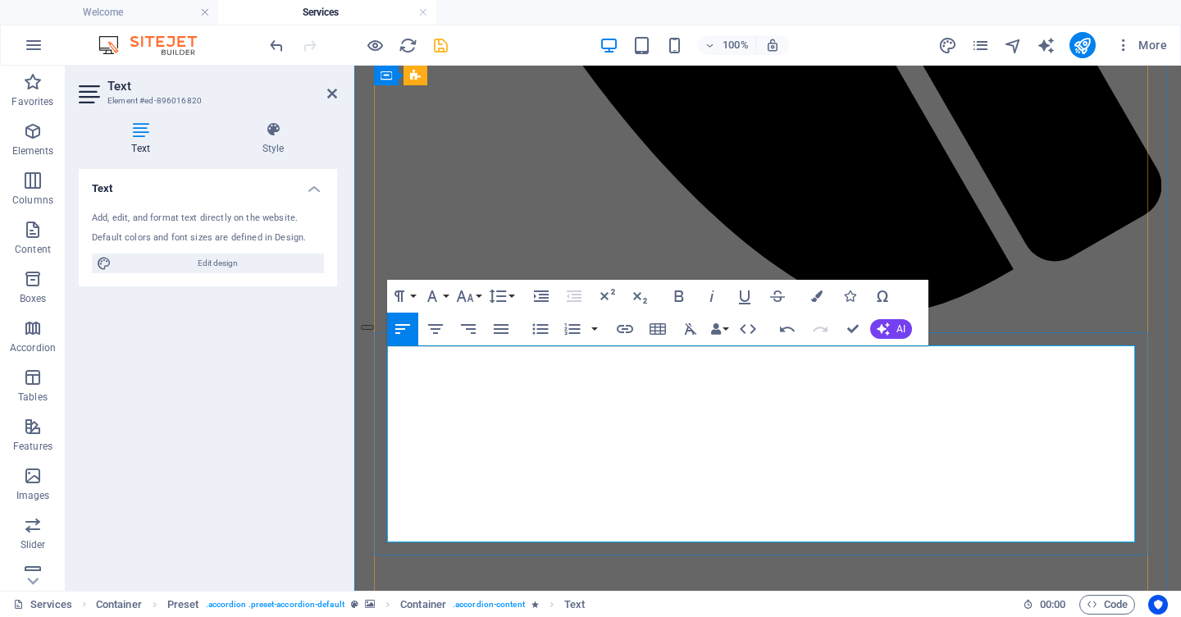
scroll to position [0, 2]
click at [621, 328] on icon "button" at bounding box center [625, 329] width 20 height 20
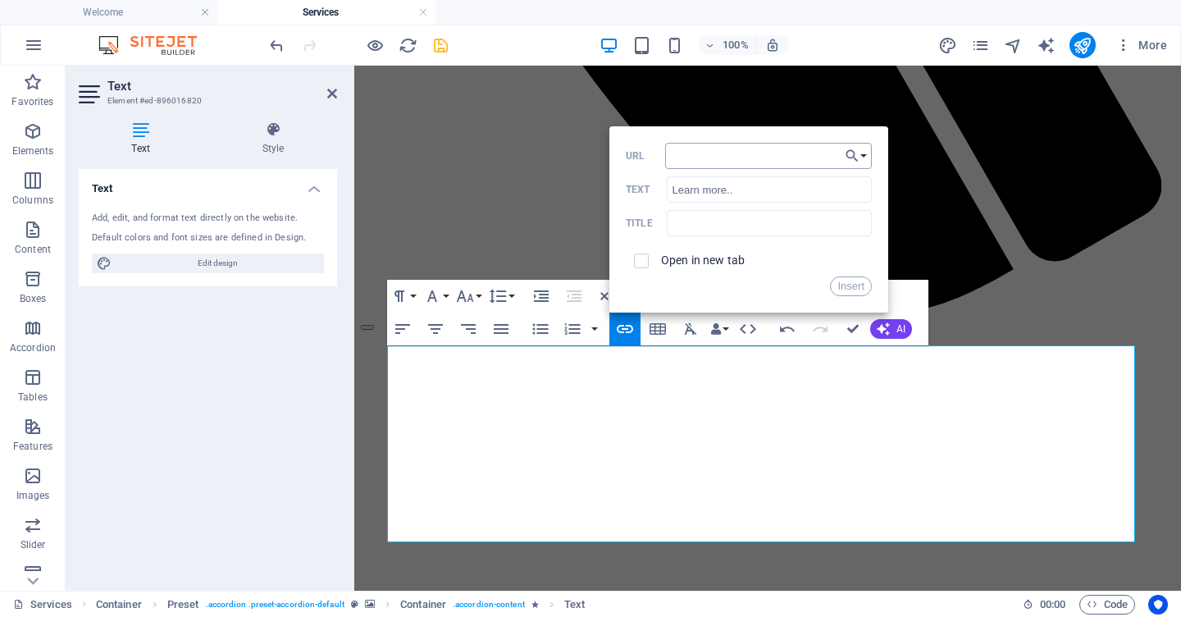
click at [746, 157] on input "URL" at bounding box center [768, 156] width 207 height 26
type input "[URL][DOMAIN_NAME][DOMAIN_NAME]"
click at [839, 288] on button "Insert" at bounding box center [851, 286] width 42 height 20
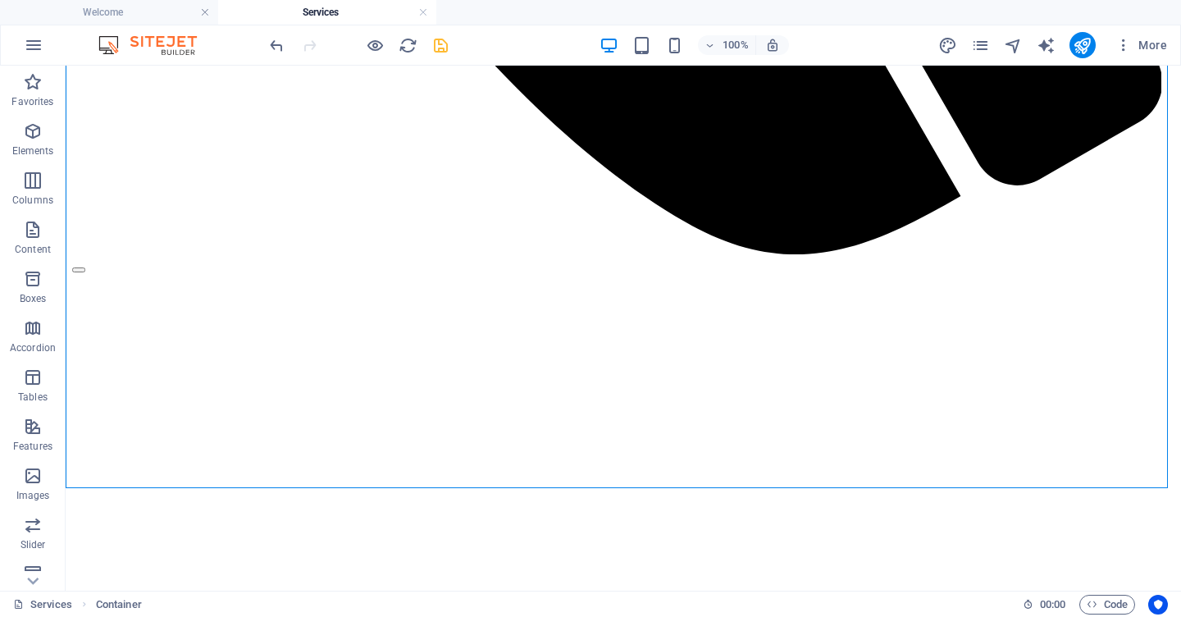
scroll to position [1423, 0]
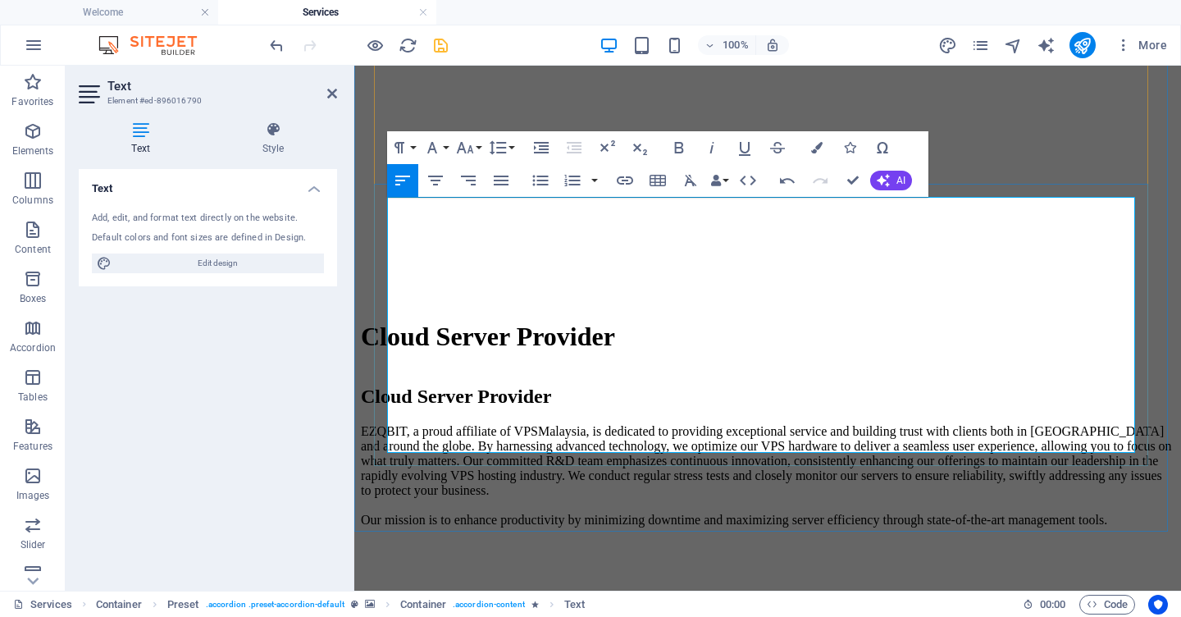
scroll to position [1494, 4]
click at [624, 185] on icon "button" at bounding box center [625, 180] width 16 height 8
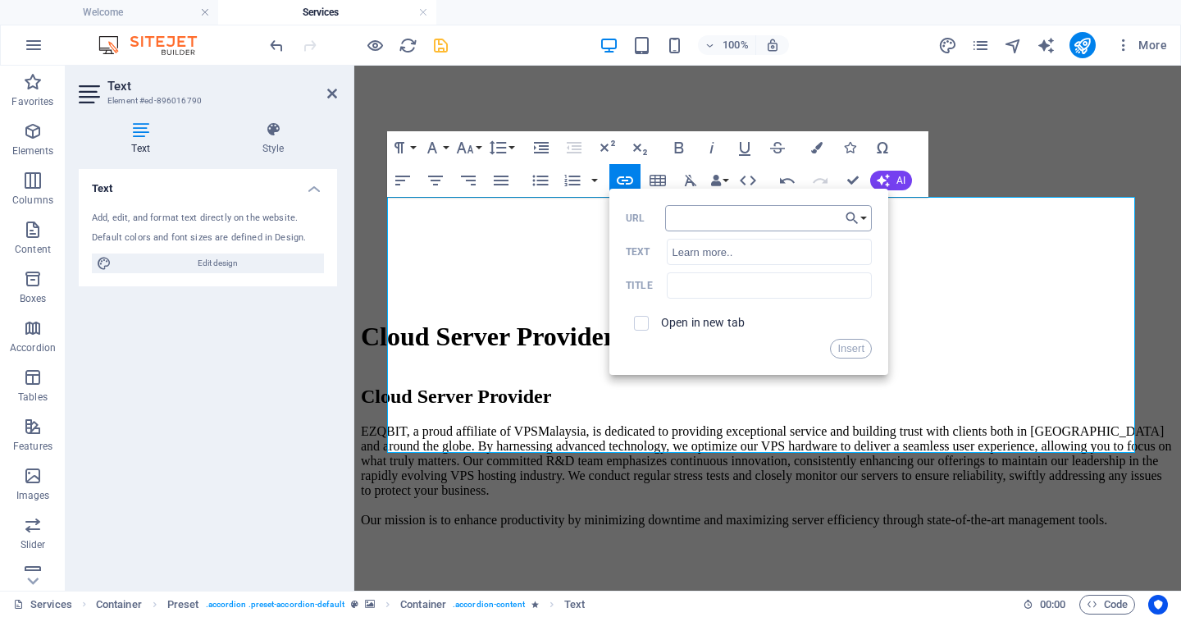
click at [689, 216] on input "URL" at bounding box center [768, 218] width 207 height 26
type input "[URL][DOMAIN_NAME][DOMAIN_NAME]"
click at [847, 352] on button "Insert" at bounding box center [851, 349] width 42 height 20
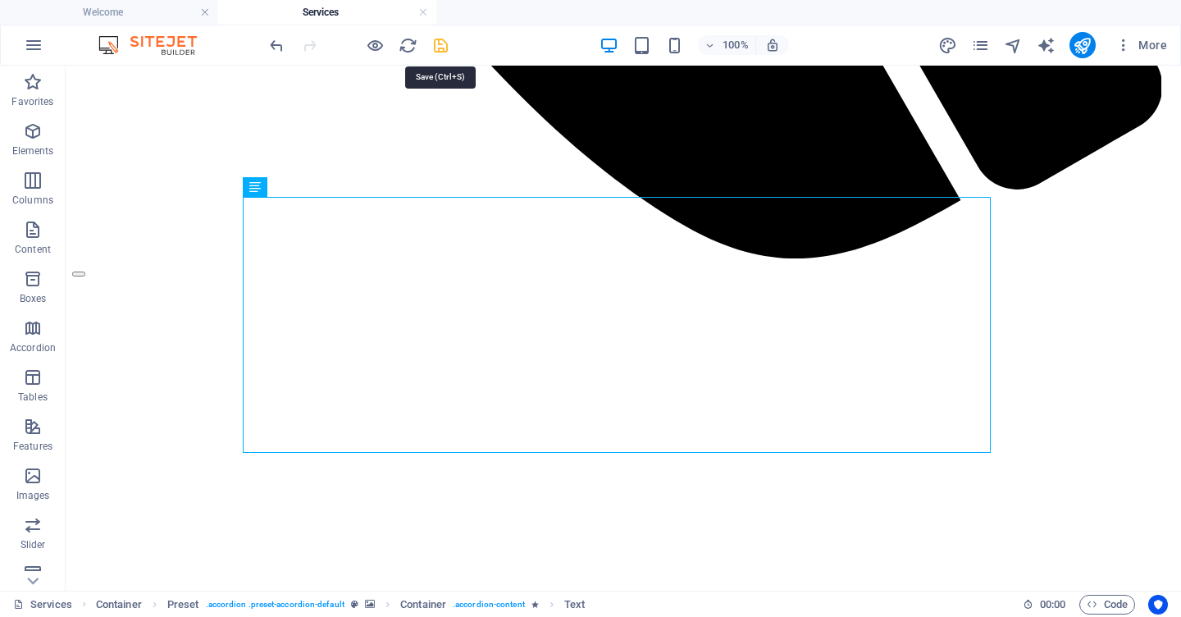
click at [435, 46] on icon "save" at bounding box center [440, 45] width 19 height 19
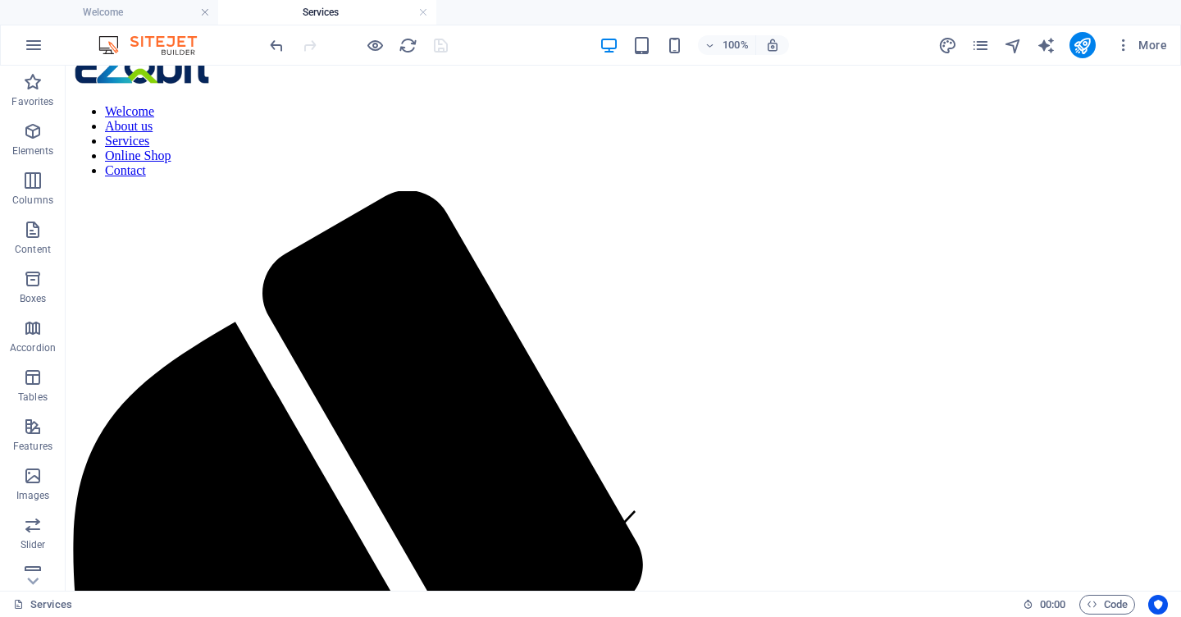
scroll to position [0, 0]
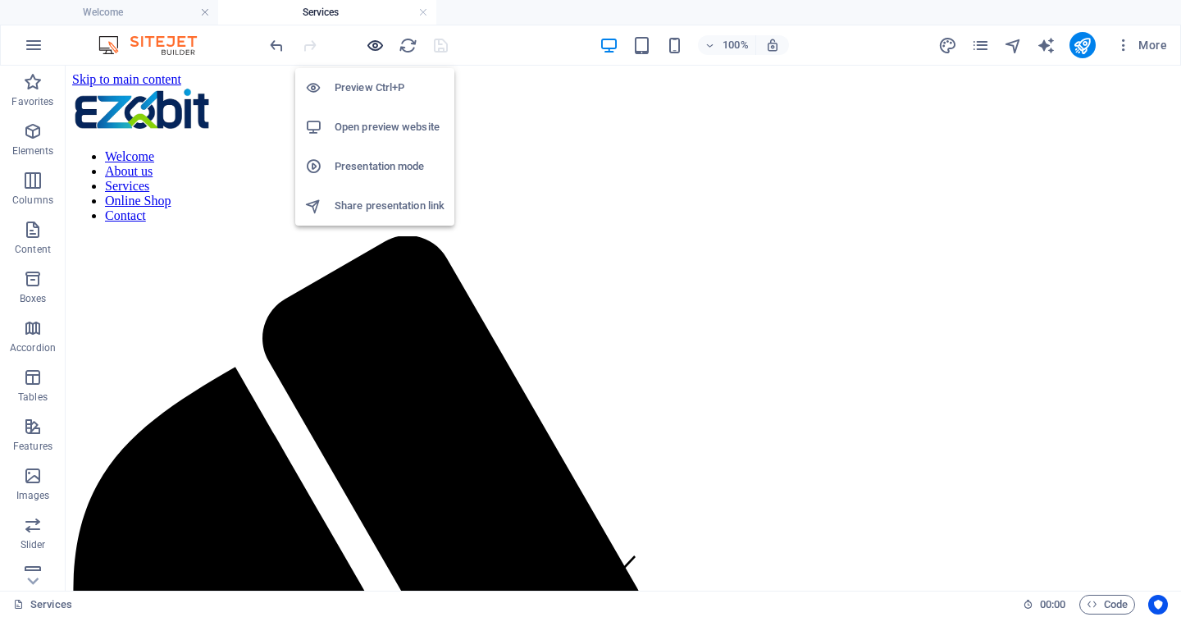
click at [377, 39] on icon "button" at bounding box center [375, 45] width 19 height 19
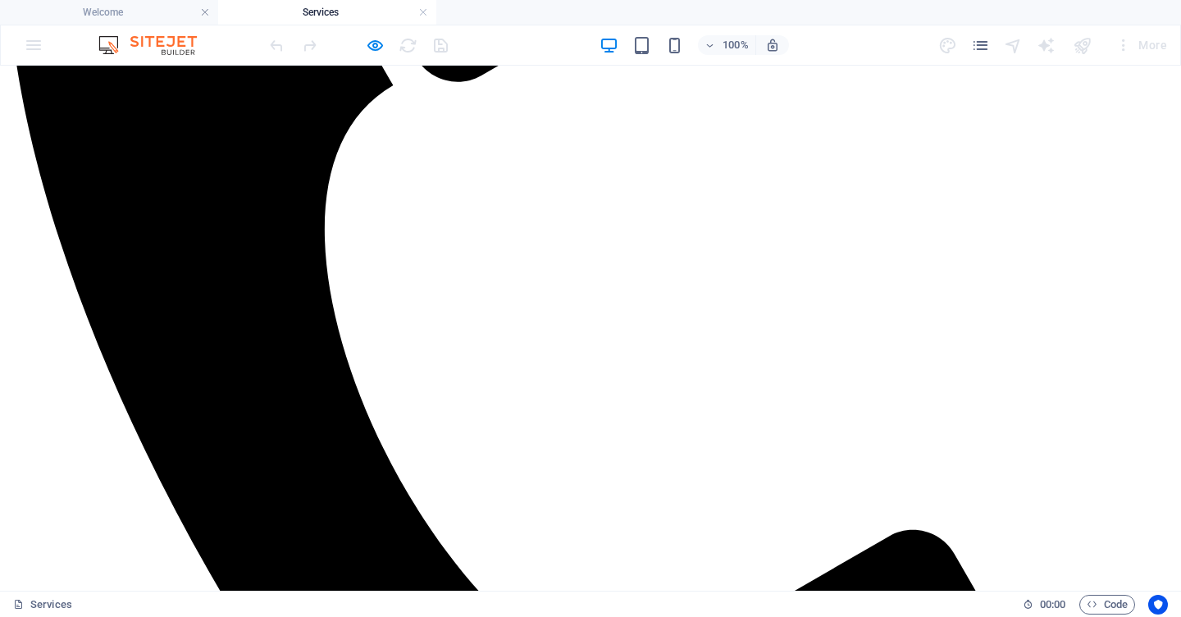
scroll to position [662, 0]
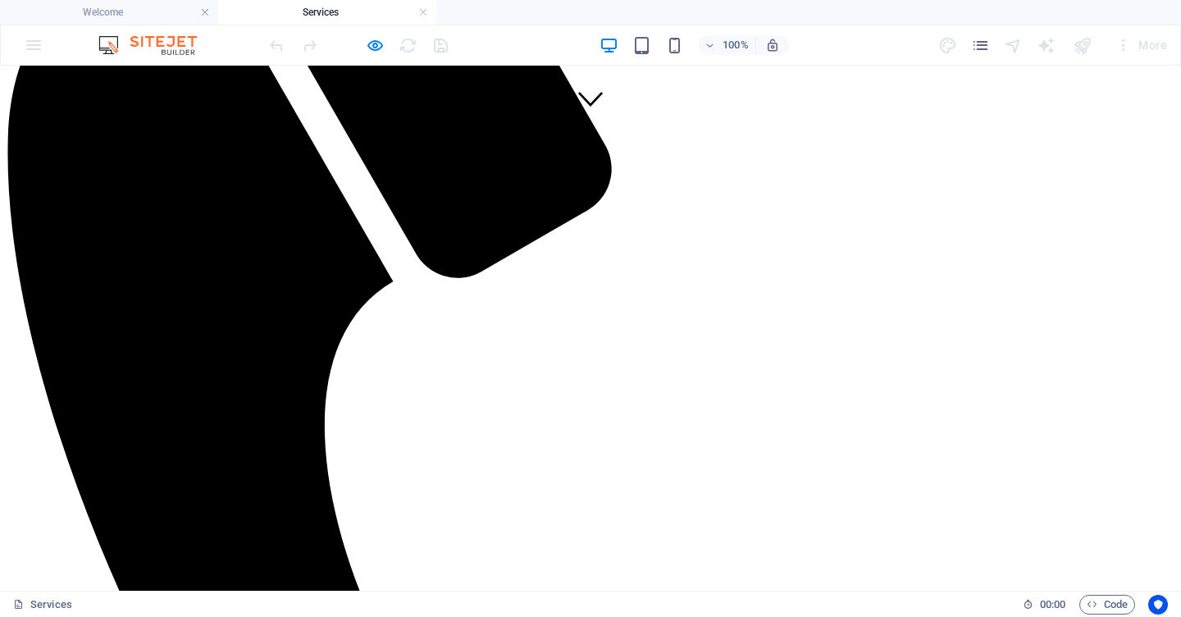
scroll to position [455, 0]
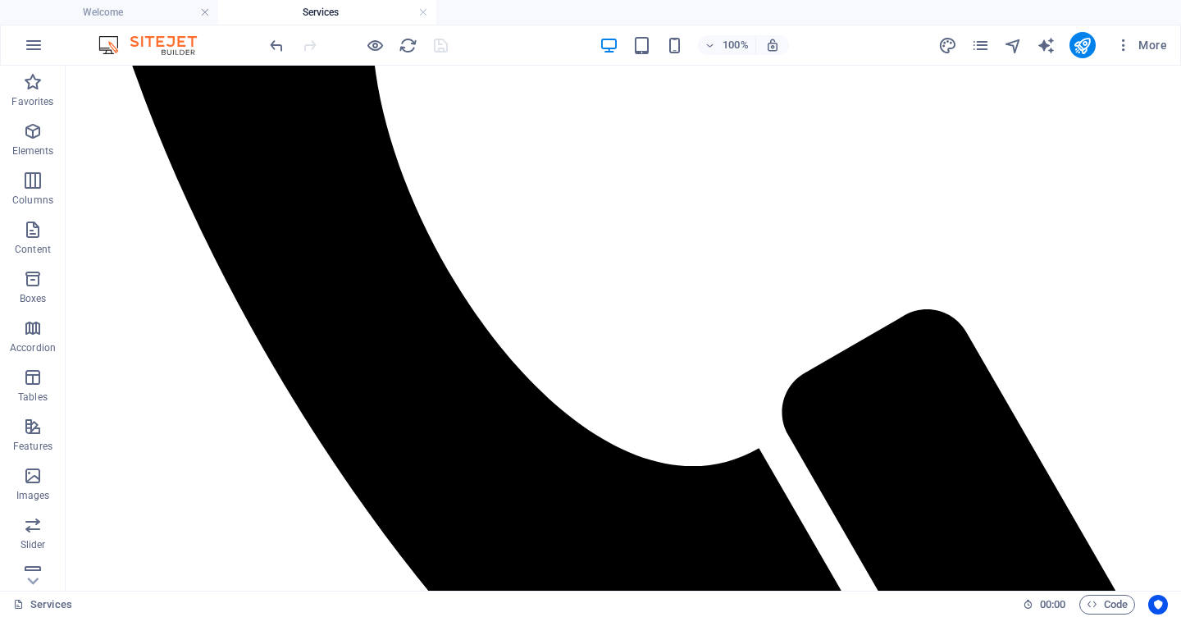
scroll to position [865, 0]
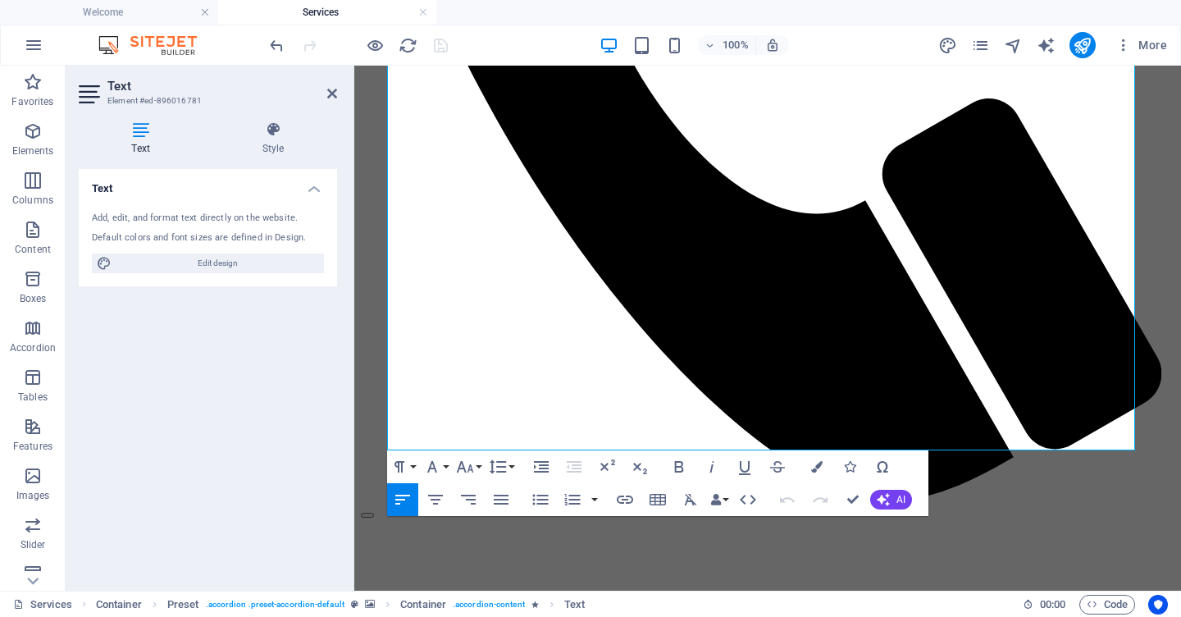
scroll to position [810, 0]
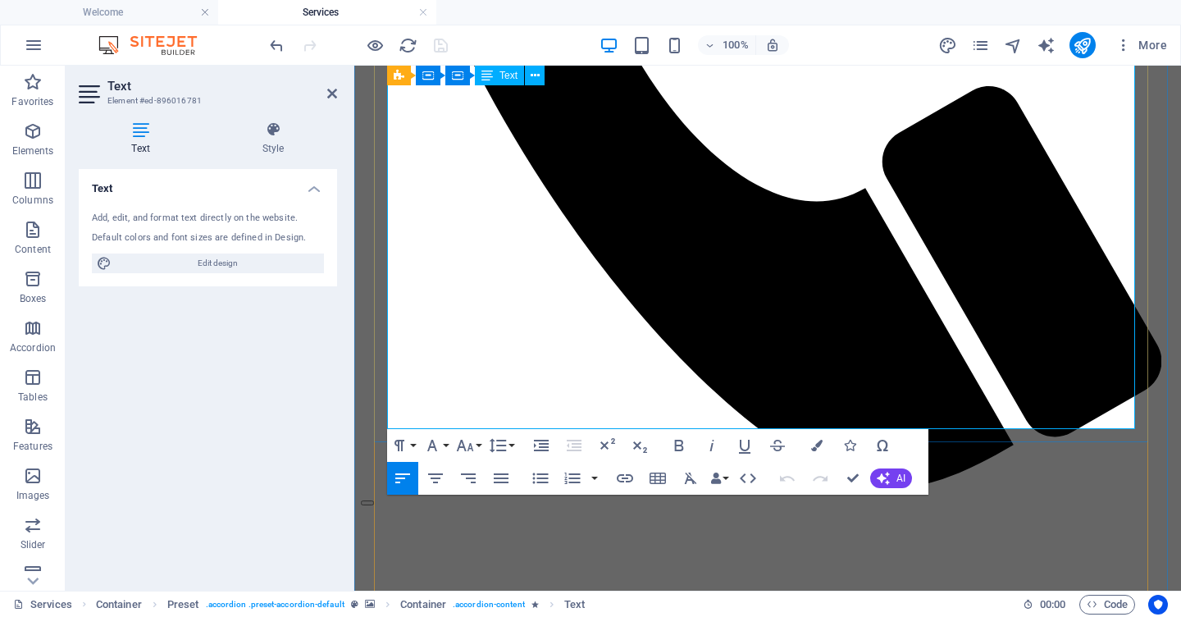
click at [422, 383] on icon "button" at bounding box center [423, 378] width 20 height 20
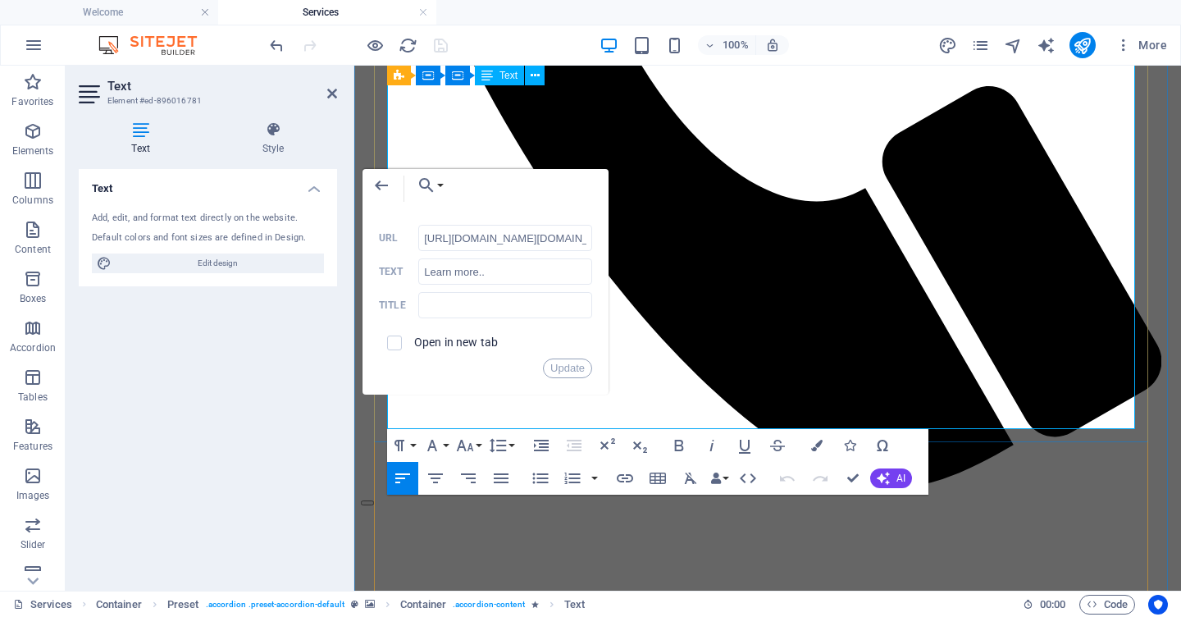
scroll to position [0, 382]
click at [497, 271] on input "Learn more.." at bounding box center [505, 271] width 174 height 26
drag, startPoint x: 497, startPoint y: 271, endPoint x: 395, endPoint y: 270, distance: 102.5
click at [395, 270] on div "Learn more.. Text" at bounding box center [485, 271] width 213 height 27
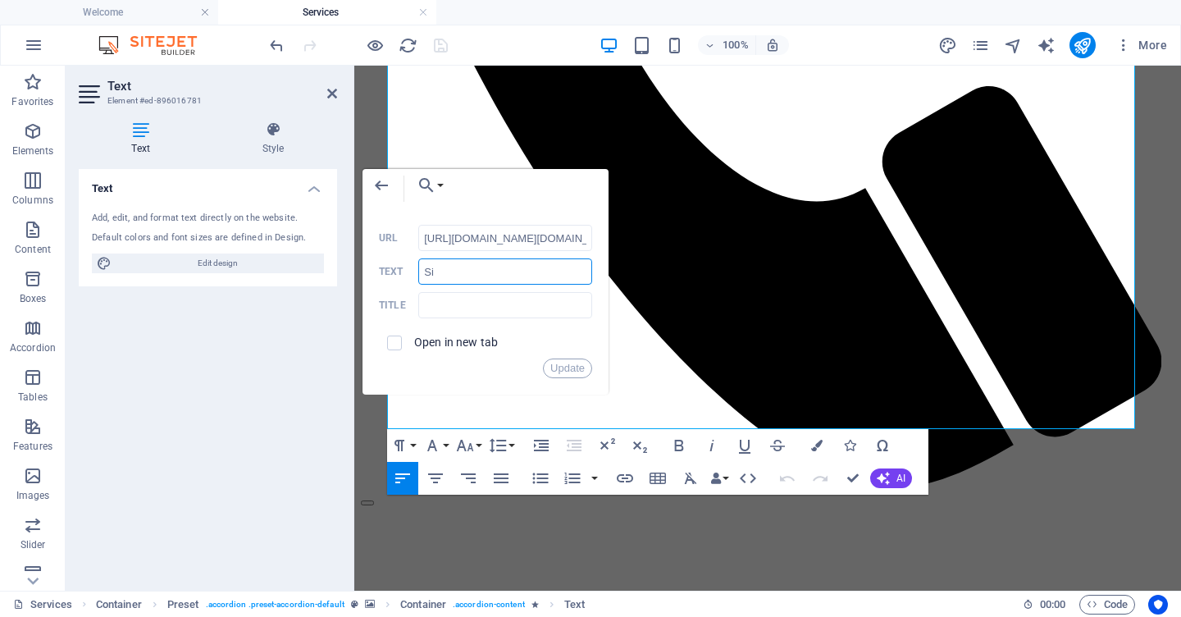
type input "S"
click at [435, 273] on input "Suscrib now" at bounding box center [505, 271] width 174 height 26
type input "Subscribe now"
drag, startPoint x: 496, startPoint y: 274, endPoint x: 421, endPoint y: 274, distance: 75.5
click at [421, 274] on input "Subscribe now" at bounding box center [505, 271] width 174 height 26
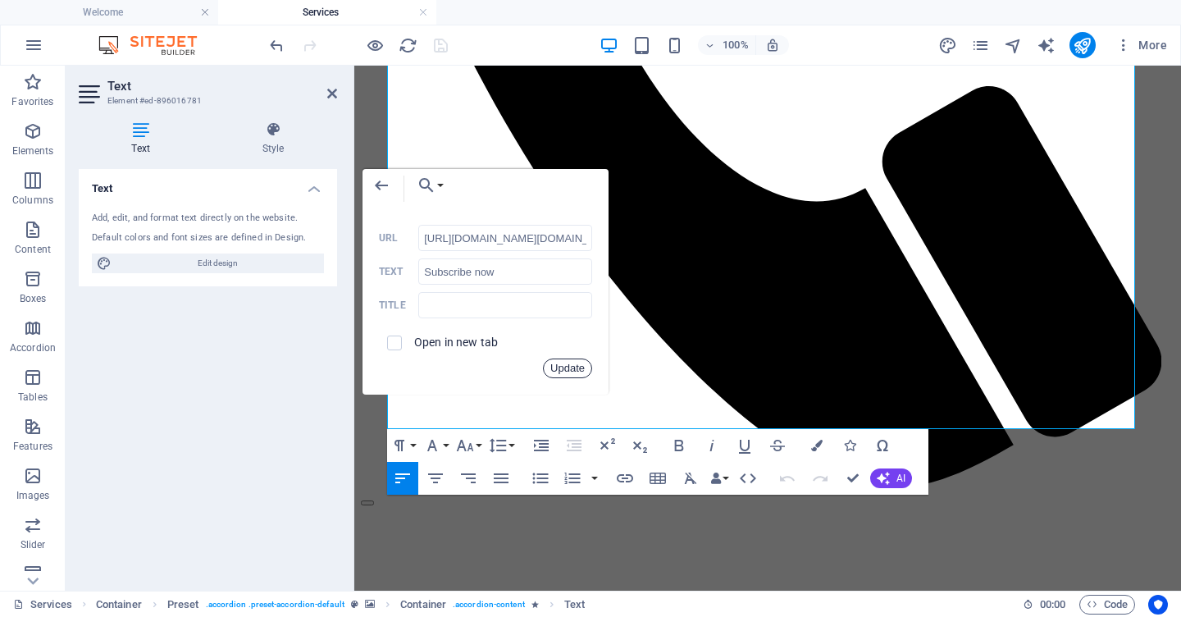
click at [563, 370] on button "Update" at bounding box center [567, 368] width 49 height 20
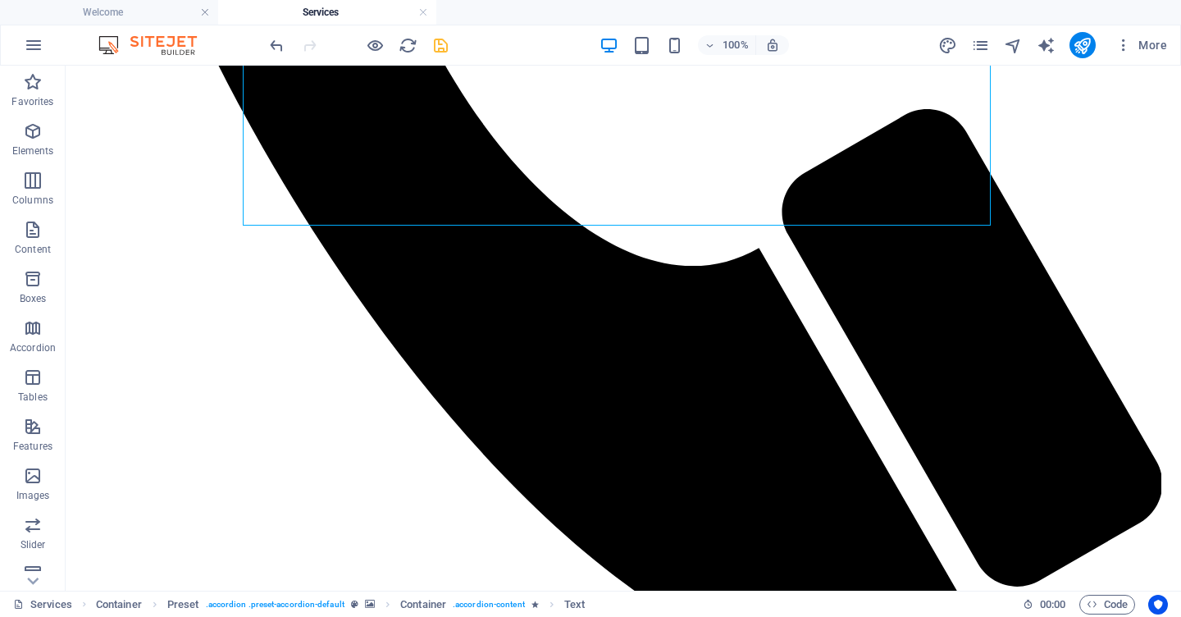
scroll to position [1047, 0]
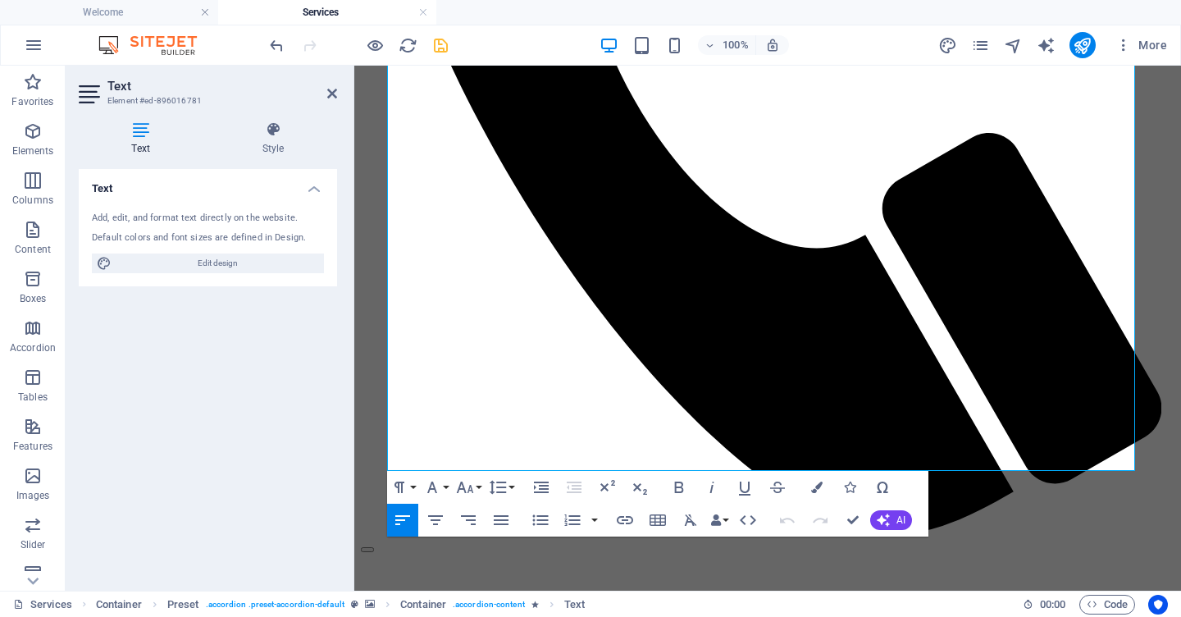
scroll to position [769, 0]
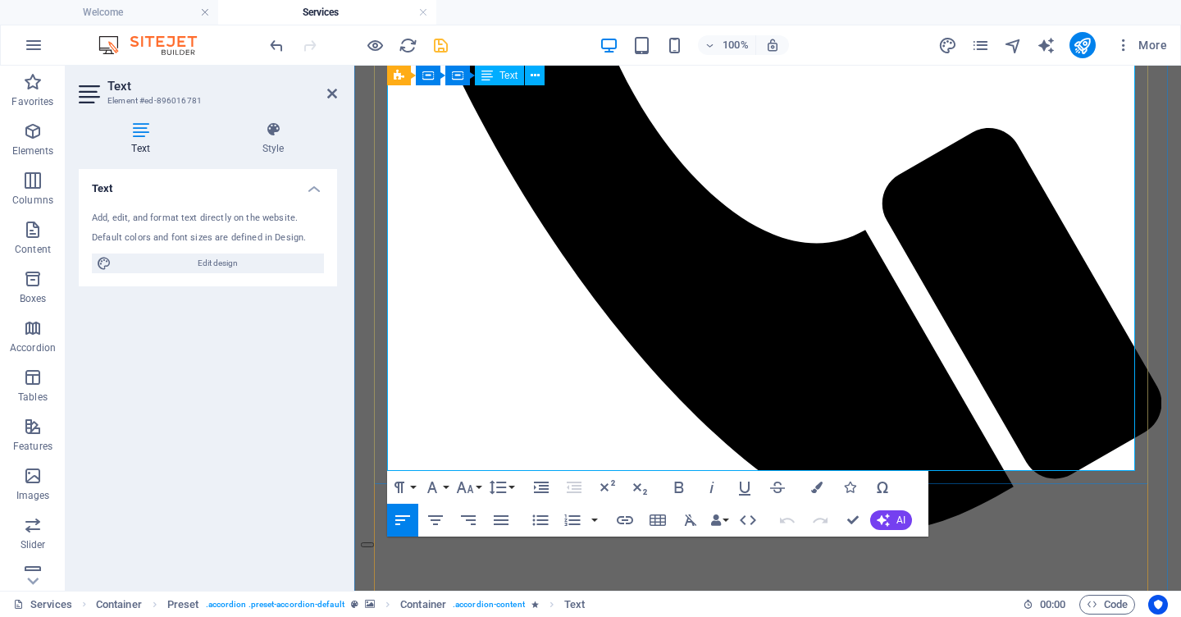
click at [429, 422] on icon "button" at bounding box center [429, 419] width 11 height 11
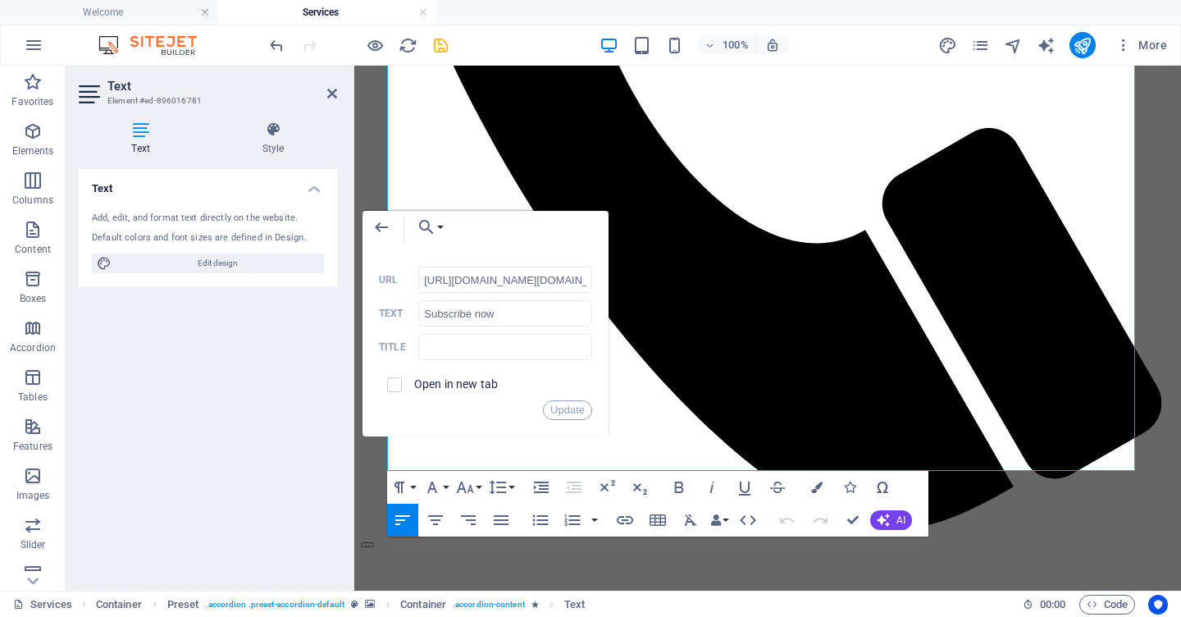
scroll to position [0, 382]
click at [513, 319] on input "Subscribe now" at bounding box center [505, 313] width 174 height 26
type input "Subscribe now...."
click at [550, 410] on button "Update" at bounding box center [567, 410] width 49 height 20
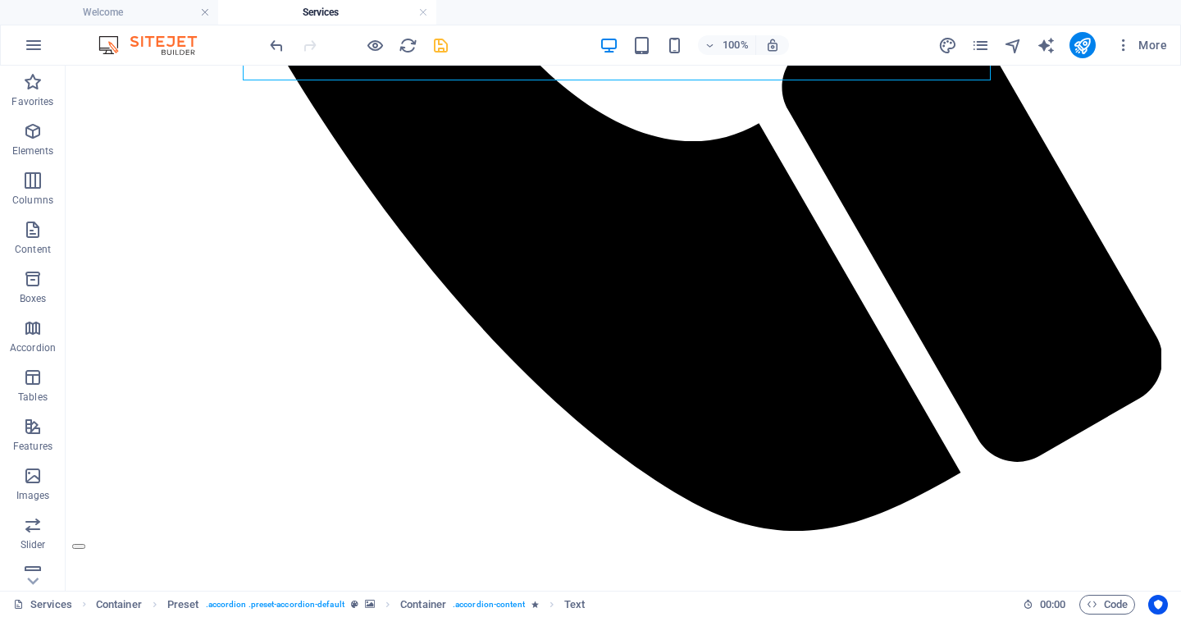
scroll to position [1159, 0]
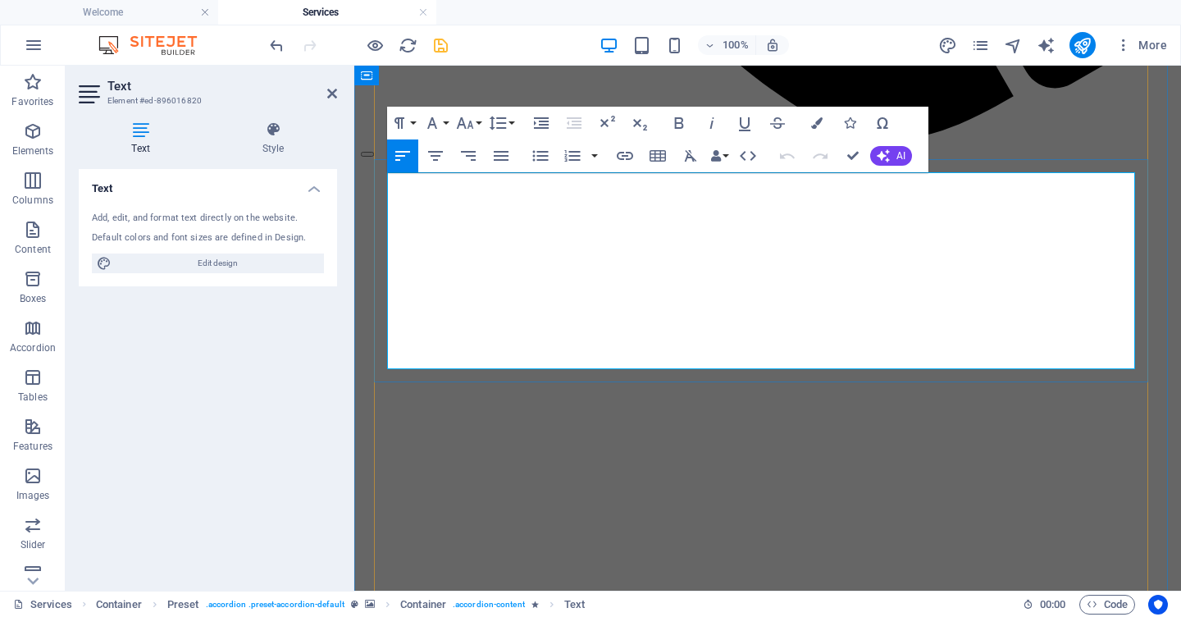
click at [423, 314] on icon "button" at bounding box center [423, 318] width 20 height 20
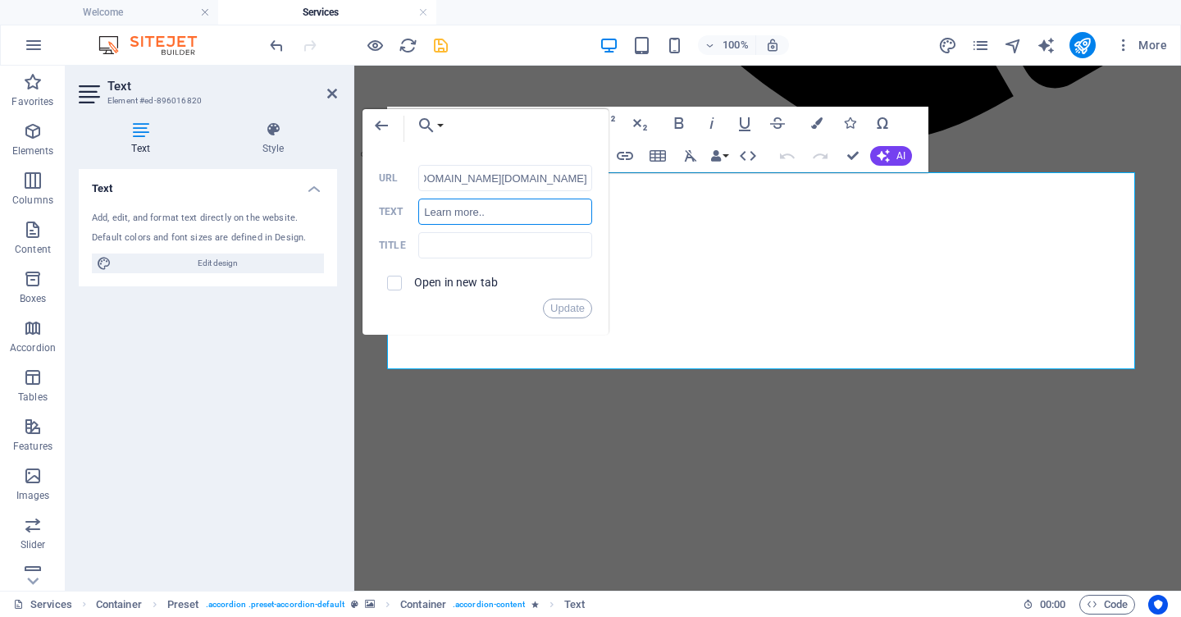
scroll to position [0, 0]
drag, startPoint x: 495, startPoint y: 213, endPoint x: 393, endPoint y: 219, distance: 101.9
click at [393, 219] on div "Learn more.. Text" at bounding box center [485, 211] width 213 height 27
paste input "Subscribe now"
type input "Subscribe now..."
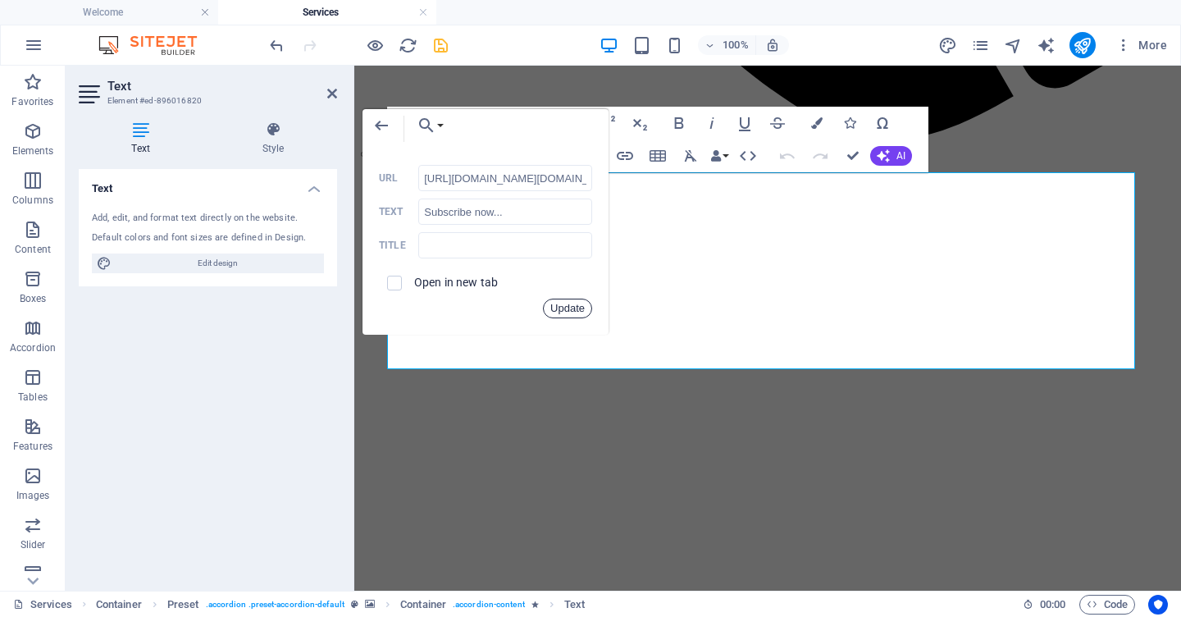
click at [566, 308] on button "Update" at bounding box center [567, 309] width 49 height 20
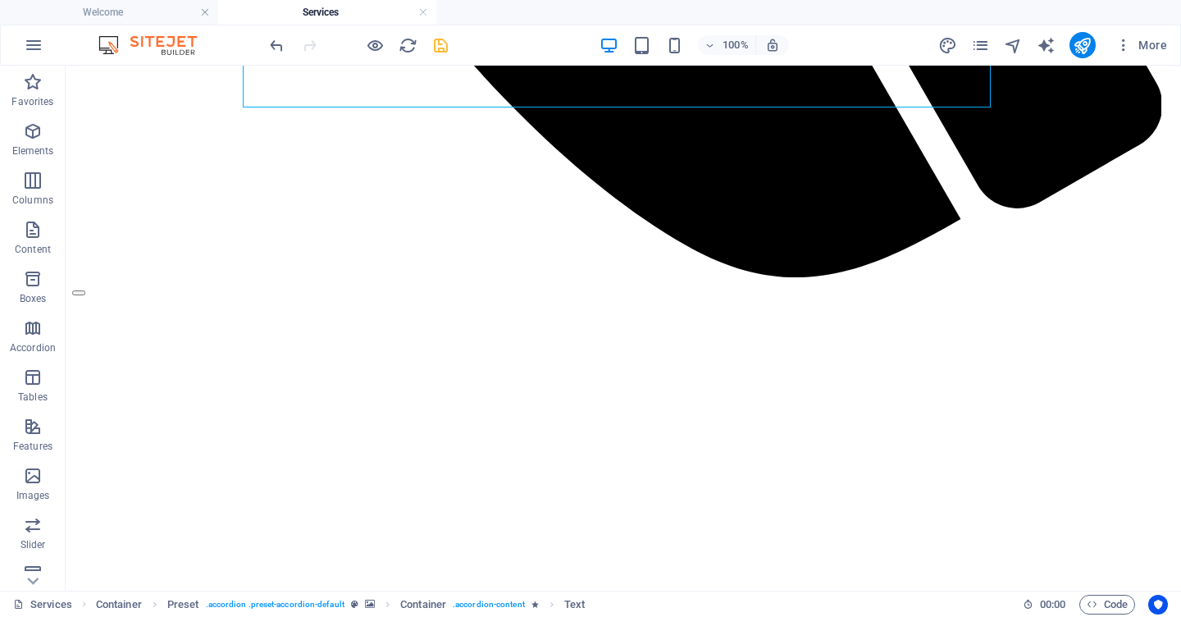
scroll to position [1450, 0]
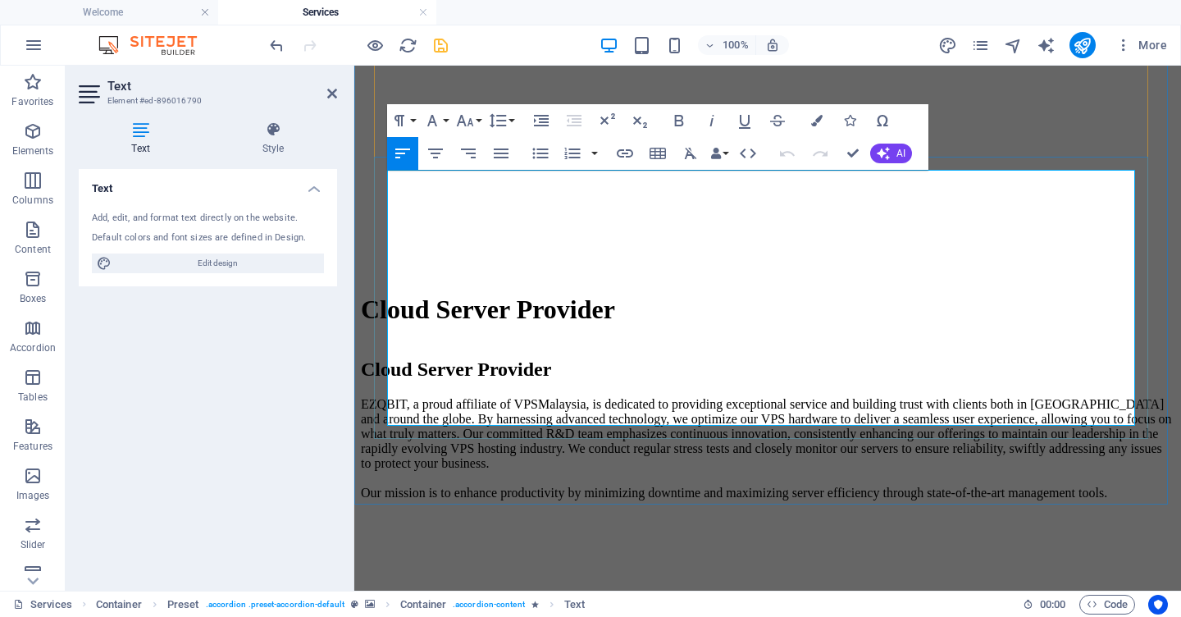
click at [419, 371] on icon "button" at bounding box center [423, 375] width 20 height 20
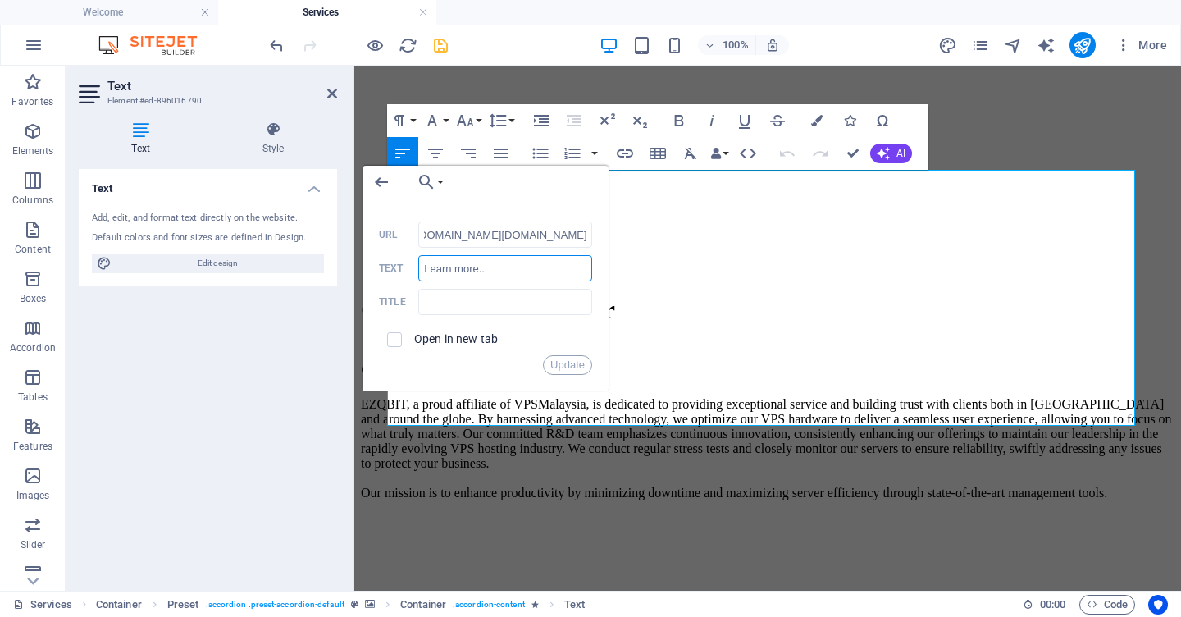
scroll to position [0, 0]
drag, startPoint x: 498, startPoint y: 272, endPoint x: 412, endPoint y: 267, distance: 86.3
click at [412, 267] on div "Learn more.. Text" at bounding box center [485, 268] width 213 height 27
paste input "Subscribe now"
type input "Subscribe now..."
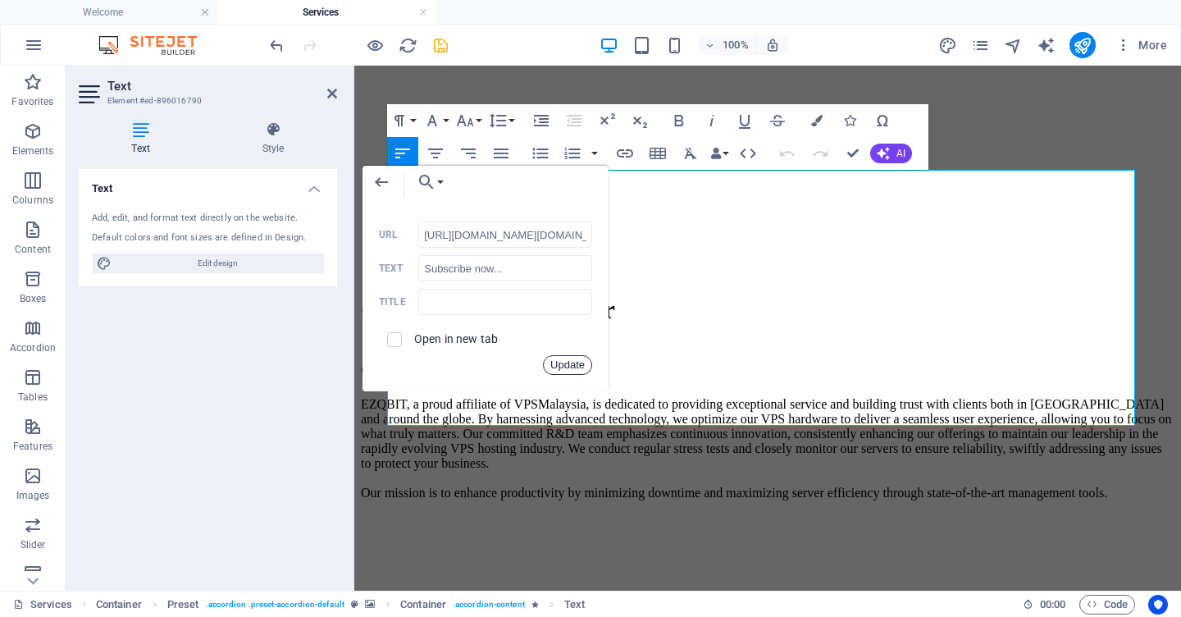
click at [553, 361] on button "Update" at bounding box center [567, 365] width 49 height 20
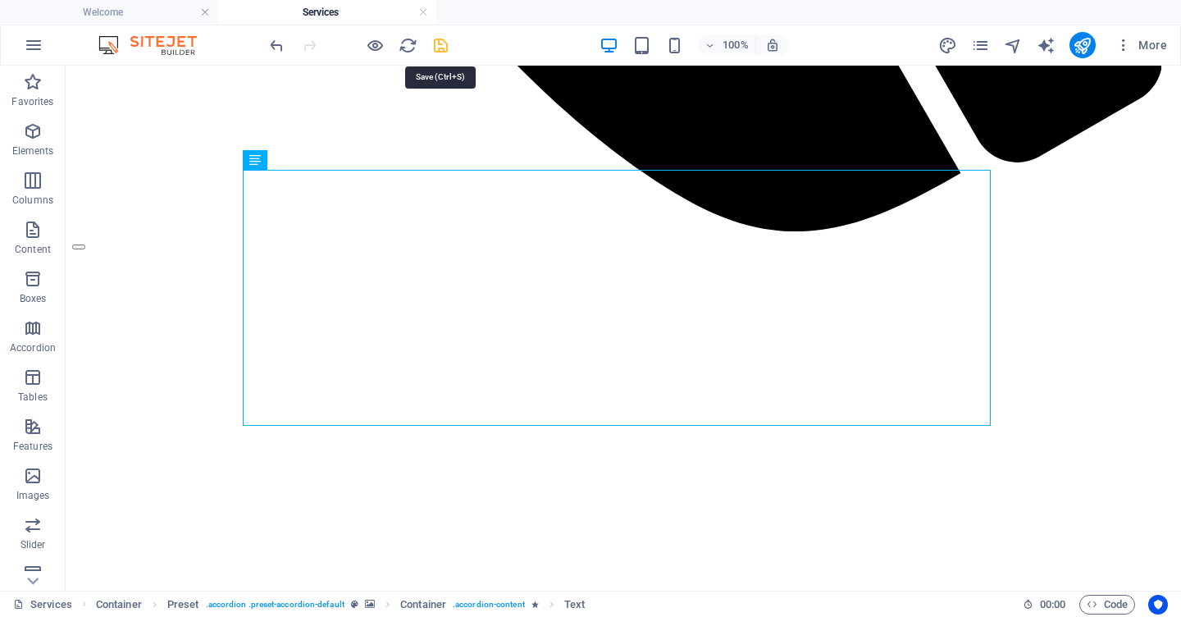
click at [439, 45] on icon "save" at bounding box center [440, 45] width 19 height 19
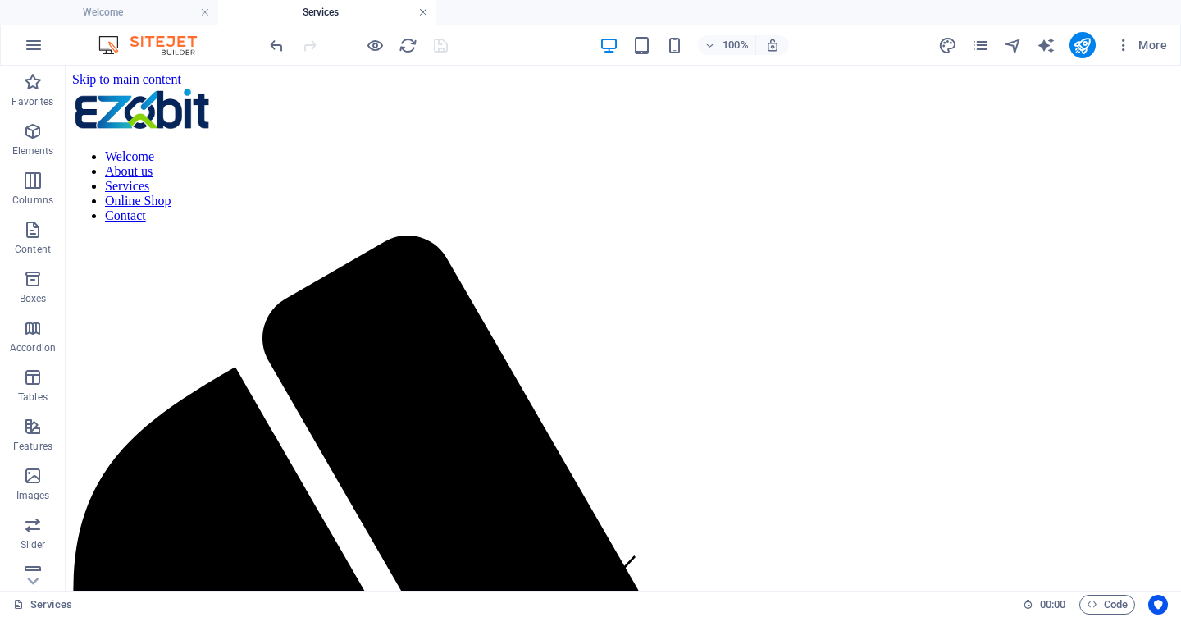
click at [425, 13] on link at bounding box center [423, 13] width 10 height 16
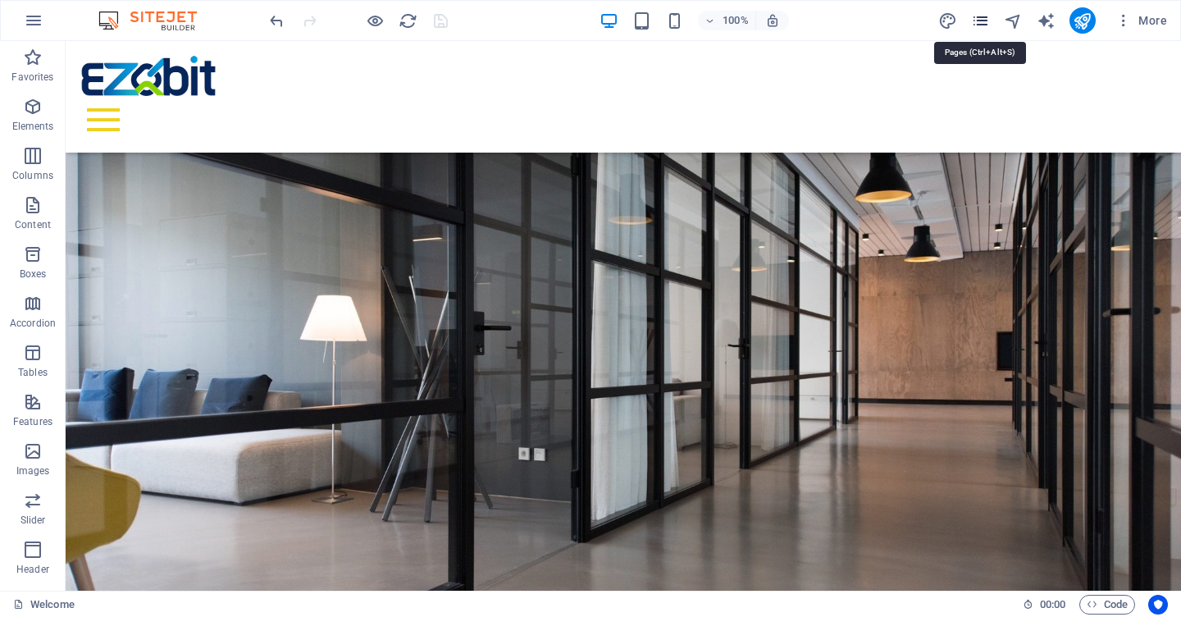
click at [982, 19] on icon "pages" at bounding box center [980, 20] width 19 height 19
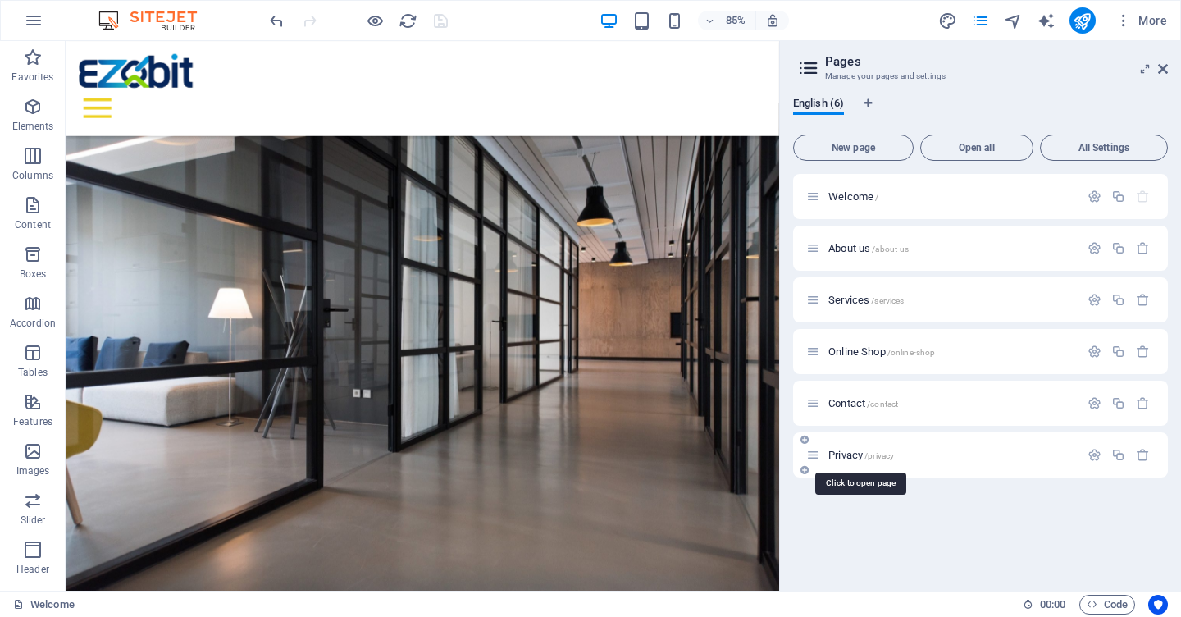
click at [842, 457] on span "Privacy /privacy" at bounding box center [861, 455] width 66 height 12
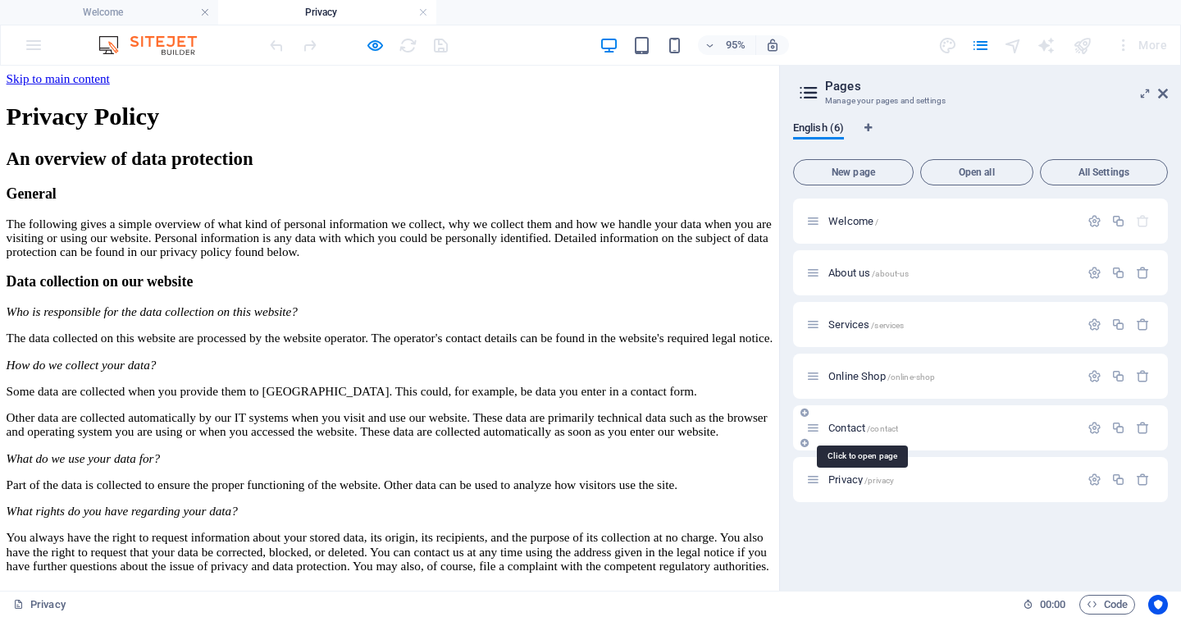
click at [846, 429] on span "Contact /contact" at bounding box center [863, 428] width 70 height 12
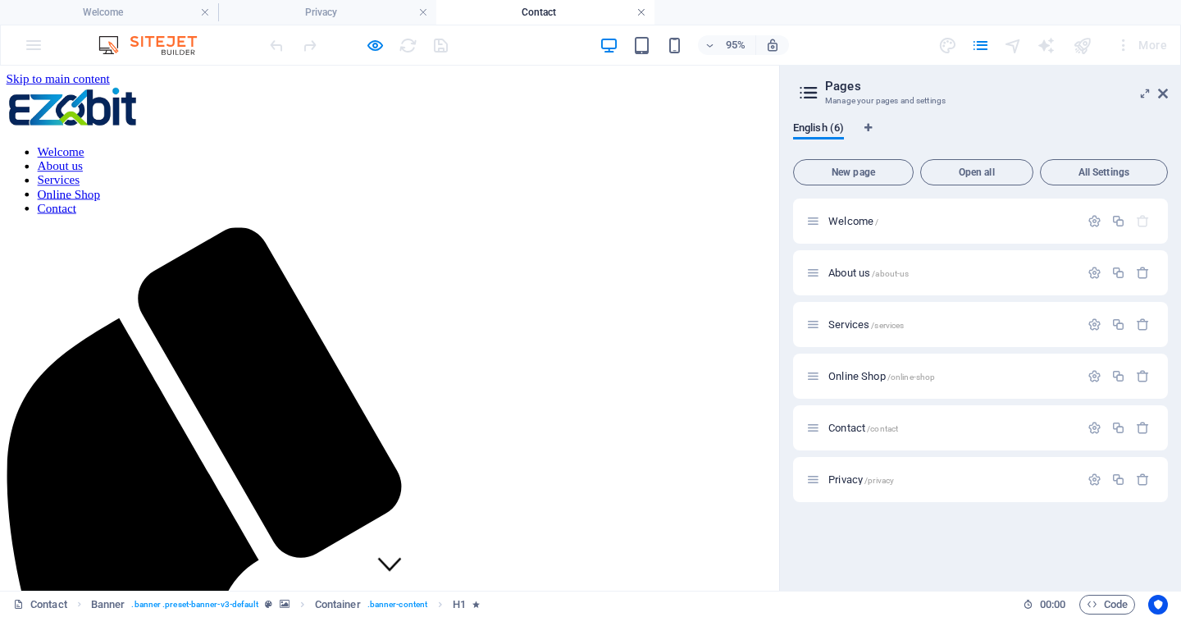
click at [640, 13] on link at bounding box center [642, 13] width 10 height 16
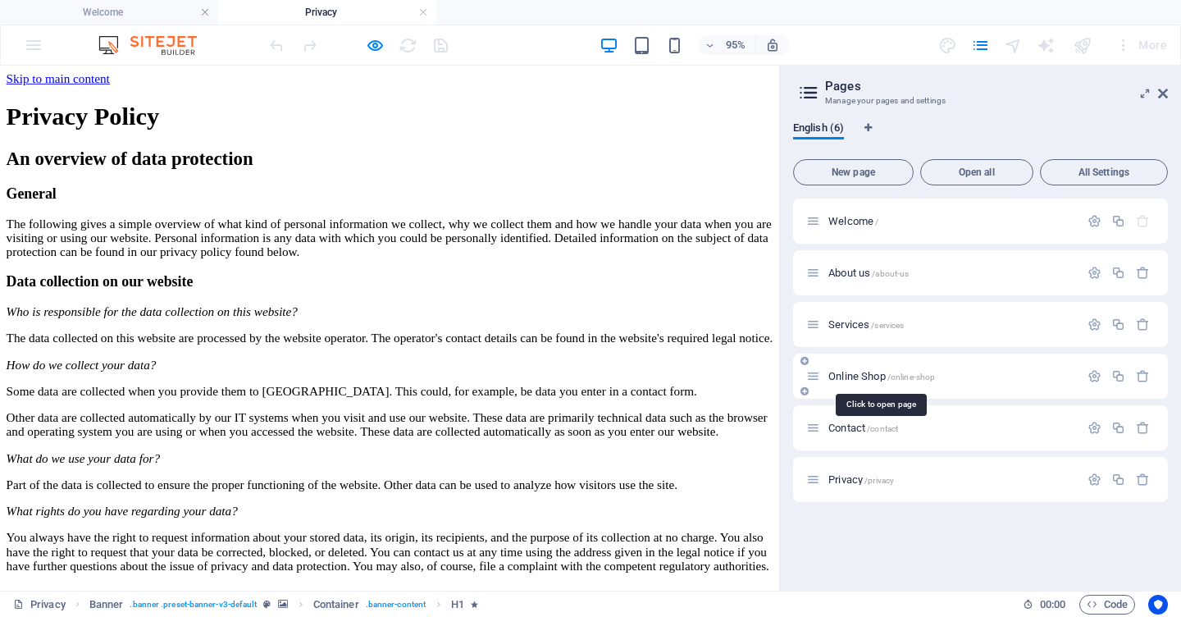
click at [851, 376] on span "Online Shop /online-shop" at bounding box center [881, 376] width 107 height 12
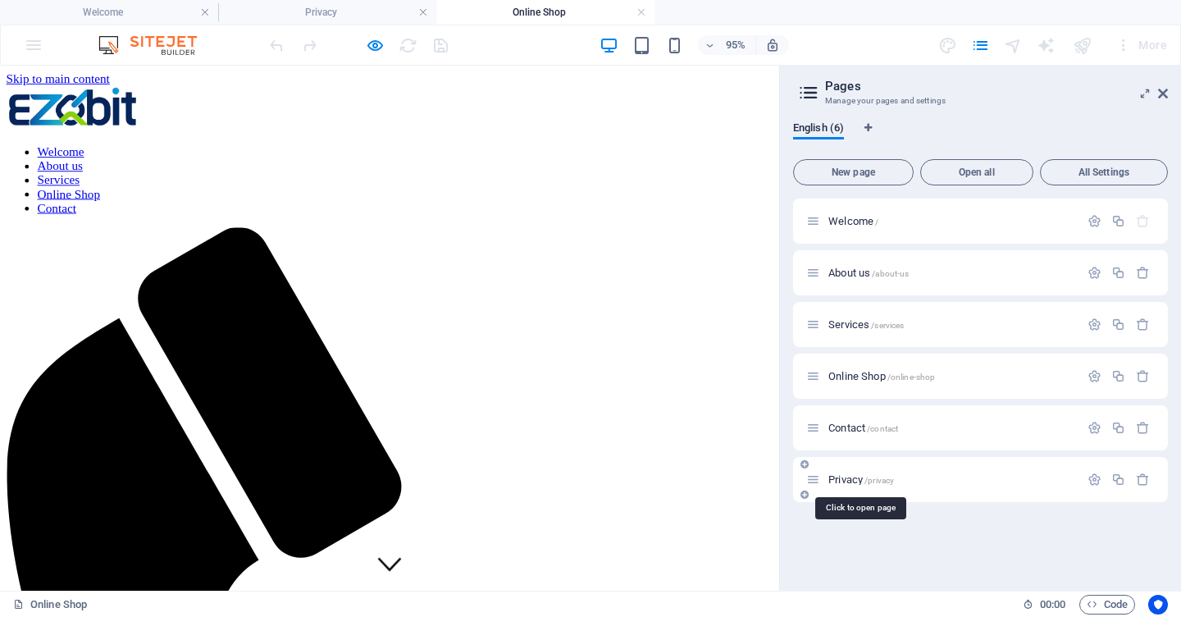
click at [843, 477] on span "Privacy /privacy" at bounding box center [861, 479] width 66 height 12
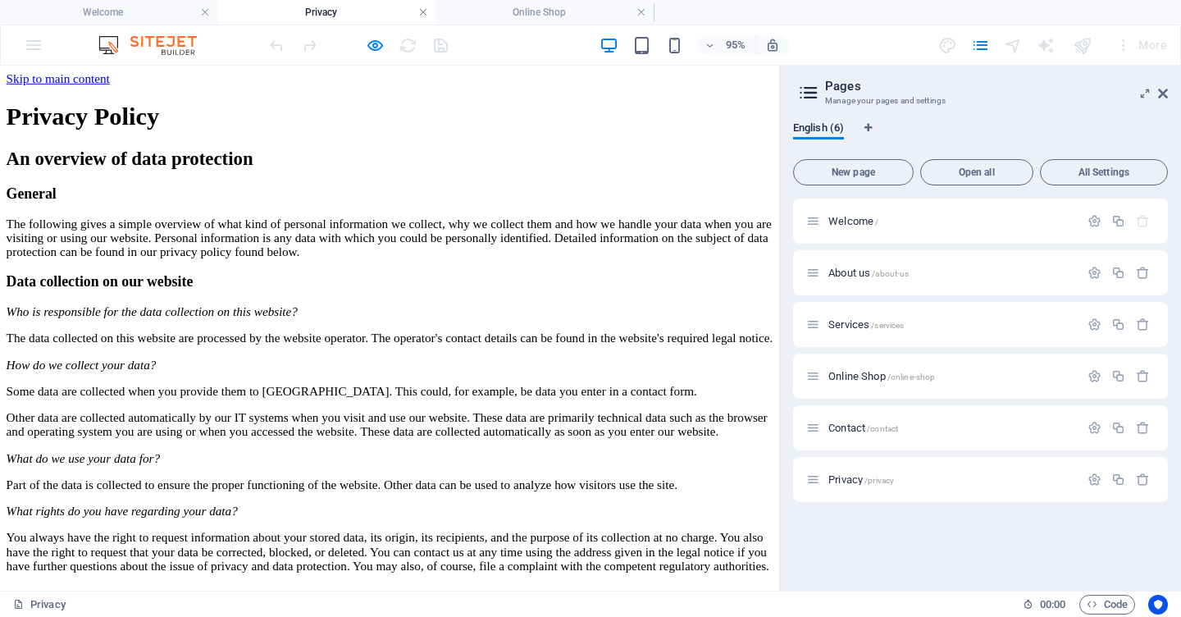
click at [424, 11] on link at bounding box center [423, 13] width 10 height 16
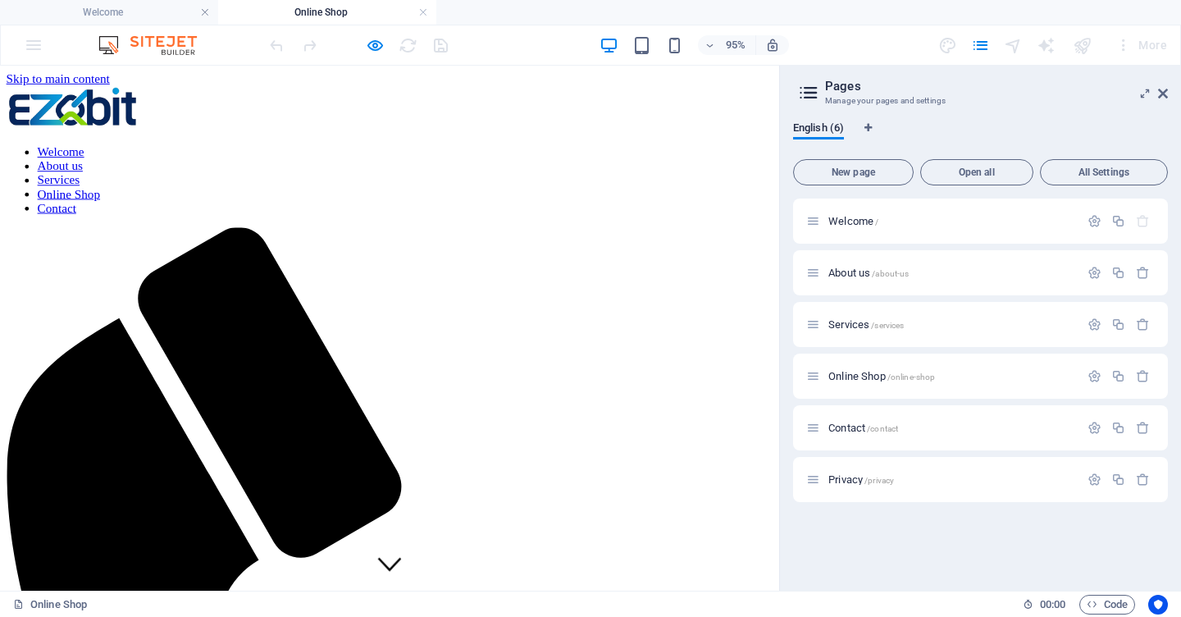
click at [424, 11] on link at bounding box center [423, 13] width 10 height 16
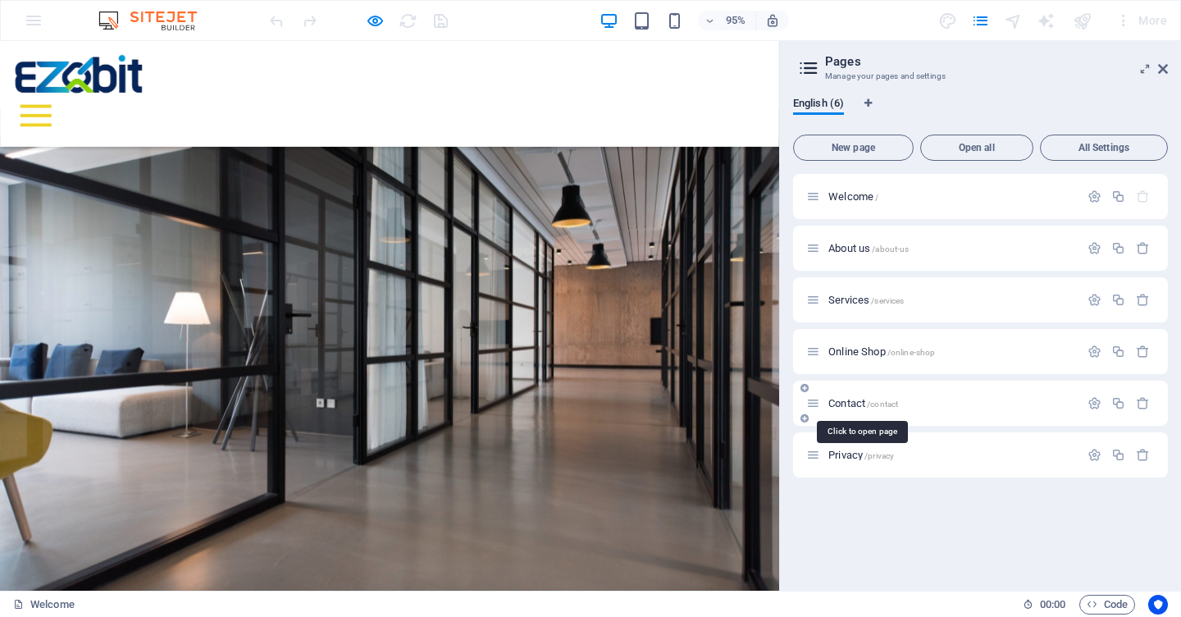
click at [844, 405] on span "Contact /contact" at bounding box center [863, 403] width 70 height 12
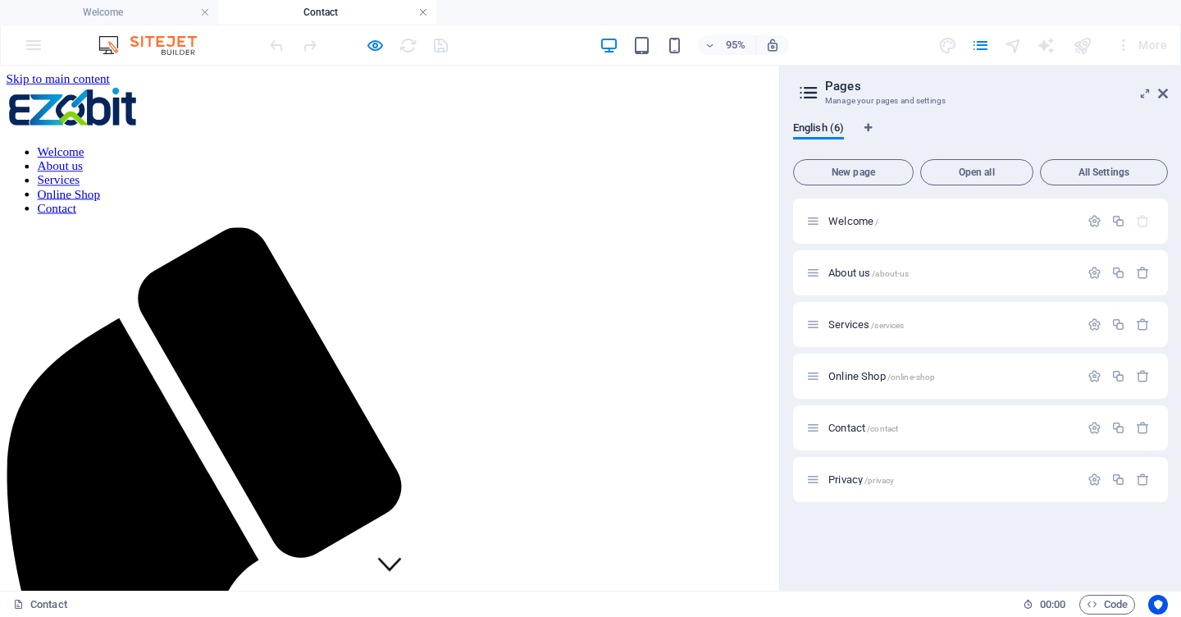
click at [425, 14] on link at bounding box center [423, 13] width 10 height 16
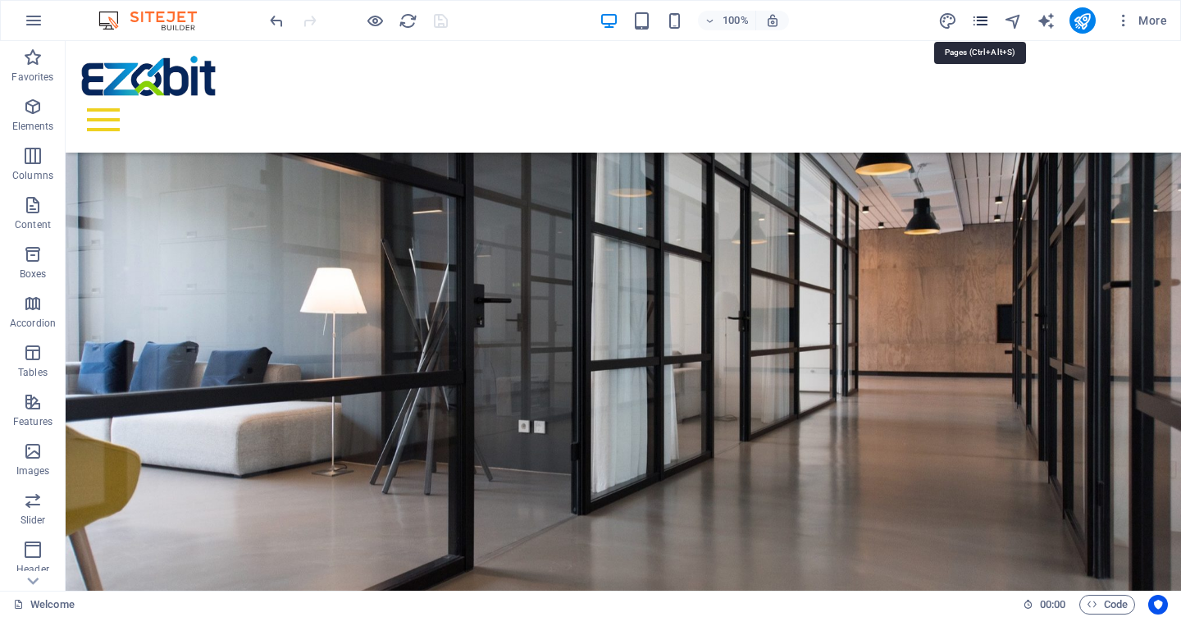
click at [985, 23] on icon "pages" at bounding box center [980, 20] width 19 height 19
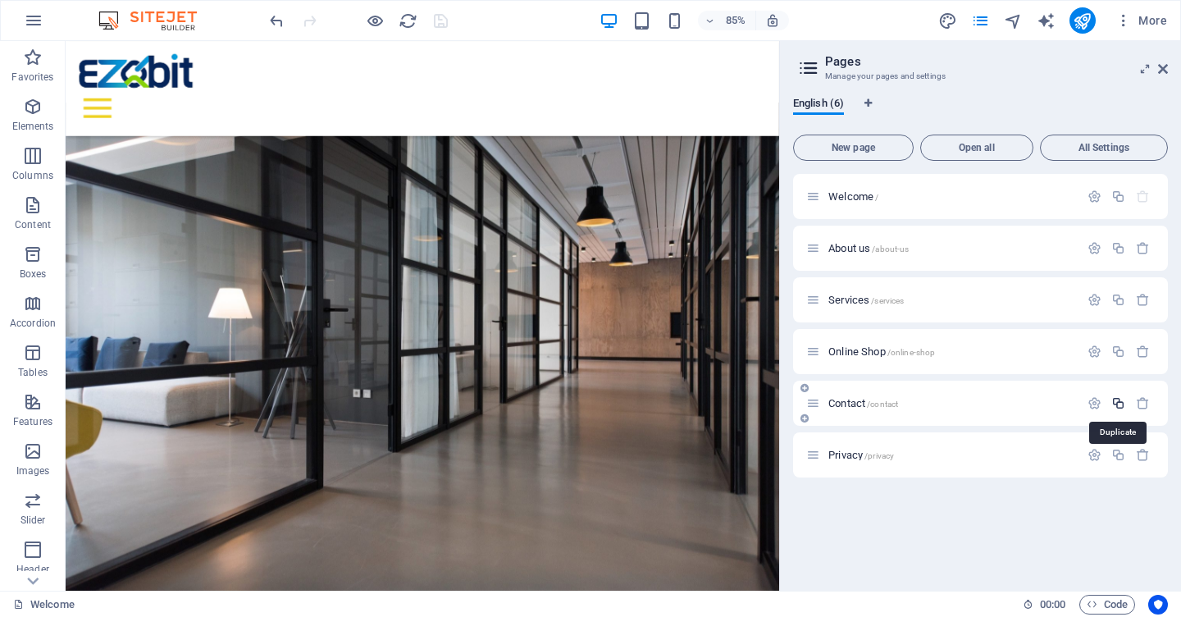
click at [1119, 404] on icon "button" at bounding box center [1118, 403] width 14 height 14
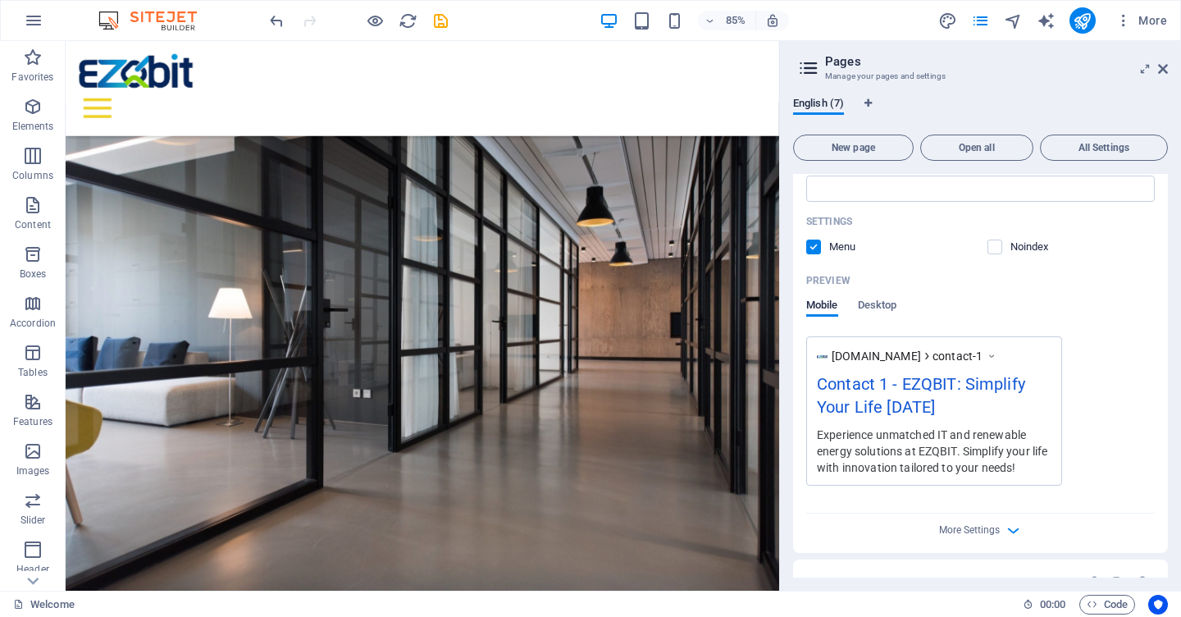
scroll to position [625, 0]
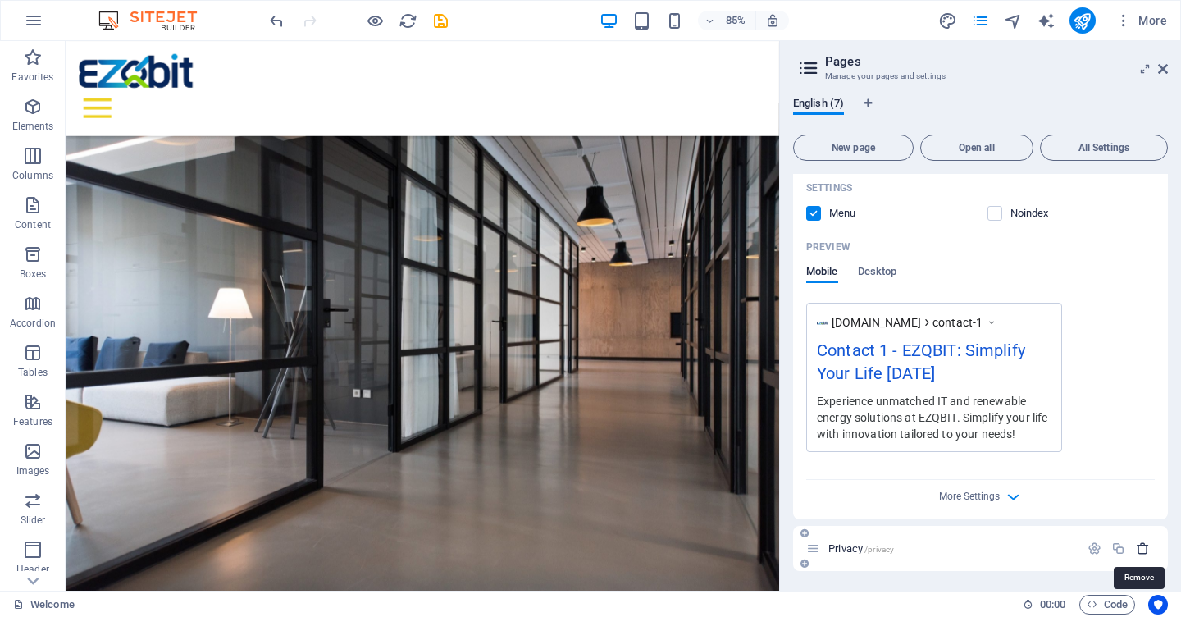
click at [1142, 550] on icon "button" at bounding box center [1143, 548] width 14 height 14
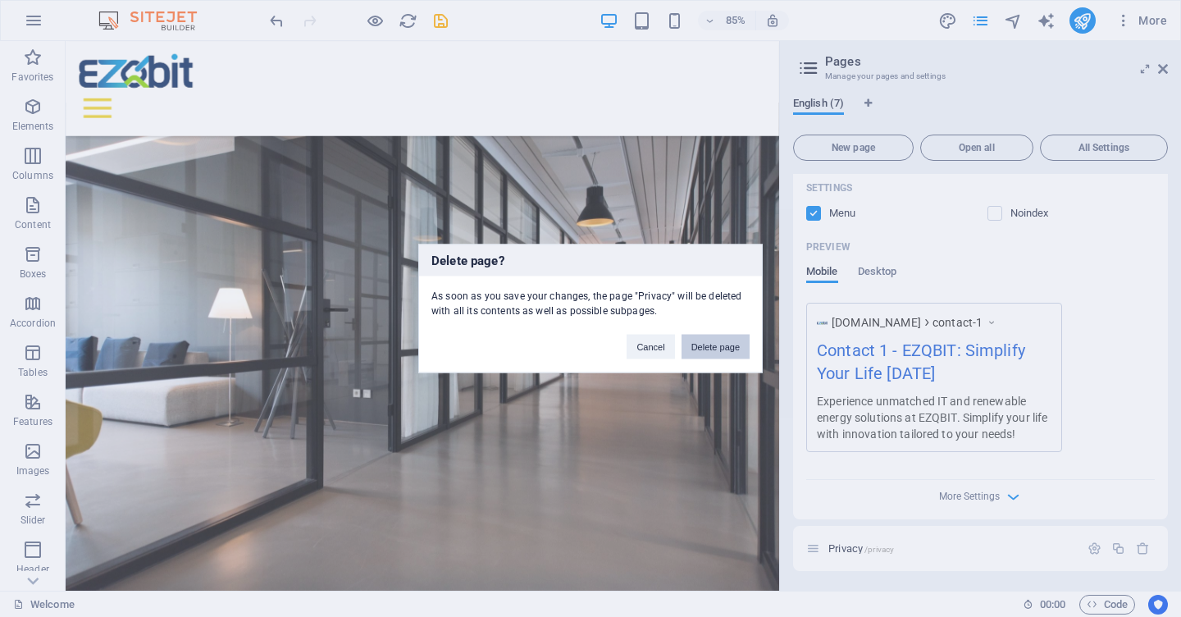
click at [705, 346] on button "Delete page" at bounding box center [716, 347] width 68 height 25
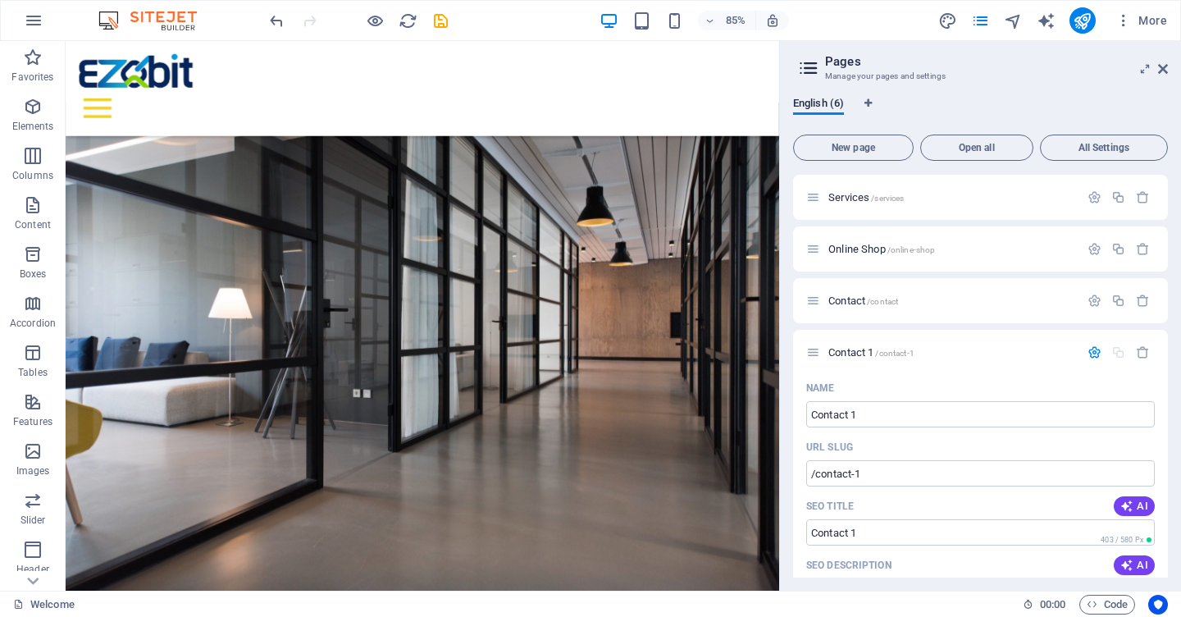
scroll to position [106, 0]
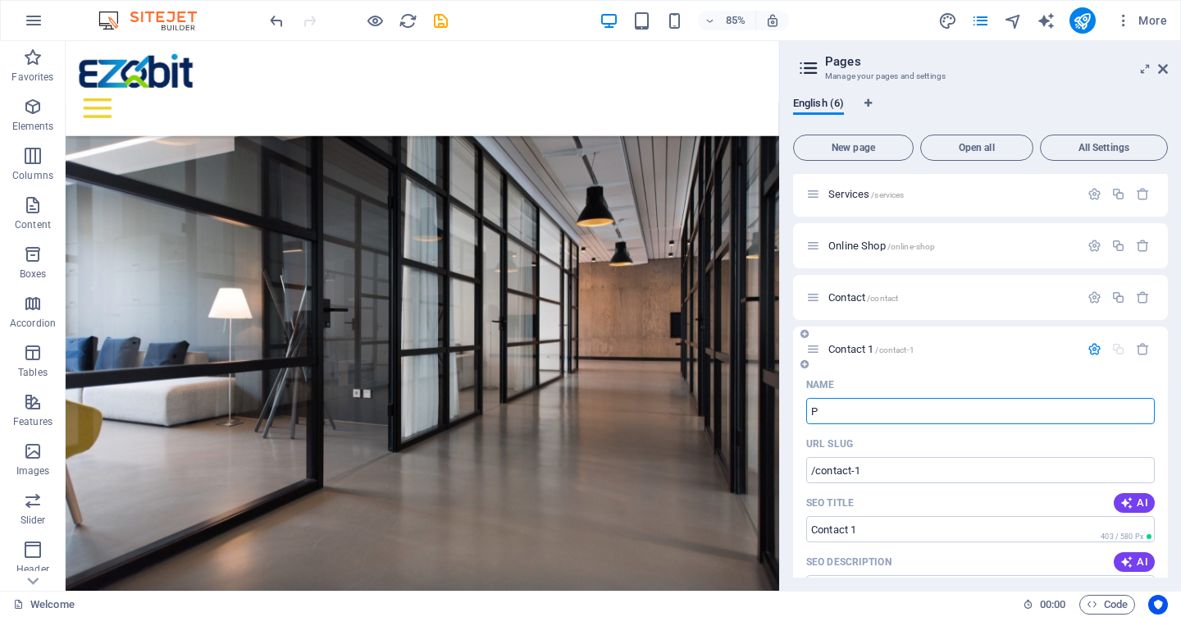
type input "P"
type input "/p"
type input "P"
type input "Pri"
type input "/pri"
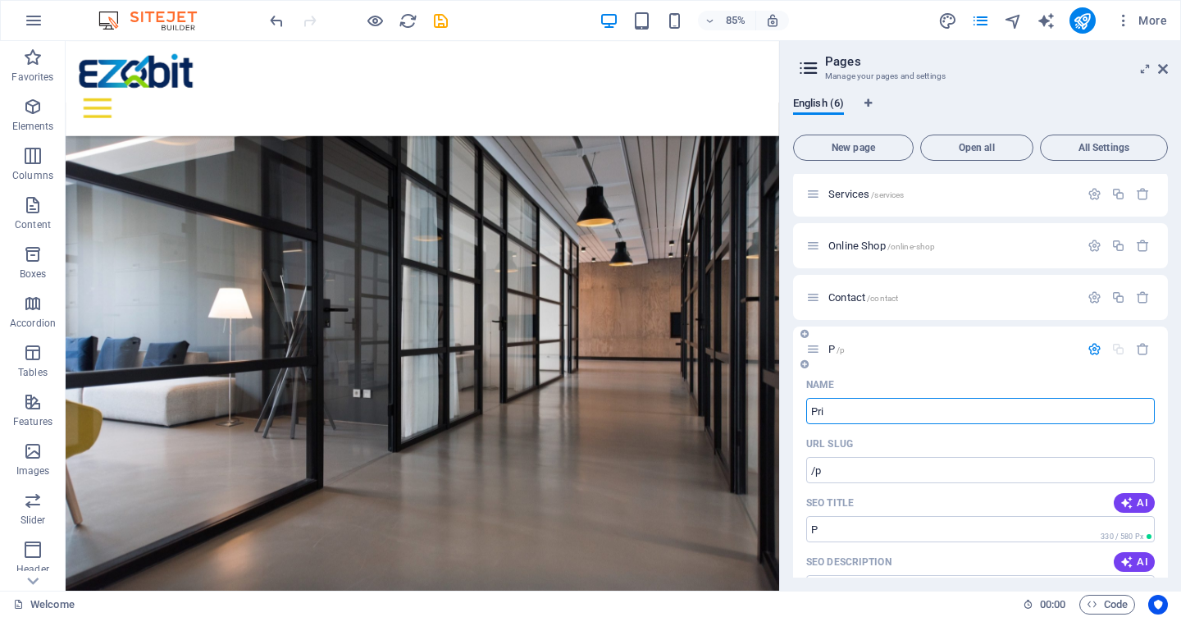
type input "Pri"
type input "Privacy"
type input "/privacy"
type input "Privacy"
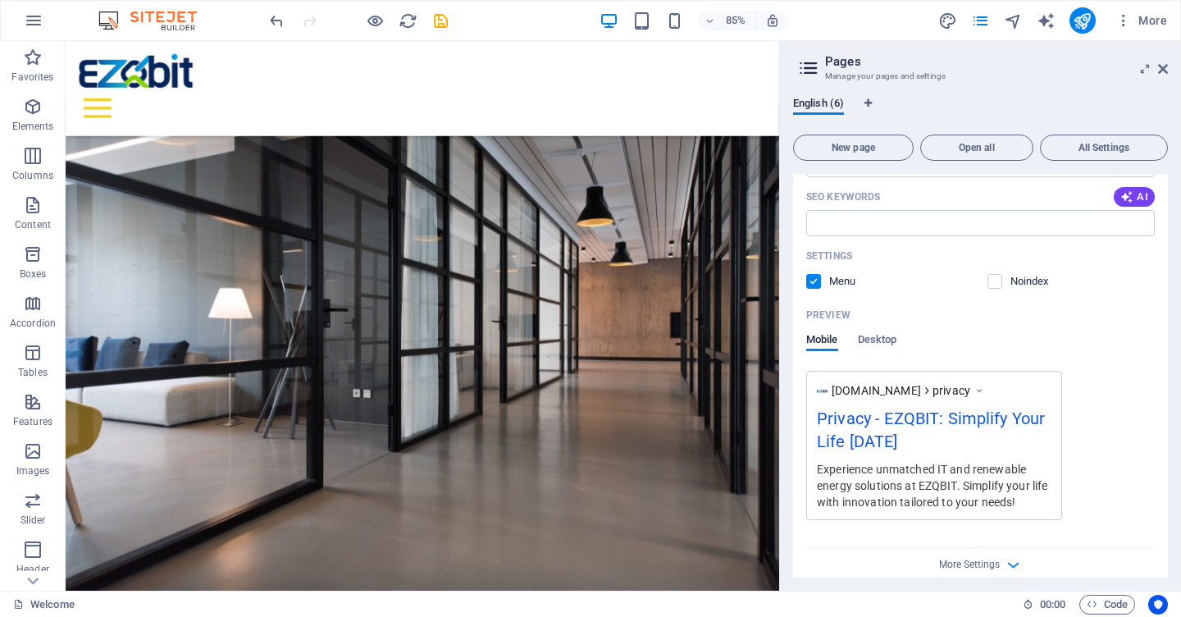
scroll to position [573, 0]
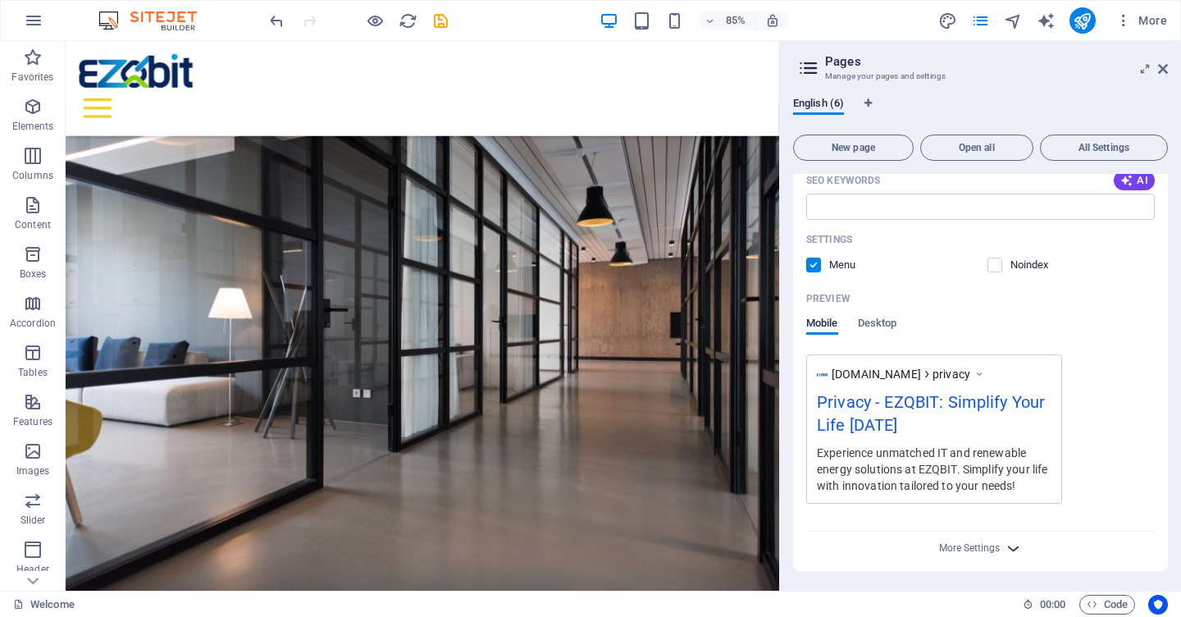
type input "Privacy"
click at [1011, 549] on icon "button" at bounding box center [1013, 548] width 19 height 19
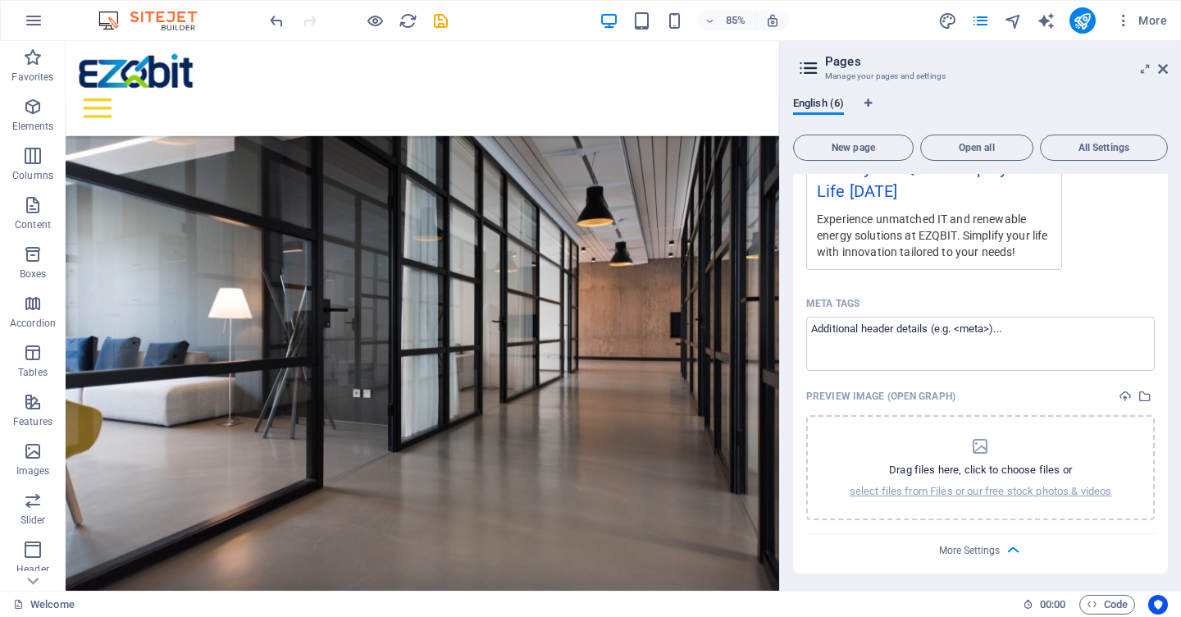
scroll to position [810, 0]
click at [1004, 550] on icon "button" at bounding box center [1013, 547] width 19 height 19
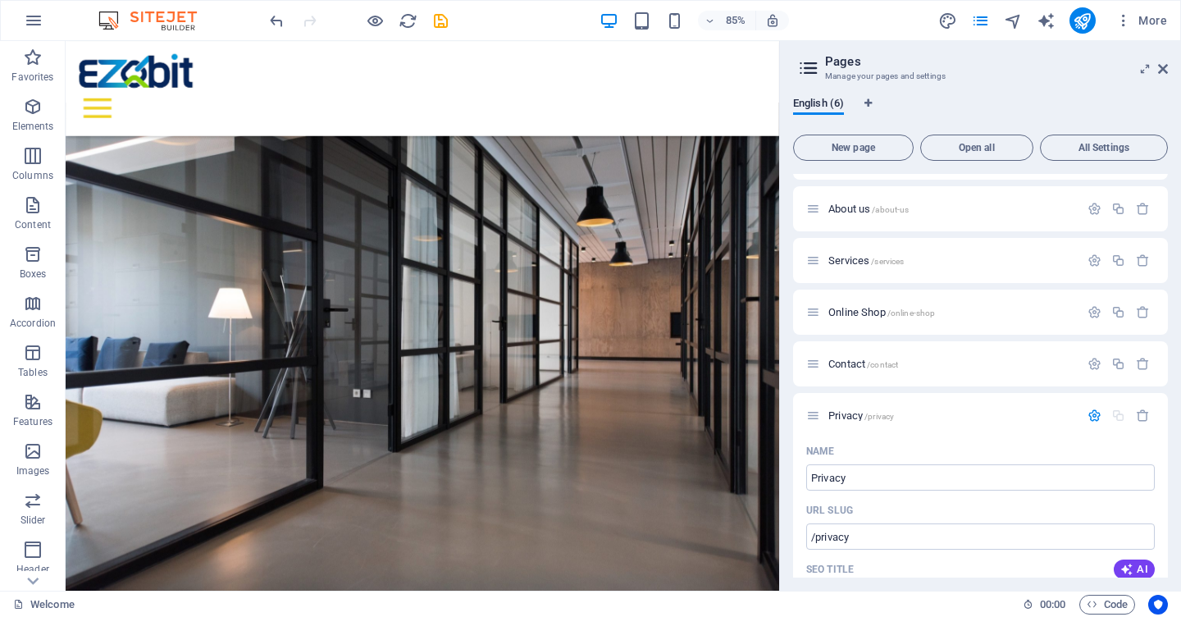
scroll to position [36, 0]
click at [841, 419] on span "Privacy /privacy" at bounding box center [861, 419] width 66 height 12
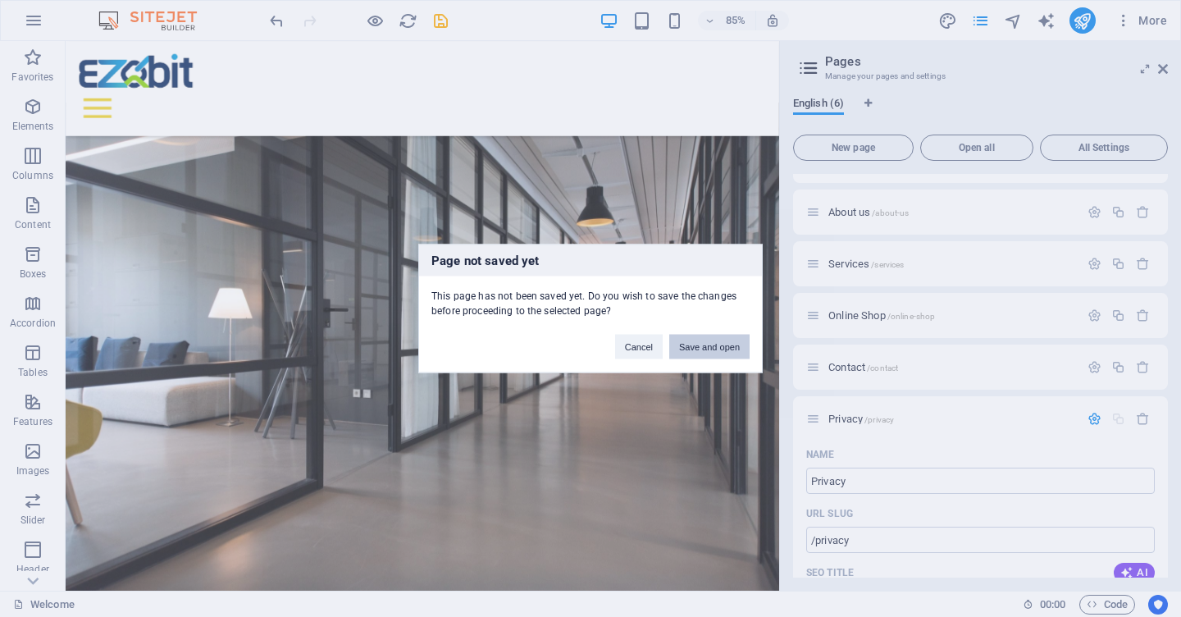
click at [712, 350] on button "Save and open" at bounding box center [709, 347] width 80 height 25
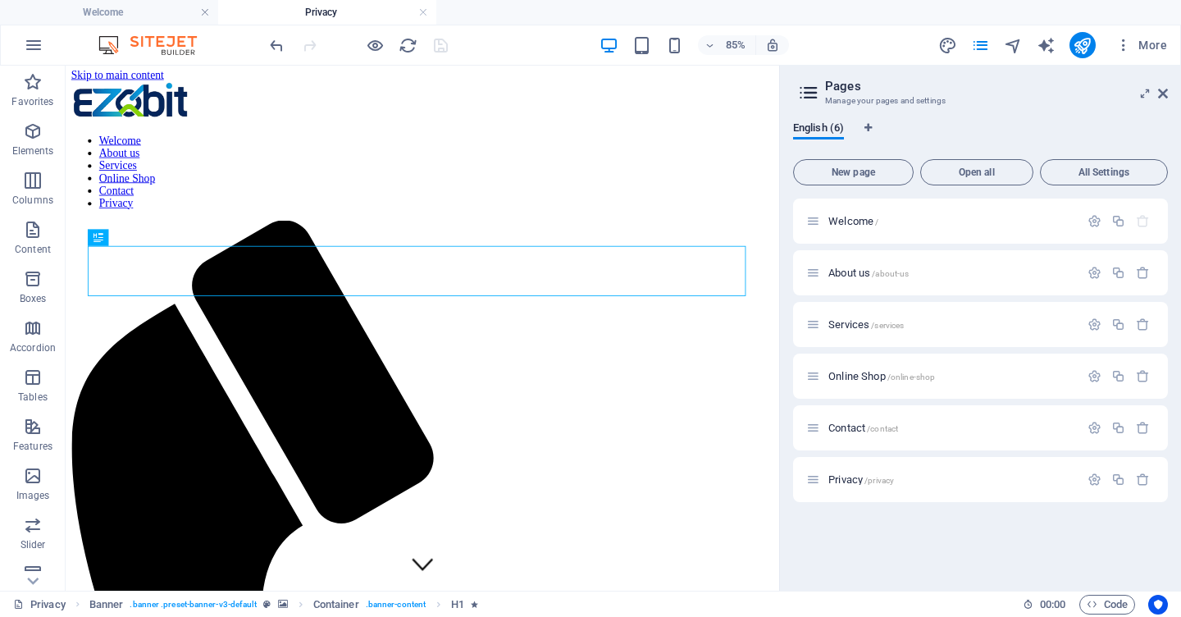
scroll to position [0, 0]
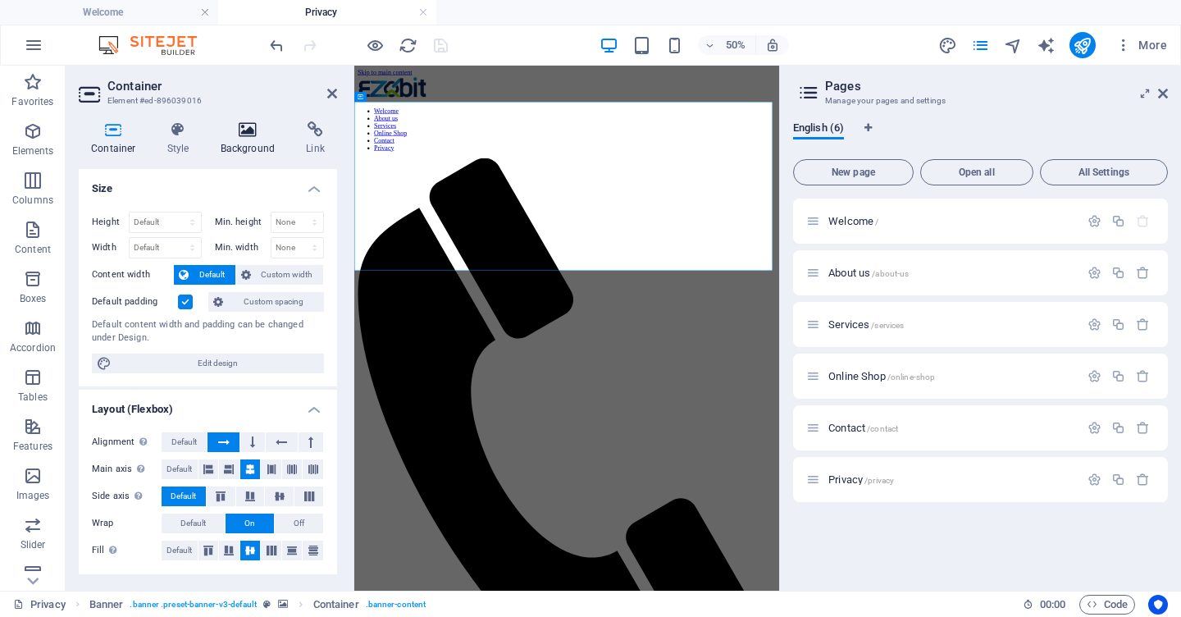
click at [244, 132] on icon at bounding box center [248, 129] width 80 height 16
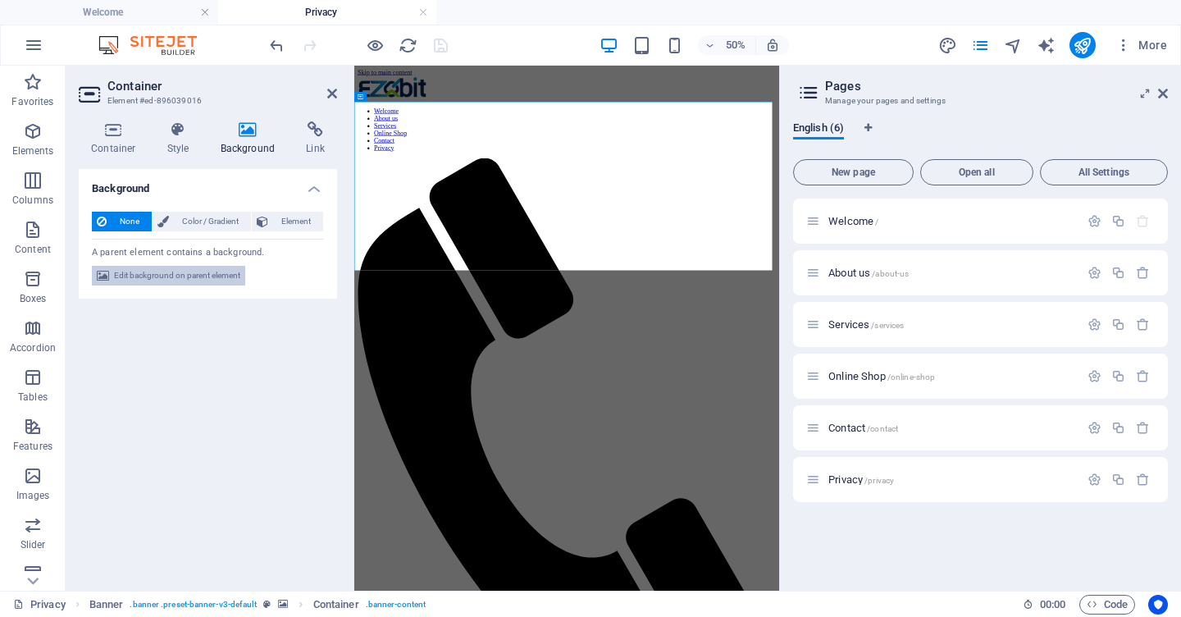
click at [187, 274] on span "Edit background on parent element" at bounding box center [177, 276] width 126 height 20
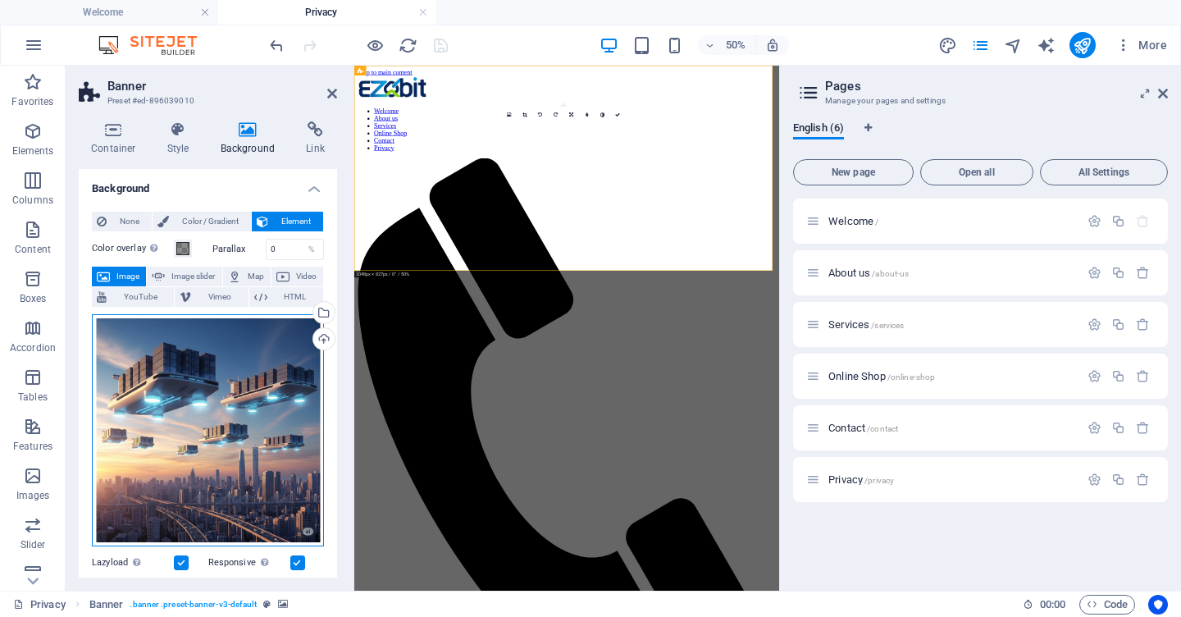
click at [226, 434] on div "Drag files here, click to choose files or select files from Files or our free s…" at bounding box center [208, 430] width 232 height 232
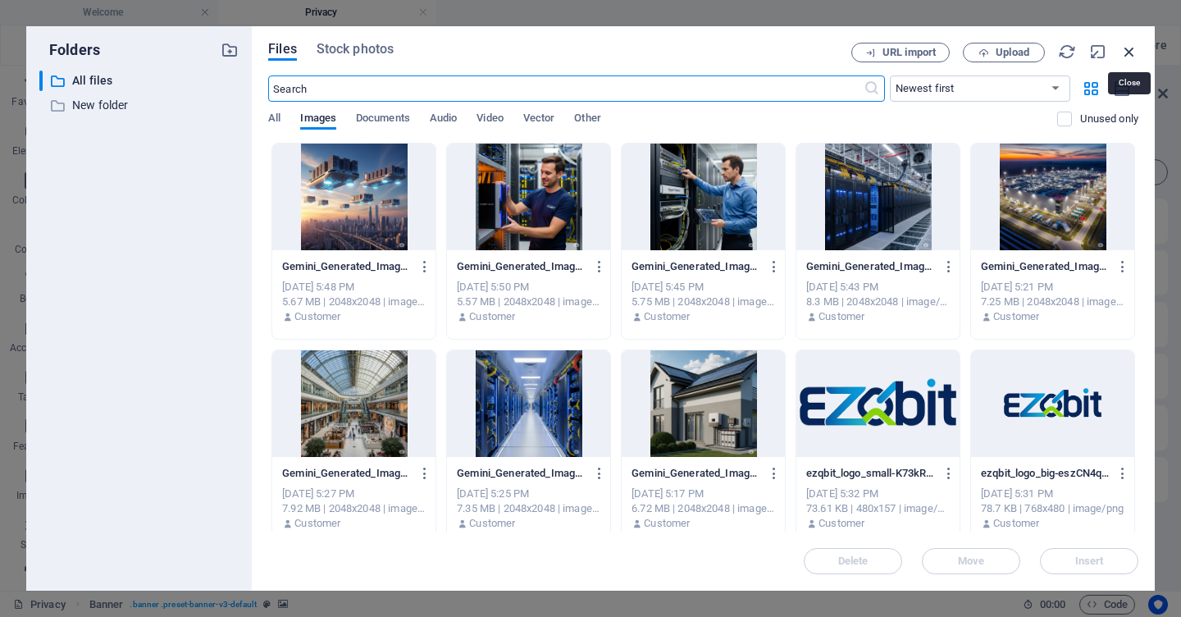
click at [1129, 47] on icon "button" at bounding box center [1129, 52] width 18 height 18
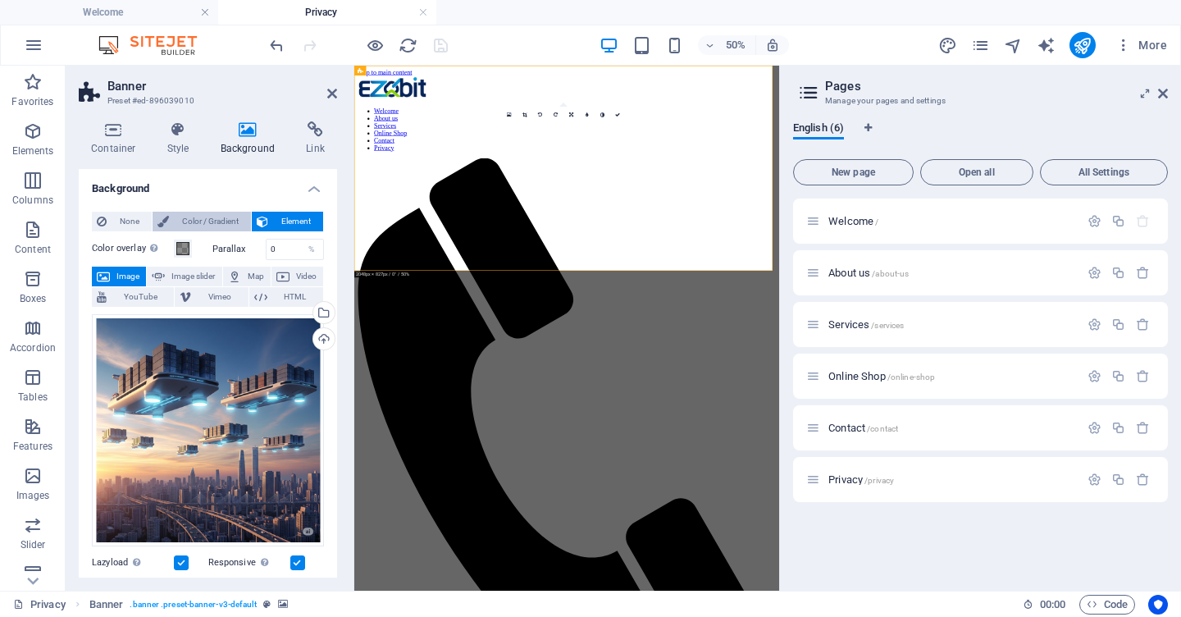
click at [176, 224] on span "Color / Gradient" at bounding box center [210, 222] width 72 height 20
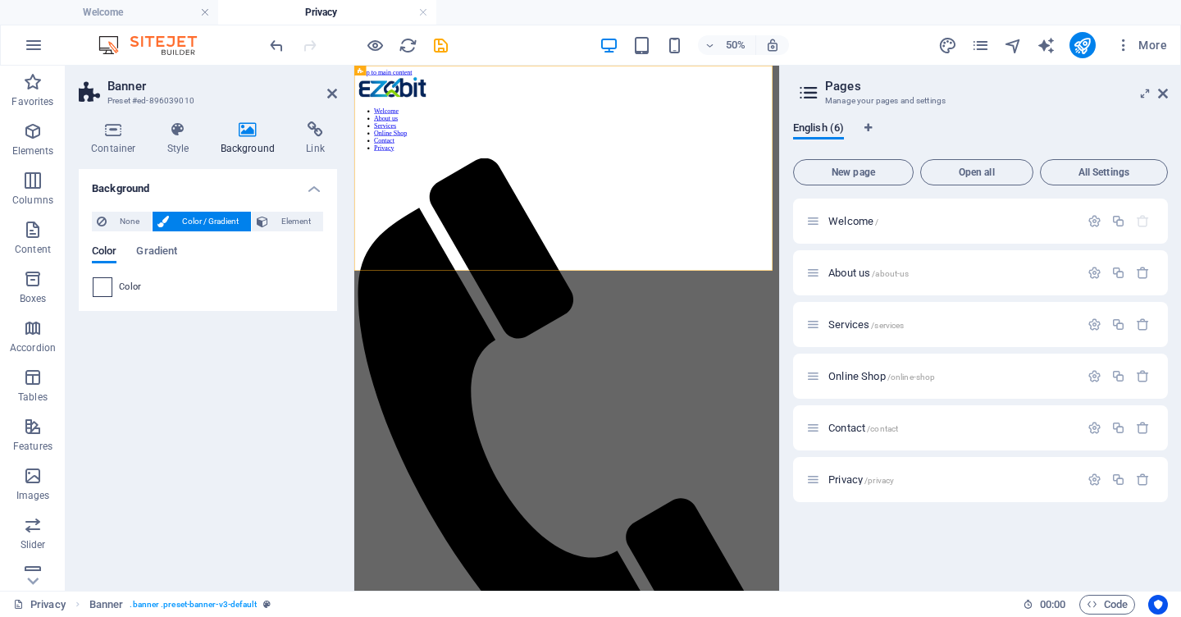
click at [106, 286] on span at bounding box center [103, 287] width 18 height 18
type input "#ffffff"
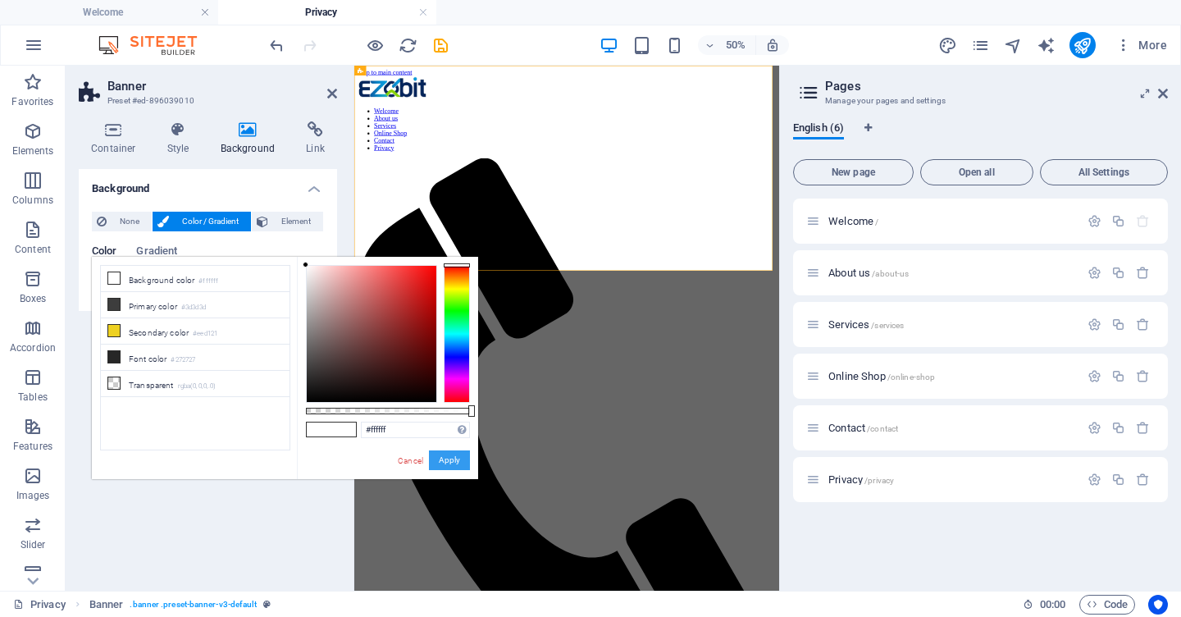
click at [436, 463] on button "Apply" at bounding box center [449, 460] width 41 height 20
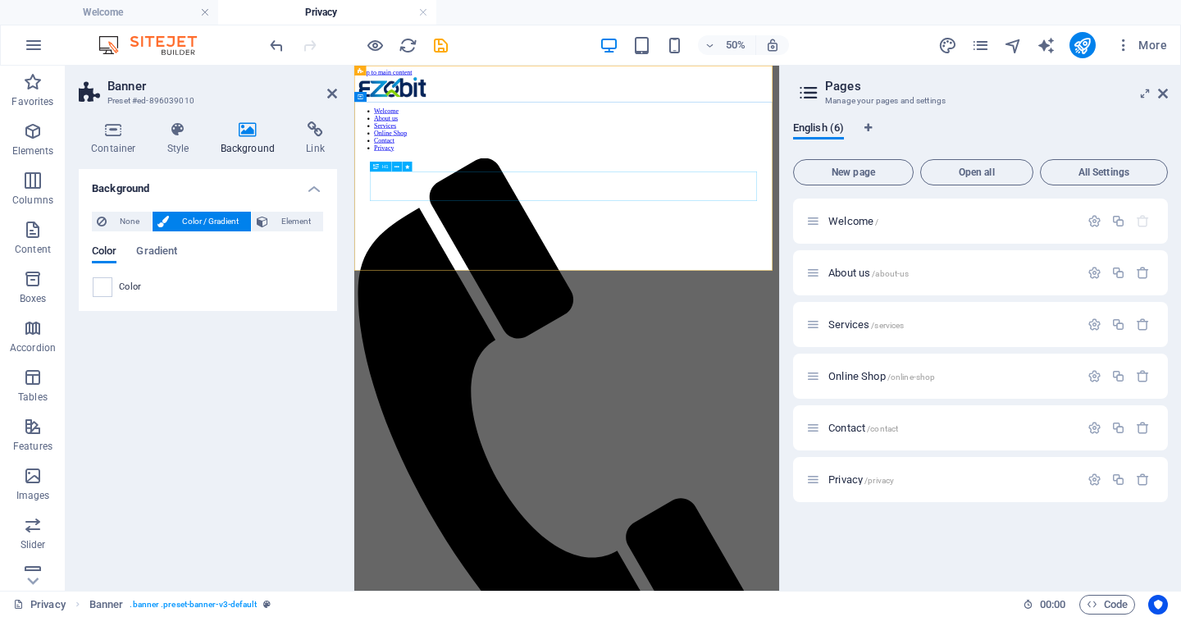
click at [331, 95] on icon at bounding box center [332, 93] width 10 height 13
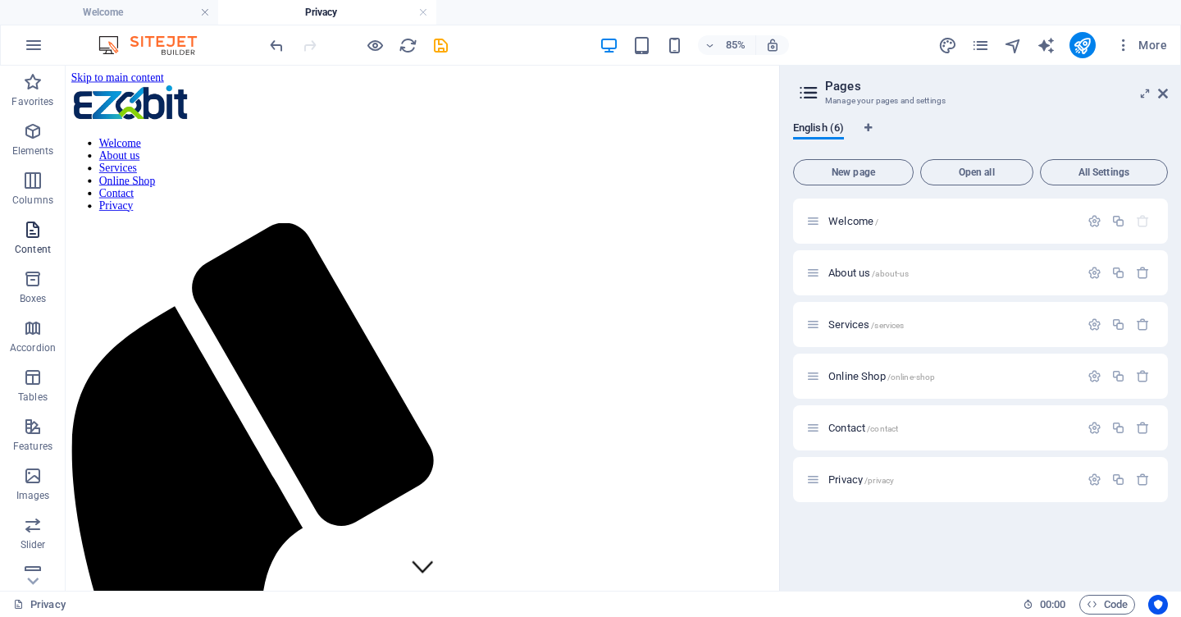
click at [34, 233] on icon "button" at bounding box center [33, 230] width 20 height 20
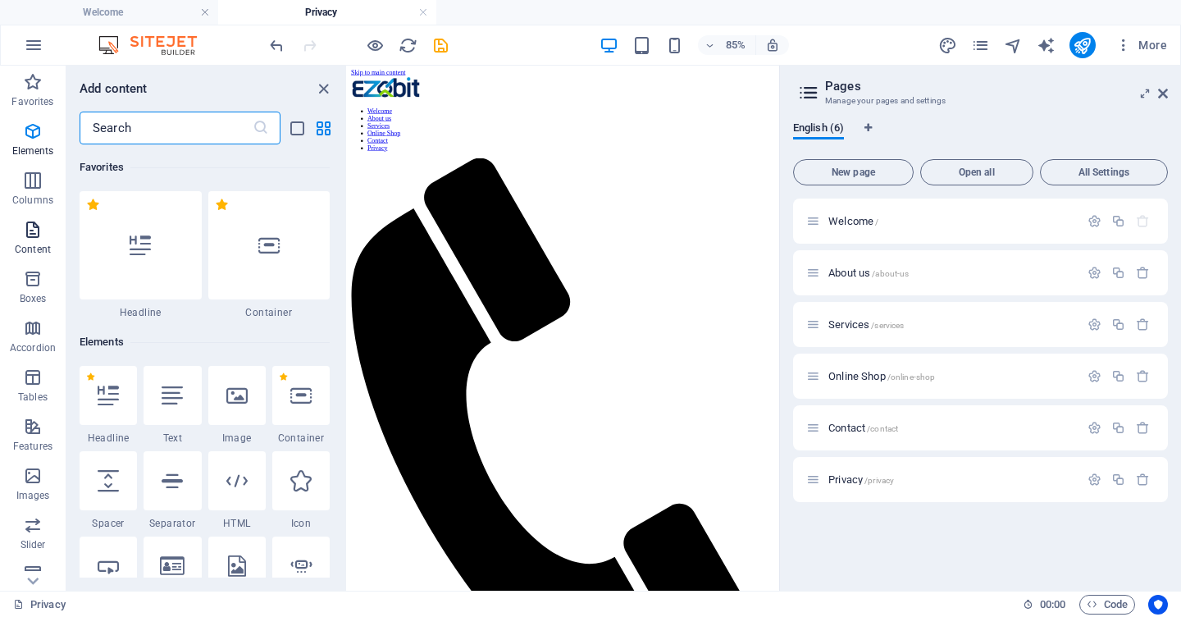
scroll to position [2870, 0]
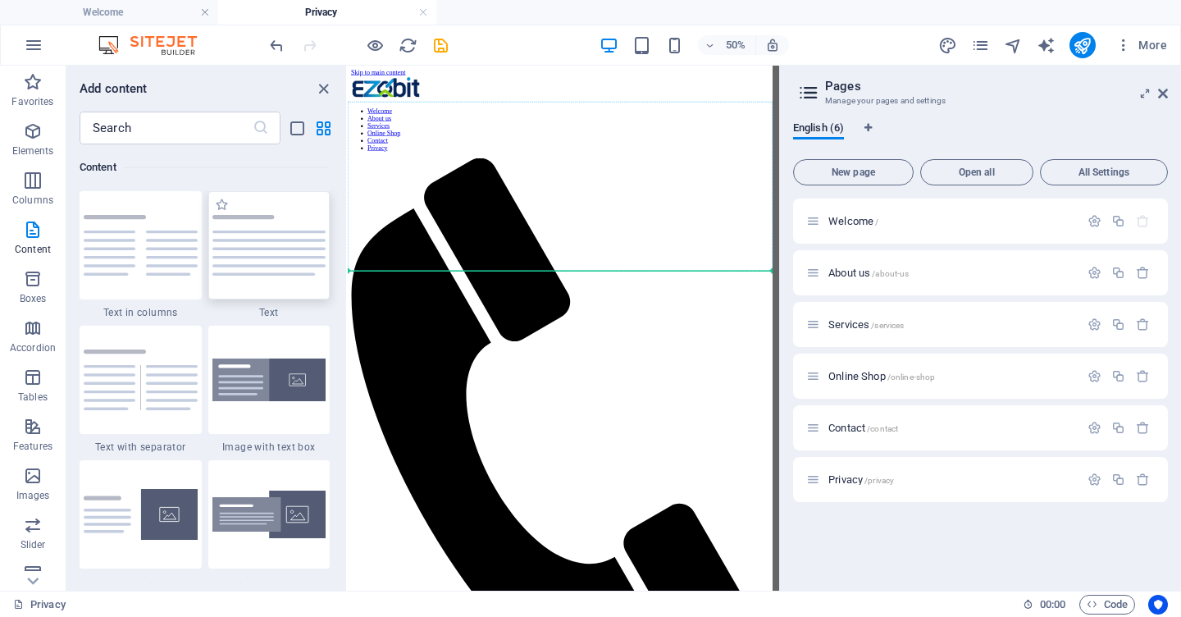
click at [286, 232] on img at bounding box center [269, 245] width 114 height 61
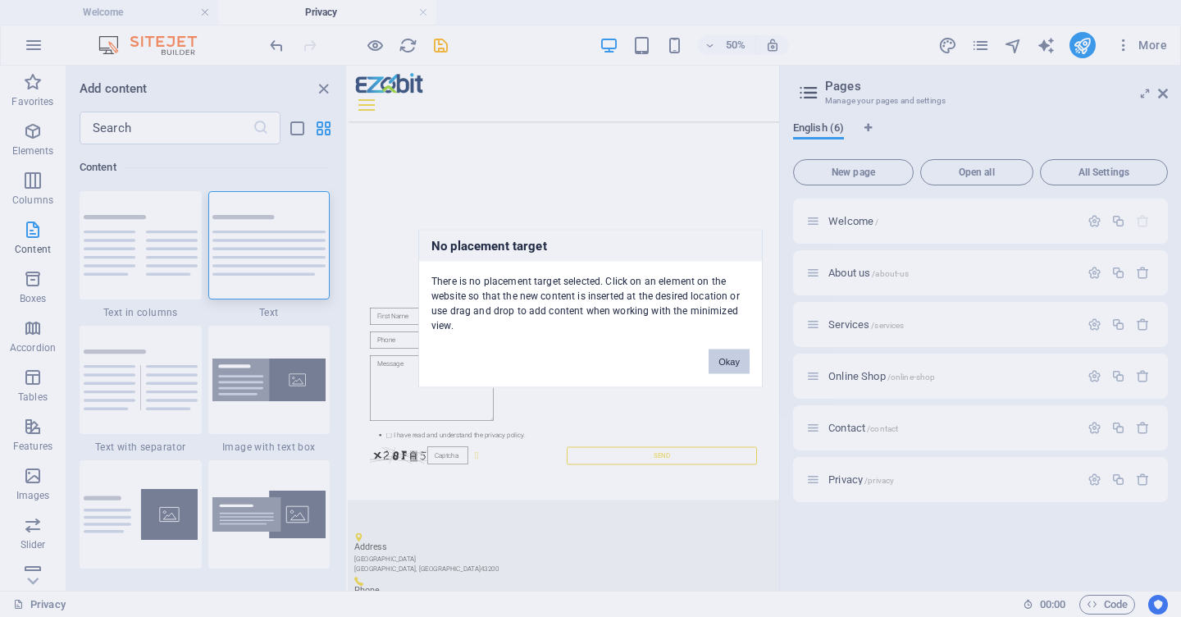
click at [725, 355] on button "Okay" at bounding box center [729, 361] width 41 height 25
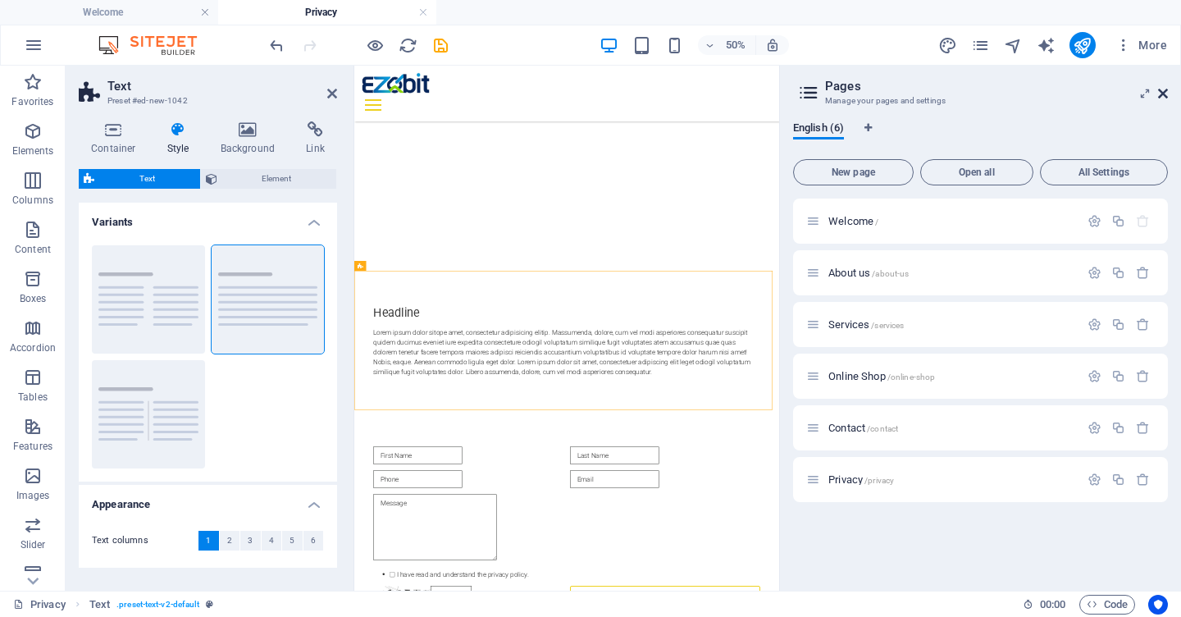
click at [1165, 94] on icon at bounding box center [1163, 93] width 10 height 13
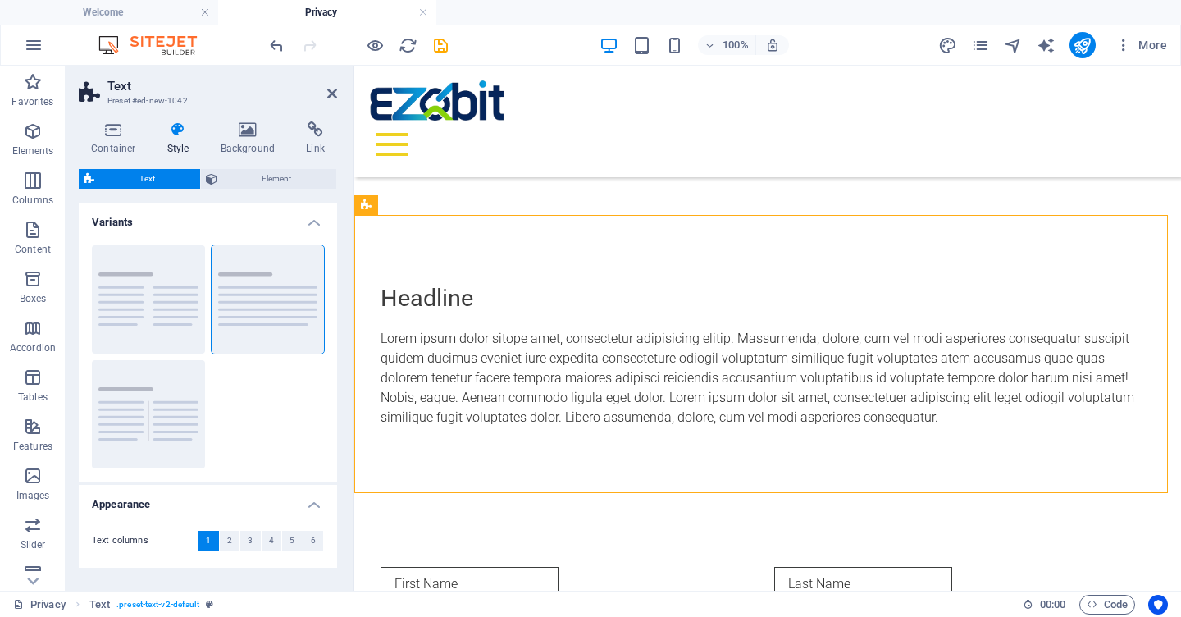
scroll to position [267, 0]
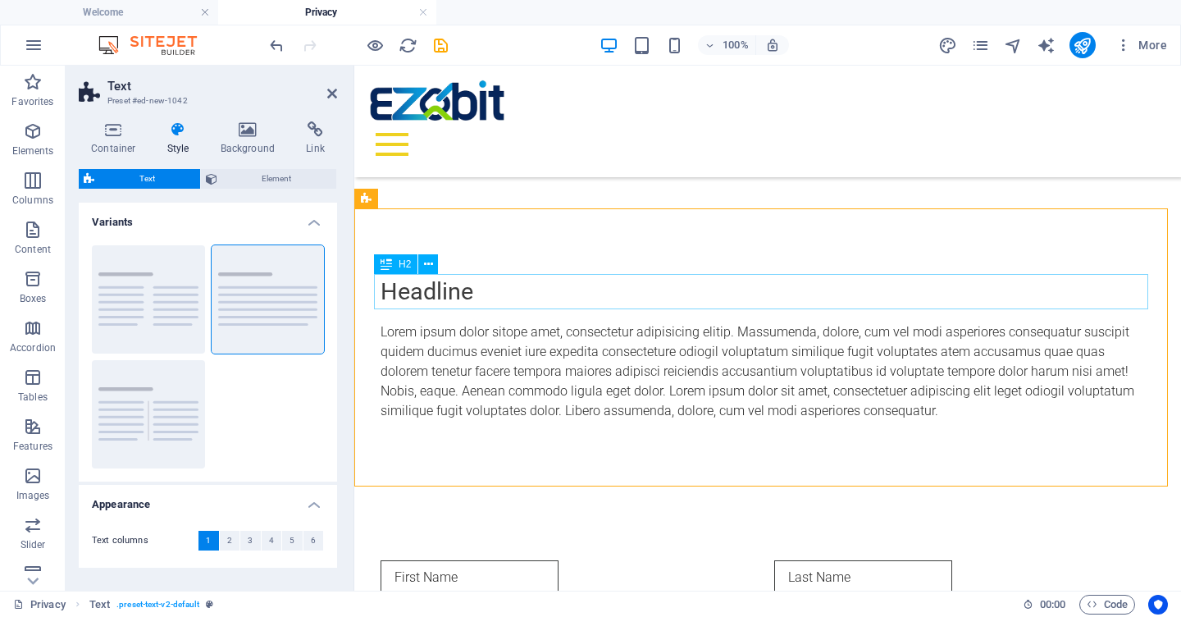
click at [436, 293] on div "Headline" at bounding box center [768, 291] width 774 height 35
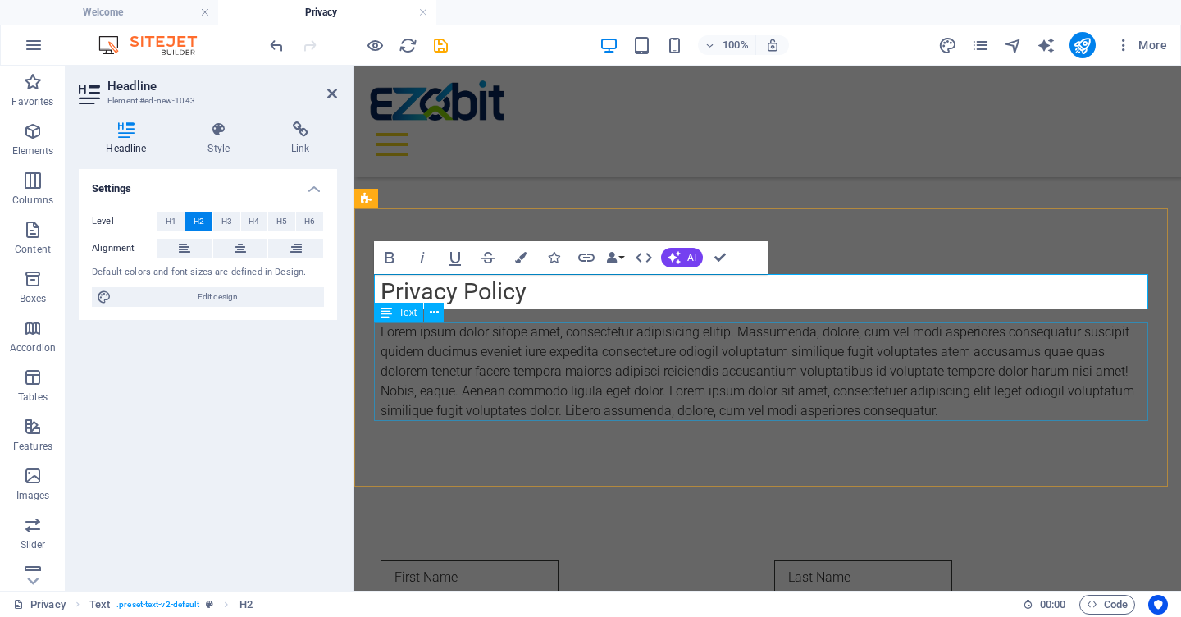
click at [490, 369] on div "Lorem ipsum dolor sitope amet, consectetur adipisicing elitip. Massumenda, dolo…" at bounding box center [768, 371] width 774 height 98
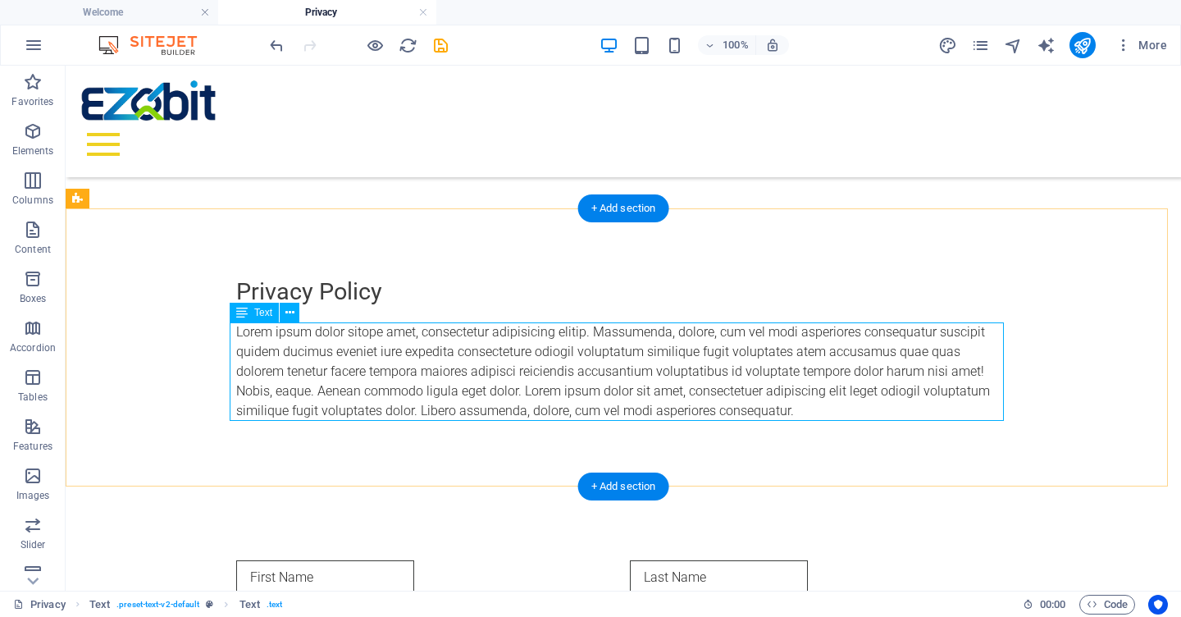
click at [395, 371] on div "Lorem ipsum dolor sitope amet, consectetur adipisicing elitip. Massumenda, dolo…" at bounding box center [623, 371] width 774 height 98
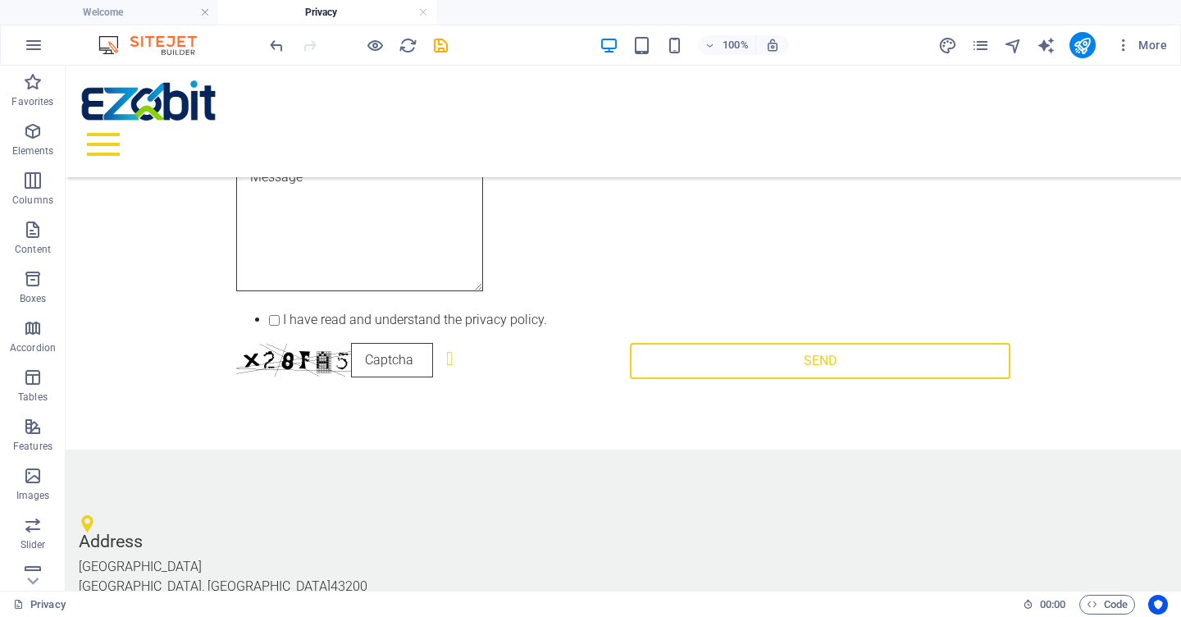
scroll to position [1768, 0]
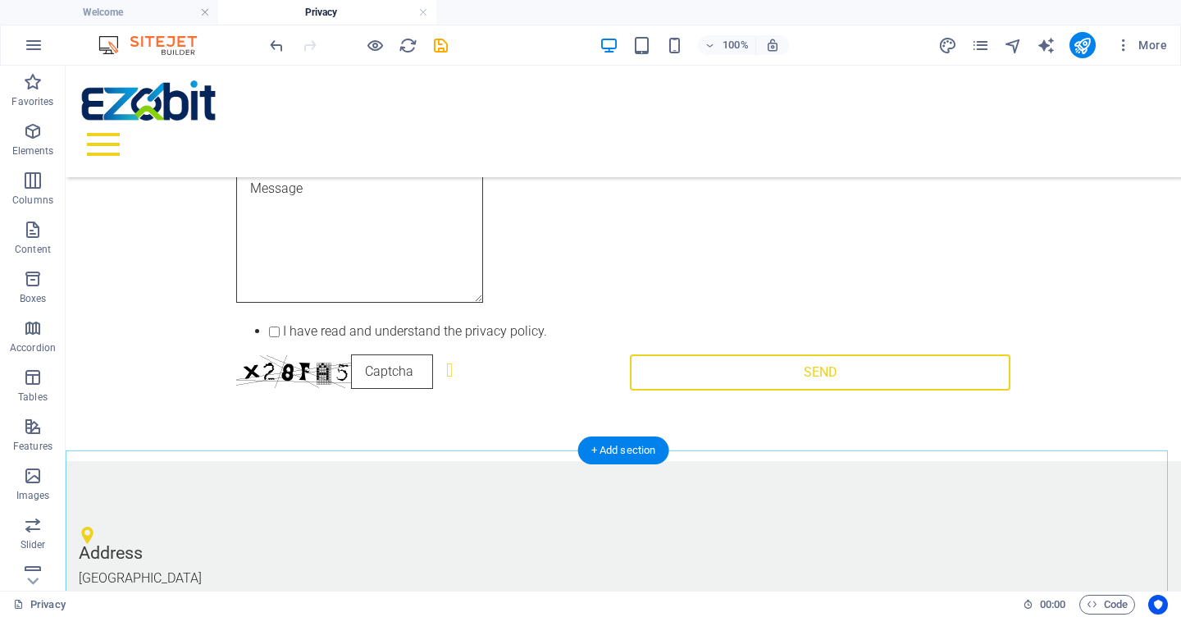
drag, startPoint x: 682, startPoint y: 514, endPoint x: 462, endPoint y: 417, distance: 240.9
click at [462, 417] on div "I have read and understand the privacy policy. Unreadable? Load new SEND" at bounding box center [624, 231] width 1116 height 459
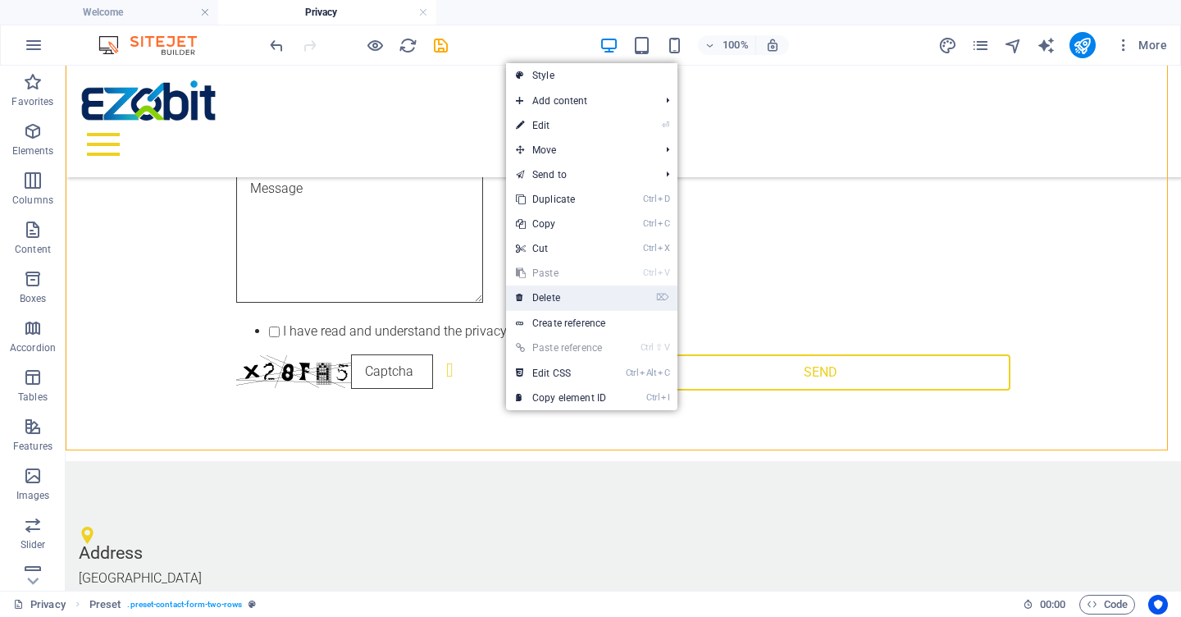
click at [539, 299] on link "⌦ Delete" at bounding box center [561, 297] width 110 height 25
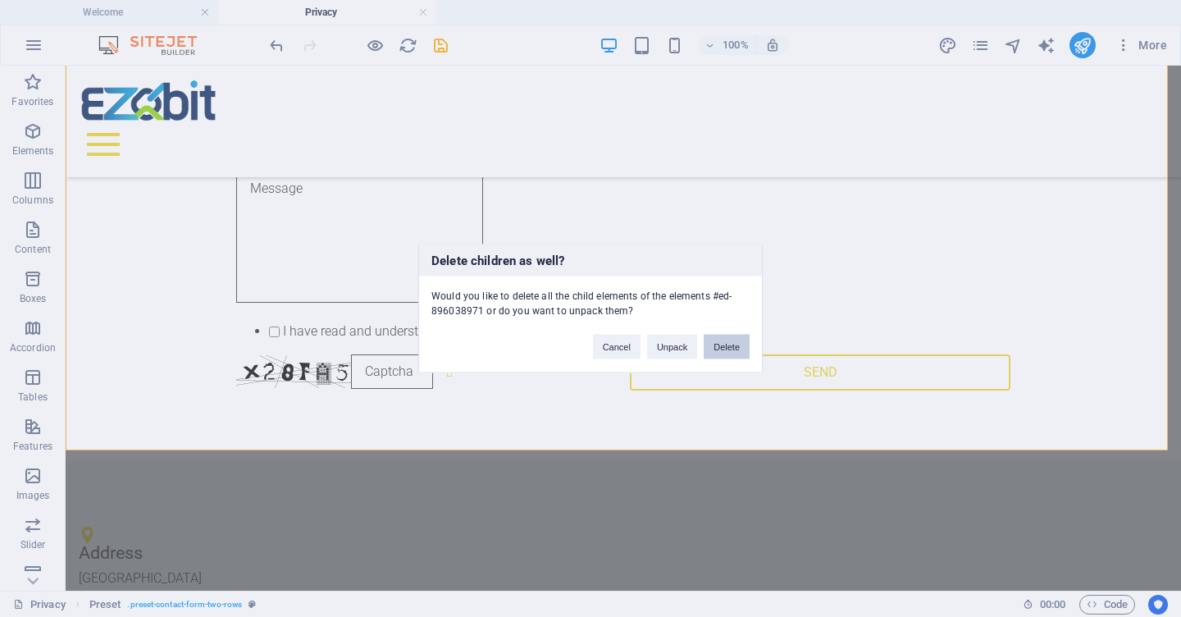
click at [727, 346] on button "Delete" at bounding box center [727, 347] width 46 height 25
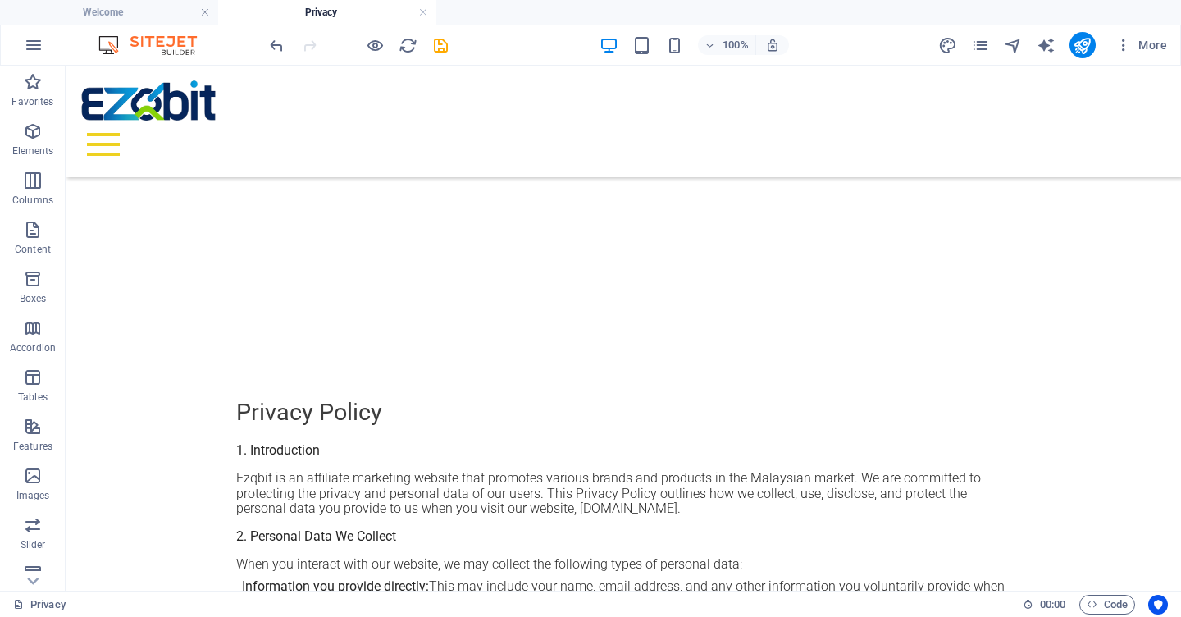
scroll to position [162, 0]
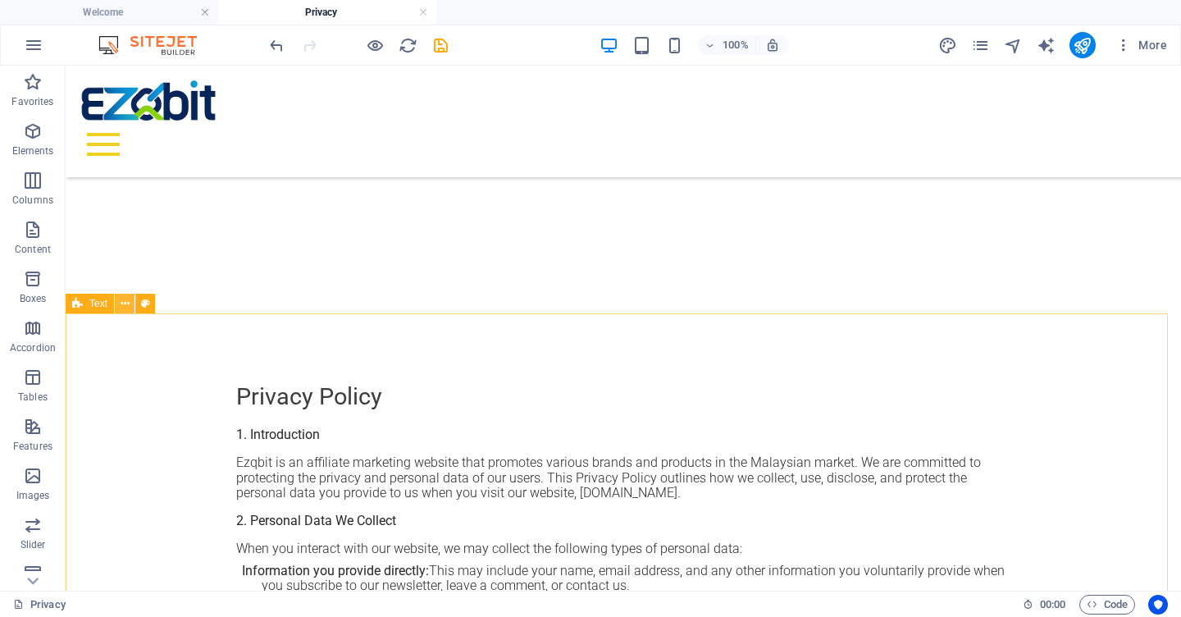
click at [122, 304] on icon at bounding box center [125, 303] width 9 height 17
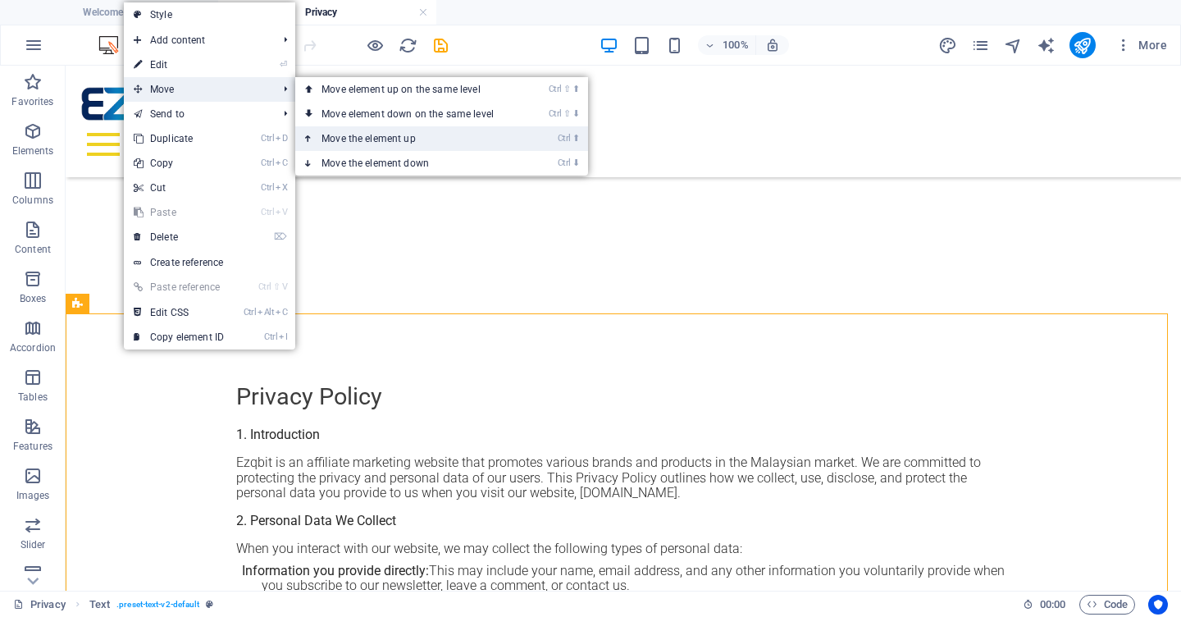
click at [374, 135] on link "Ctrl ⬆ Move the element up" at bounding box center [410, 138] width 231 height 25
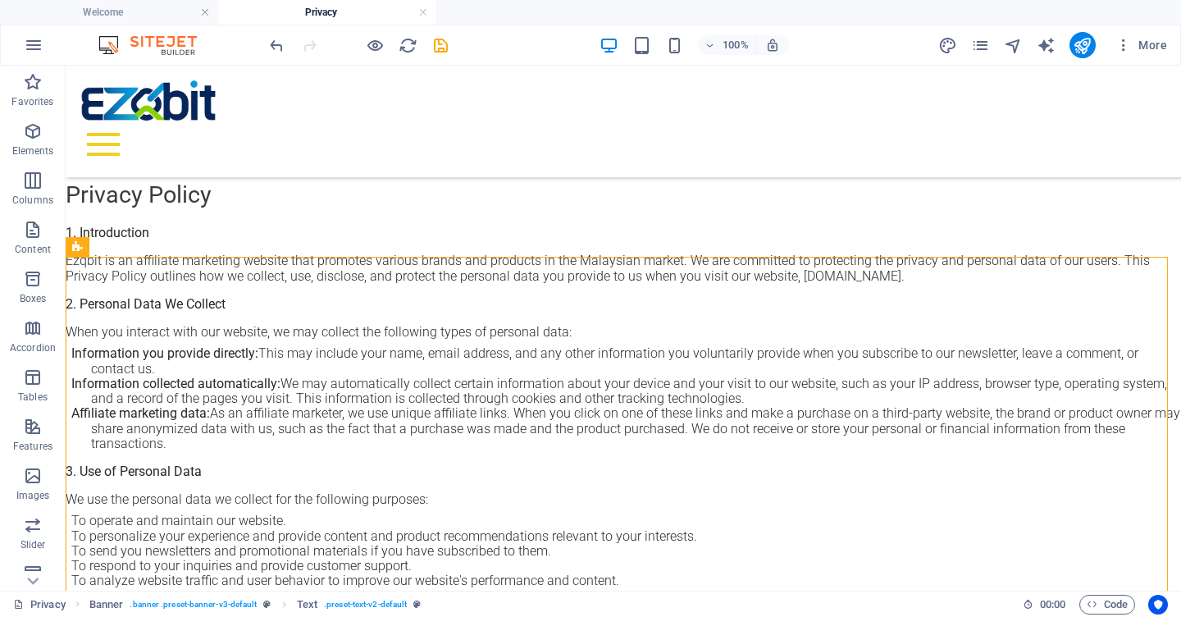
scroll to position [0, 0]
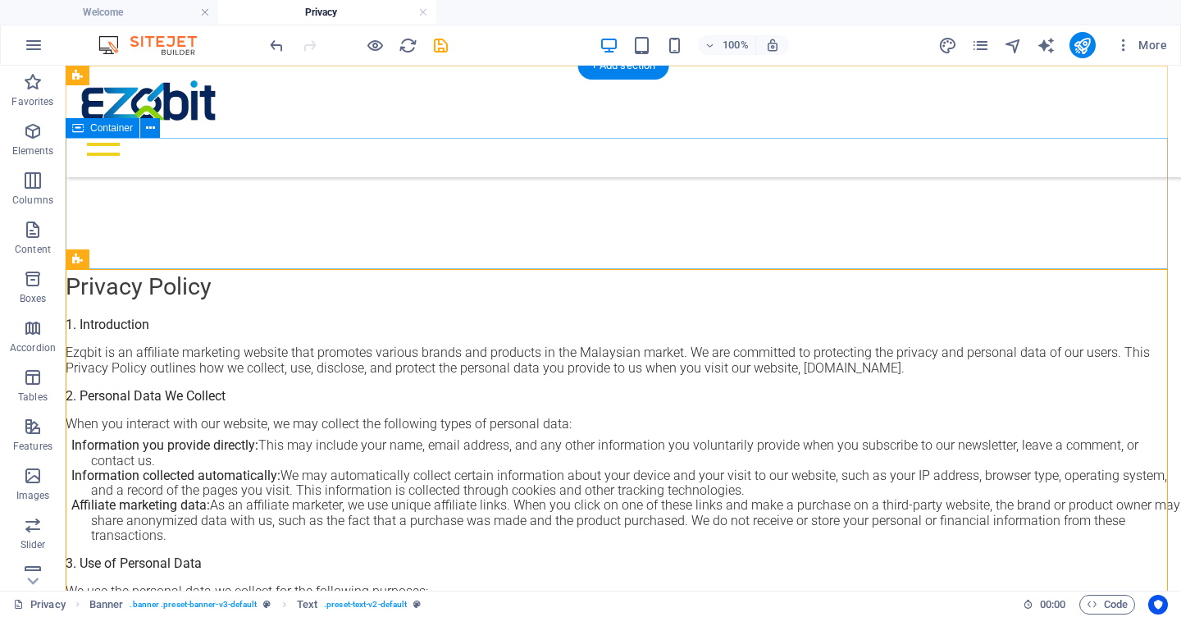
click at [429, 191] on div at bounding box center [624, 203] width 1116 height 131
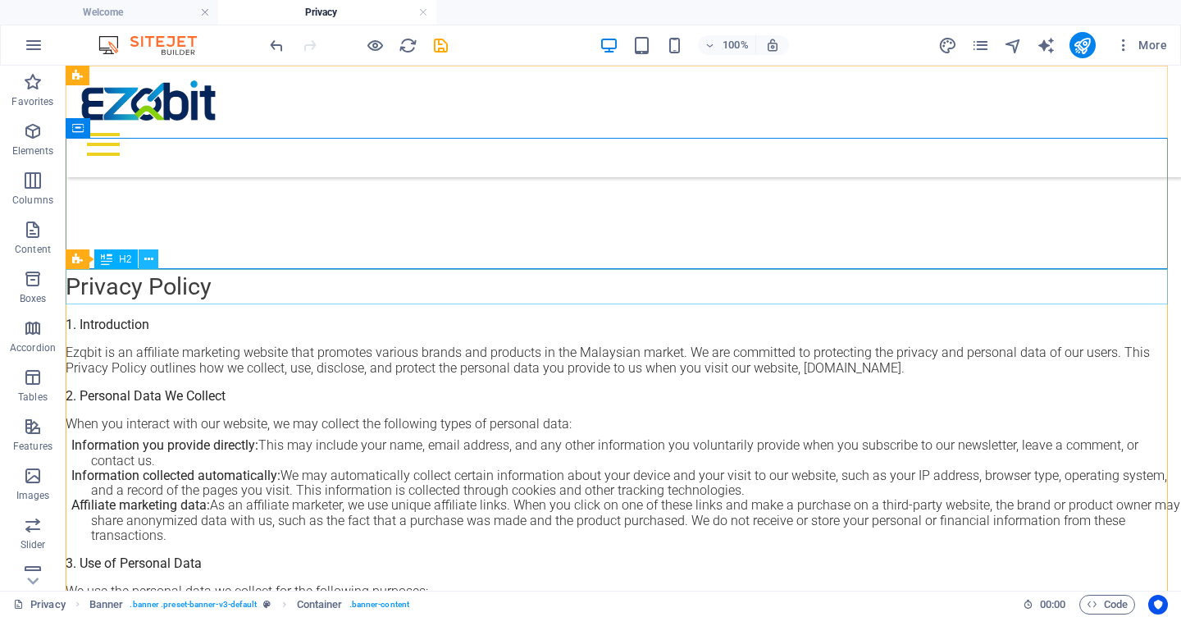
click at [151, 260] on icon at bounding box center [148, 259] width 9 height 17
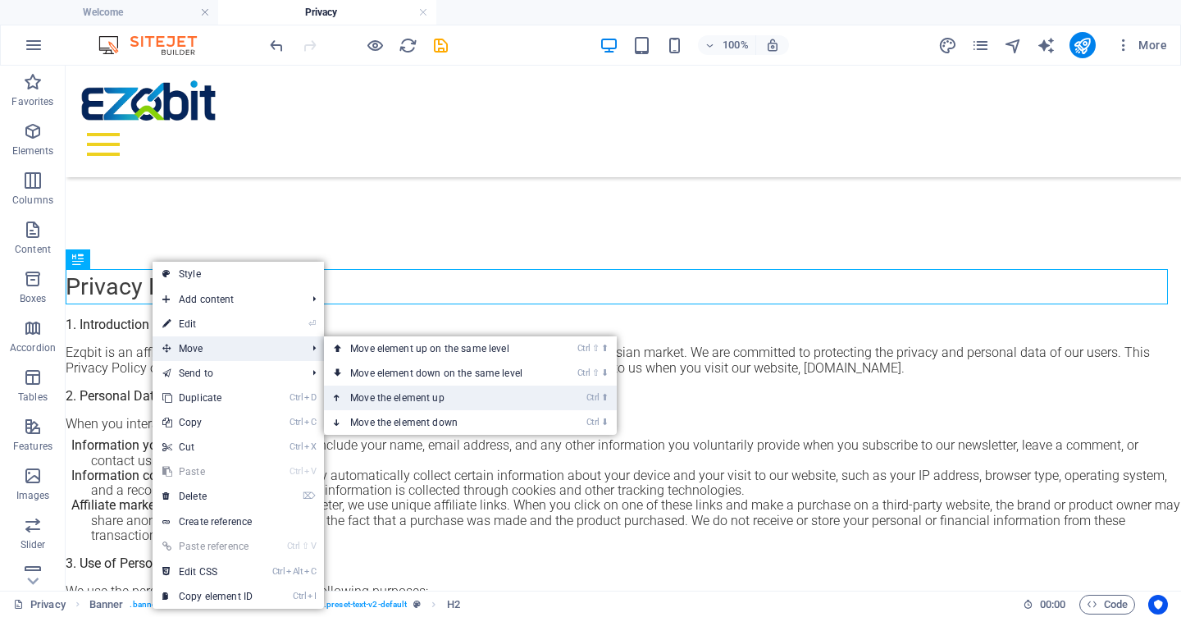
click at [388, 396] on link "Ctrl ⬆ Move the element up" at bounding box center [439, 398] width 231 height 25
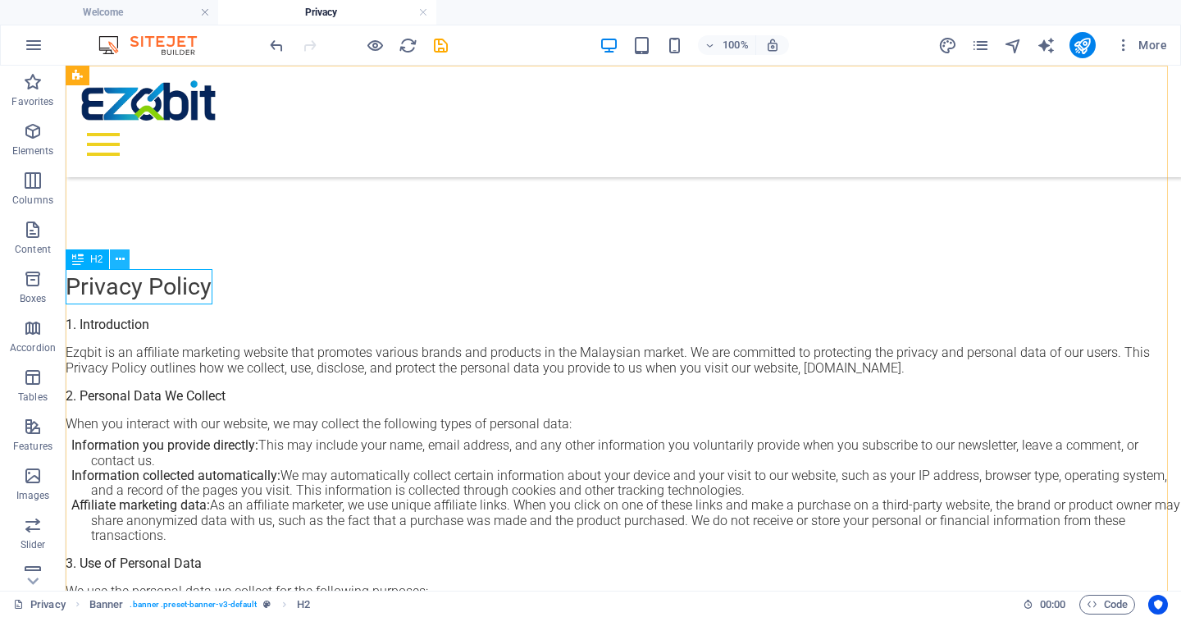
click at [122, 258] on icon at bounding box center [120, 259] width 9 height 17
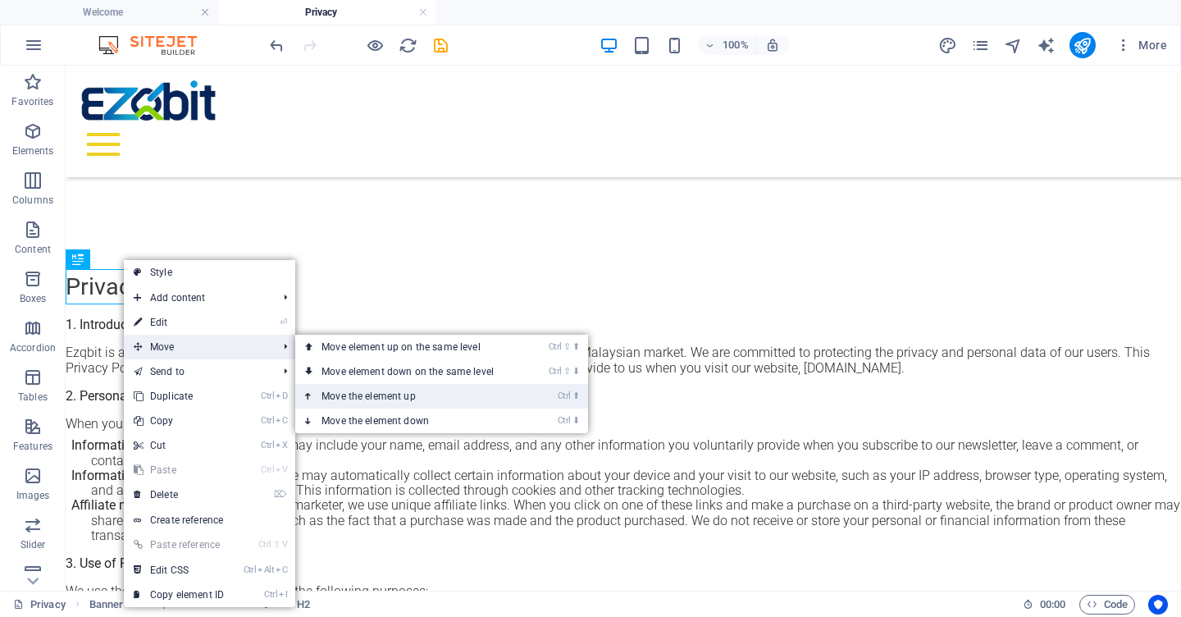
click at [363, 397] on link "Ctrl ⬆ Move the element up" at bounding box center [410, 396] width 231 height 25
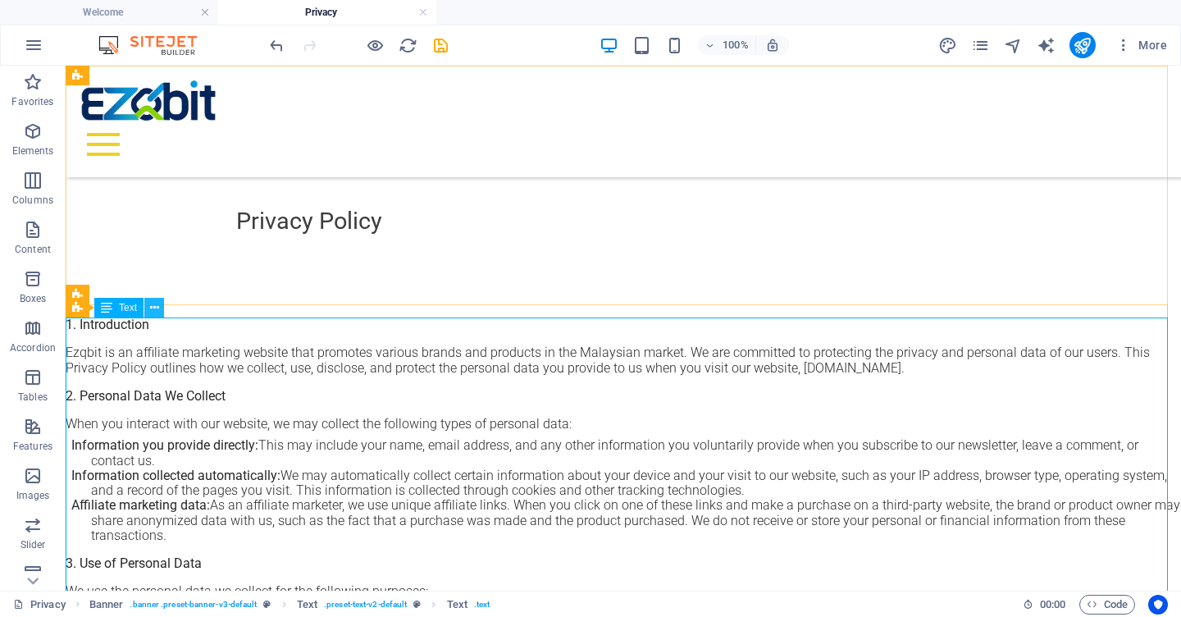
click at [157, 303] on icon at bounding box center [154, 307] width 9 height 17
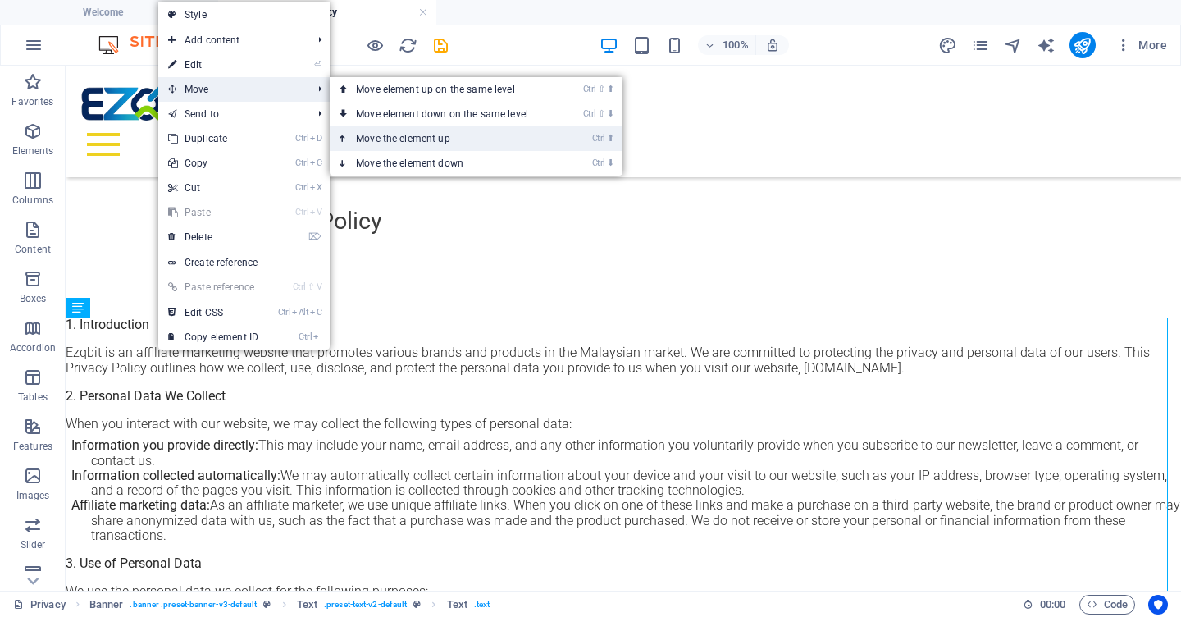
click at [378, 133] on link "Ctrl ⬆ Move the element up" at bounding box center [445, 138] width 231 height 25
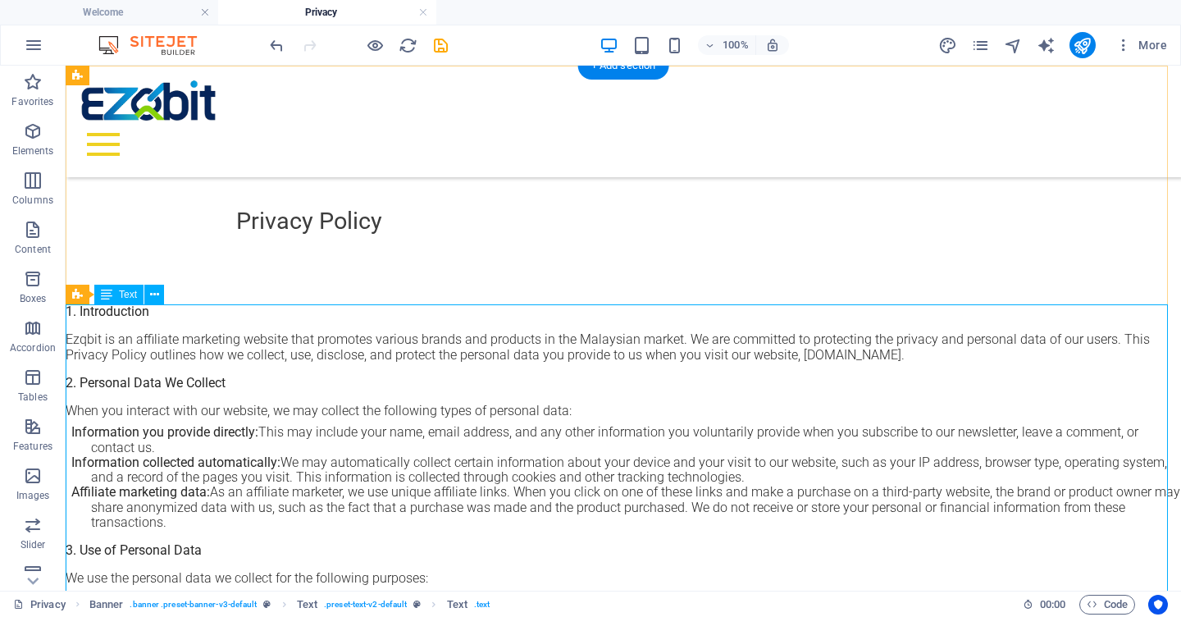
click at [153, 296] on icon at bounding box center [154, 294] width 9 height 17
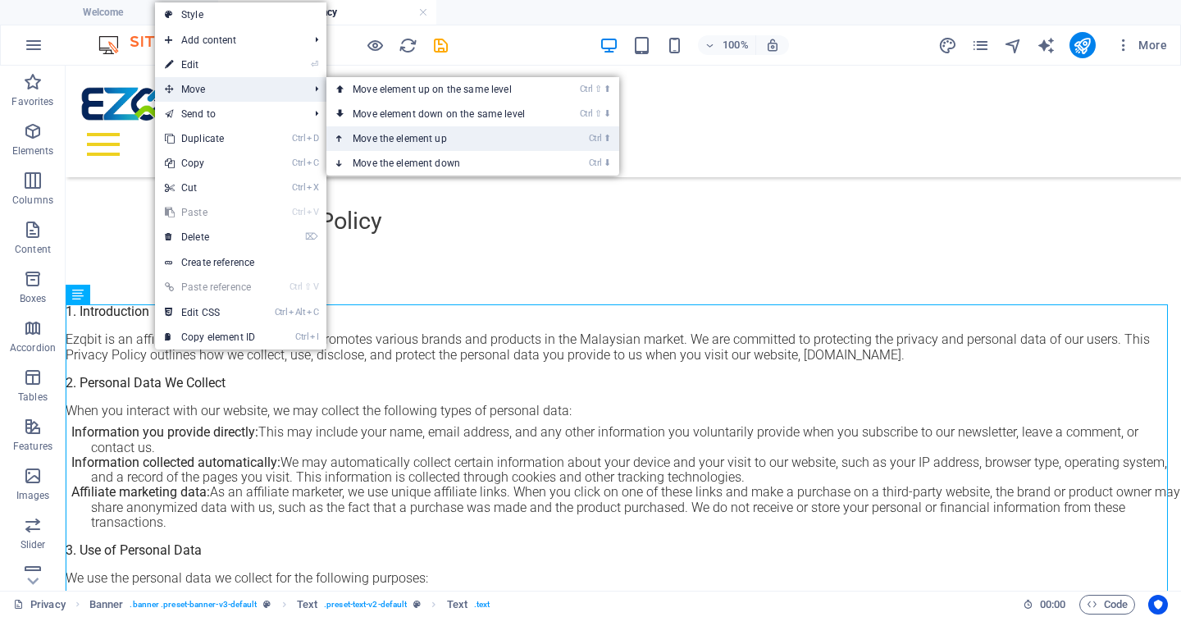
click at [408, 139] on link "Ctrl ⬆ Move the element up" at bounding box center [441, 138] width 231 height 25
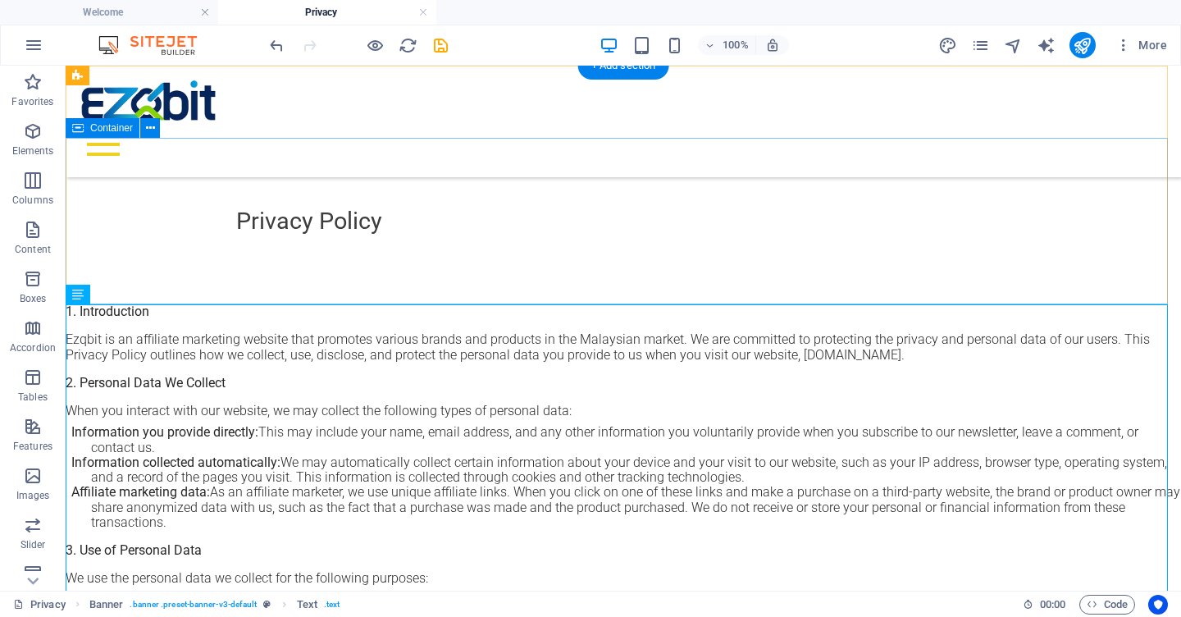
click at [262, 300] on div "Privacy Policy" at bounding box center [624, 221] width 1116 height 167
click at [126, 299] on icon at bounding box center [125, 294] width 9 height 17
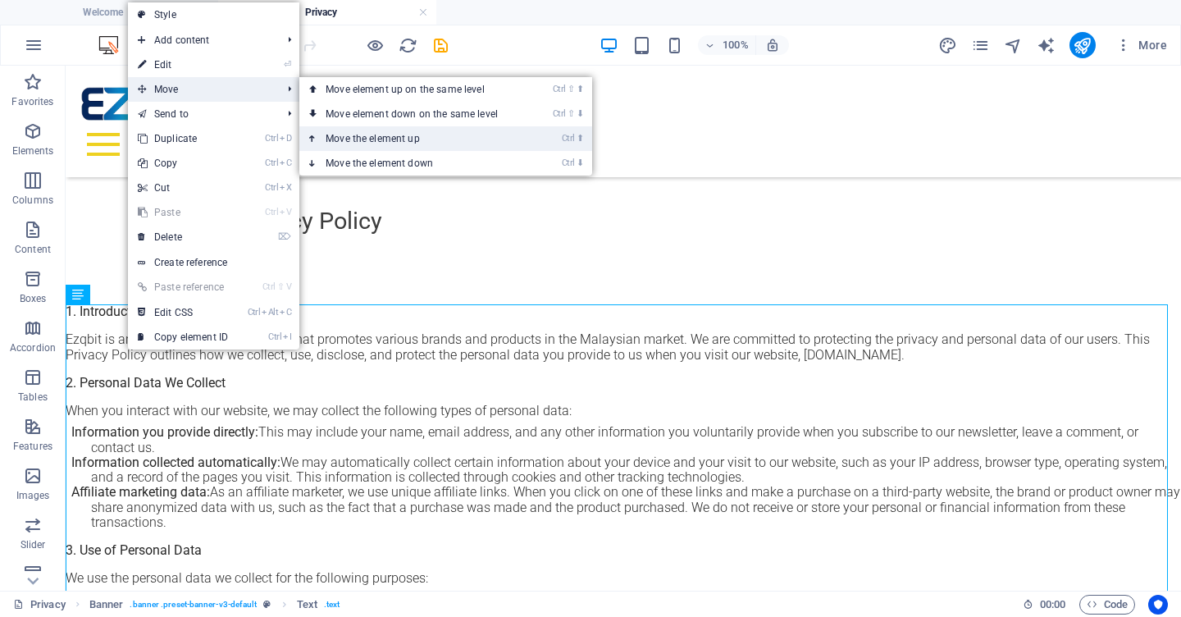
click at [377, 139] on link "Ctrl ⬆ Move the element up" at bounding box center [414, 138] width 231 height 25
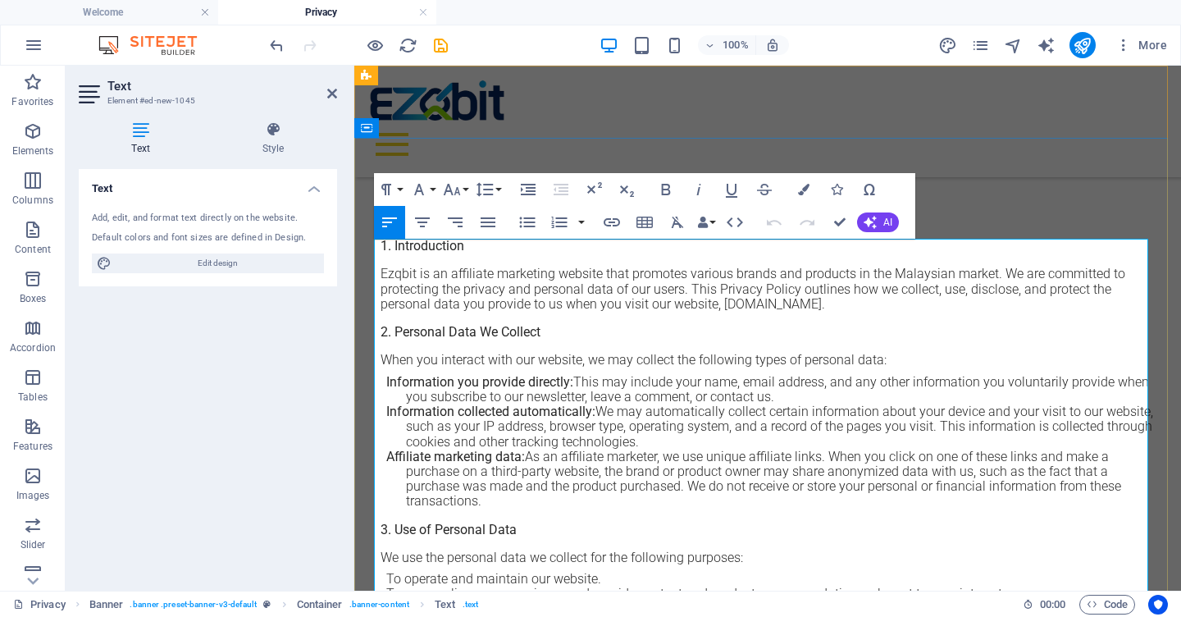
click at [571, 380] on p "Information you provide directly: This may include your name, email address, an…" at bounding box center [780, 390] width 749 height 30
click at [406, 399] on p "Information you provide directly: This may include your name, email address, an…" at bounding box center [780, 390] width 749 height 30
click at [570, 379] on p "Information you provide directly: This may include your name, email address, an…" at bounding box center [780, 390] width 749 height 30
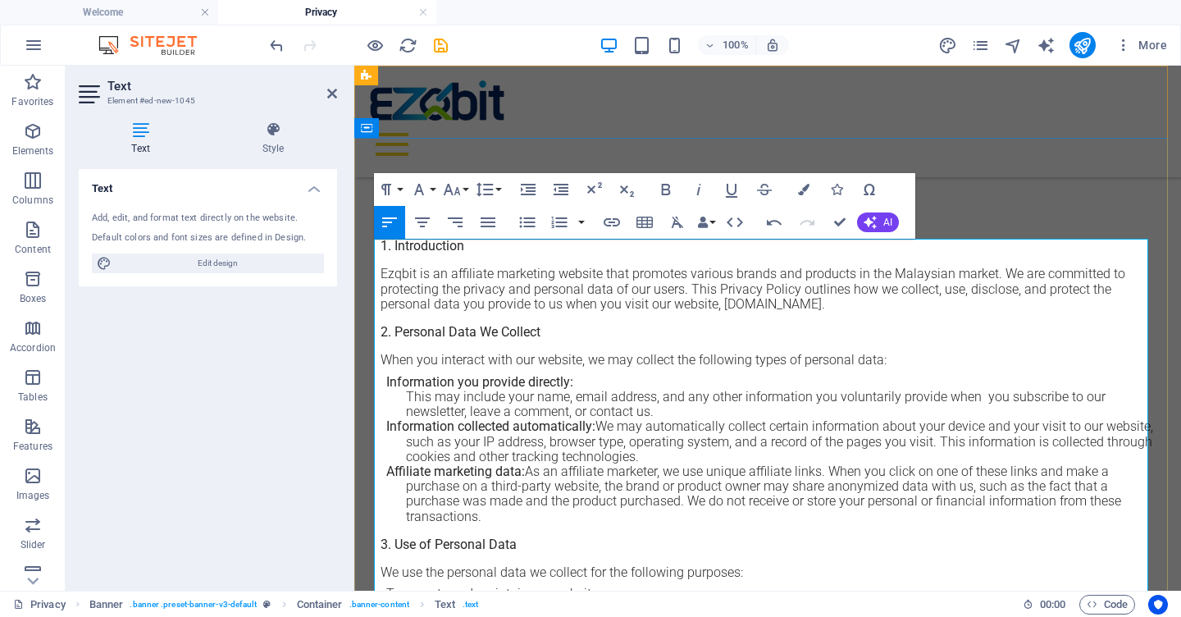
click at [595, 424] on p "Information collected automatically: We may automatically collect certain infor…" at bounding box center [780, 441] width 749 height 45
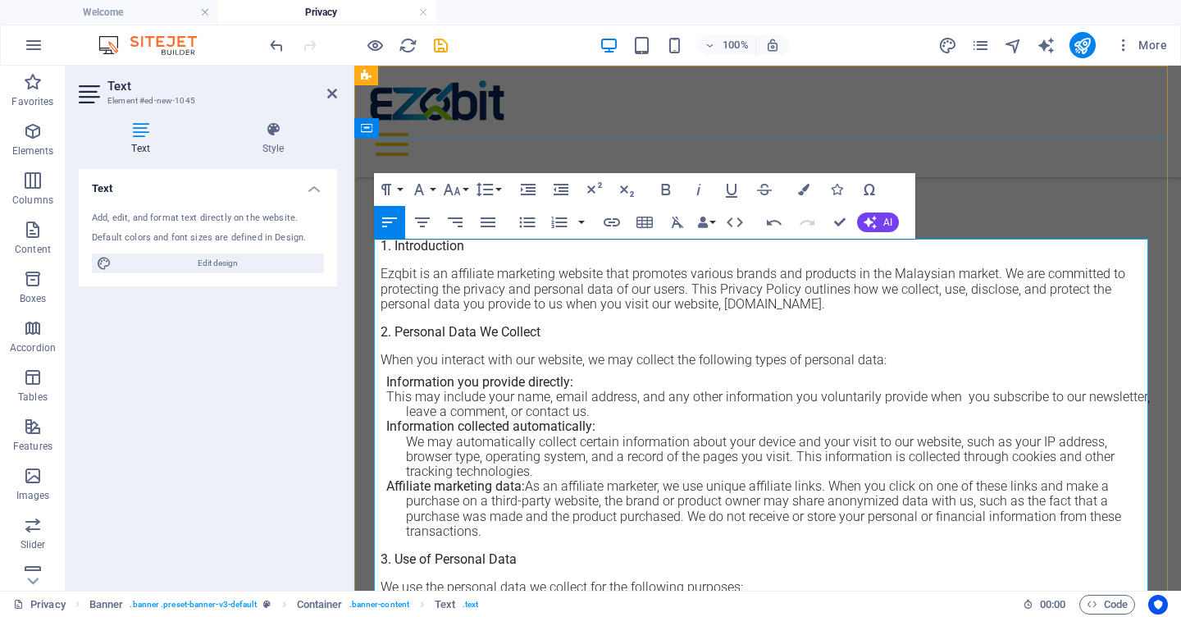
click at [522, 484] on p "Affiliate marketing data: As an affiliate marketer, we use unique affiliate lin…" at bounding box center [780, 509] width 749 height 60
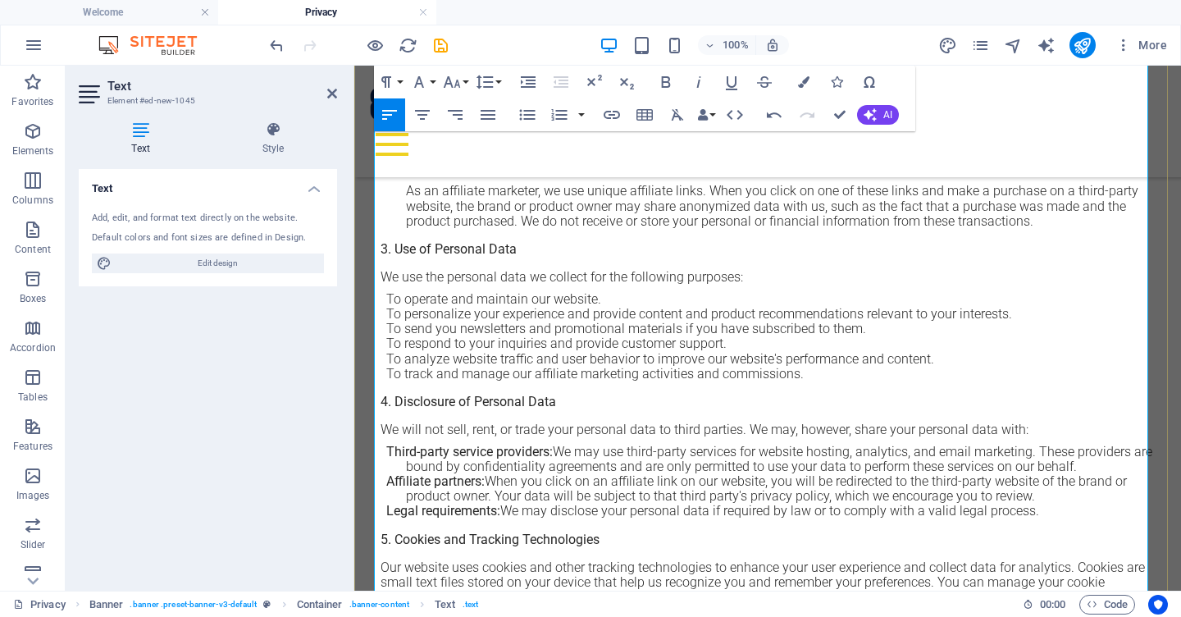
scroll to position [331, 0]
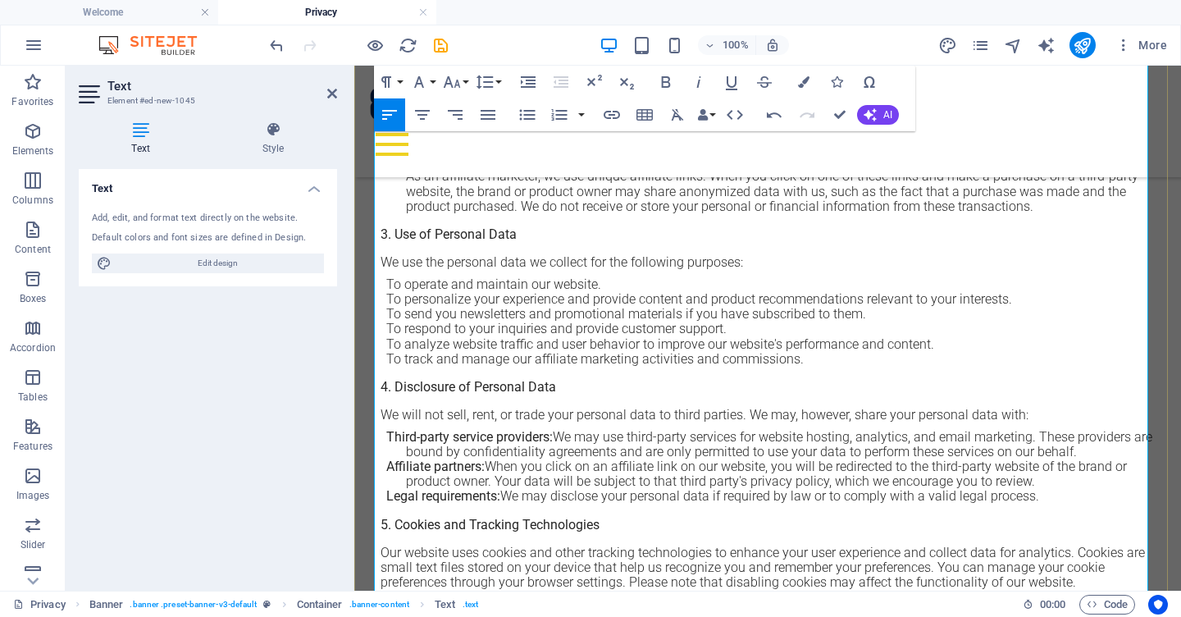
click at [551, 433] on p "Third-party service providers: We may use third-party services for website host…" at bounding box center [780, 445] width 749 height 30
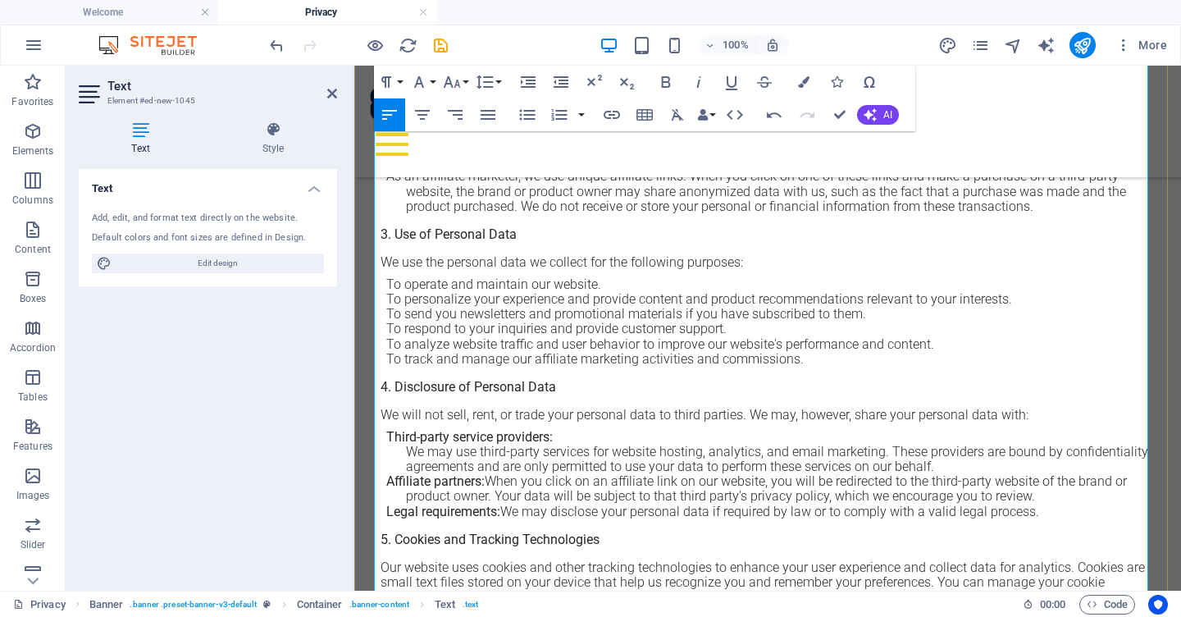
click at [485, 479] on p "Affiliate partners: When you click on an affiliate link on our website, you wil…" at bounding box center [780, 489] width 749 height 30
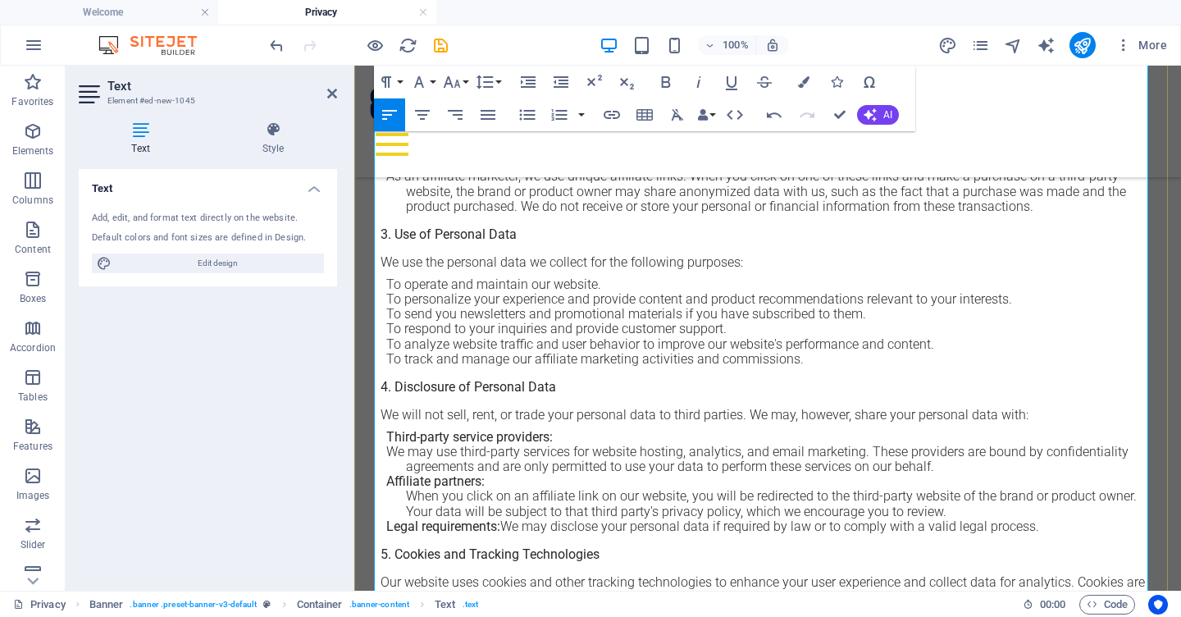
click at [500, 524] on p "Legal requirements: We may disclose your personal data if required by law or to…" at bounding box center [780, 526] width 749 height 15
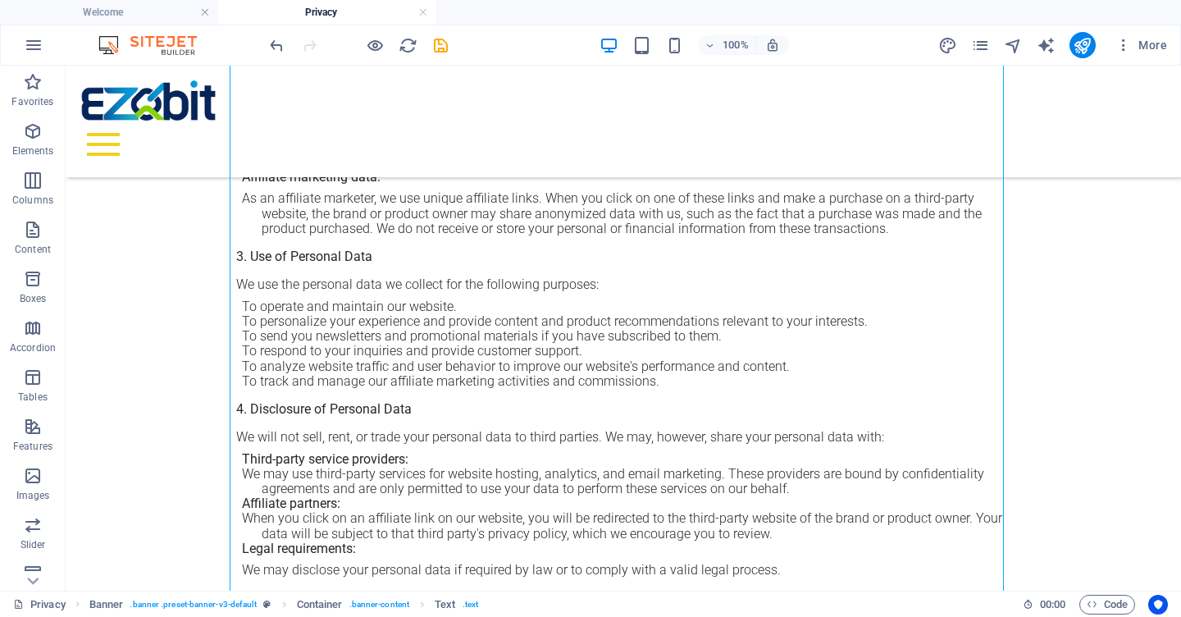
scroll to position [0, 0]
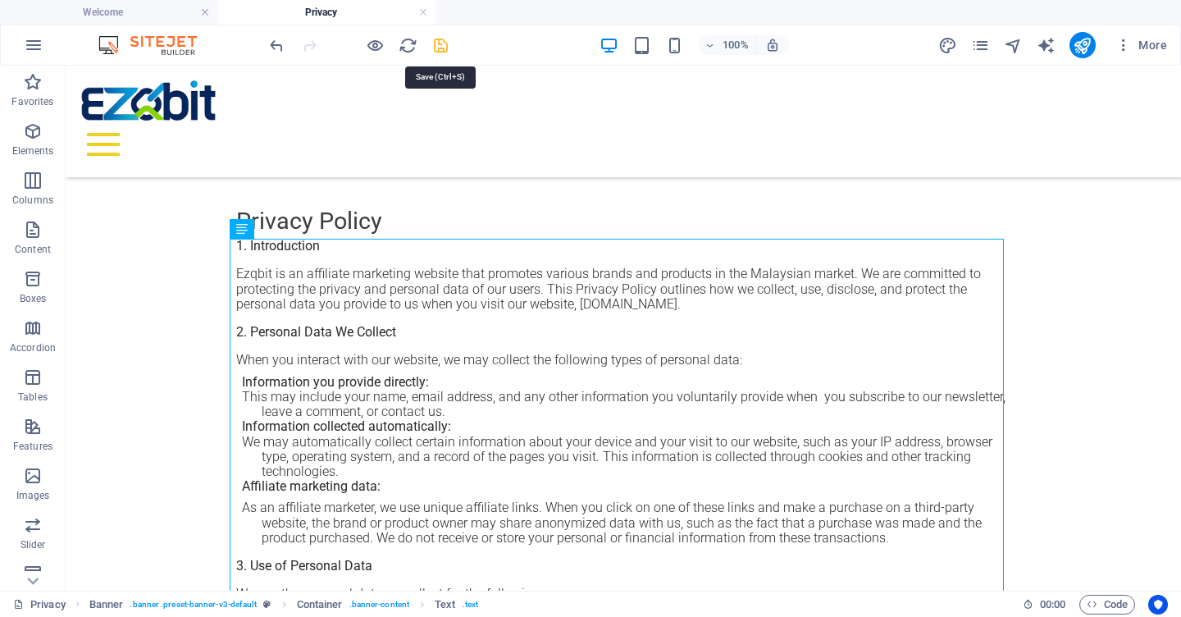
click at [441, 44] on icon "save" at bounding box center [440, 45] width 19 height 19
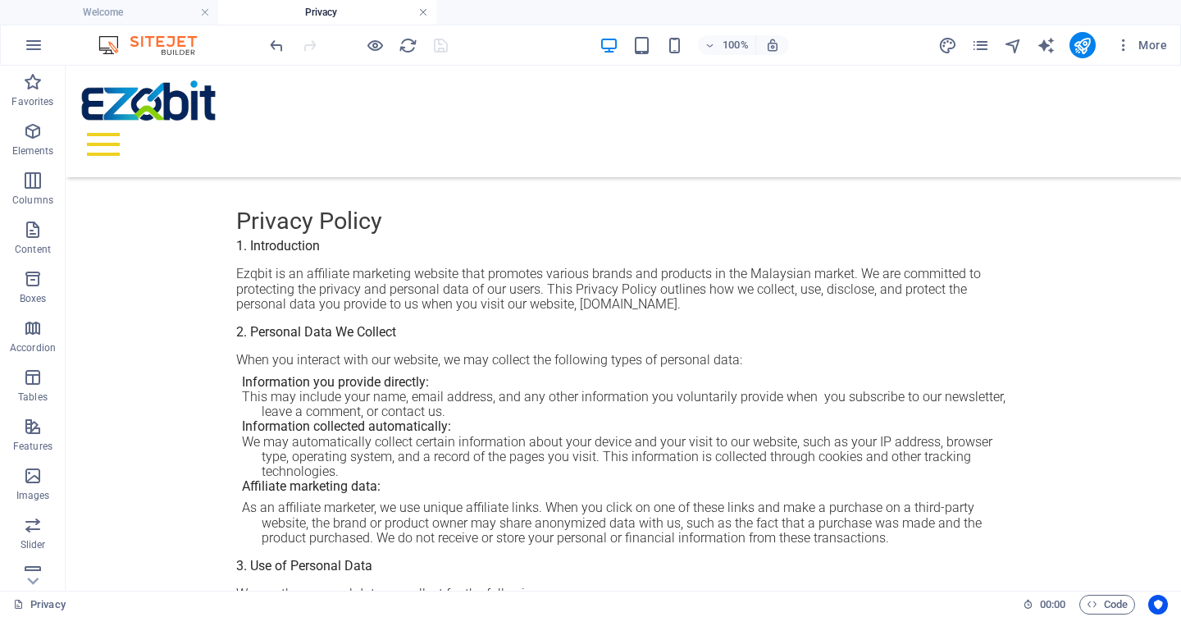
click at [421, 12] on link at bounding box center [423, 13] width 10 height 16
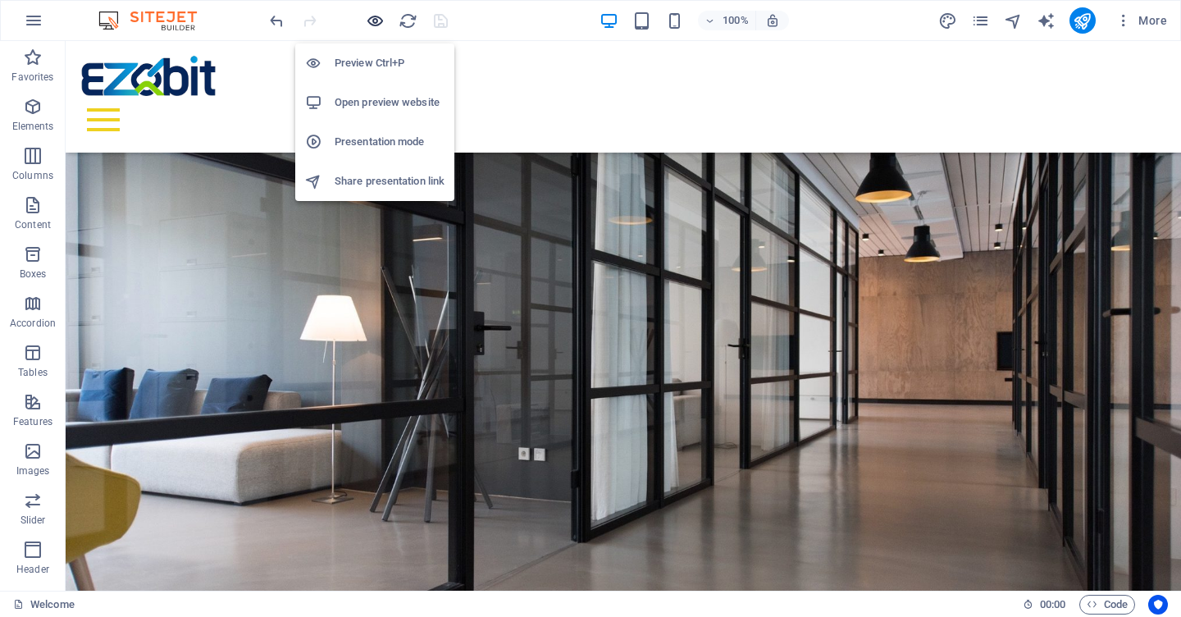
click at [375, 17] on icon "button" at bounding box center [375, 20] width 19 height 19
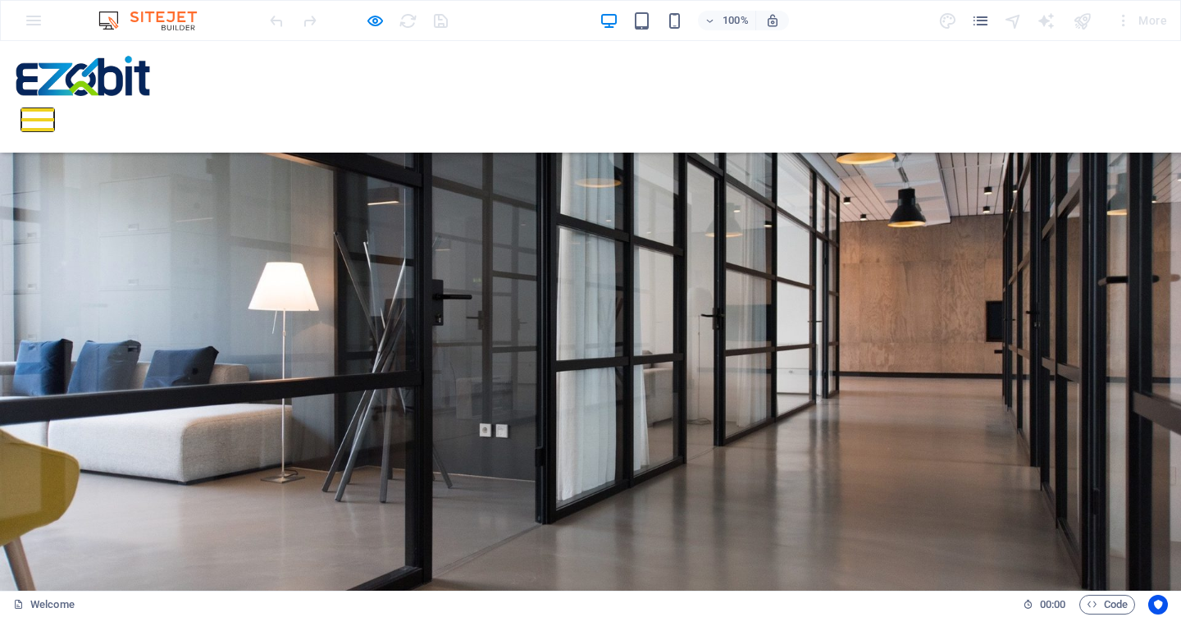
click at [54, 108] on button at bounding box center [37, 109] width 33 height 3
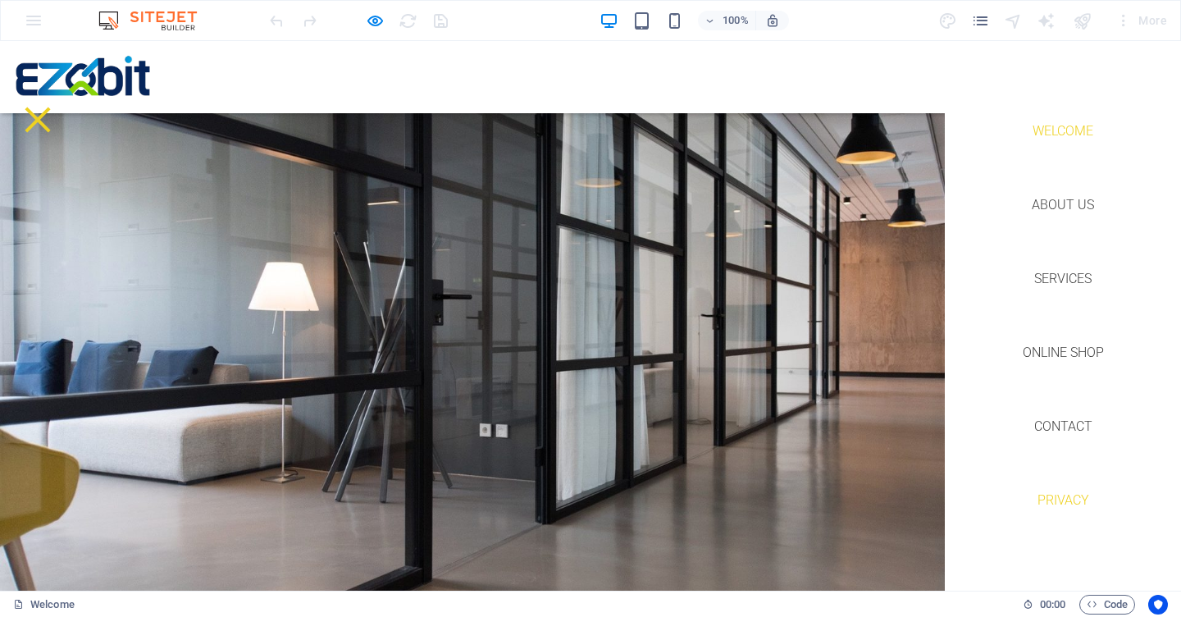
click at [1040, 501] on link "Privacy" at bounding box center [1063, 500] width 78 height 39
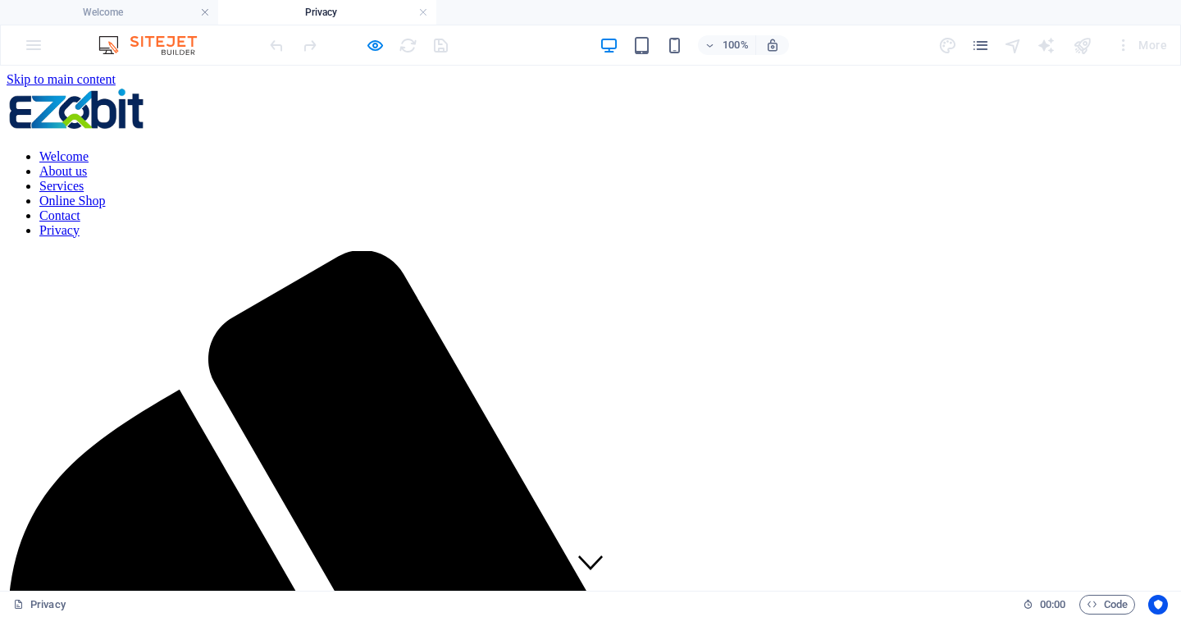
click at [1060, 149] on nav "Welcome About us Services Online Shop Contact Privacy" at bounding box center [591, 193] width 1168 height 89
click at [1046, 215] on nav "Welcome About us Services Online Shop Contact Privacy" at bounding box center [591, 193] width 1168 height 89
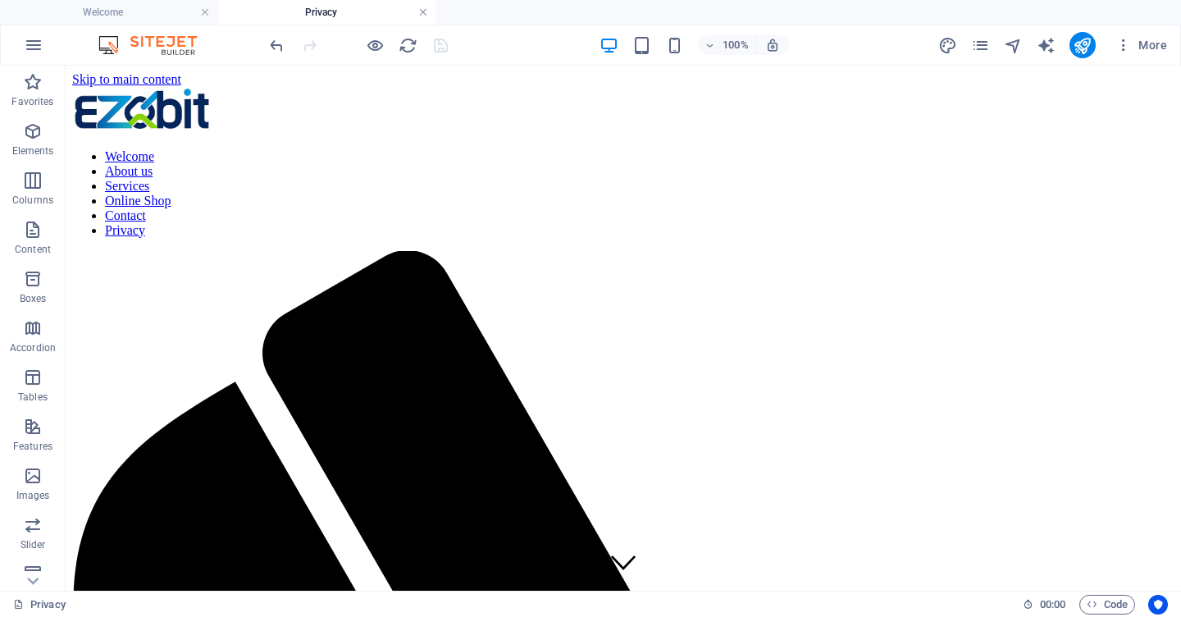
click at [423, 13] on link at bounding box center [423, 13] width 10 height 16
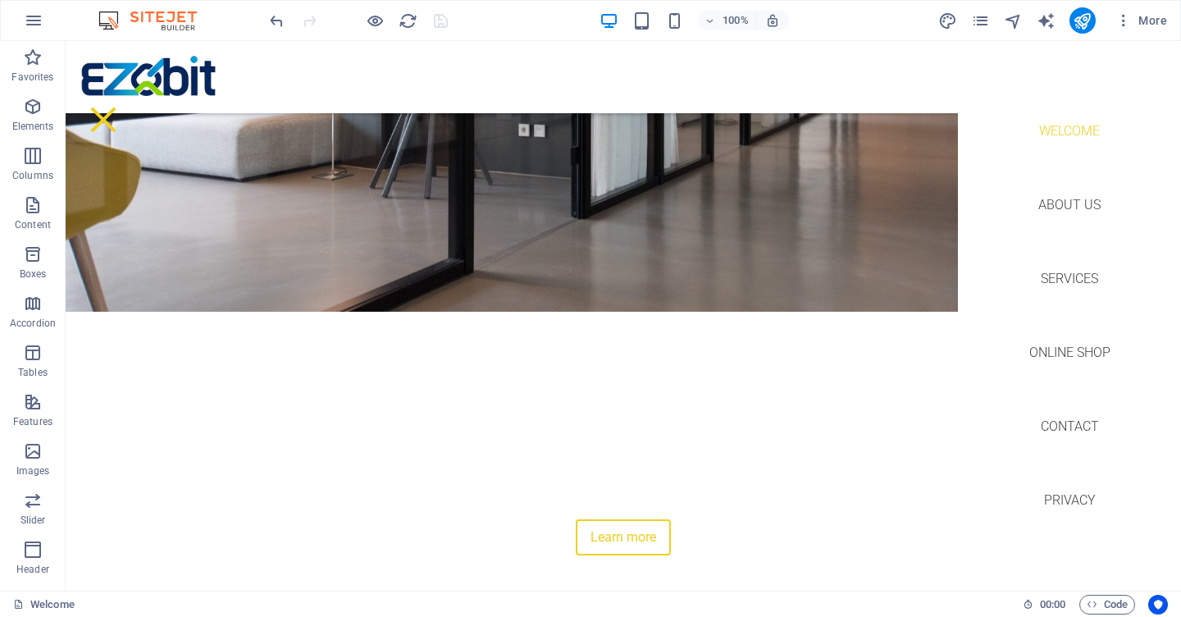
scroll to position [299, 0]
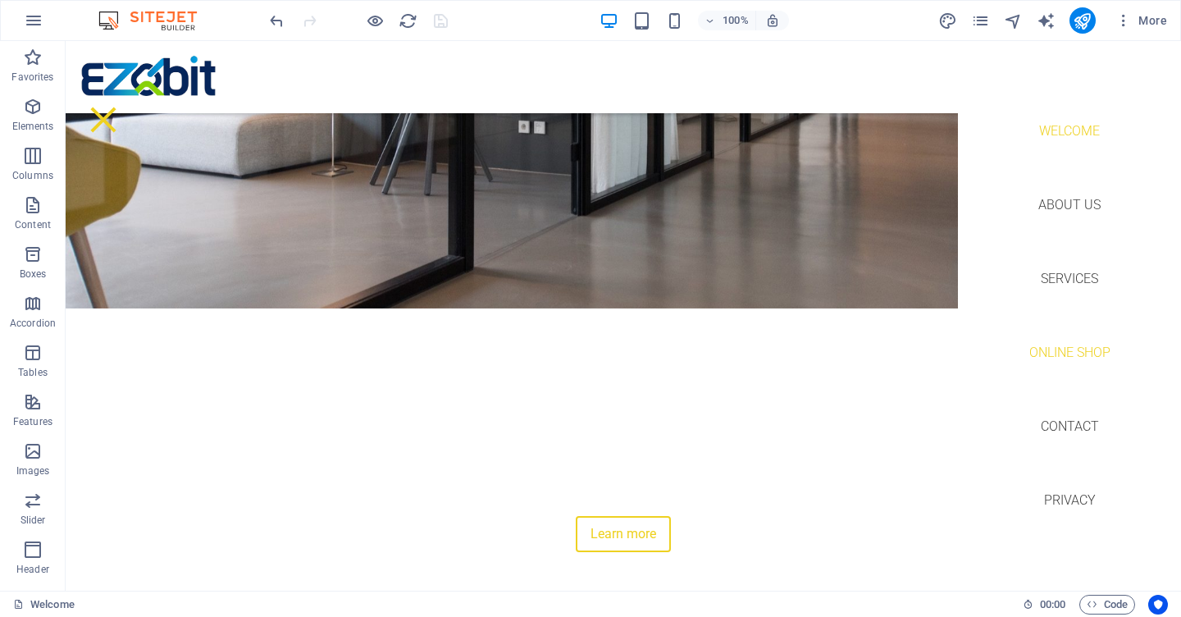
click at [1035, 354] on link "Online Shop" at bounding box center [1069, 352] width 107 height 39
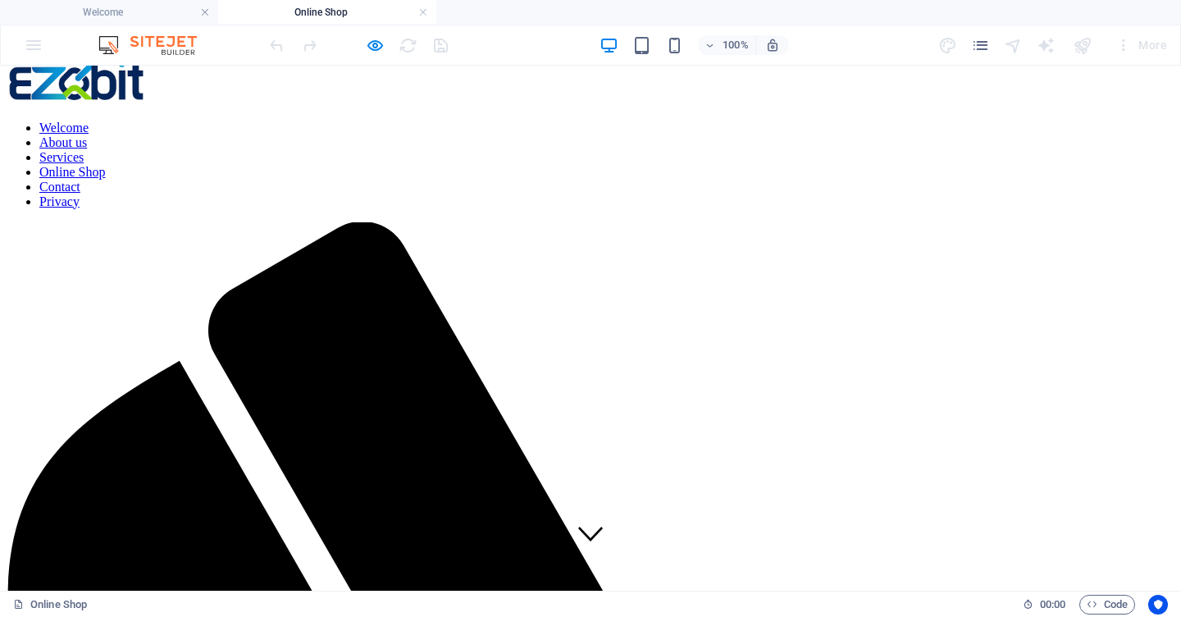
scroll to position [0, 0]
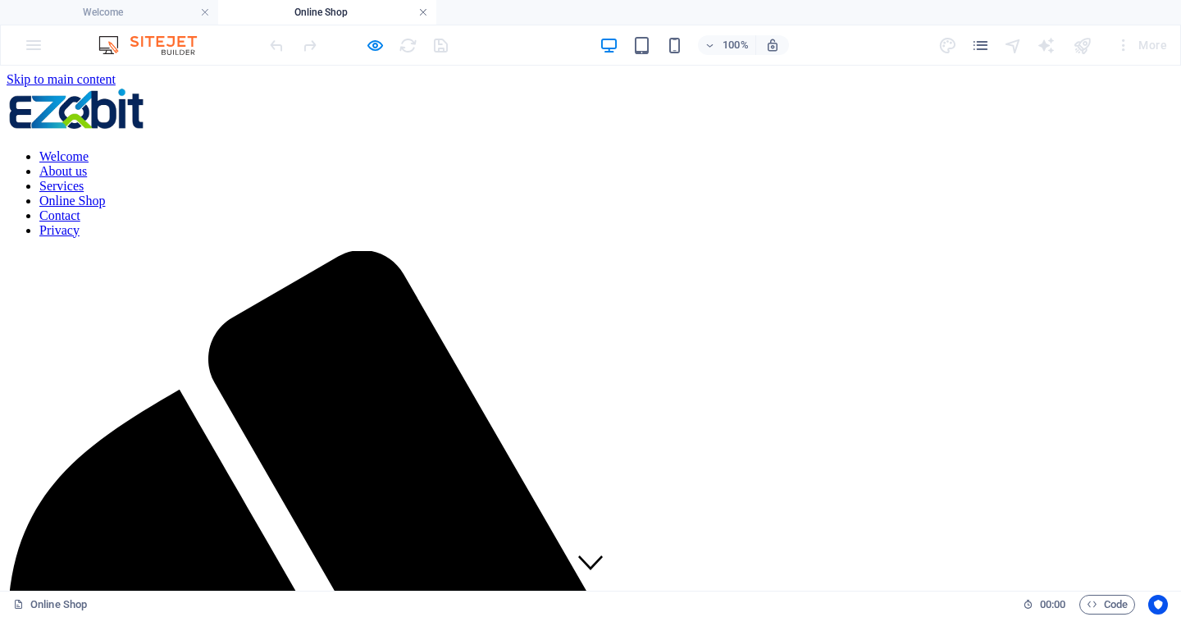
click at [424, 11] on link at bounding box center [423, 13] width 10 height 16
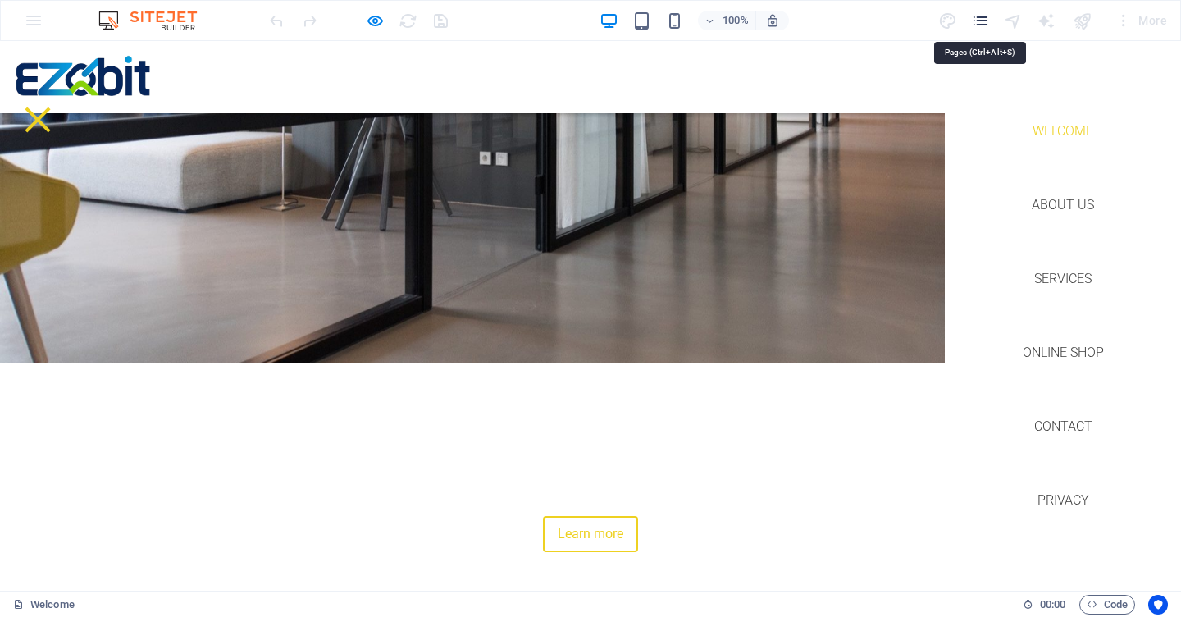
click at [981, 23] on icon "pages" at bounding box center [980, 20] width 19 height 19
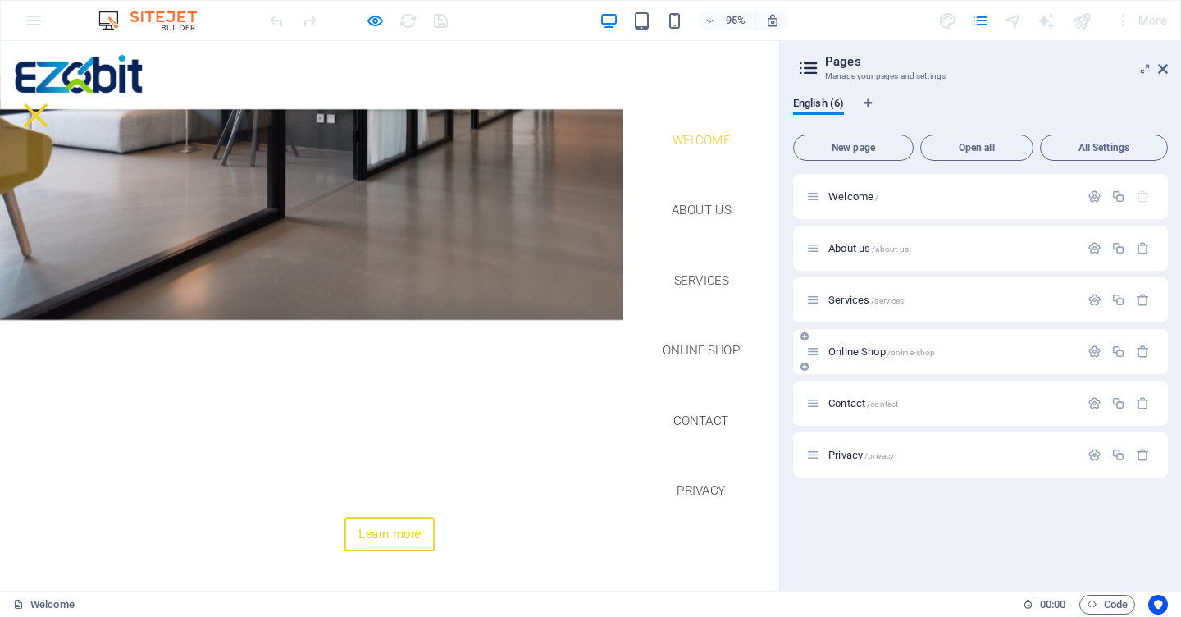
click at [845, 352] on span "Online Shop /online-shop" at bounding box center [881, 351] width 107 height 12
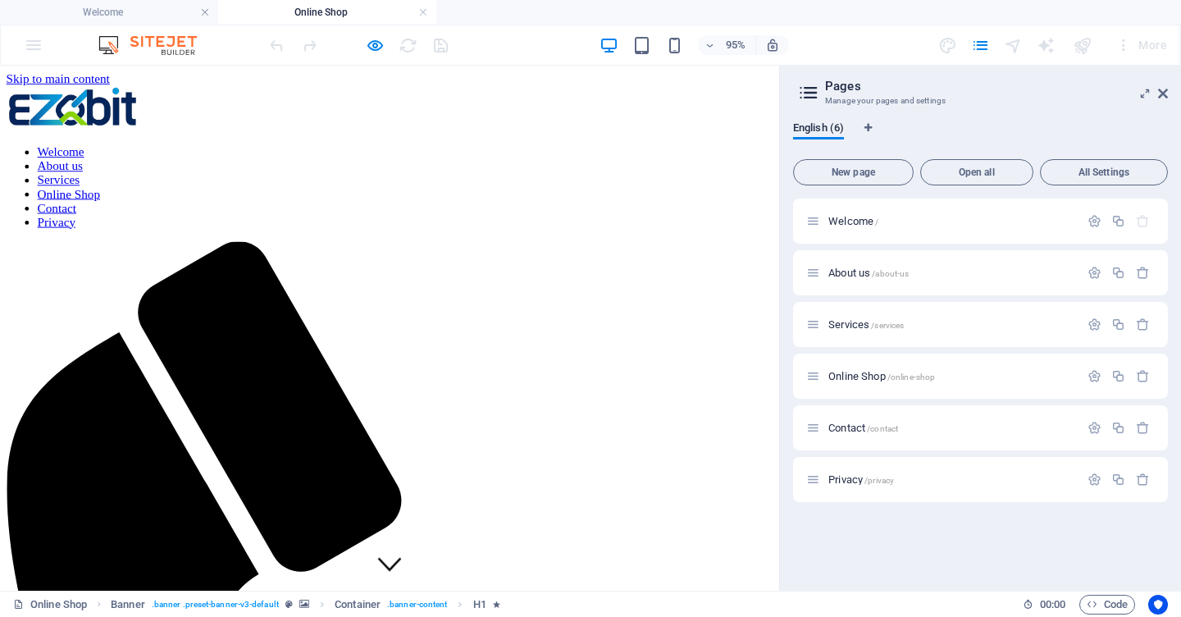
scroll to position [0, 0]
click at [1161, 92] on icon at bounding box center [1163, 93] width 10 height 13
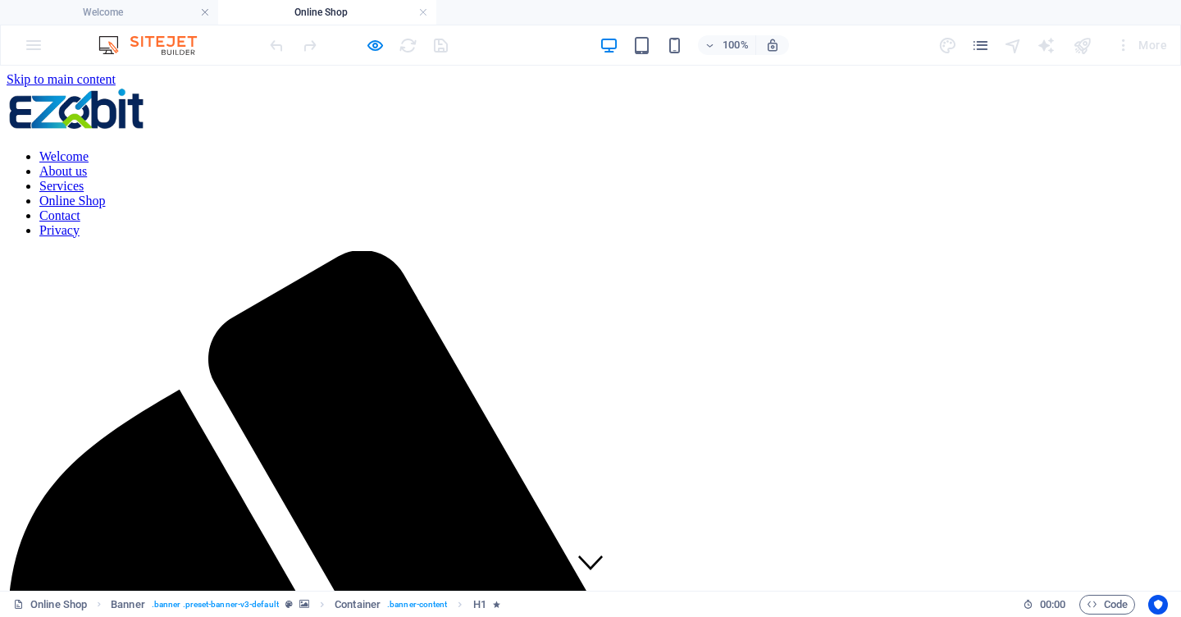
click at [648, 16] on ul "Welcome Online Shop" at bounding box center [590, 12] width 1181 height 25
click at [423, 11] on link at bounding box center [423, 13] width 10 height 16
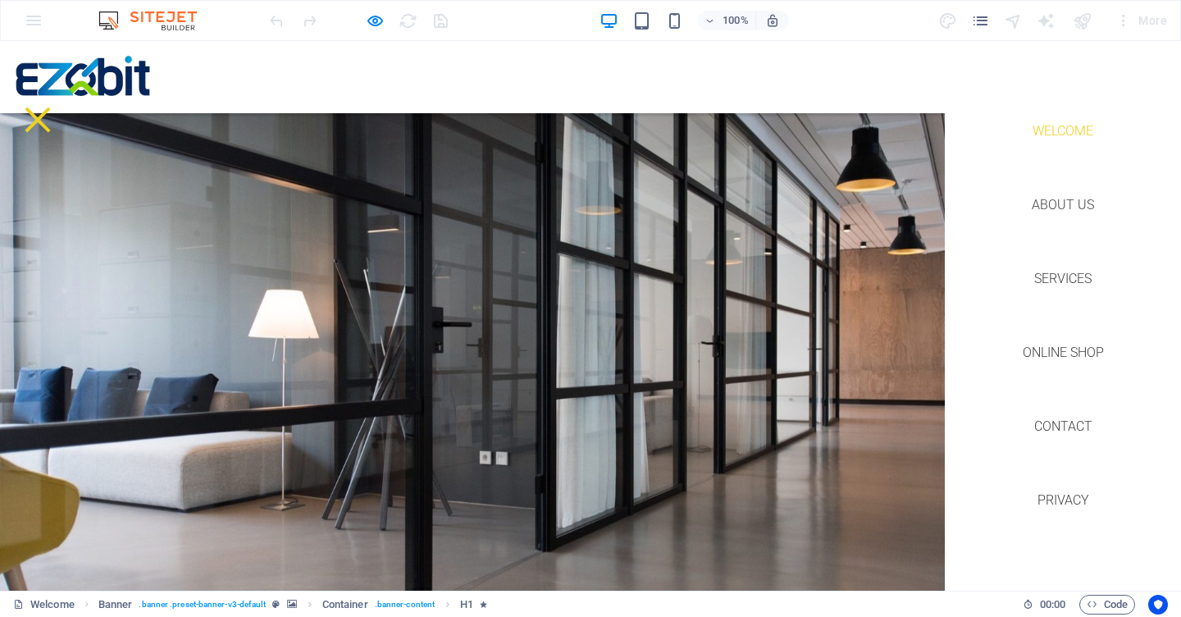
scroll to position [299, 0]
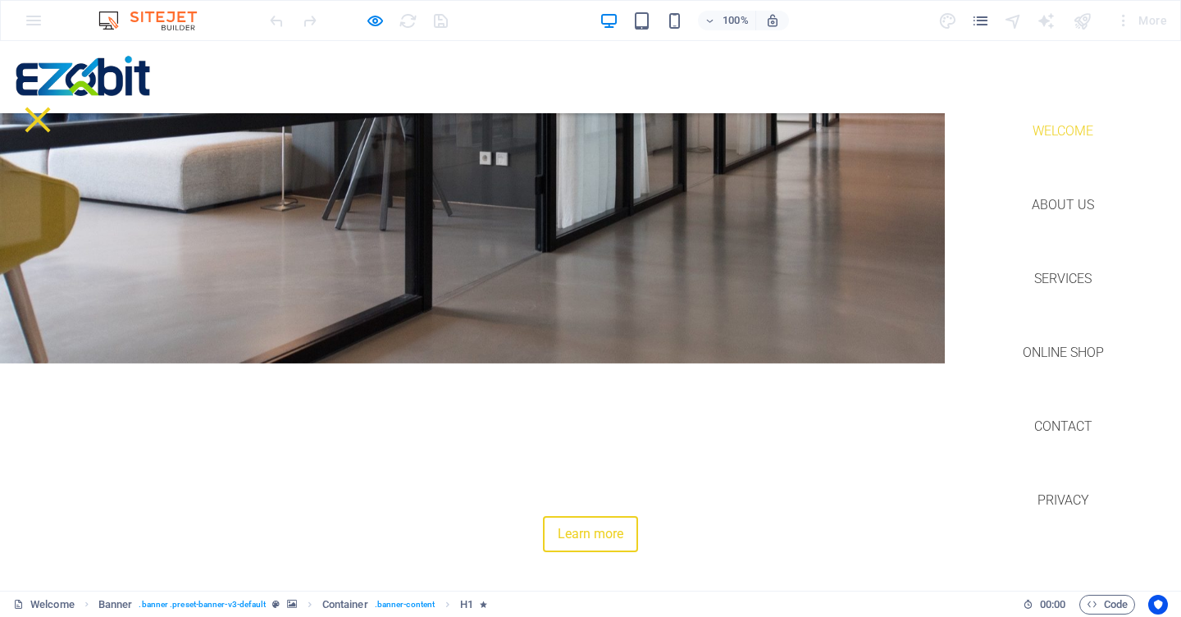
click at [319, 82] on header "Welcome About us Services Online Shop Contact Privacy" at bounding box center [590, 77] width 1181 height 72
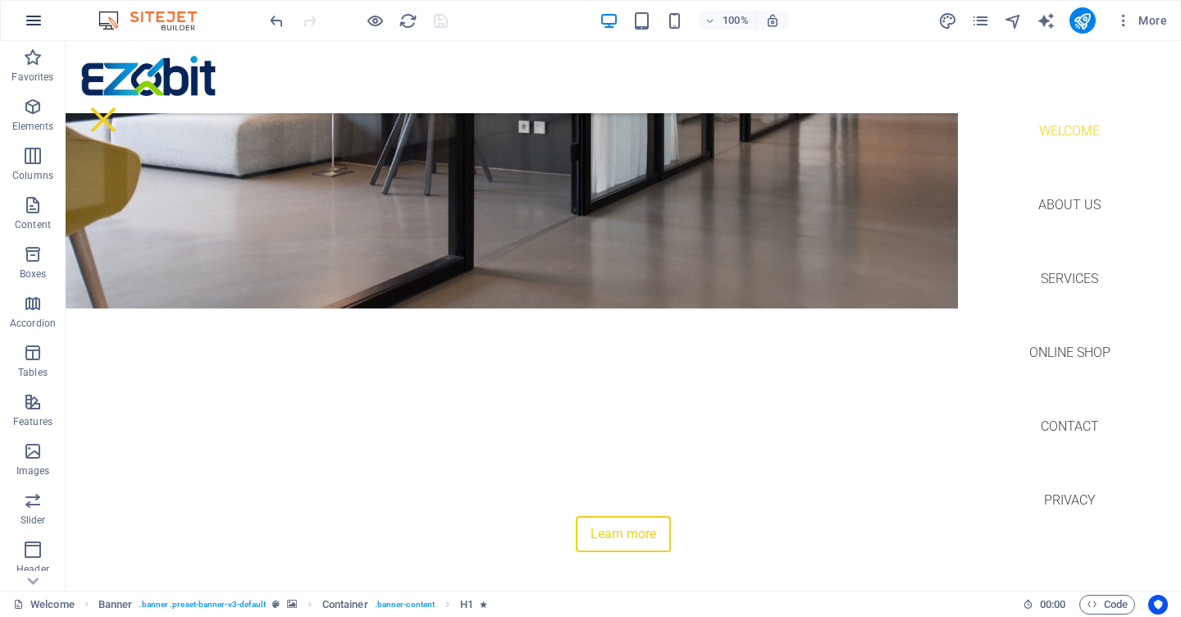
click at [28, 21] on icon "button" at bounding box center [34, 21] width 20 height 20
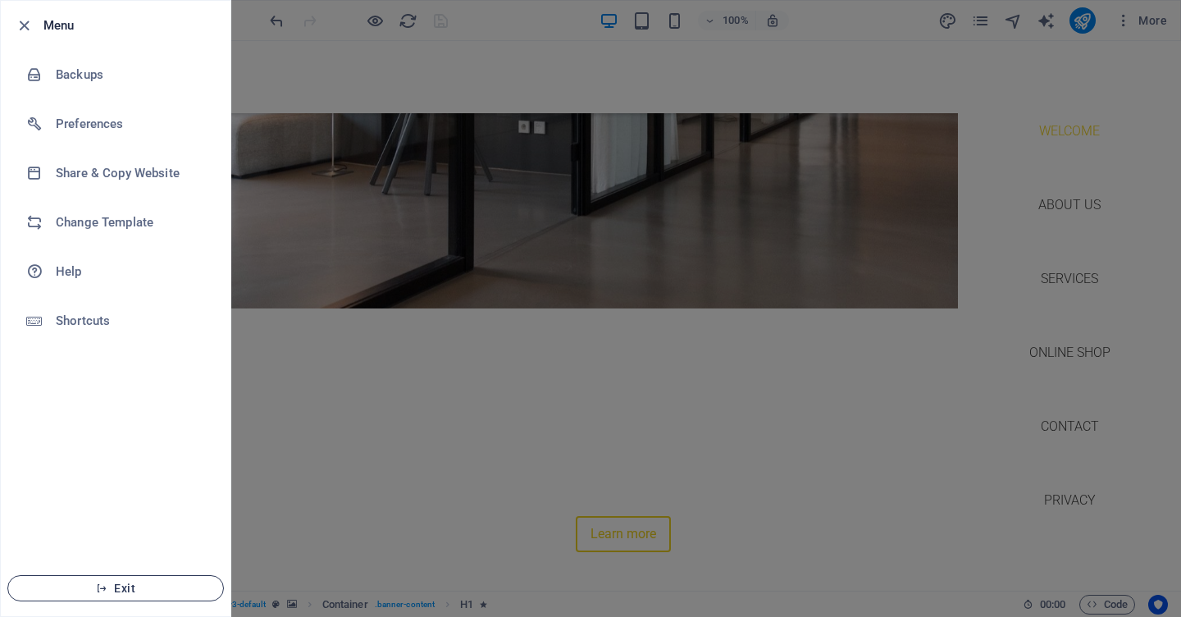
click at [108, 590] on span "Exit" at bounding box center [115, 588] width 189 height 13
